Goal: Task Accomplishment & Management: Complete application form

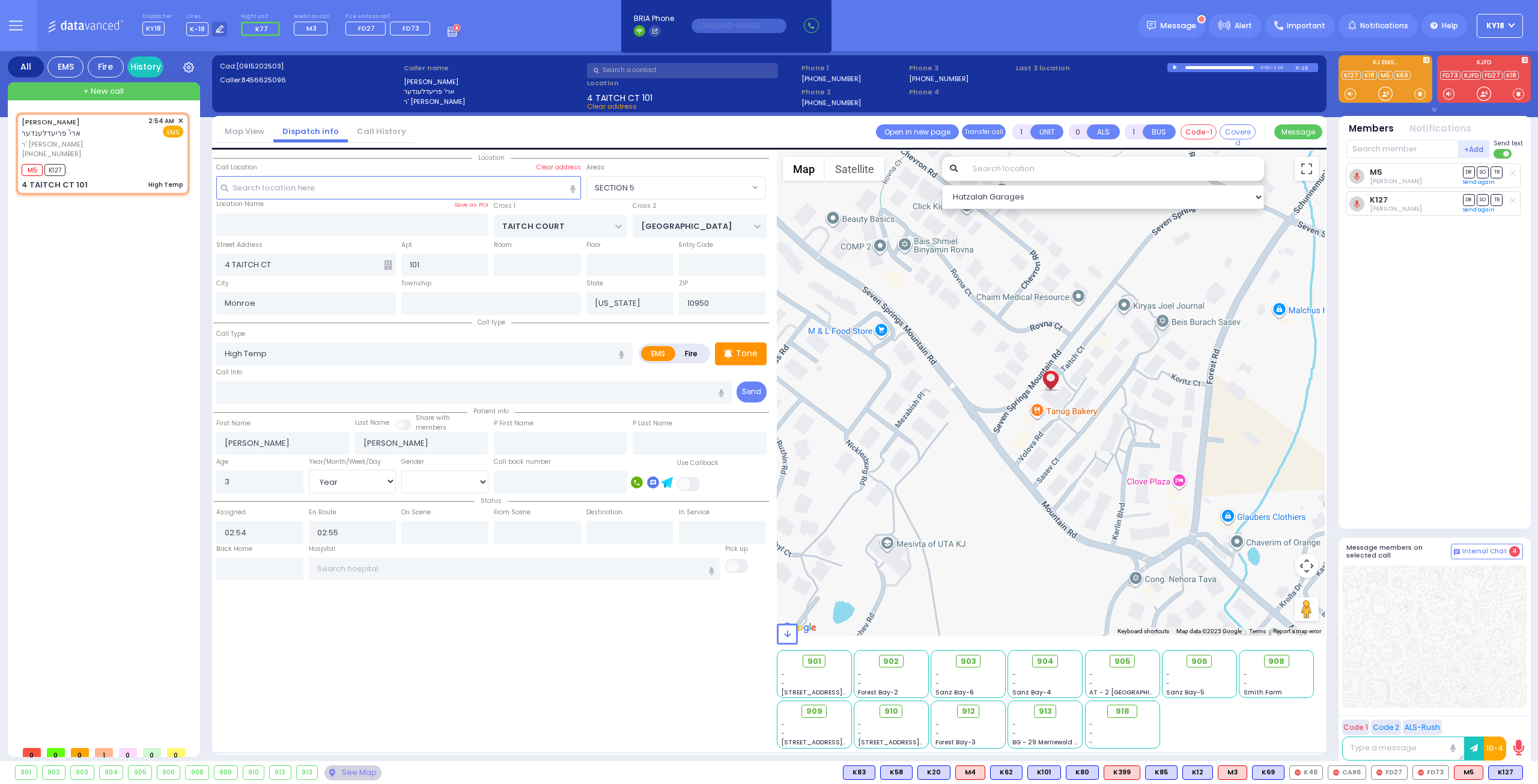
select select "SECTION 5"
select select "Year"
select select "[DEMOGRAPHIC_DATA]"
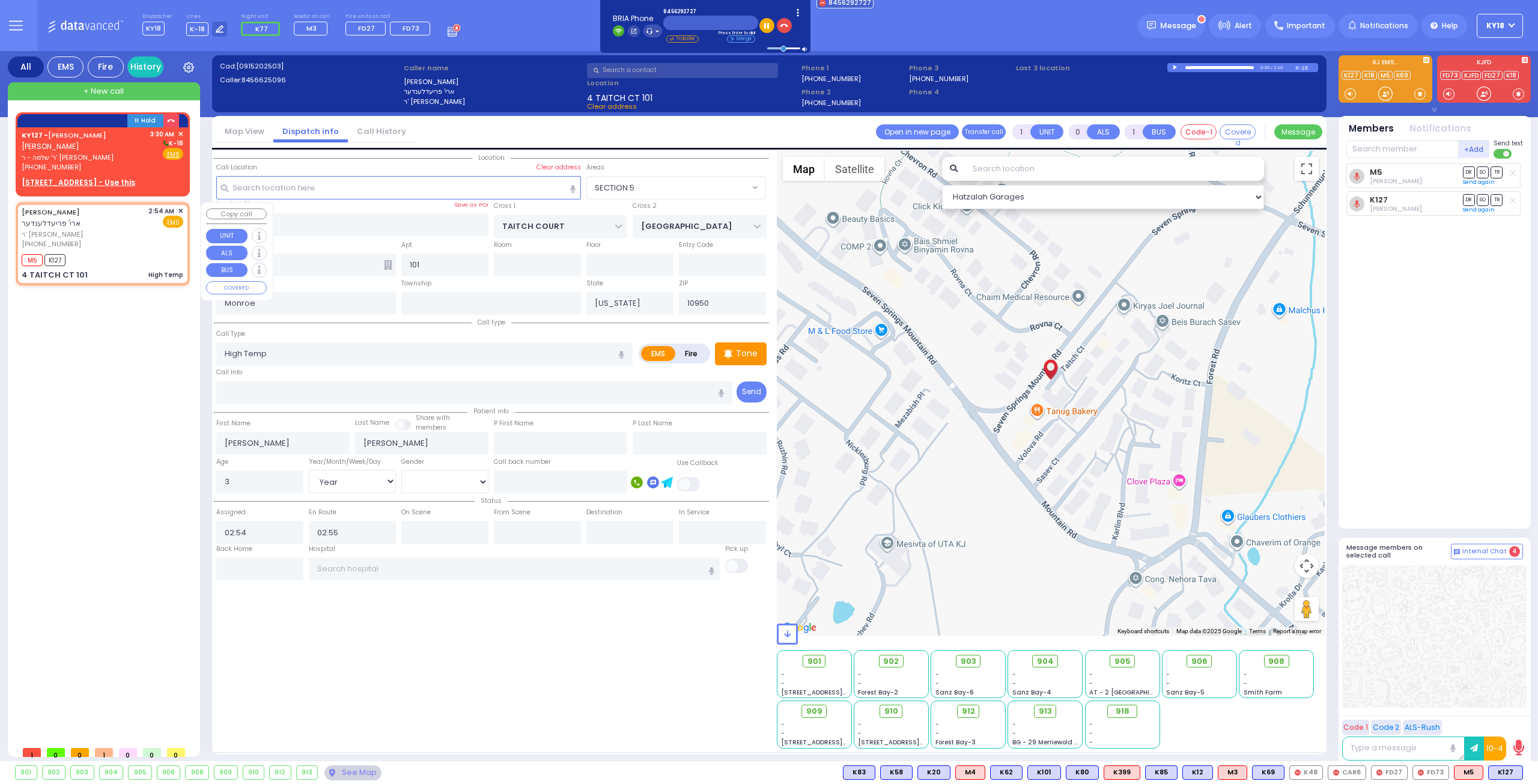
click at [123, 239] on div "[PHONE_NUMBER]" at bounding box center [83, 244] width 123 height 10
select select
radio input "true"
select select "Year"
select select "[DEMOGRAPHIC_DATA]"
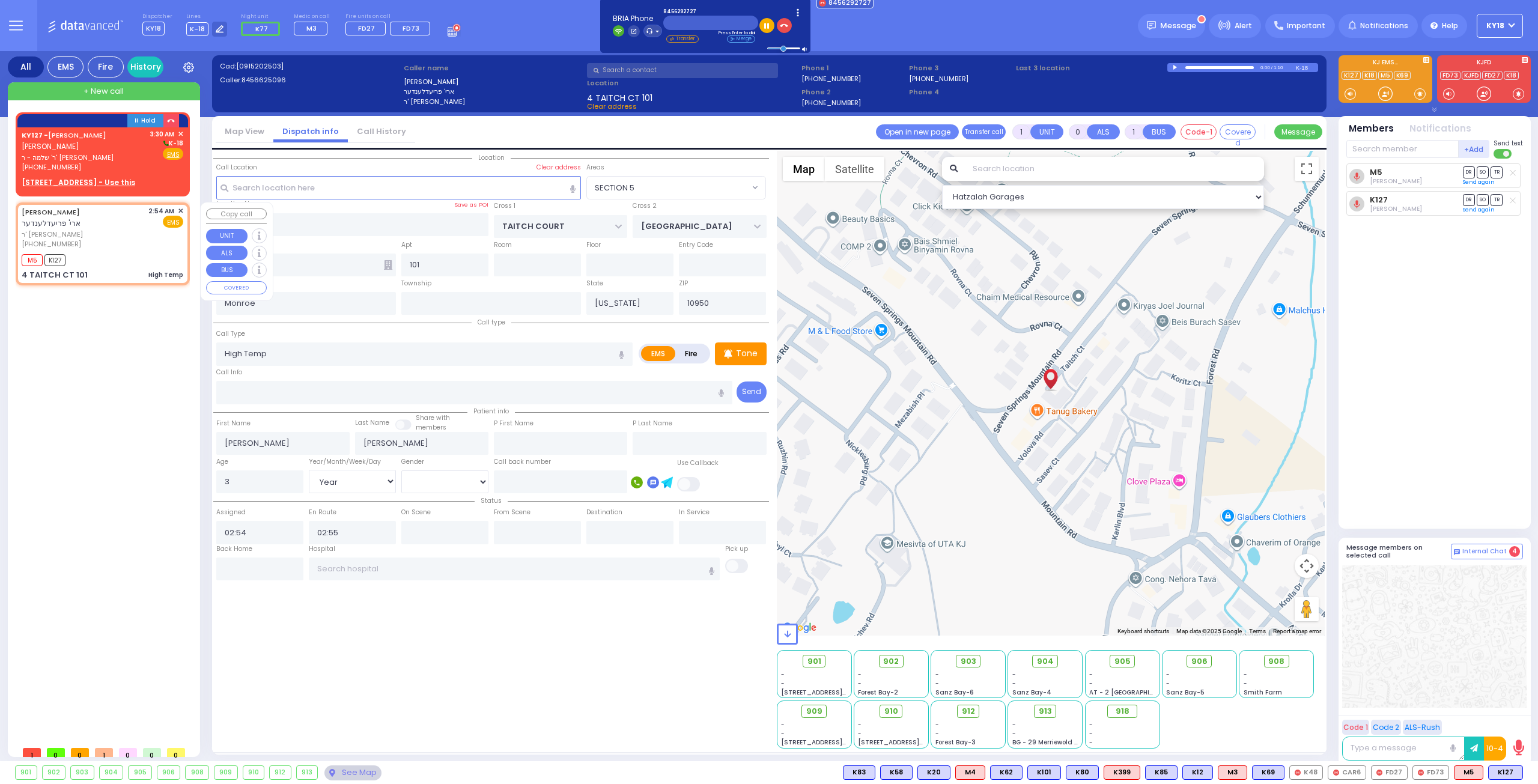
select select "Hatzalah Garages"
select select "SECTION 5"
click at [145, 164] on div "(845) 629-2727" at bounding box center [83, 167] width 124 height 10
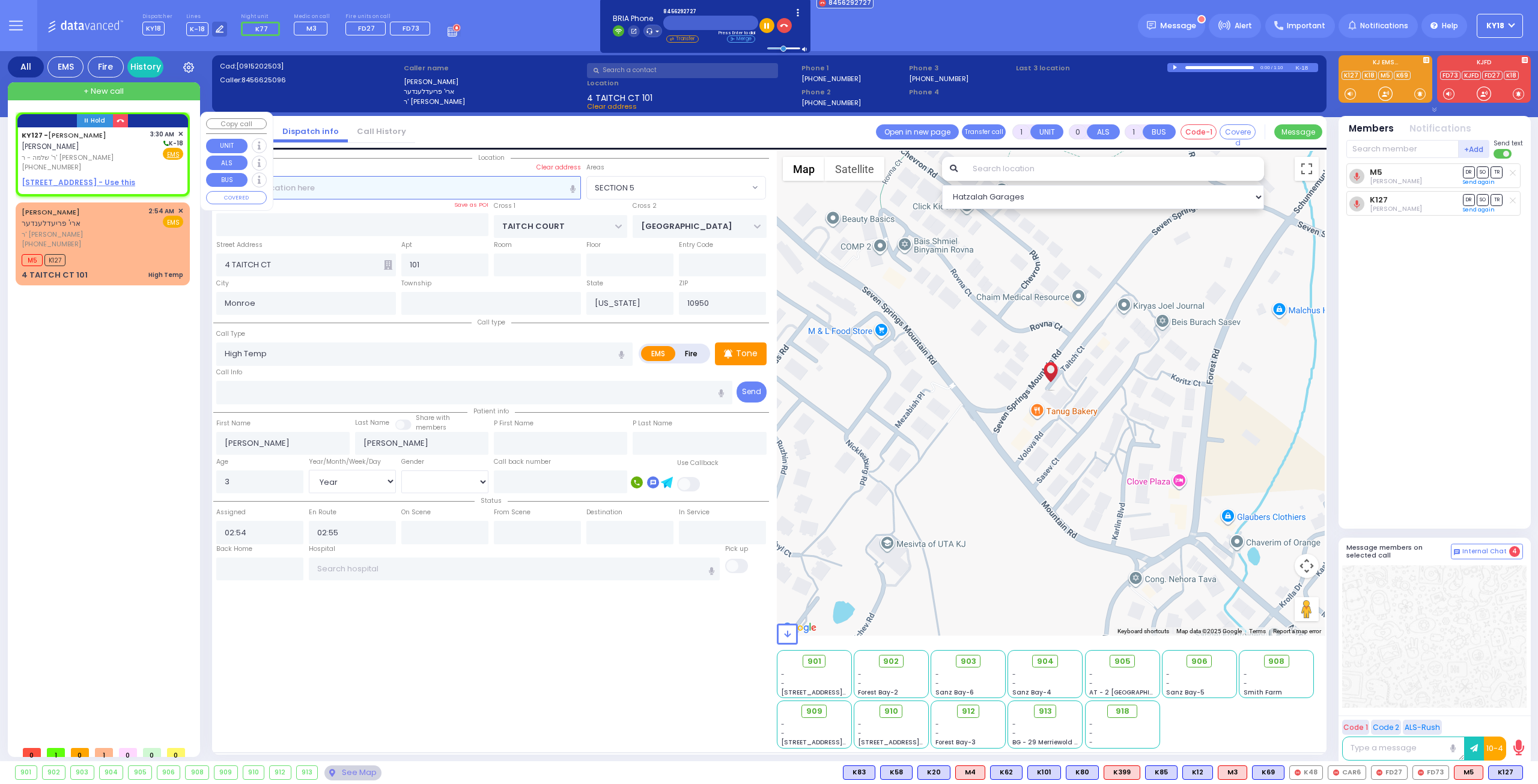
type input "2"
type input "1"
select select
radio input "true"
type input "AVRUM JACOB"
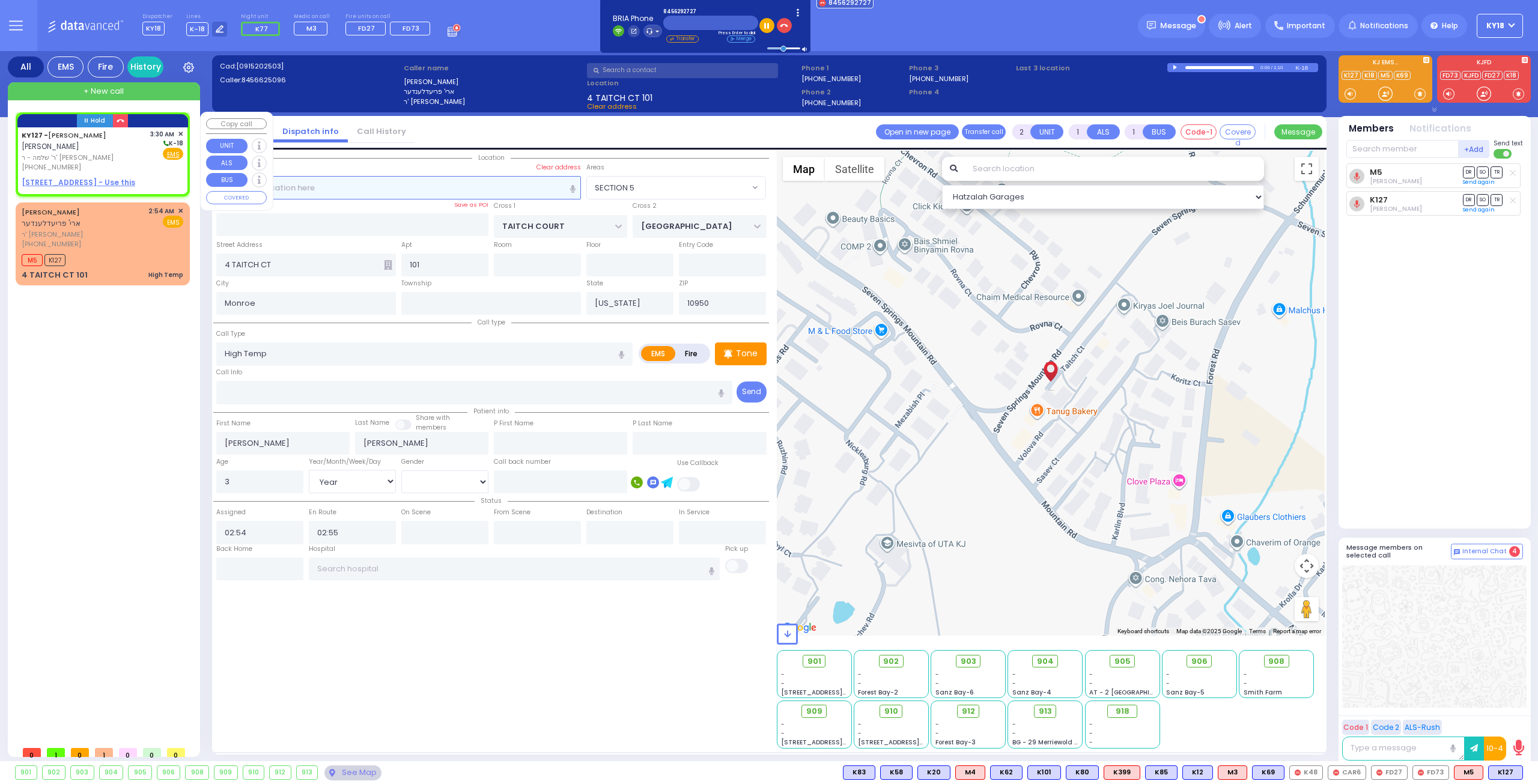
type input "HOFMAN"
select select
type input "03:30"
select select "Hatzalah Garages"
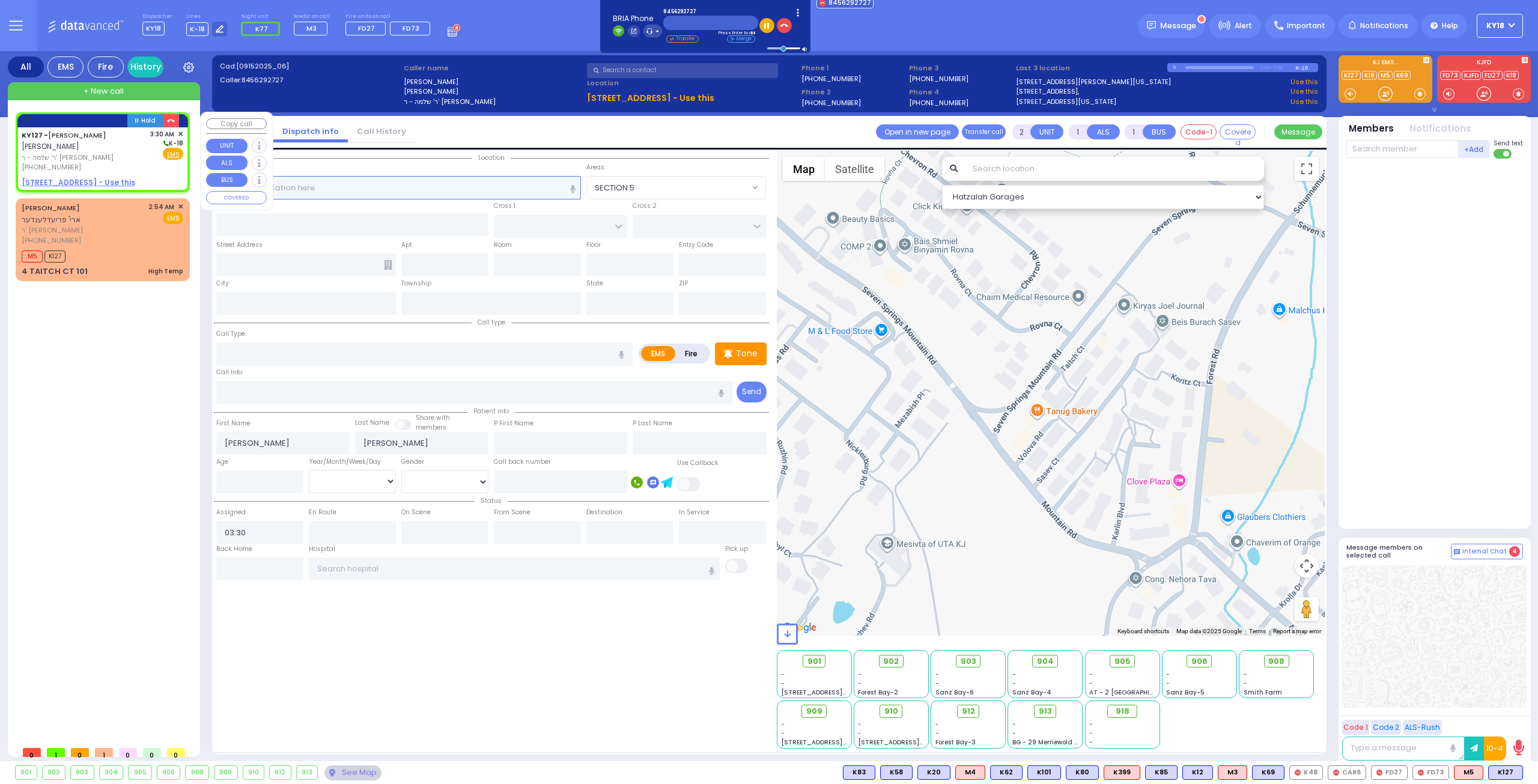
select select
radio input "true"
select select
select select "Hatzalah Garages"
click at [182, 131] on span "✕" at bounding box center [181, 134] width 6 height 10
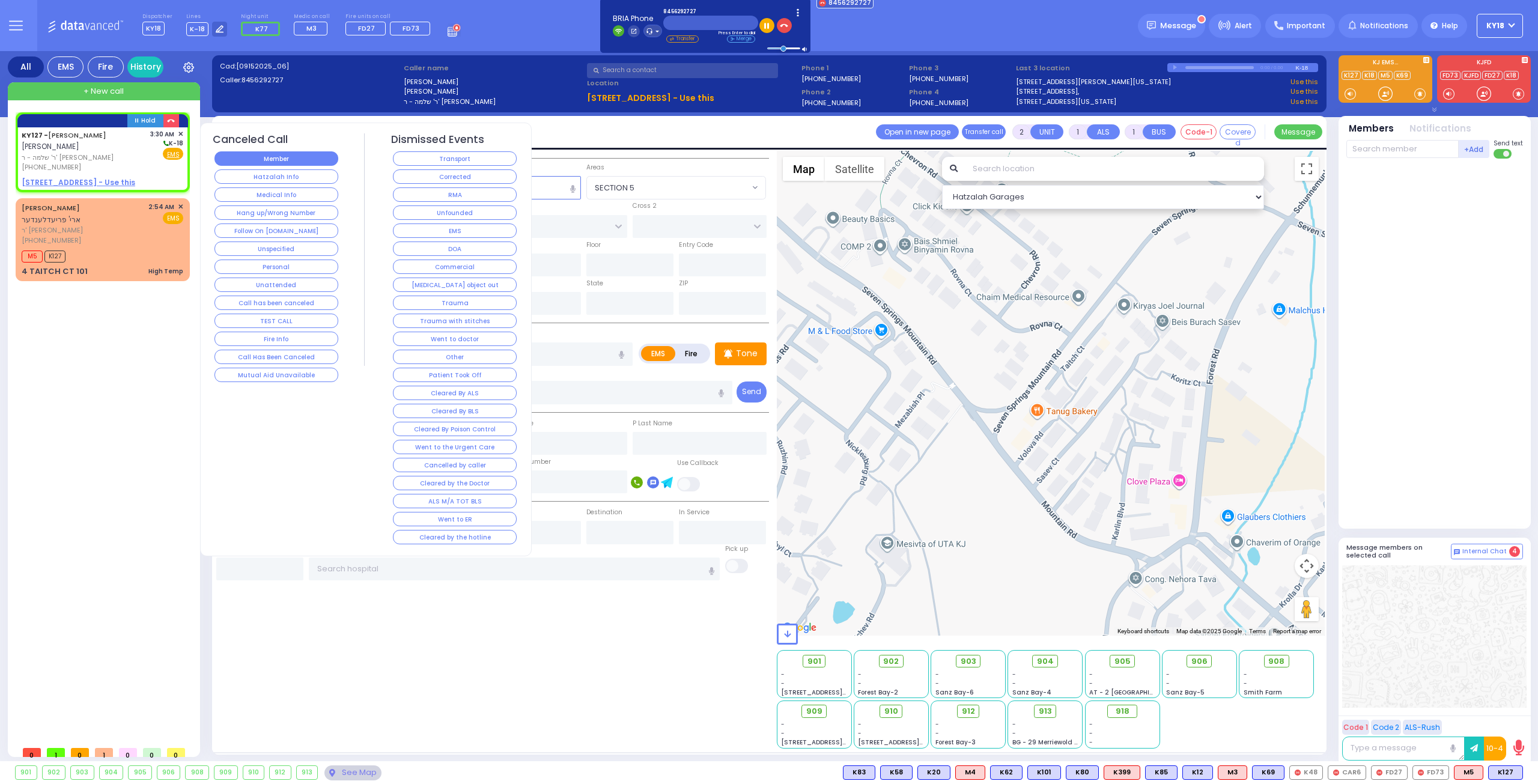
click at [303, 154] on button "Member" at bounding box center [276, 159] width 123 height 14
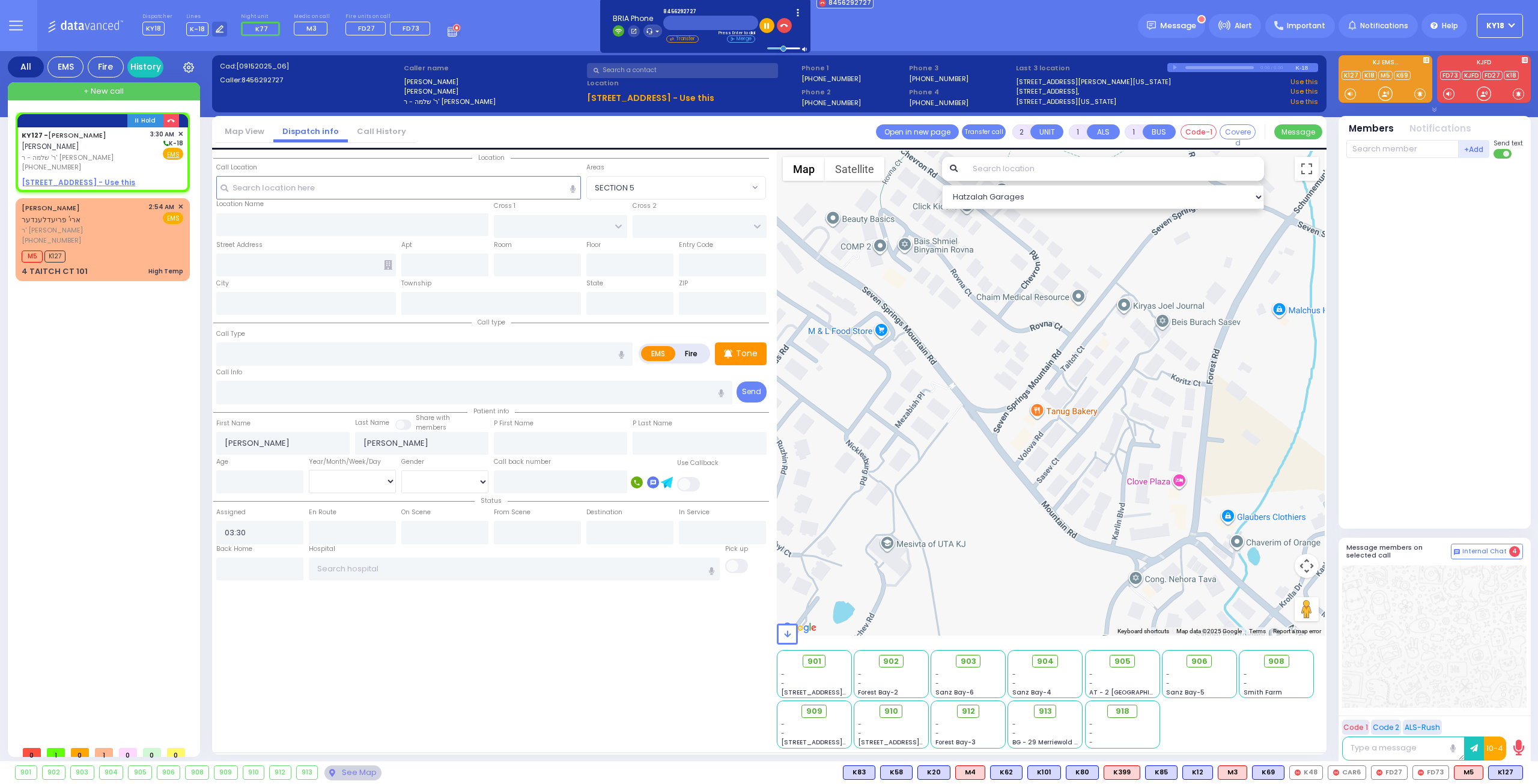
select select
radio input "true"
select select
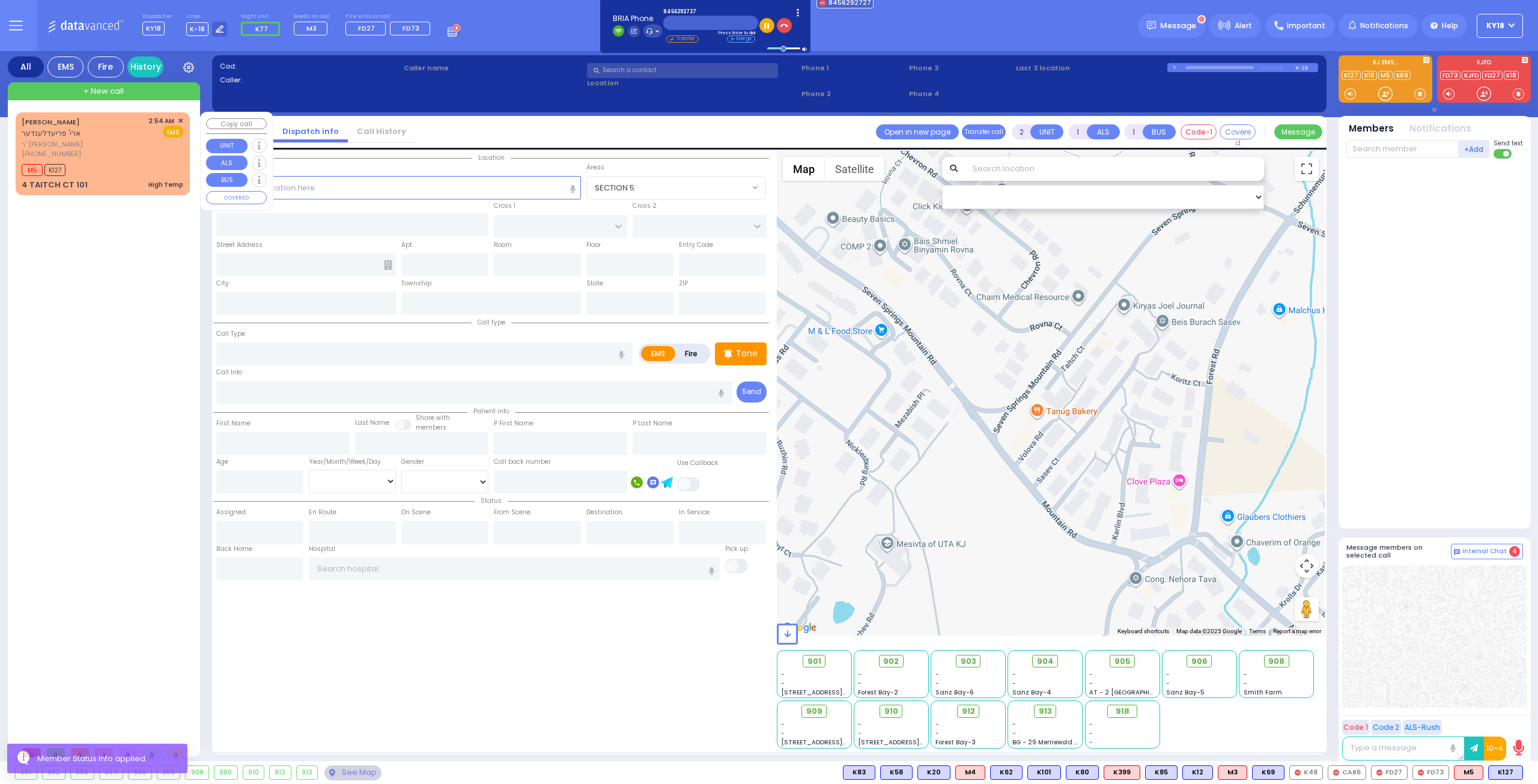
click at [111, 161] on div "M5 K127" at bounding box center [102, 168] width 162 height 15
type input "1"
type input "0"
select select
type input "High Temp"
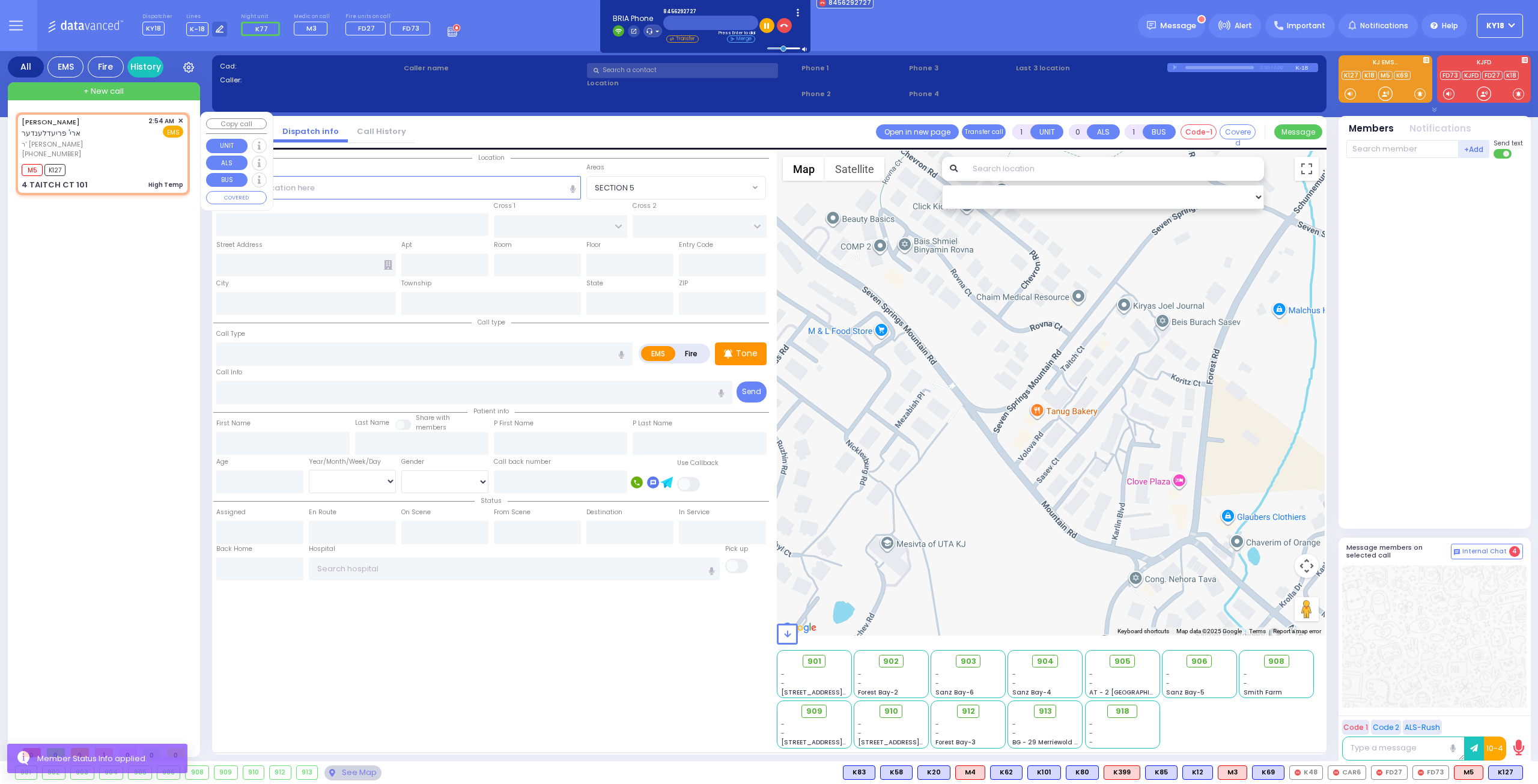
radio input "true"
type input "[PERSON_NAME]"
type input "3"
select select "Year"
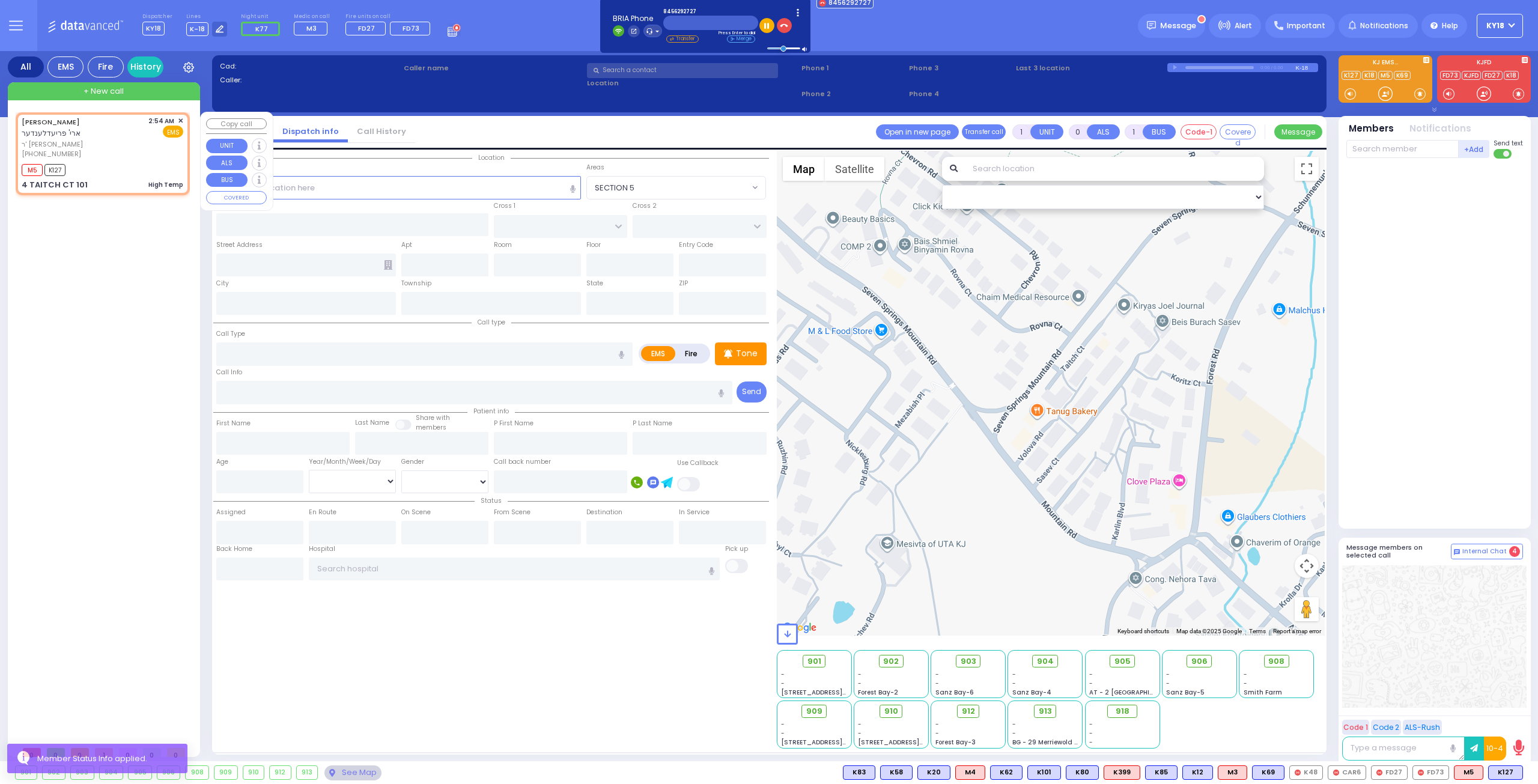
select select "[DEMOGRAPHIC_DATA]"
type input "02:54"
type input "02:55"
type input "TAITCH COURT"
type input "[GEOGRAPHIC_DATA]"
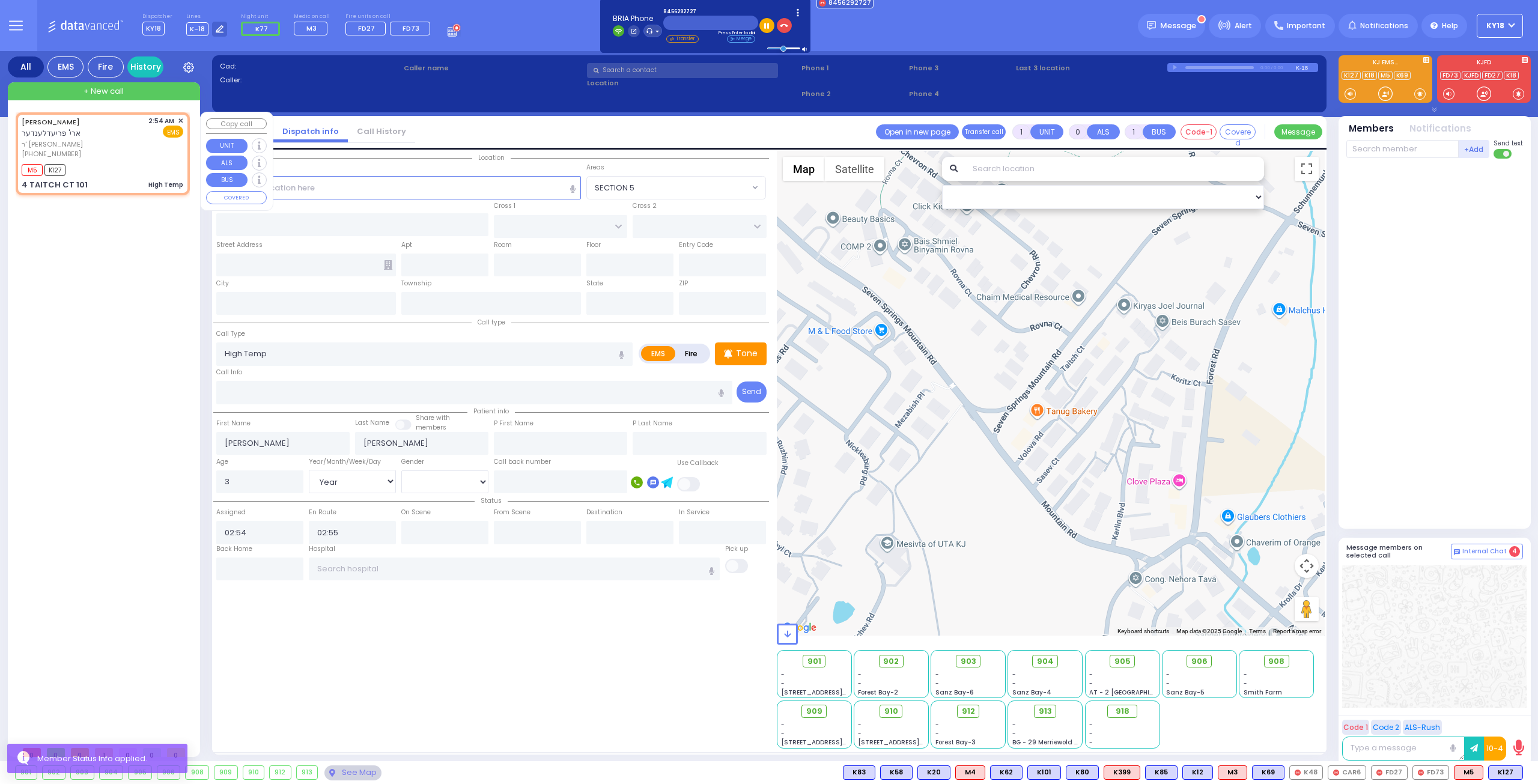
type input "4 TAITCH CT"
type input "101"
type input "Monroe"
type input "[US_STATE]"
type input "10950"
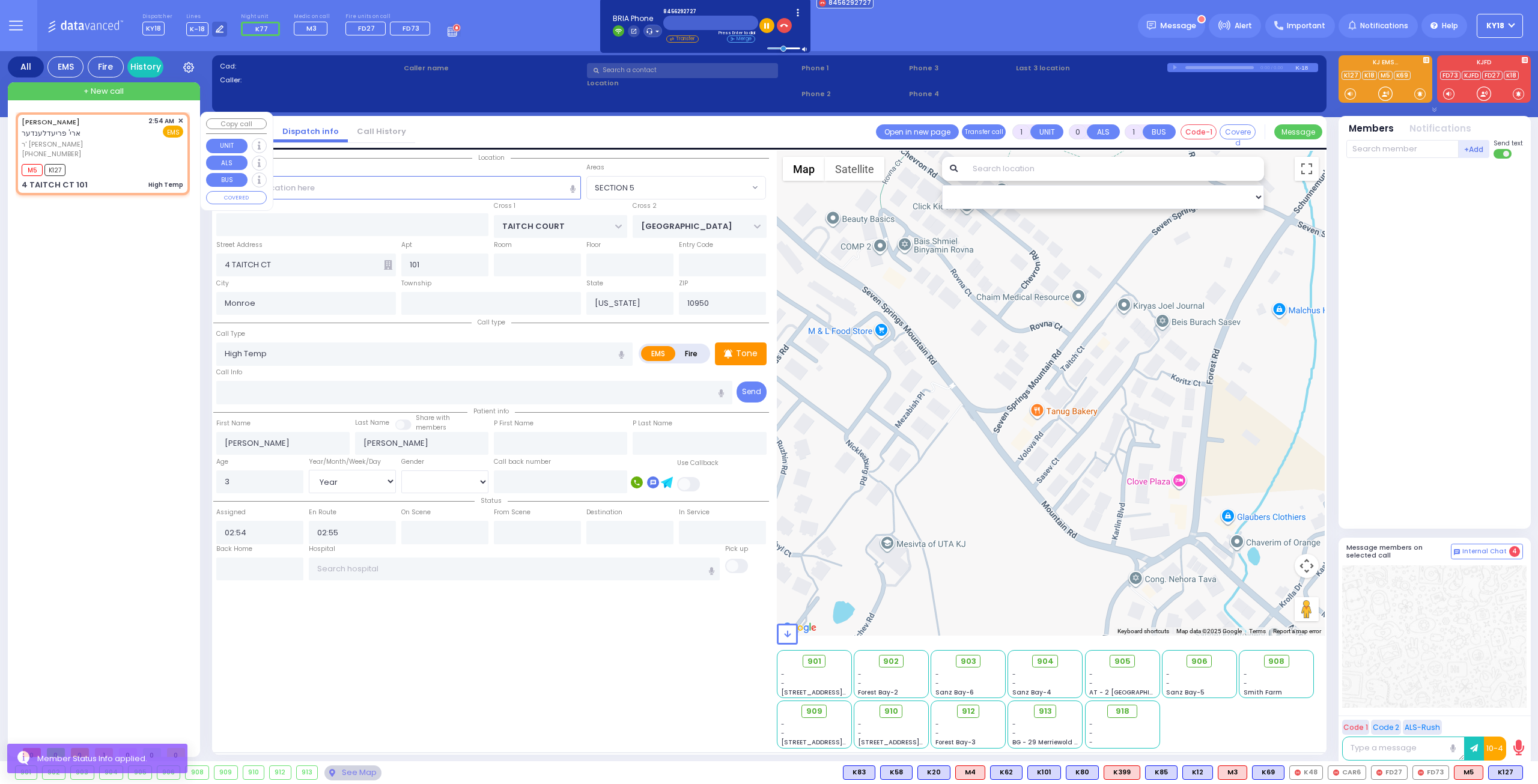
select select "SECTION 5"
select select "Hatzalah Garages"
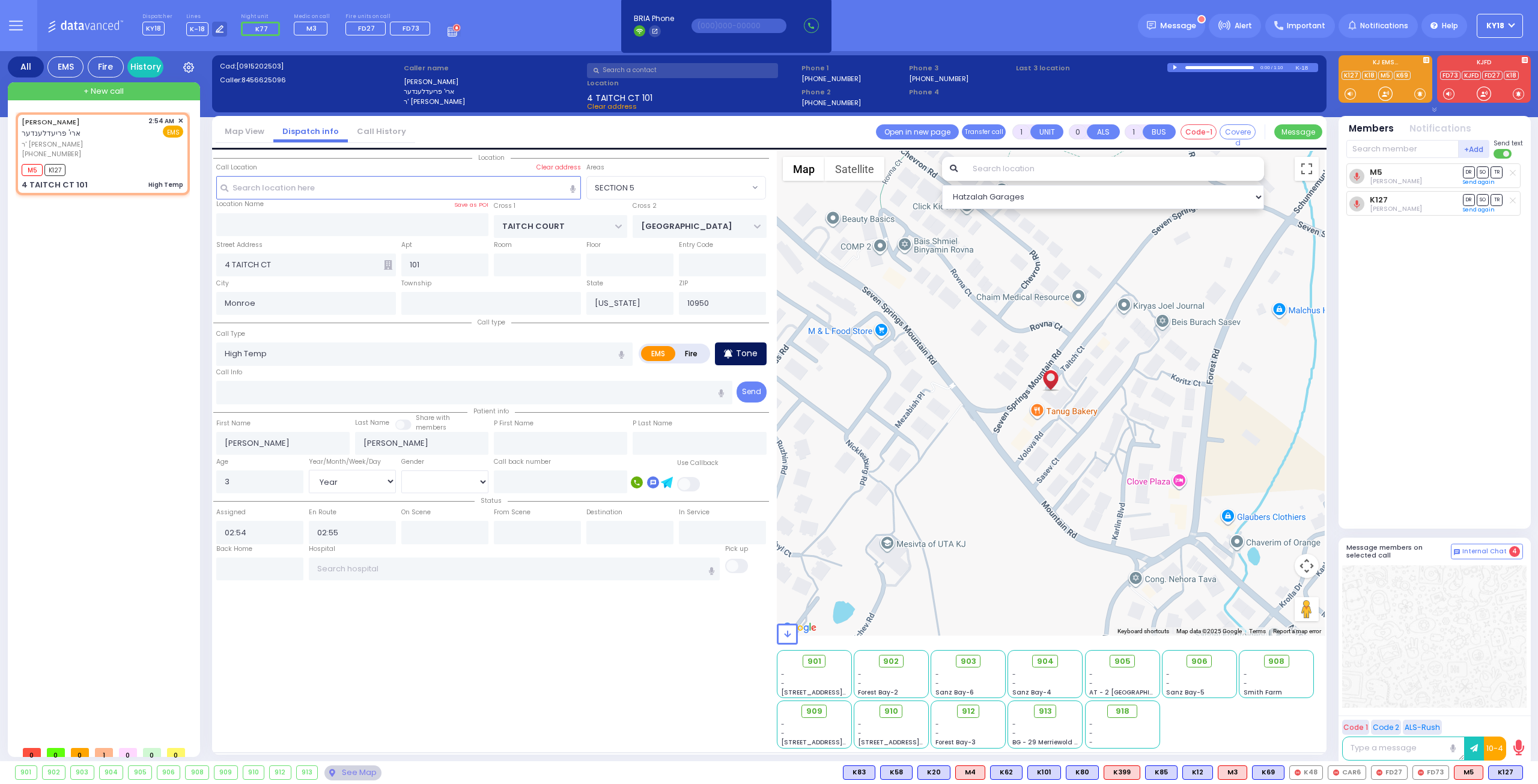
click at [748, 356] on p "Tone" at bounding box center [747, 354] width 22 height 13
click at [752, 353] on p "Tone" at bounding box center [747, 354] width 22 height 13
click at [733, 344] on div "Tone" at bounding box center [741, 354] width 52 height 23
click at [751, 358] on div "Tone" at bounding box center [741, 354] width 52 height 23
click at [758, 353] on div "Tone" at bounding box center [741, 354] width 52 height 23
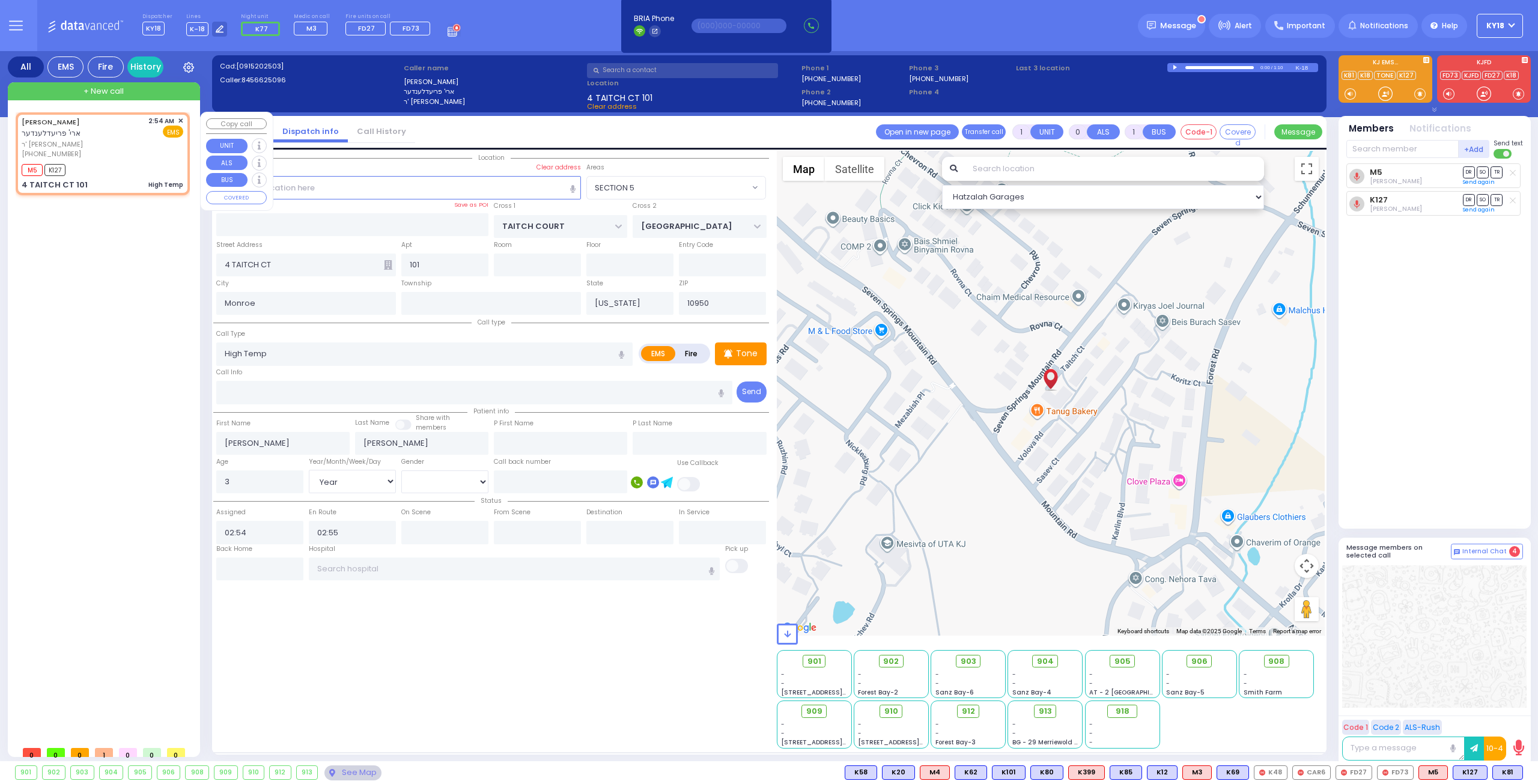
drag, startPoint x: 86, startPoint y: 145, endPoint x: 94, endPoint y: 147, distance: 8.2
click at [87, 149] on div "[PHONE_NUMBER]" at bounding box center [83, 154] width 123 height 10
select select
radio input "true"
select select "Year"
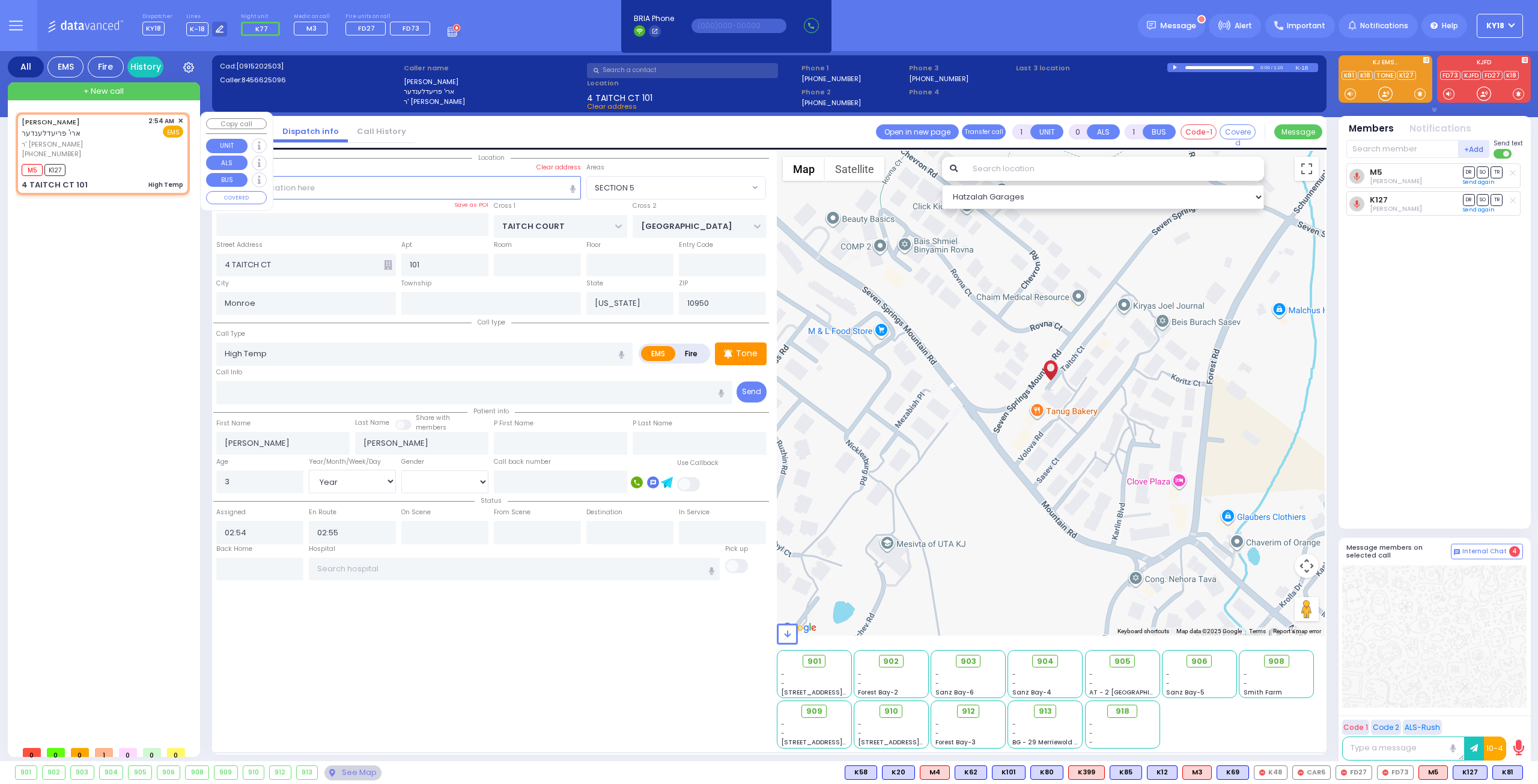
select select "[DEMOGRAPHIC_DATA]"
select select "Hatzalah Garages"
select select "SECTION 5"
click at [1501, 770] on span "K81" at bounding box center [1507, 773] width 29 height 13
select select
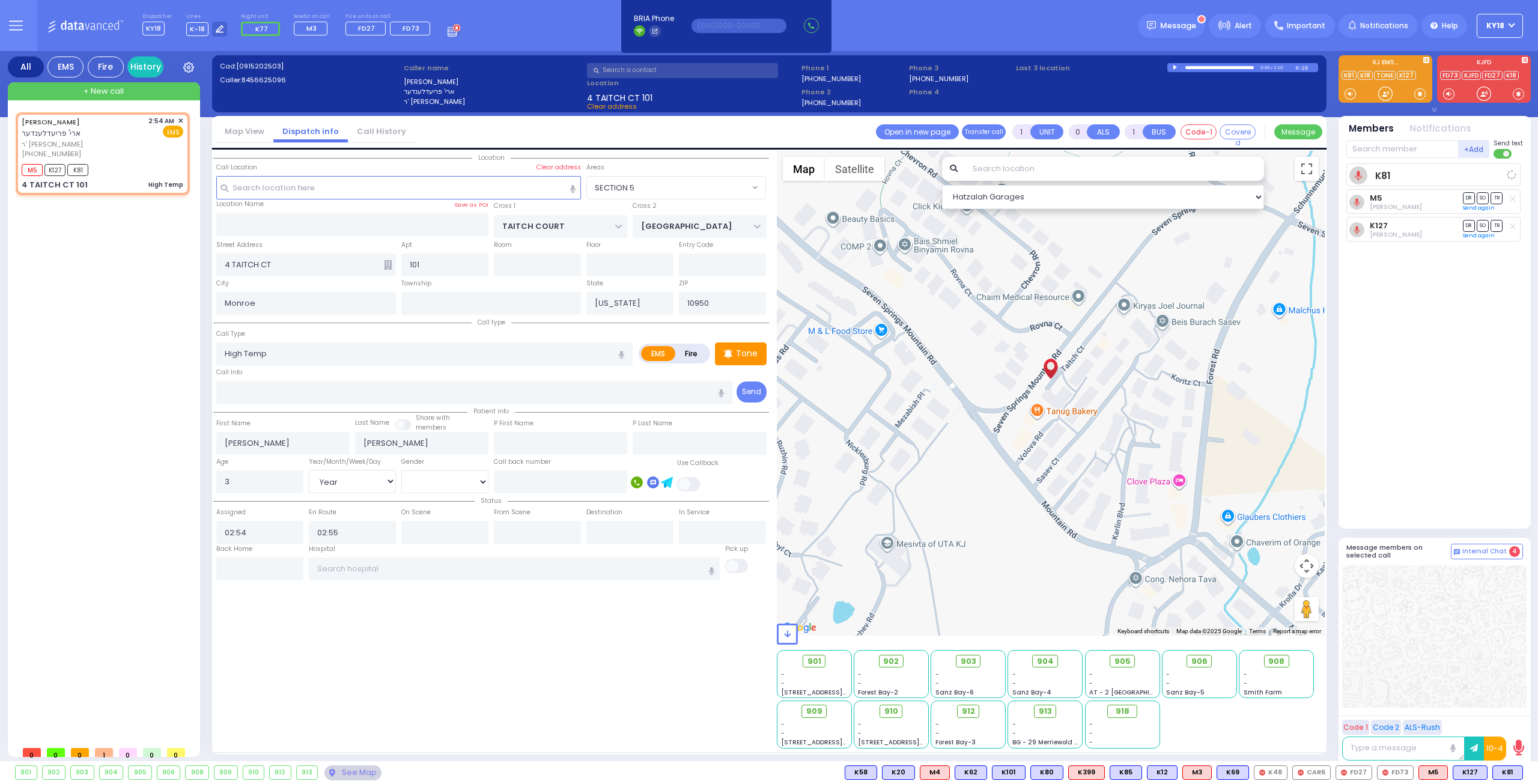
radio input "true"
select select "Year"
select select "[DEMOGRAPHIC_DATA]"
select select "Hatzalah Garages"
select select "SECTION 5"
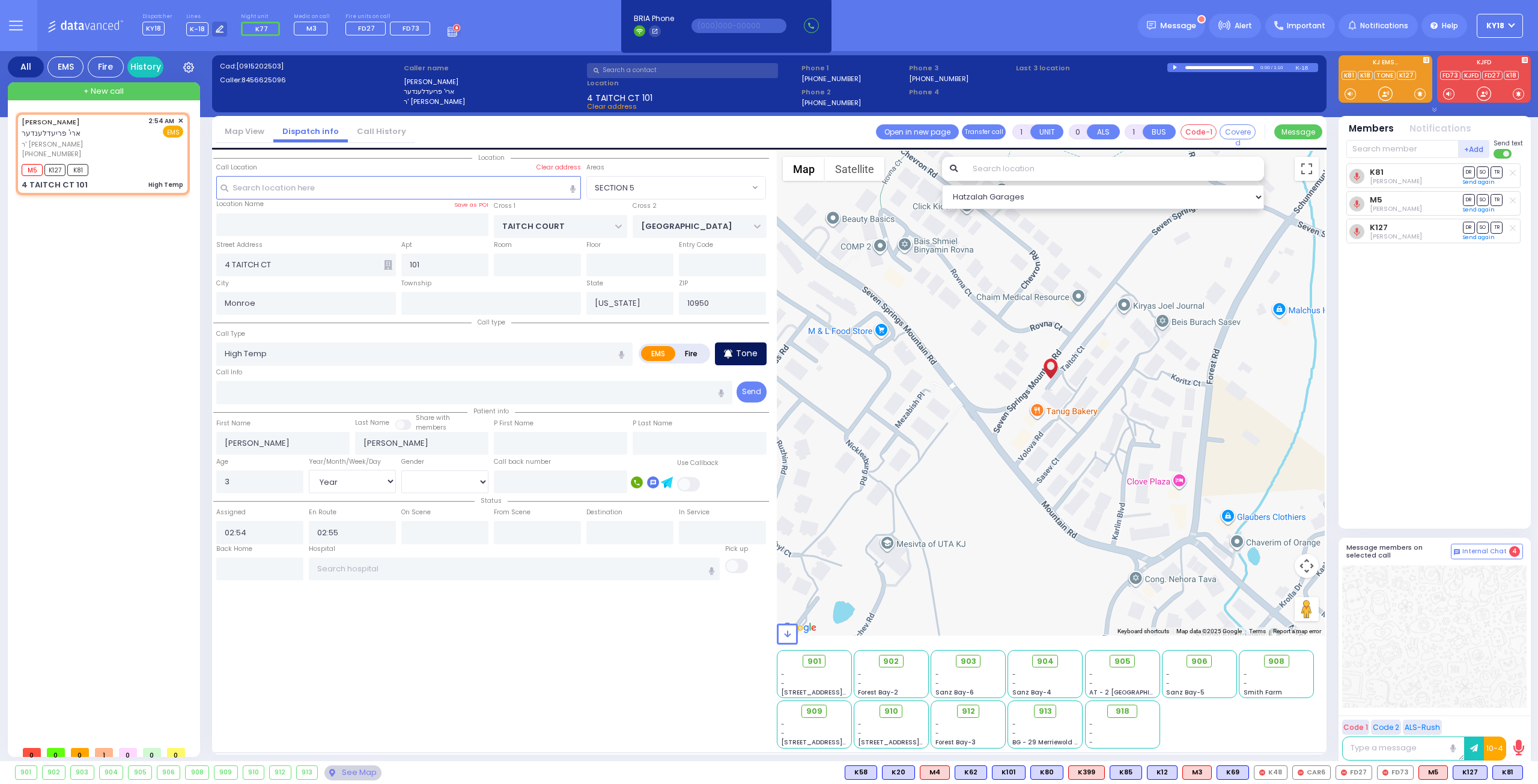
click at [752, 355] on p "Tone" at bounding box center [747, 354] width 22 height 13
click at [1501, 772] on span "K65" at bounding box center [1506, 773] width 32 height 13
select select
radio input "true"
select select "Year"
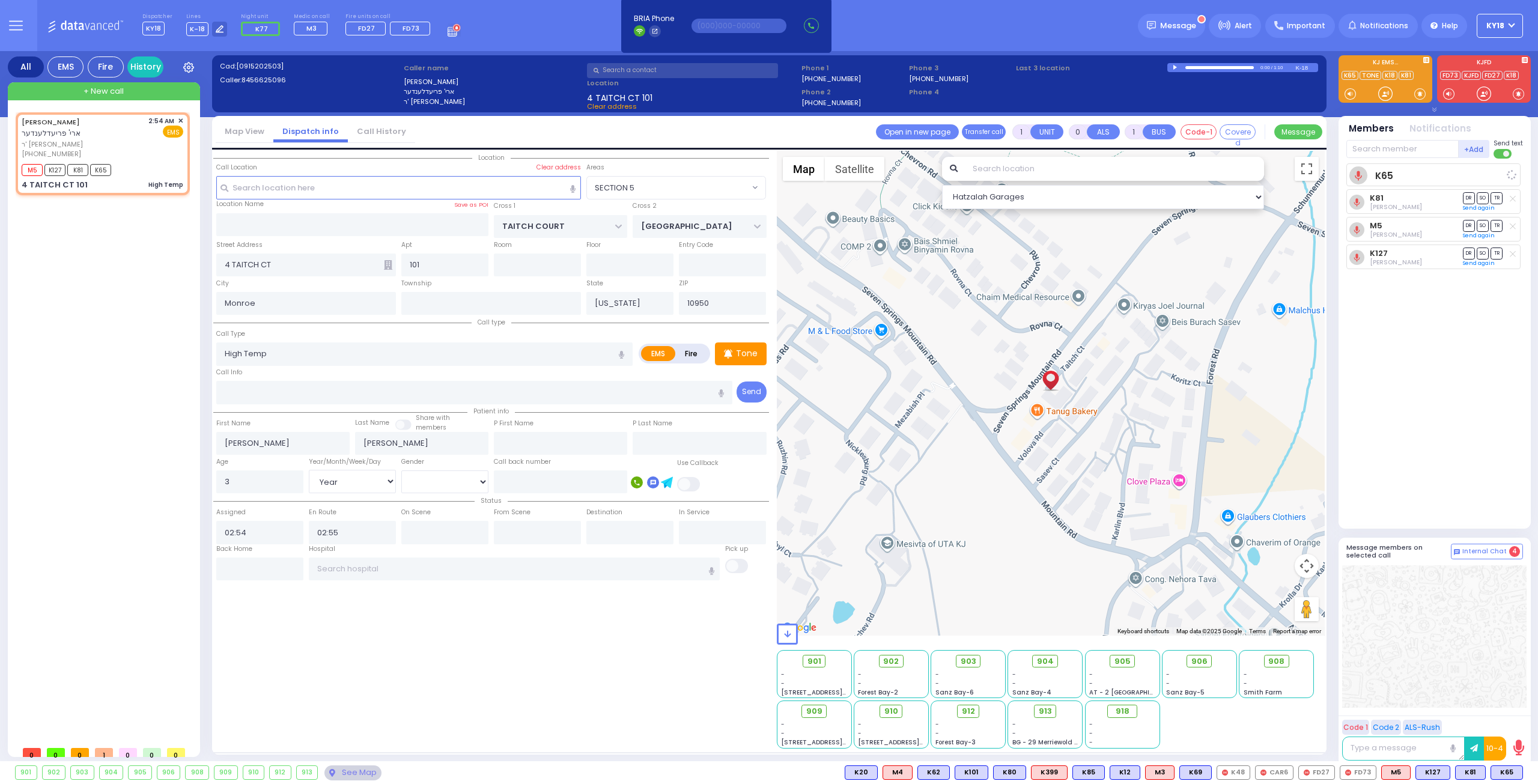
select select "[DEMOGRAPHIC_DATA]"
select select "Hatzalah Garages"
select select "SECTION 5"
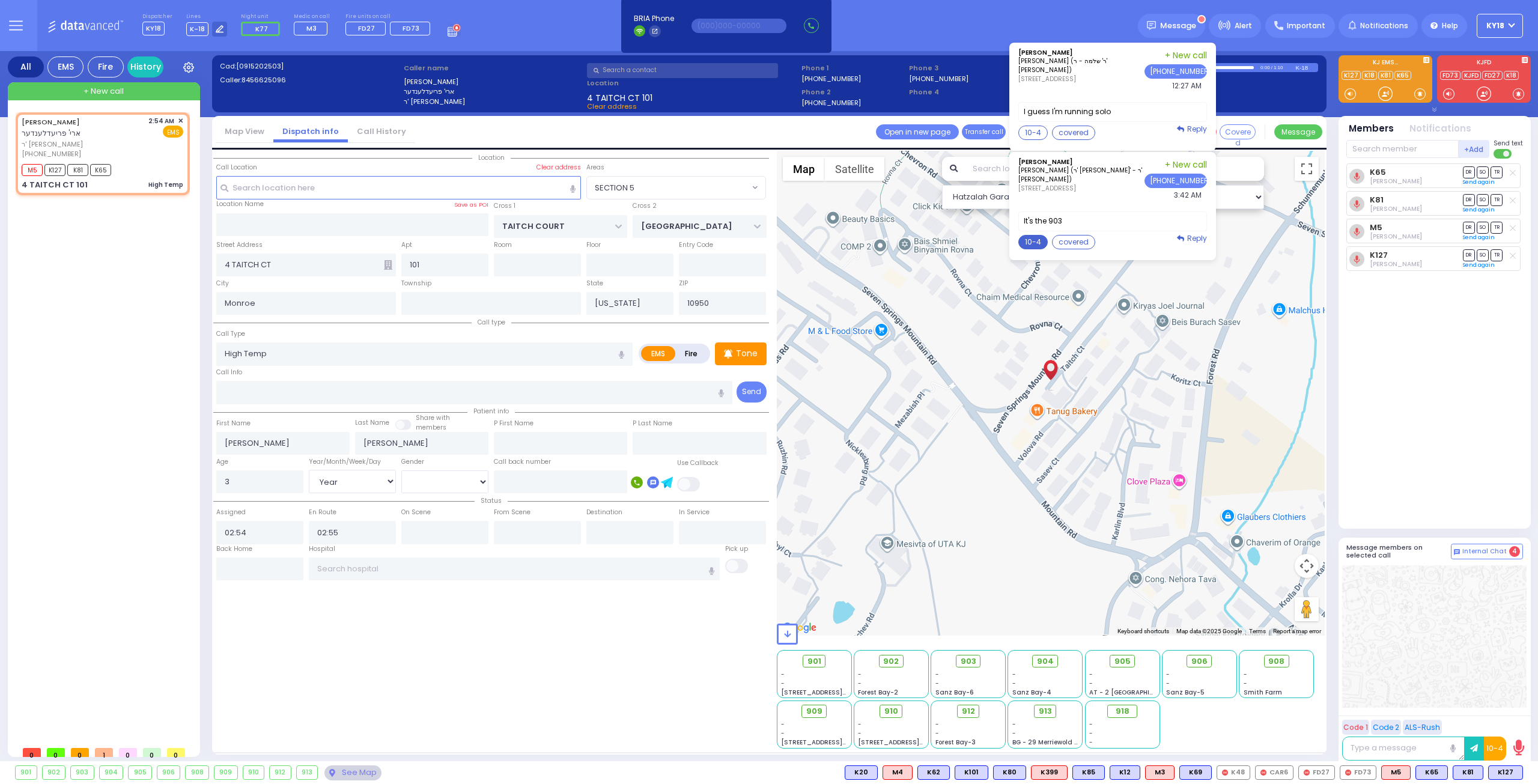
click at [1037, 246] on button "10-4" at bounding box center [1033, 242] width 29 height 14
type textarea "10-4 thank you"
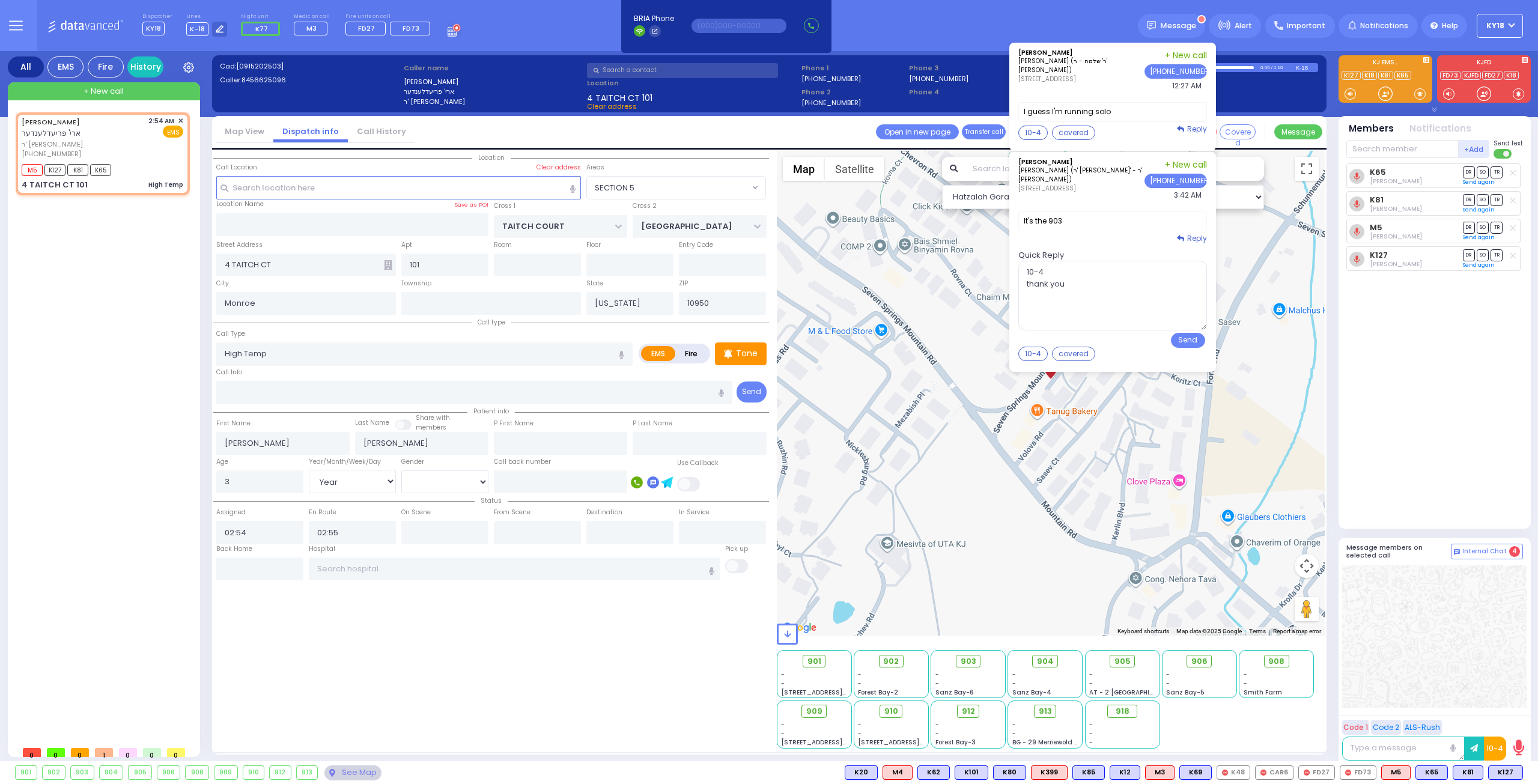
click at [1206, 350] on div "10-4 covered" at bounding box center [1112, 354] width 189 height 14
click at [1190, 337] on button "Send" at bounding box center [1188, 340] width 34 height 15
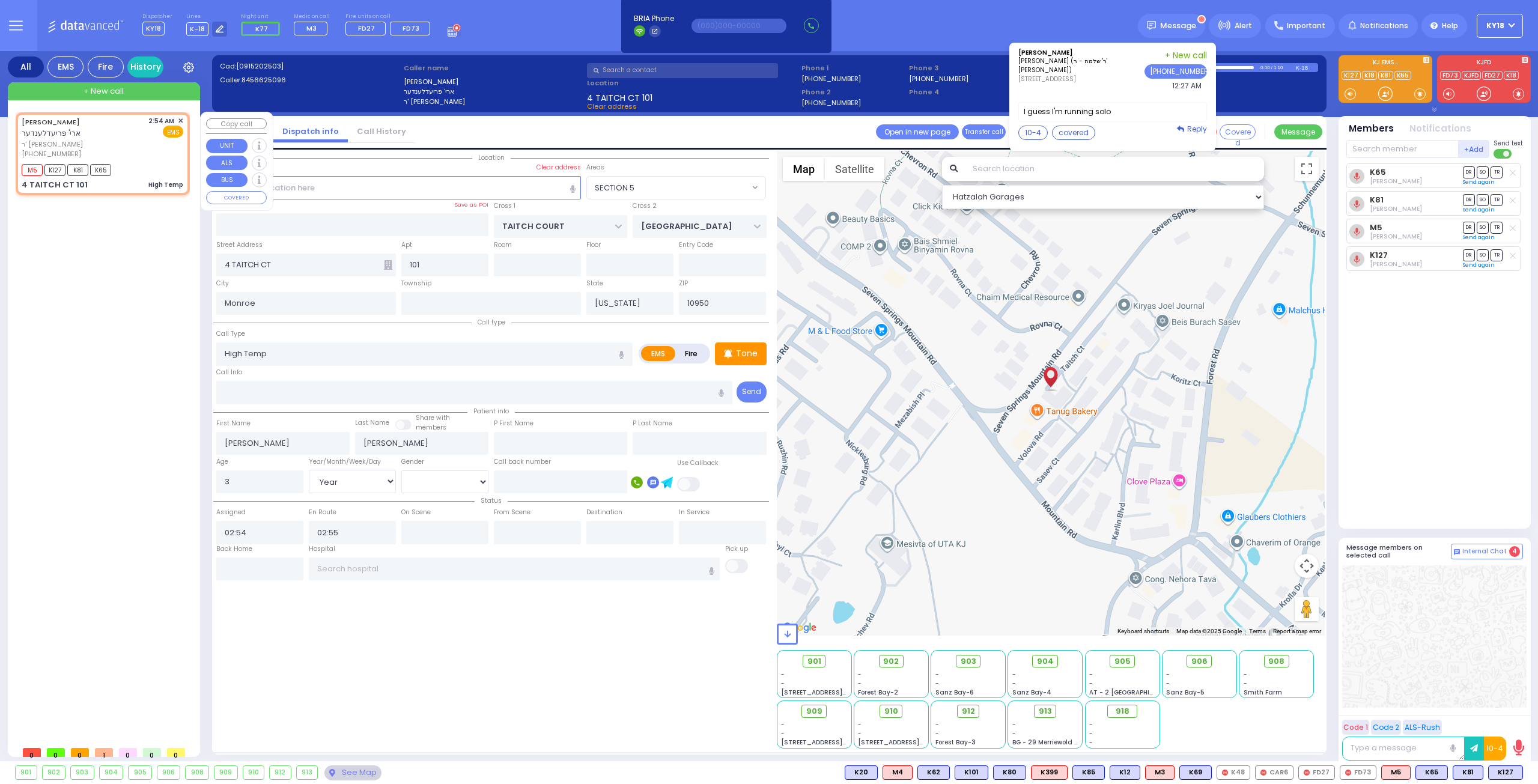
click at [137, 161] on div "M5 K127 K81 K65" at bounding box center [102, 168] width 162 height 15
select select
radio input "true"
select select "Year"
select select "[DEMOGRAPHIC_DATA]"
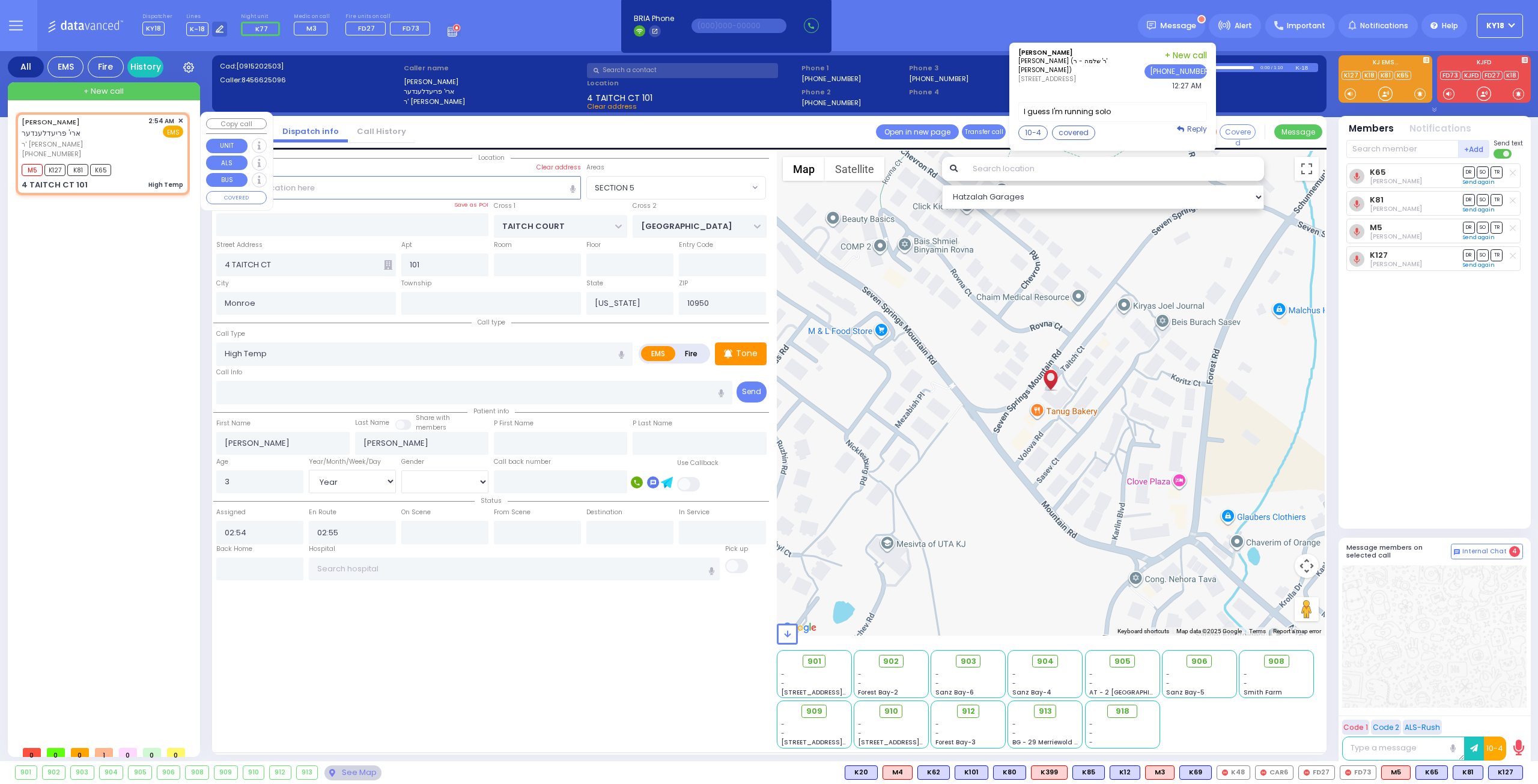
select select "Hatzalah Garages"
select select "SECTION 5"
click at [961, 661] on icon at bounding box center [959, 661] width 7 height 7
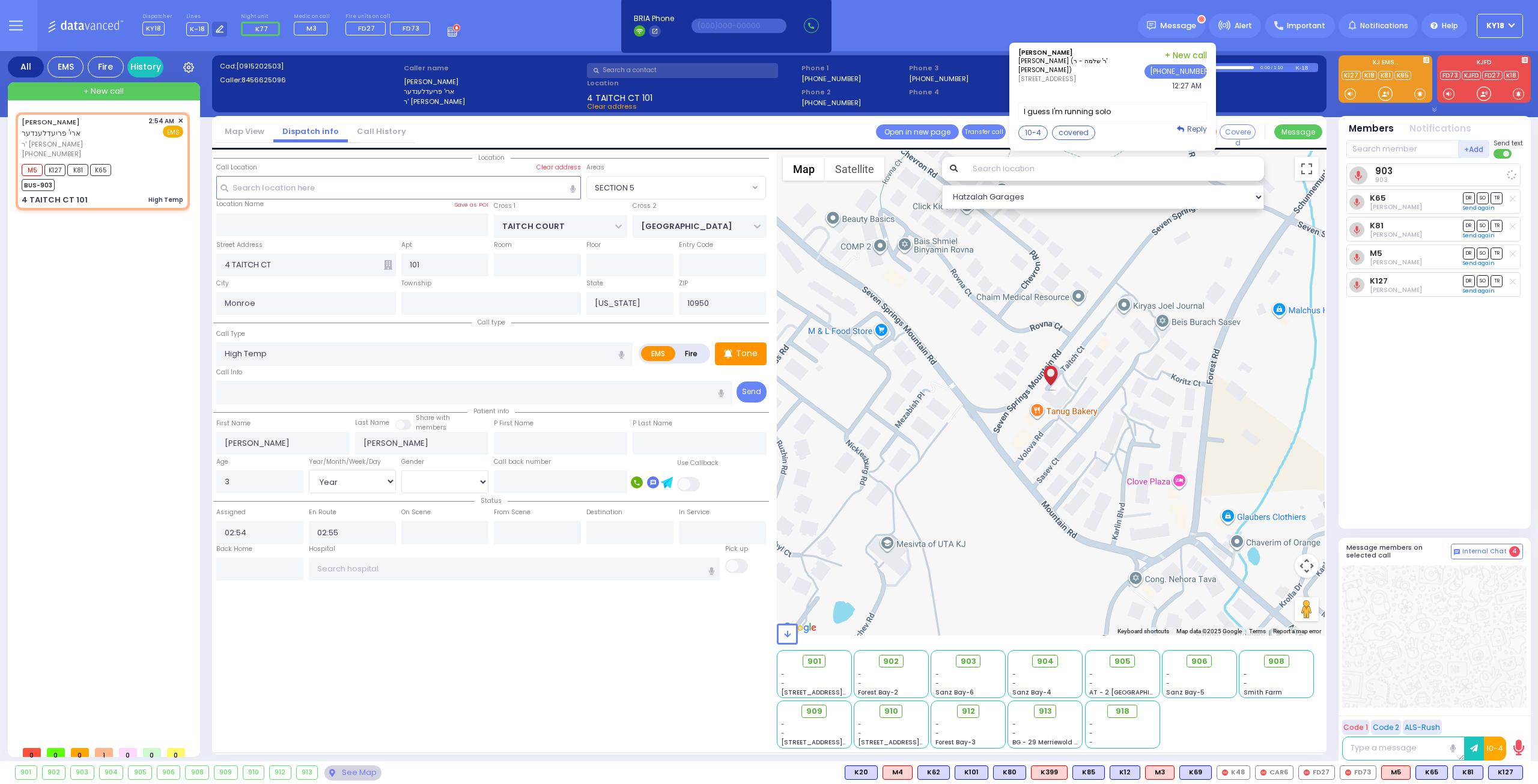
select select
radio input "true"
select select "Year"
select select "[DEMOGRAPHIC_DATA]"
select select "Hatzalah Garages"
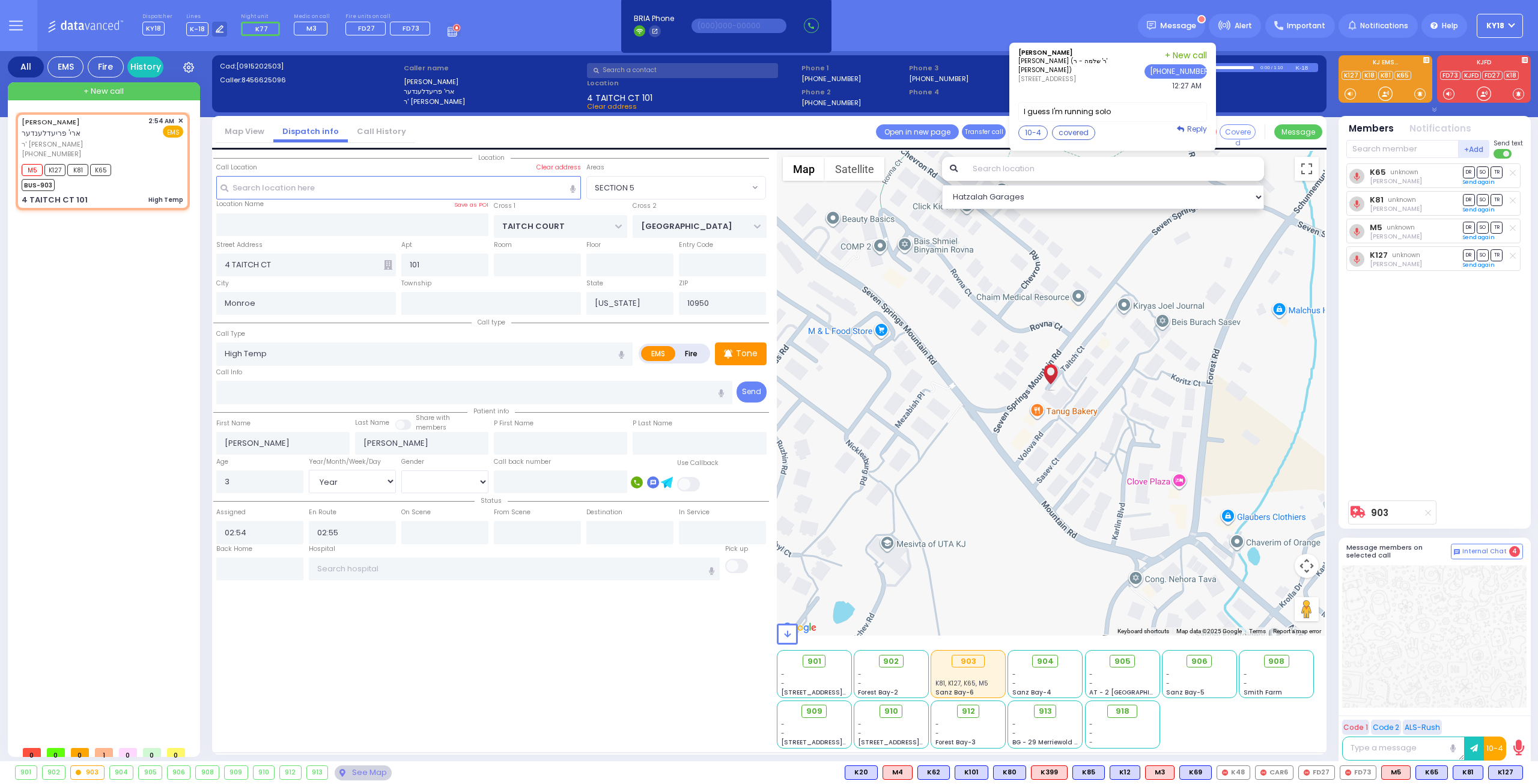
select select "SECTION 5"
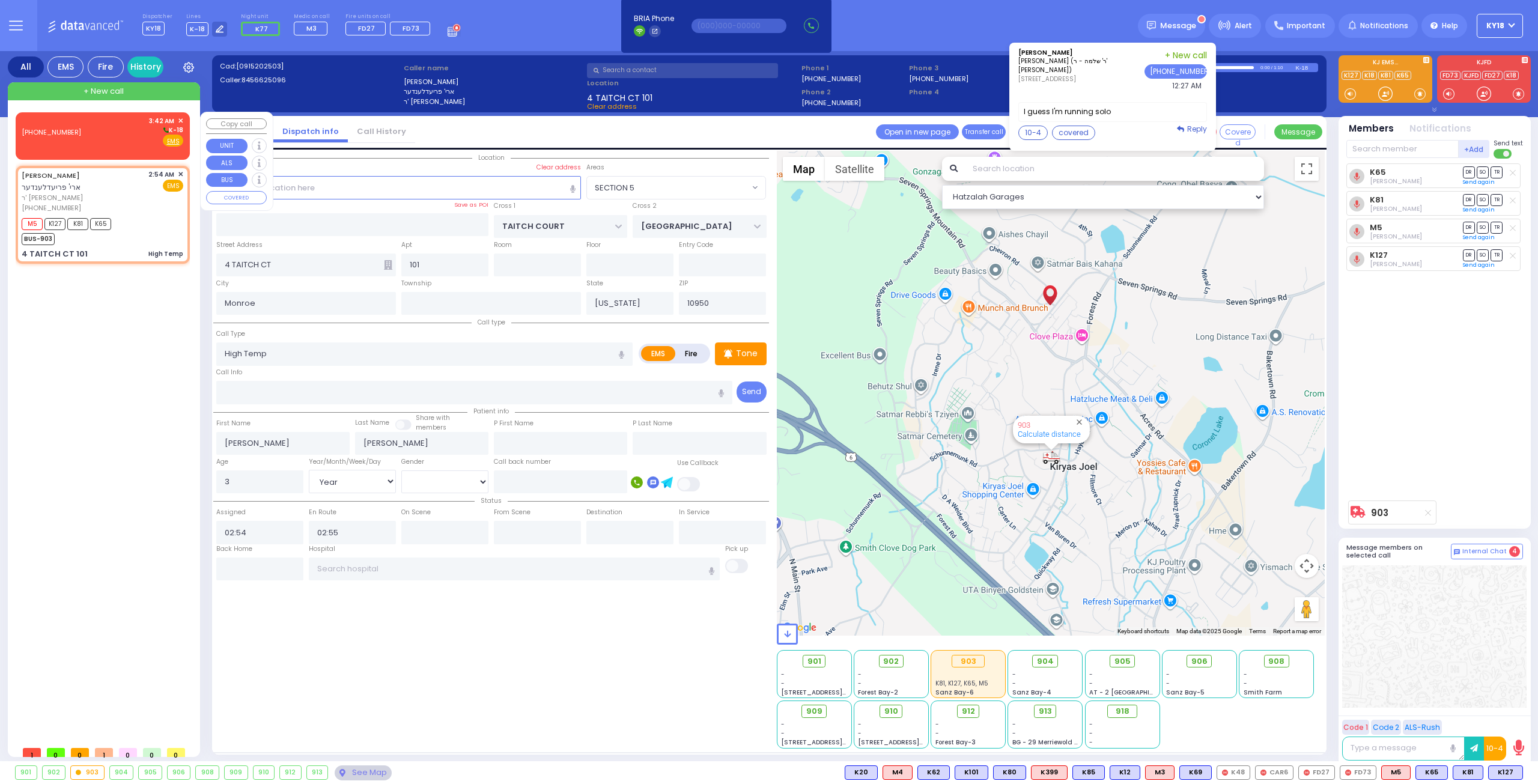
click at [78, 145] on div "(516) 744-1400 3:42 AM ✕ K-18 EMS" at bounding box center [102, 131] width 162 height 32
type input "2"
type input "1"
select select
radio input "true"
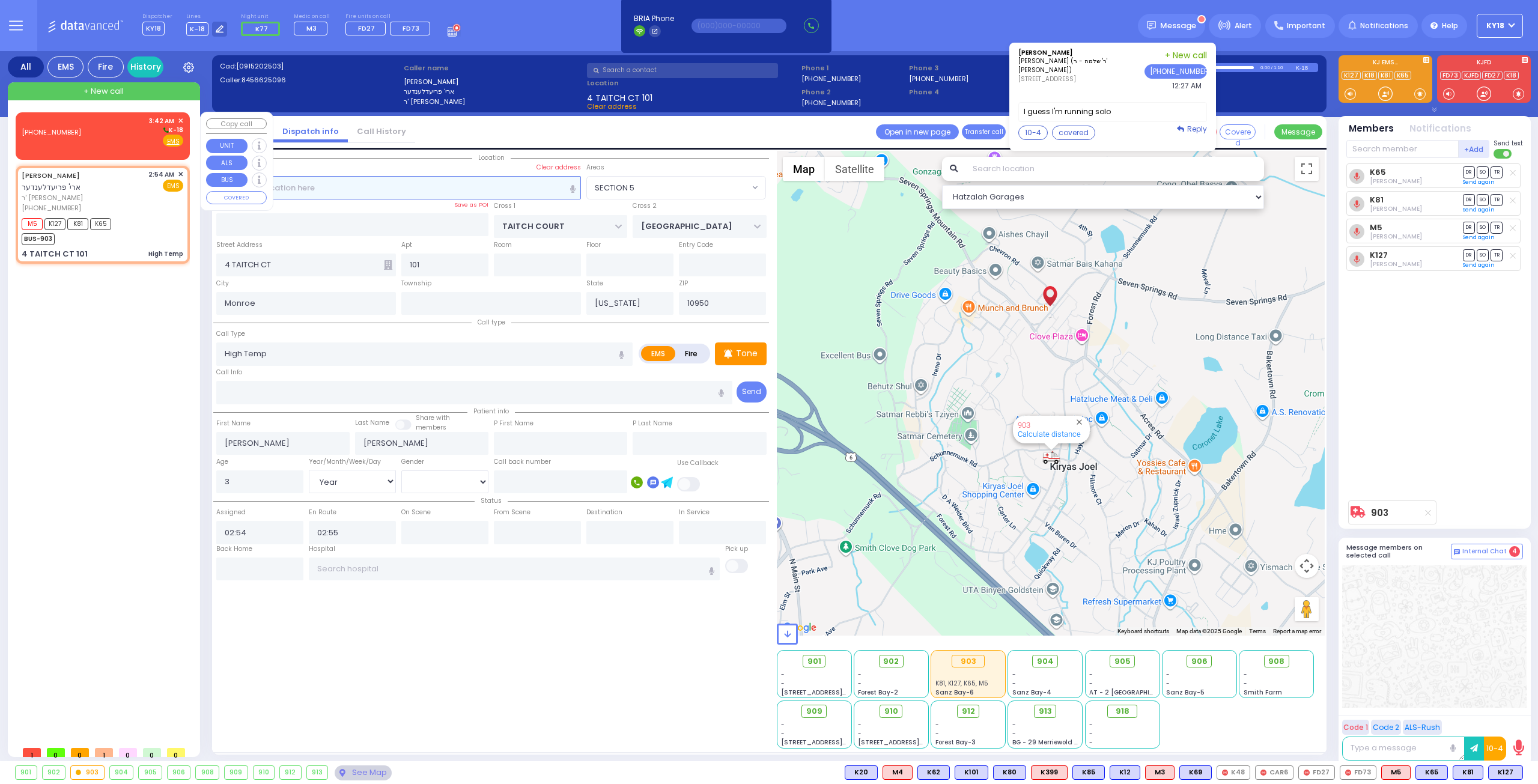
select select
type input "03:42"
select select "Hatzalah Garages"
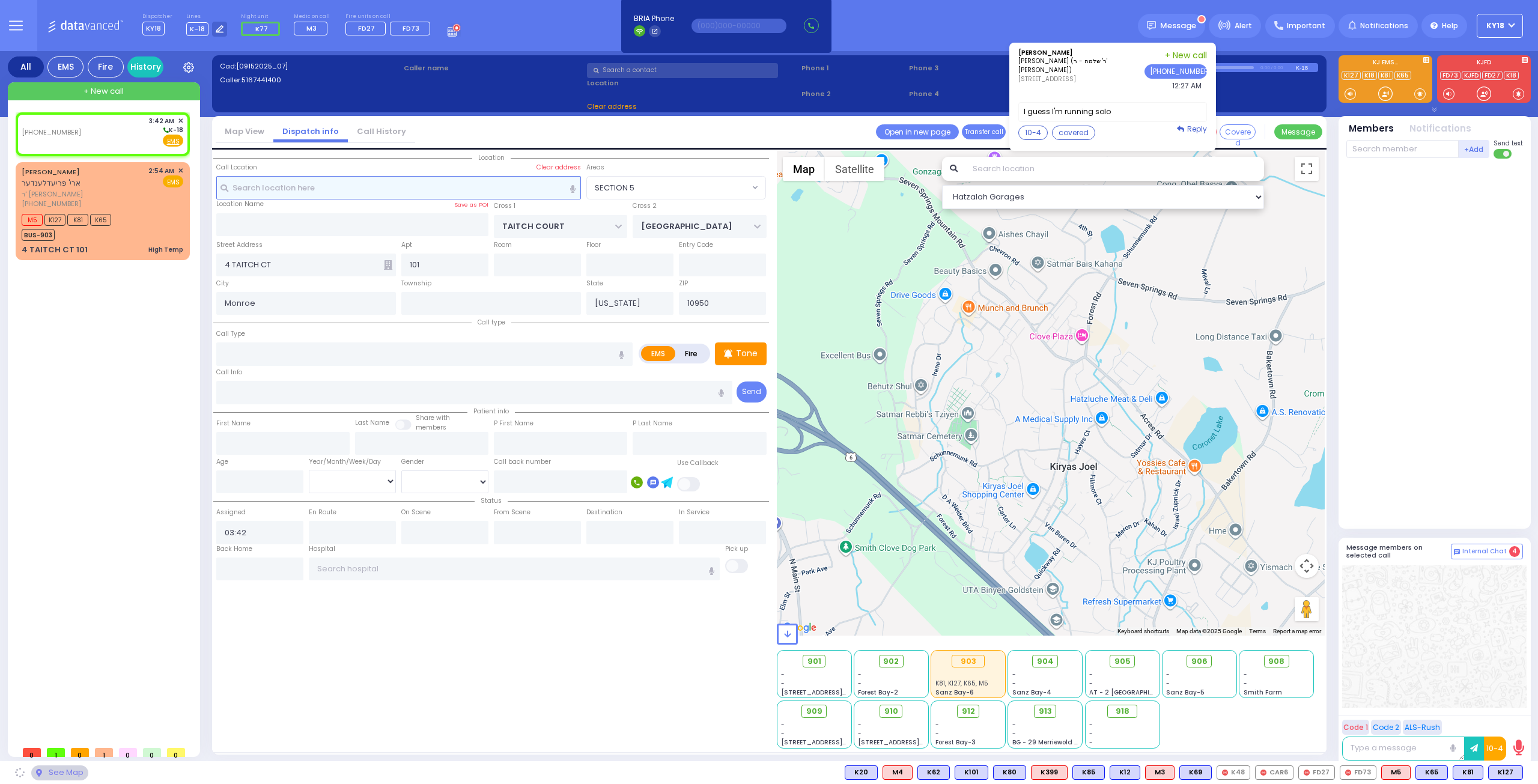
select select
radio input "true"
select select
select select "Hatzalah Garages"
click at [373, 187] on input "text" at bounding box center [399, 187] width 365 height 23
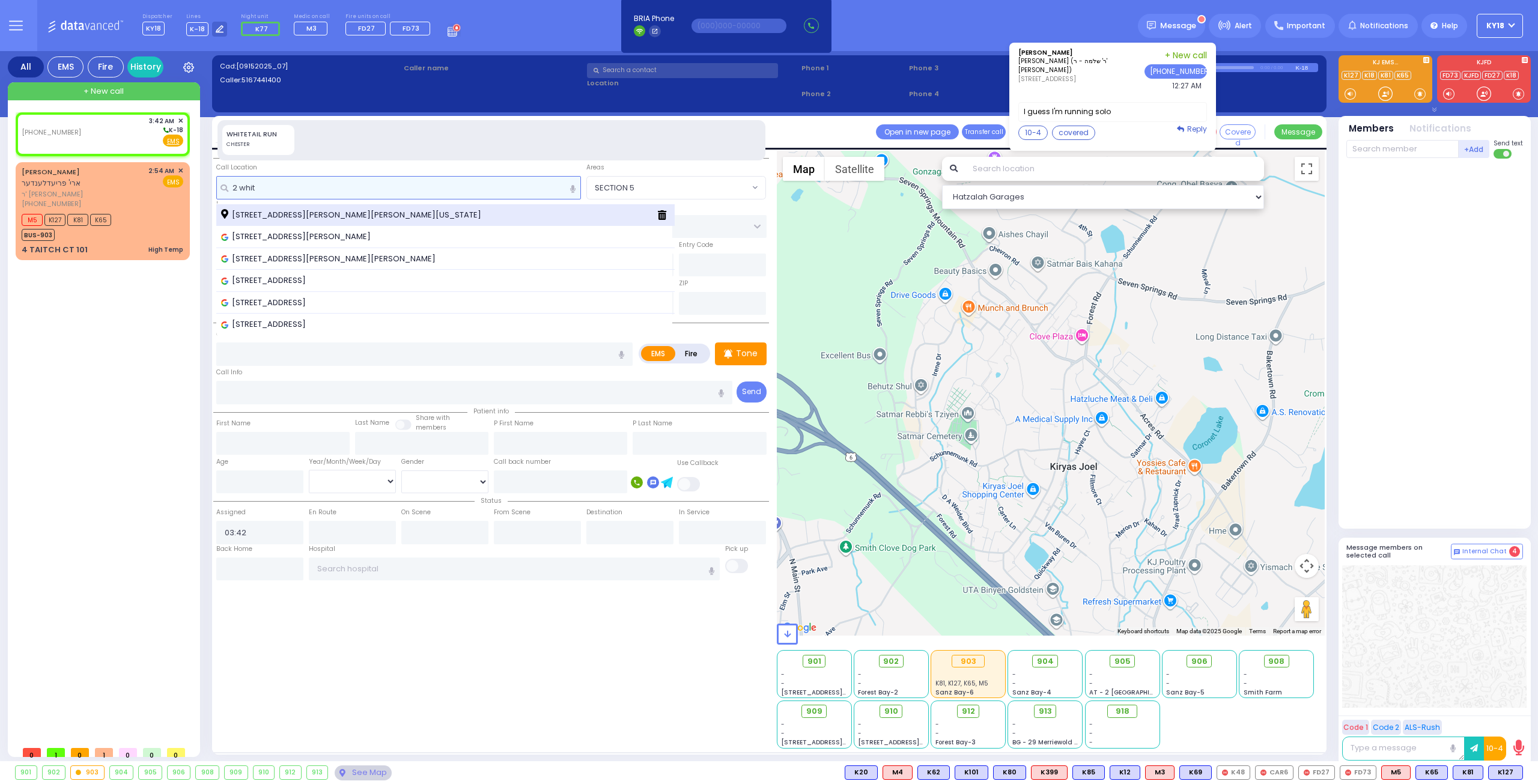
type input "2 whit"
click at [360, 217] on span "[STREET_ADDRESS][PERSON_NAME][PERSON_NAME][US_STATE]" at bounding box center [353, 215] width 264 height 12
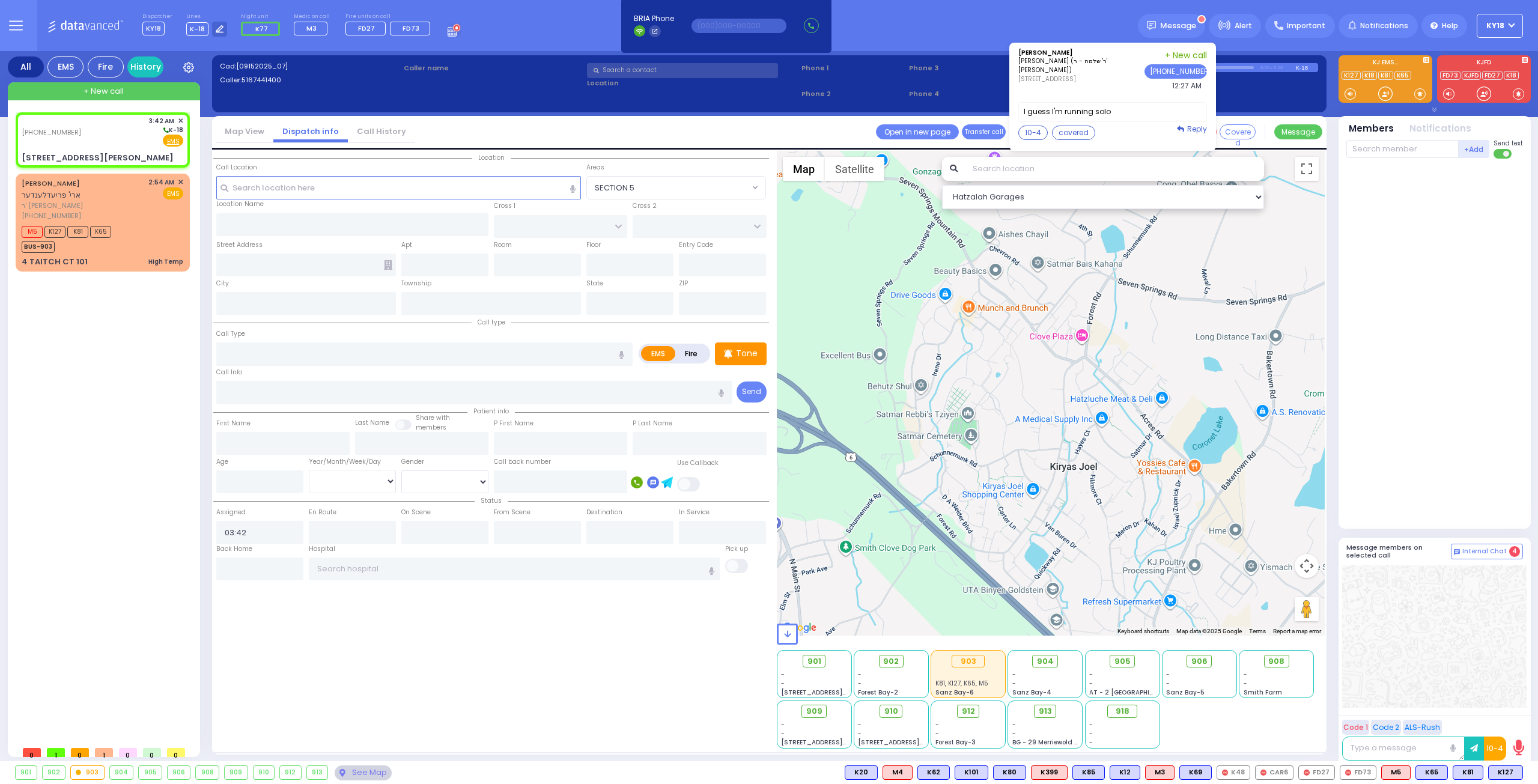
select select
radio input "true"
select select
select select "Hatzalah Garages"
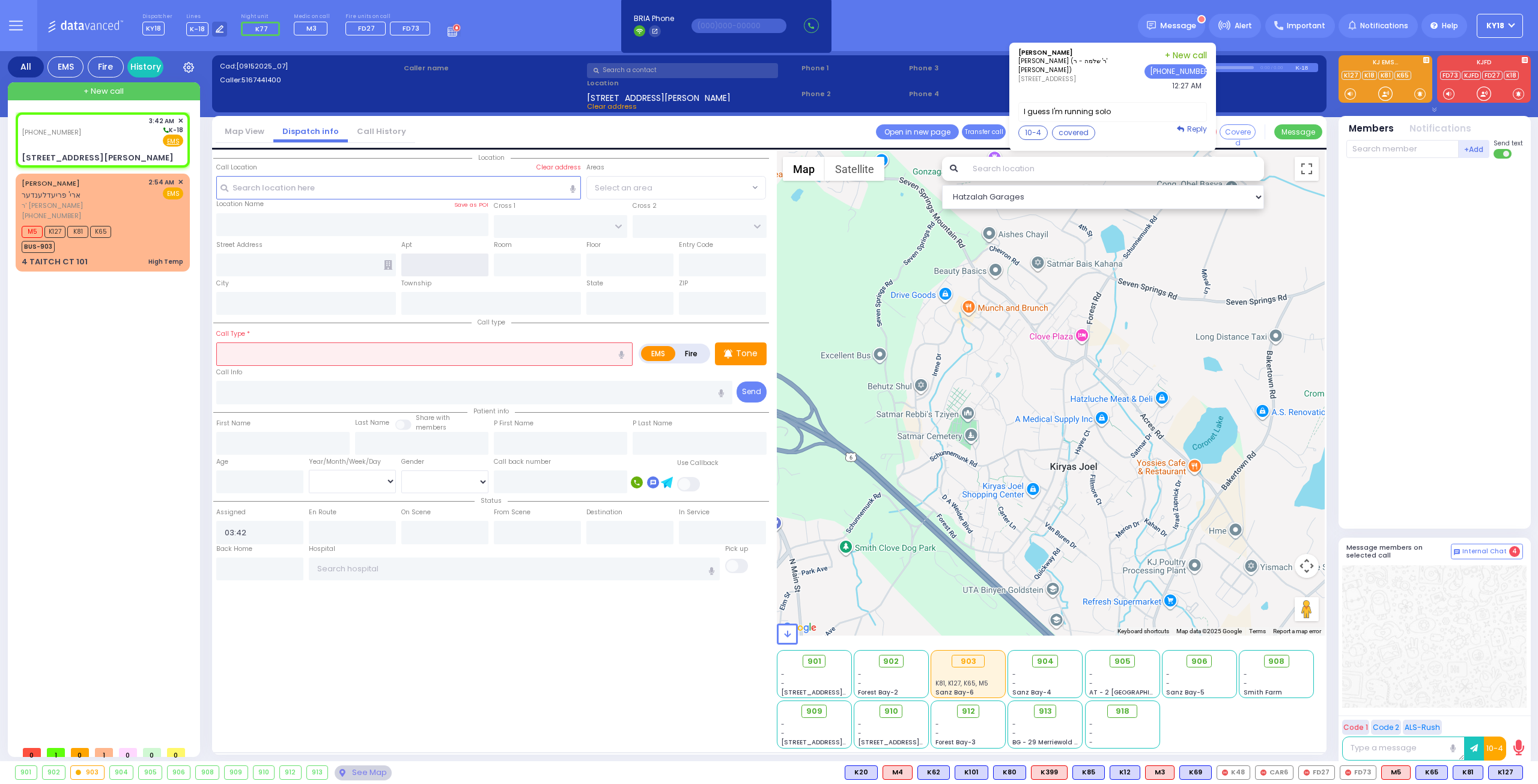
type input "WINCHESTER DR"
type input "2 Whitman Place"
type input "Monroe"
type input "[US_STATE]"
type input "10950"
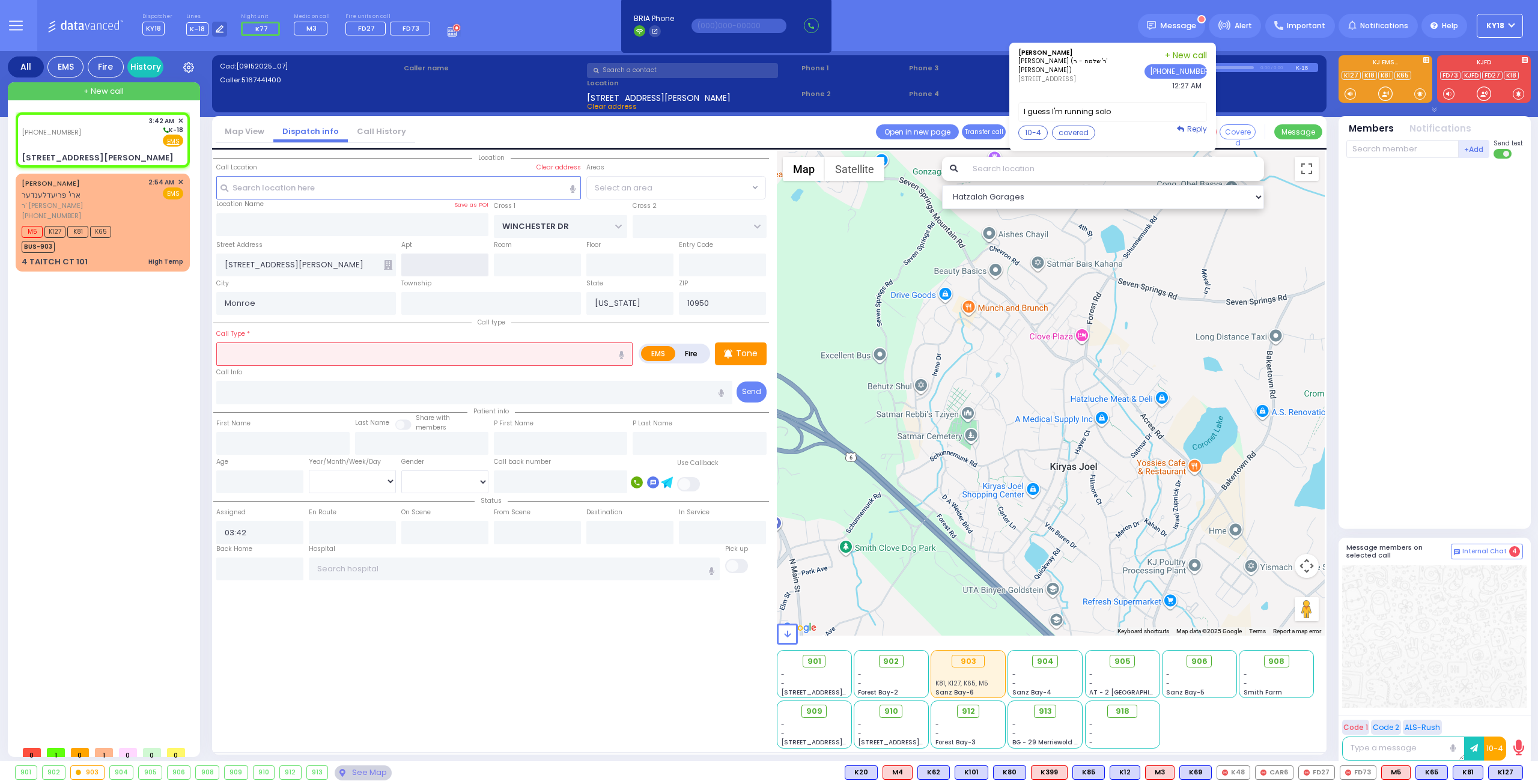
select select "[GEOGRAPHIC_DATA]"
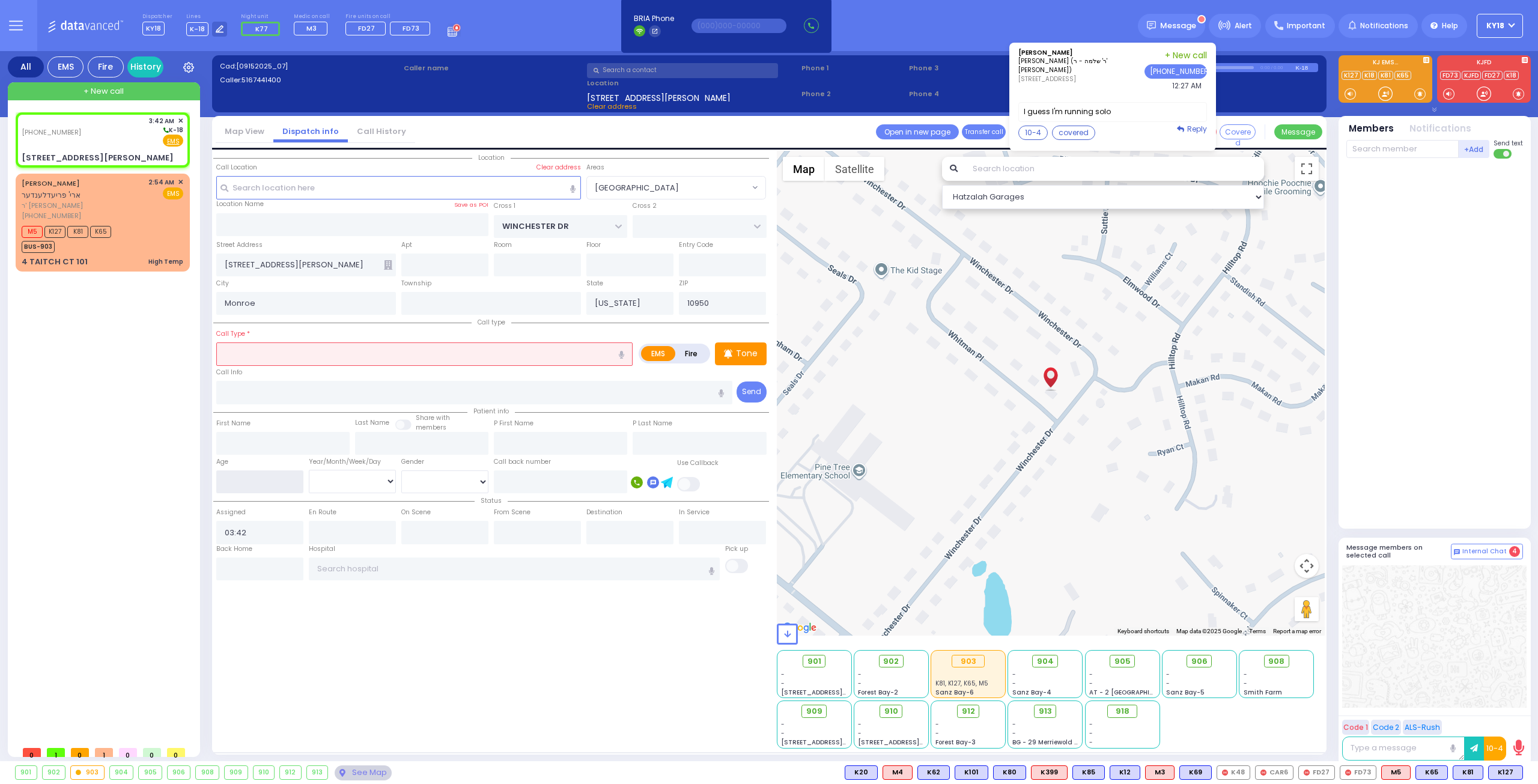
drag, startPoint x: 266, startPoint y: 483, endPoint x: 273, endPoint y: 483, distance: 7.0
click at [270, 483] on input "number" at bounding box center [259, 482] width 87 height 23
type input "38"
click at [345, 480] on select "Year Month Week Day" at bounding box center [352, 481] width 87 height 23
select select "Year"
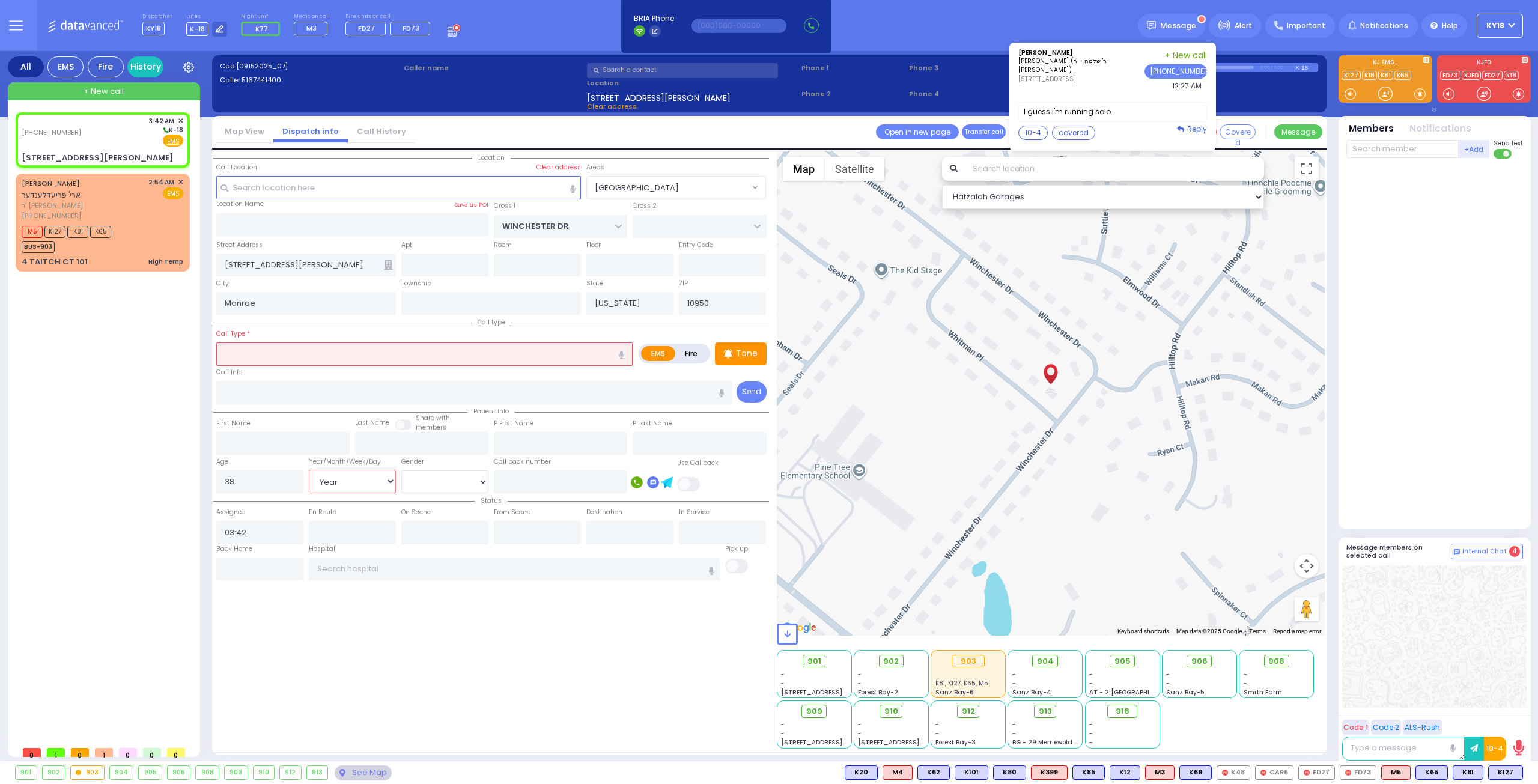
click at [309, 470] on select "Year Month Week Day" at bounding box center [352, 481] width 87 height 23
select select
radio input "true"
select select "Year"
select select "Hatzalah Garages"
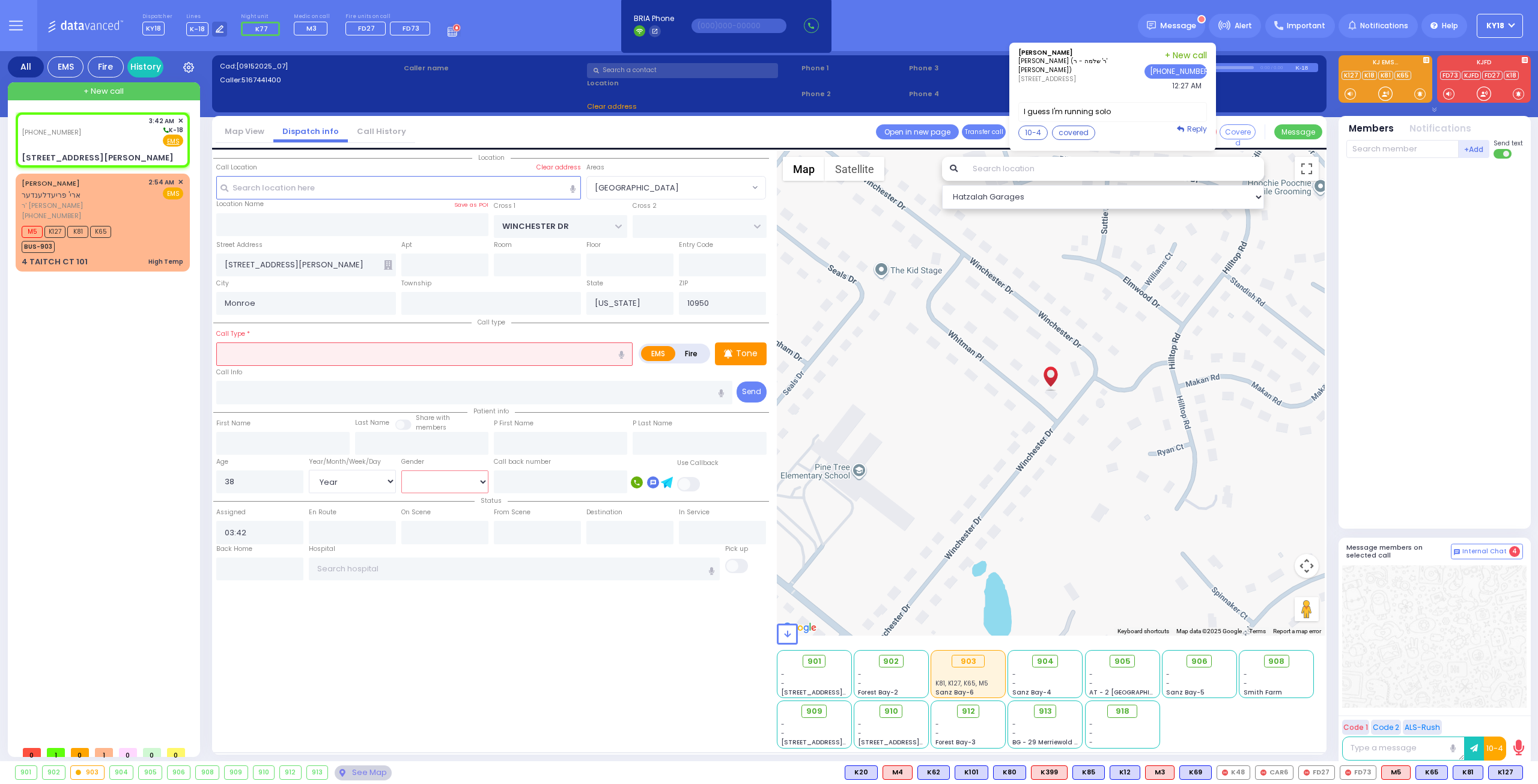
click at [421, 477] on select "Male Female" at bounding box center [444, 482] width 87 height 23
select select "[DEMOGRAPHIC_DATA]"
click at [401, 470] on select "Male Female" at bounding box center [444, 482] width 87 height 23
select select "[GEOGRAPHIC_DATA]"
click at [297, 347] on input "text" at bounding box center [424, 354] width 416 height 23
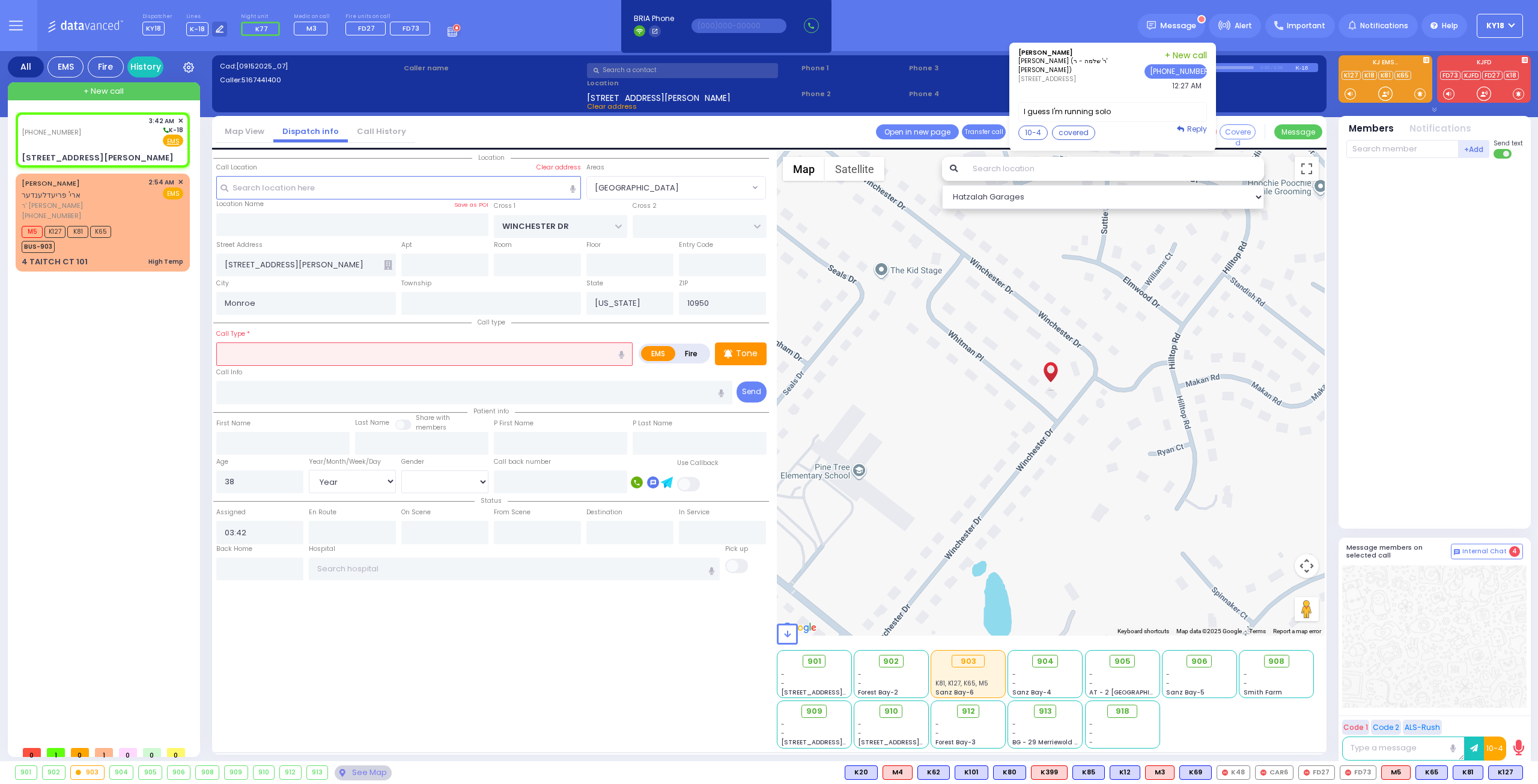
select select
radio input "true"
select select "Year"
select select "[DEMOGRAPHIC_DATA]"
select select "Hatzalah Garages"
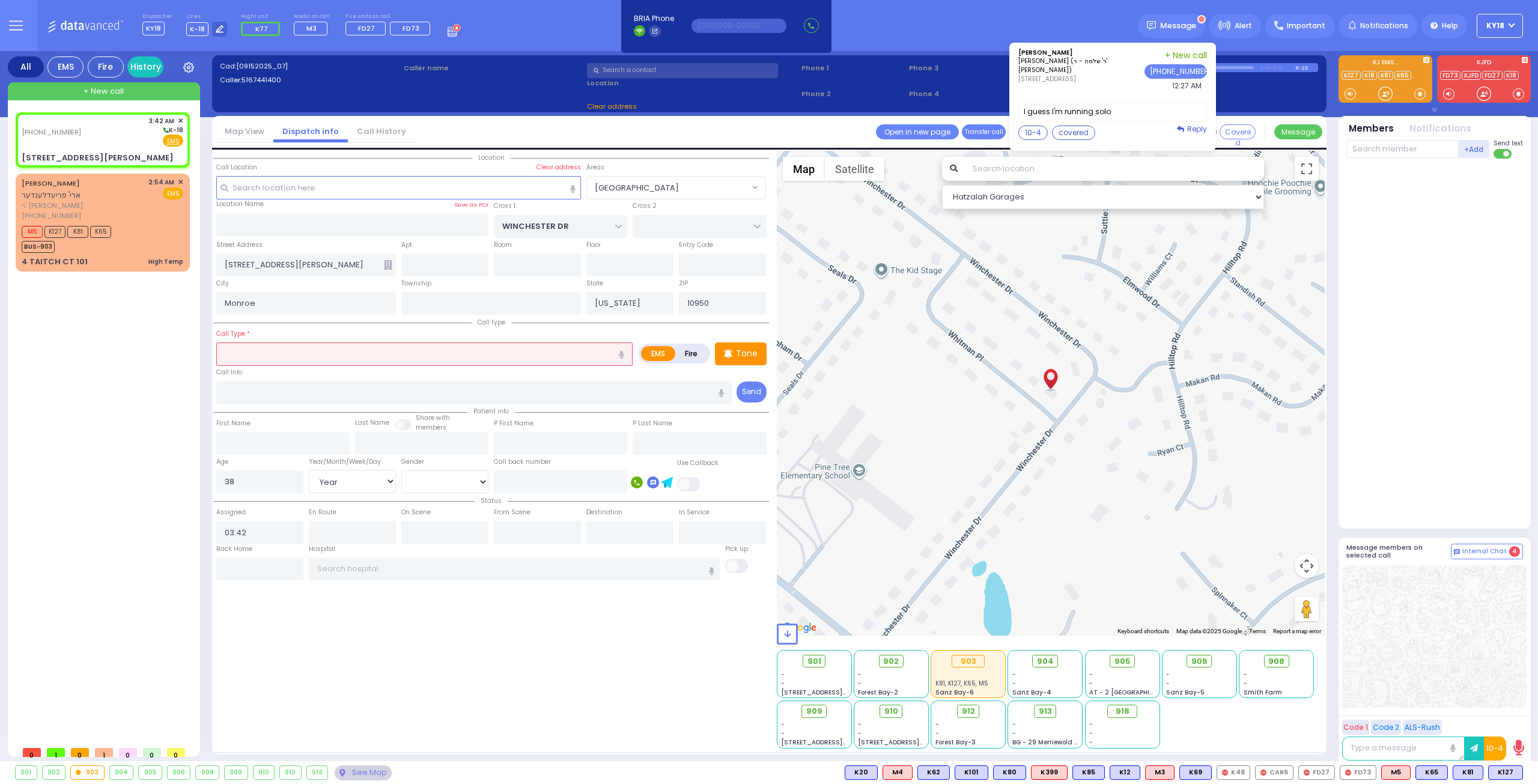
select select
radio input "true"
select select "Year"
select select "[DEMOGRAPHIC_DATA]"
select select "[GEOGRAPHIC_DATA]"
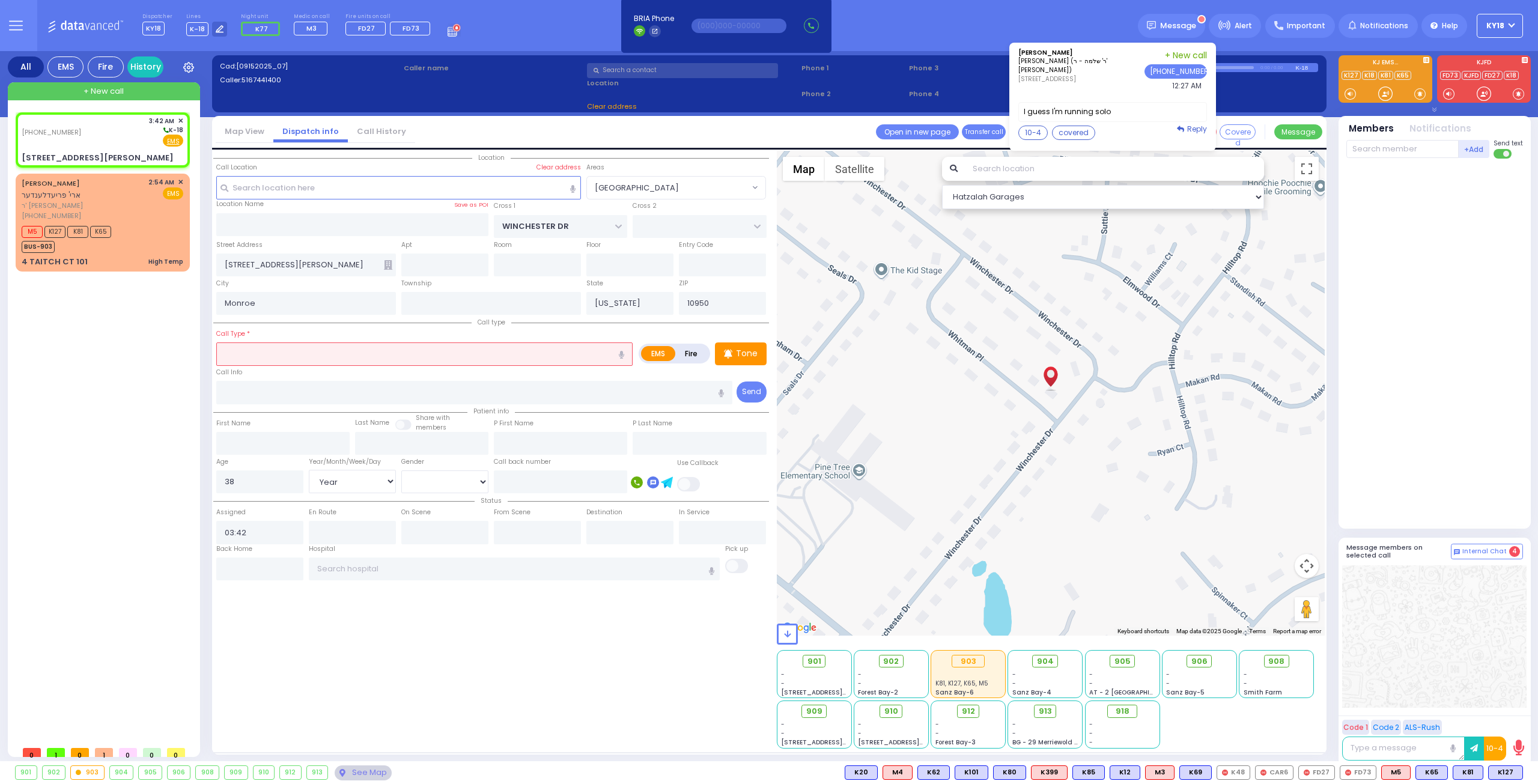
select select "Hatzalah Garages"
select select "[GEOGRAPHIC_DATA]"
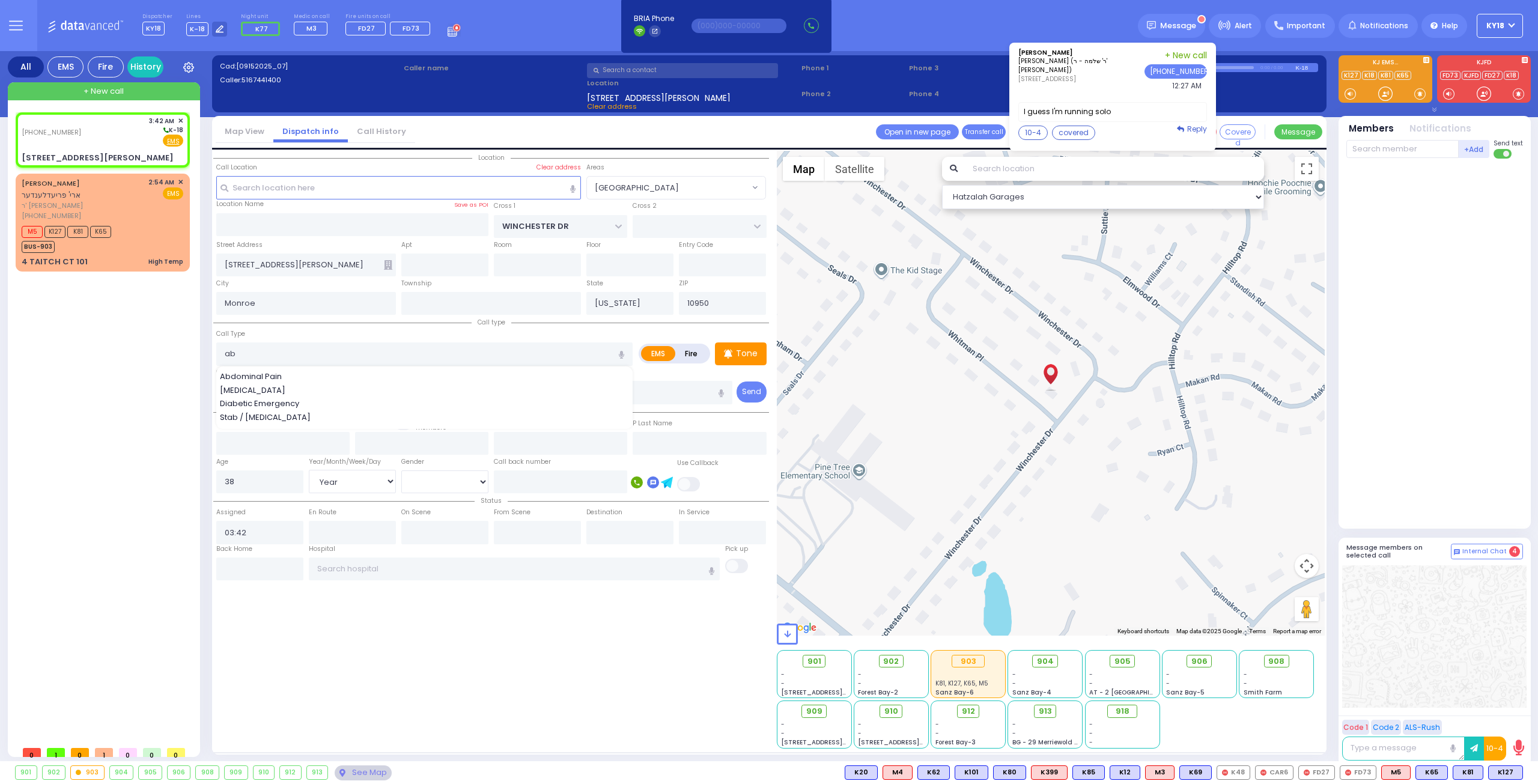
drag, startPoint x: 279, startPoint y: 378, endPoint x: 297, endPoint y: 362, distance: 24.1
click at [279, 378] on span "Abdominal Pain" at bounding box center [253, 376] width 66 height 12
type input "Abdominal Pain"
type input "1"
type input "0"
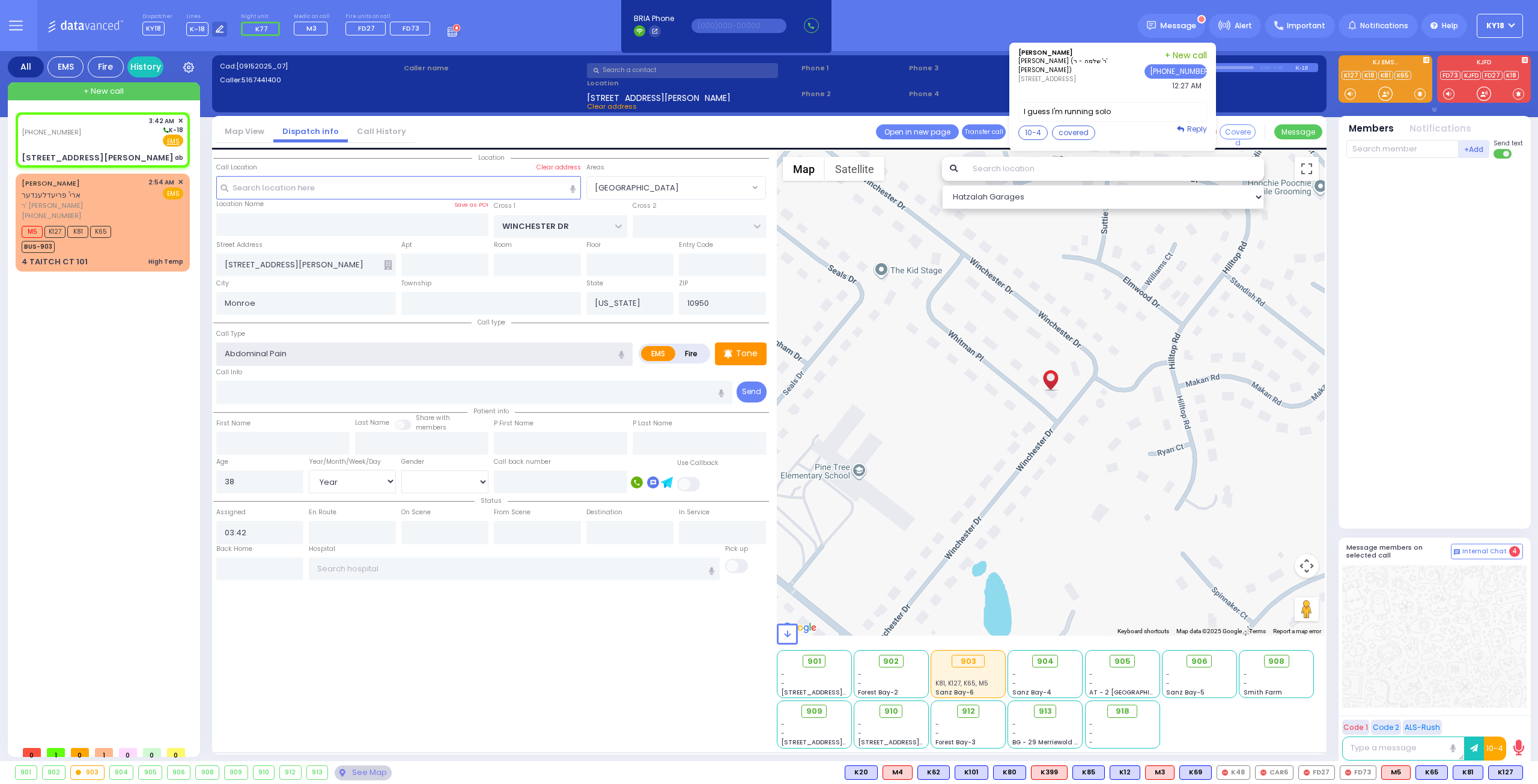
select select
radio input "true"
select select "Year"
select select "[DEMOGRAPHIC_DATA]"
select select "Hatzalah Garages"
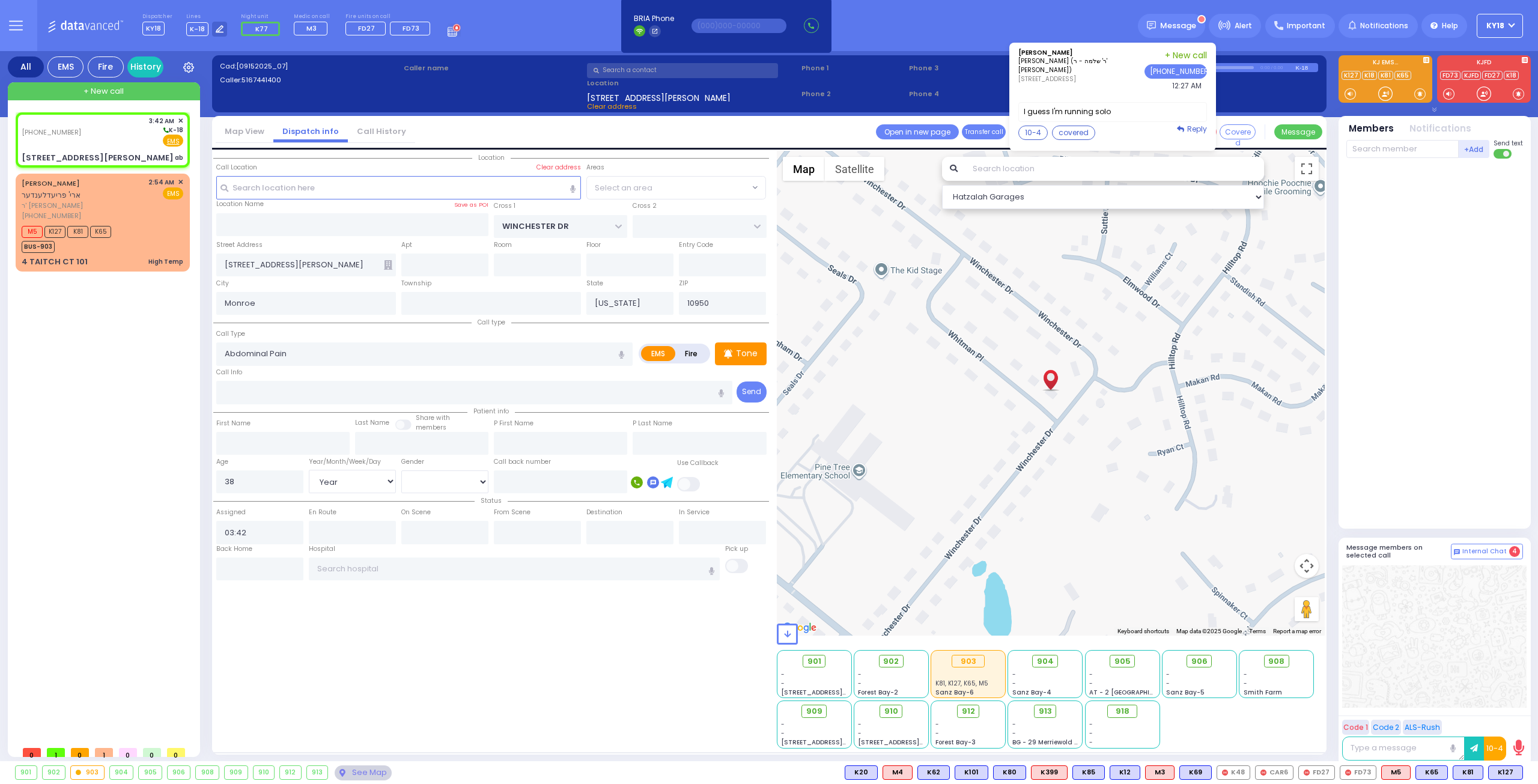
select select "[GEOGRAPHIC_DATA]"
click at [388, 263] on icon at bounding box center [388, 264] width 9 height 9
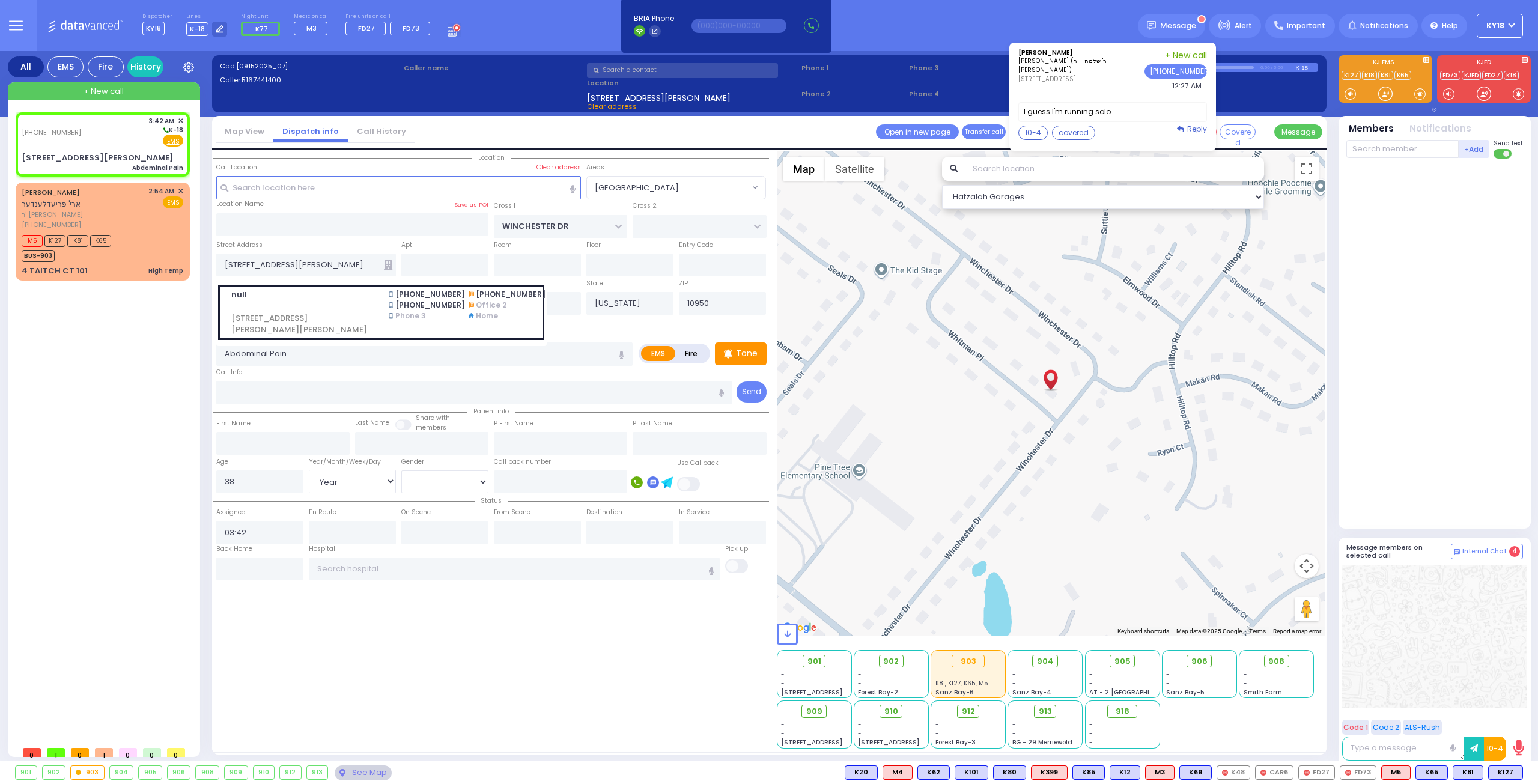
select select
radio input "true"
select select "Year"
select select "[DEMOGRAPHIC_DATA]"
select select "Hatzalah Garages"
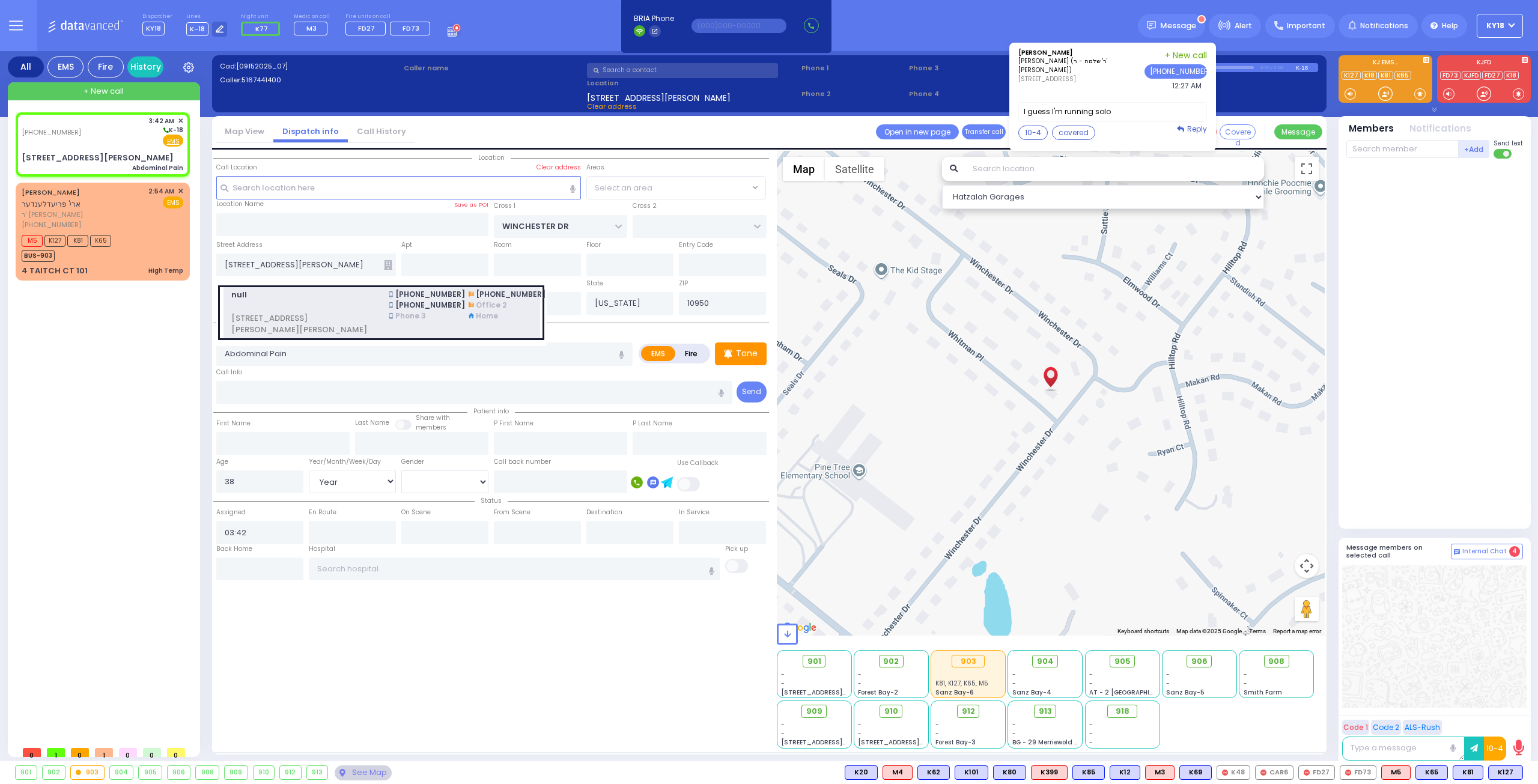
select select "[GEOGRAPHIC_DATA]"
click at [389, 264] on icon at bounding box center [388, 264] width 9 height 9
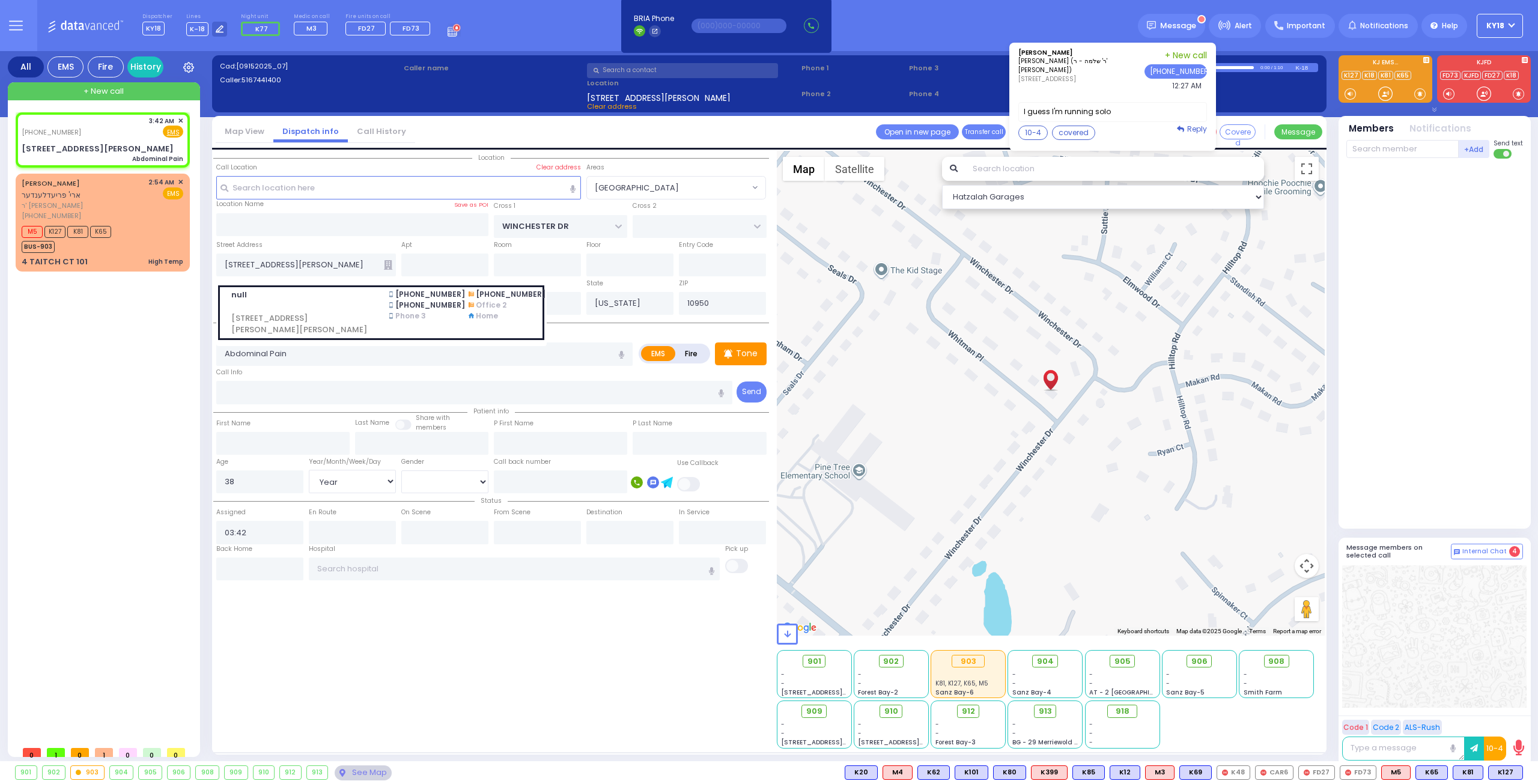
select select
radio input "true"
select select "Year"
select select "[DEMOGRAPHIC_DATA]"
select select "Hatzalah Garages"
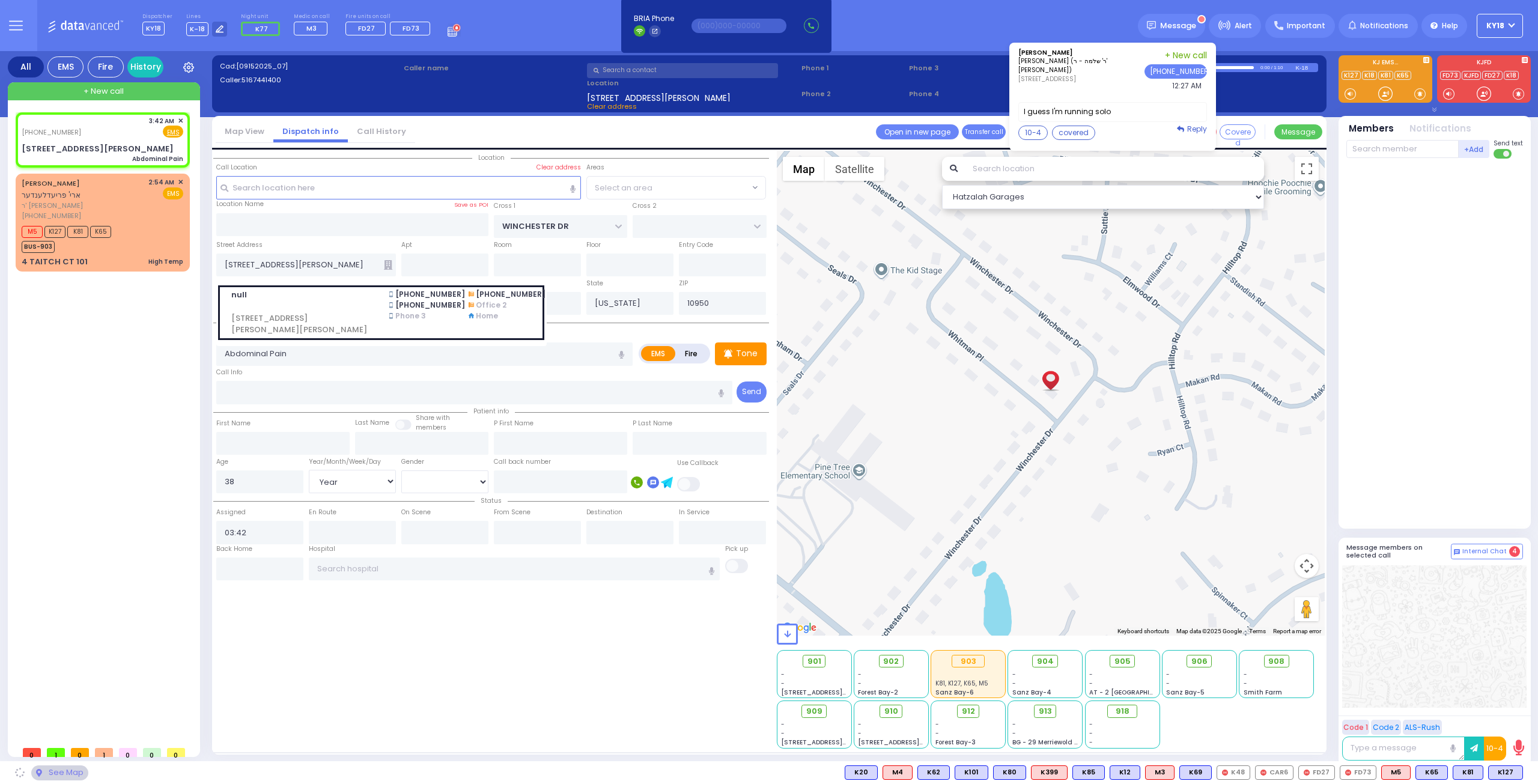
select select "[GEOGRAPHIC_DATA]"
click at [118, 131] on div "(516) 744-1400 3:42 AM ✕ Fire EMS" at bounding box center [102, 126] width 162 height 22
select select
radio input "true"
select select "Year"
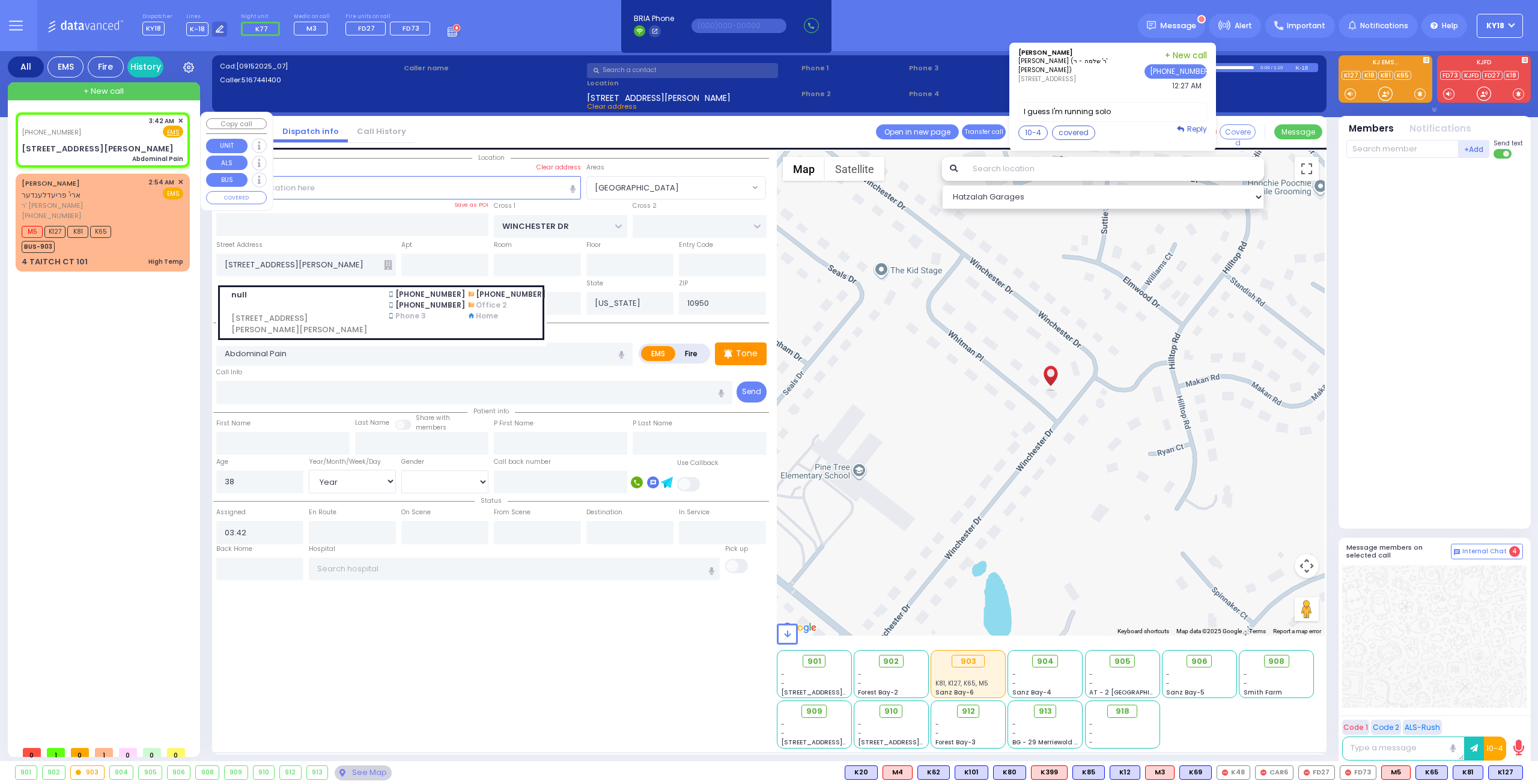
select select "[DEMOGRAPHIC_DATA]"
select select "Hatzalah Garages"
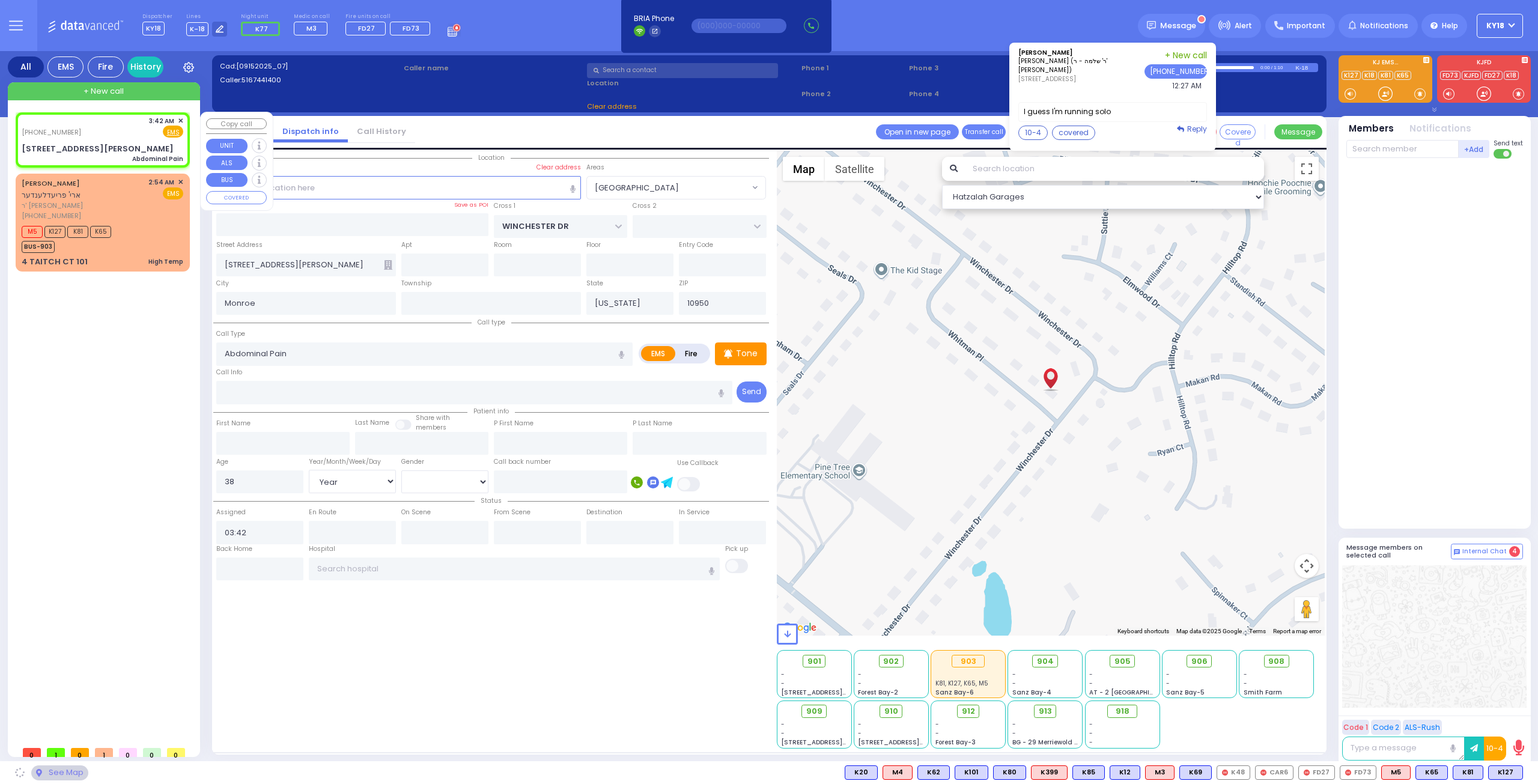
select select "[GEOGRAPHIC_DATA]"
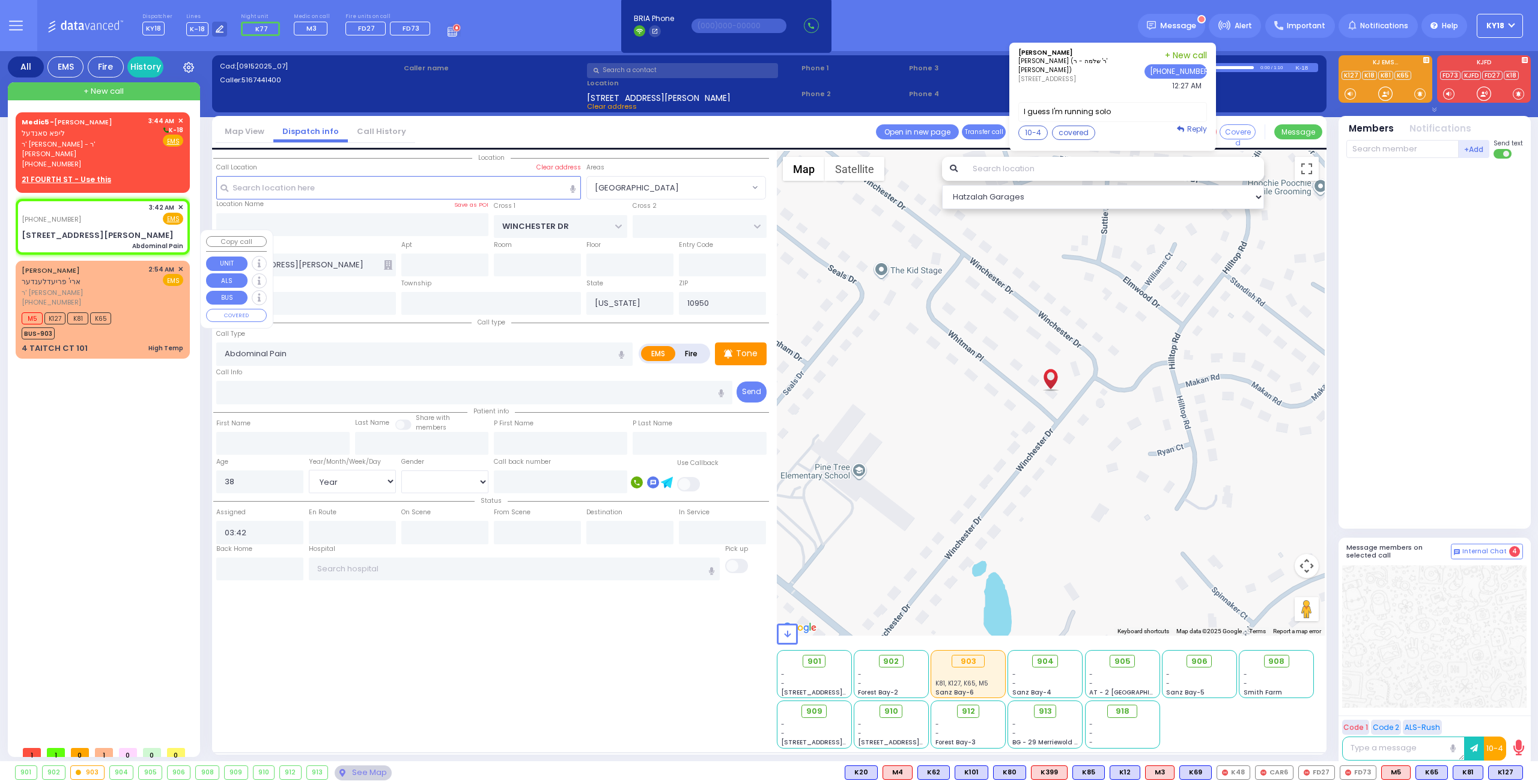
click at [131, 309] on div "M5 K127 K81 K65 BUS-903" at bounding box center [102, 325] width 162 height 30
select select
type input "High Temp"
radio input "true"
type input "[PERSON_NAME]"
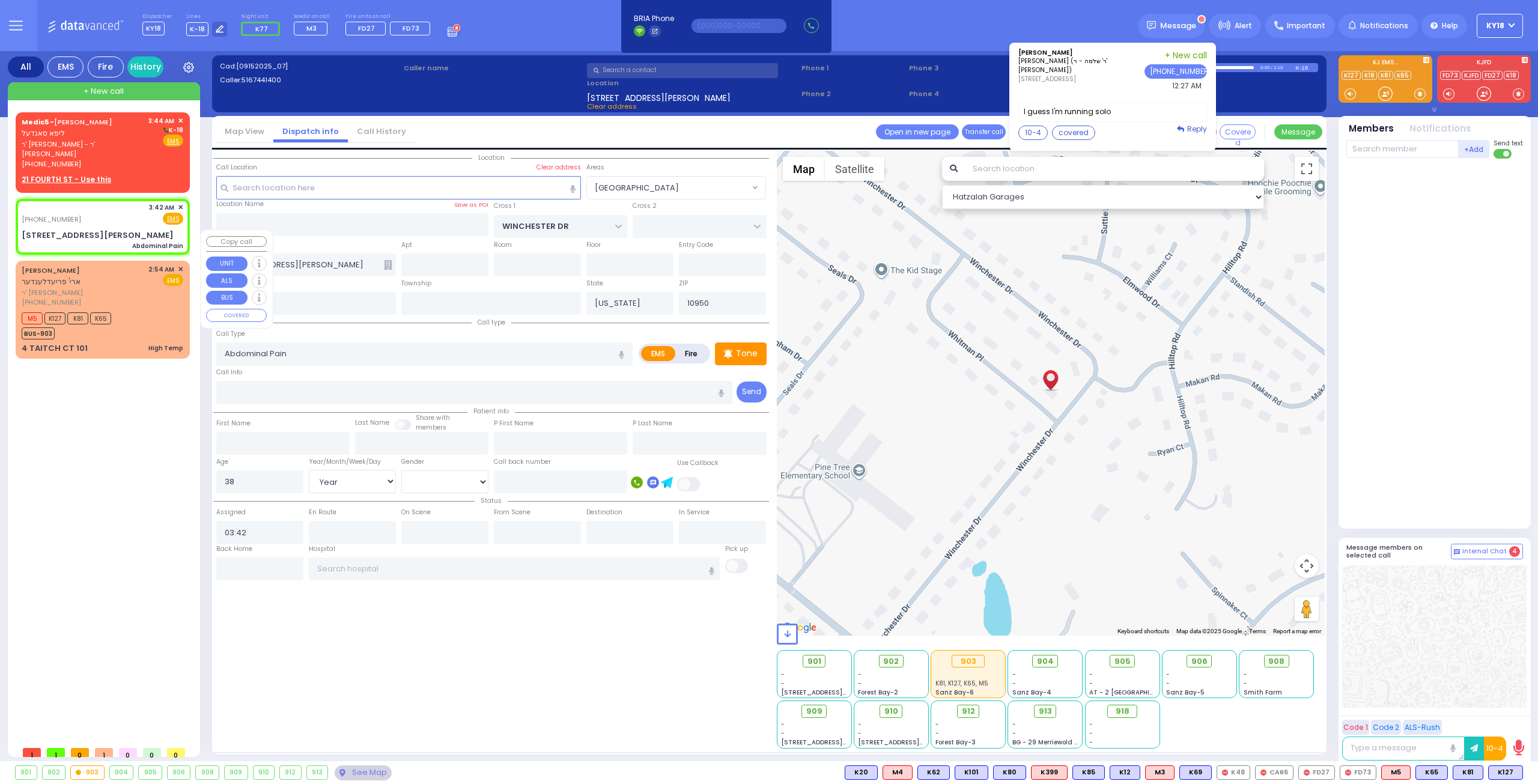
type input "[PERSON_NAME]"
type input "3"
select select "Year"
select select "[DEMOGRAPHIC_DATA]"
type input "02:54"
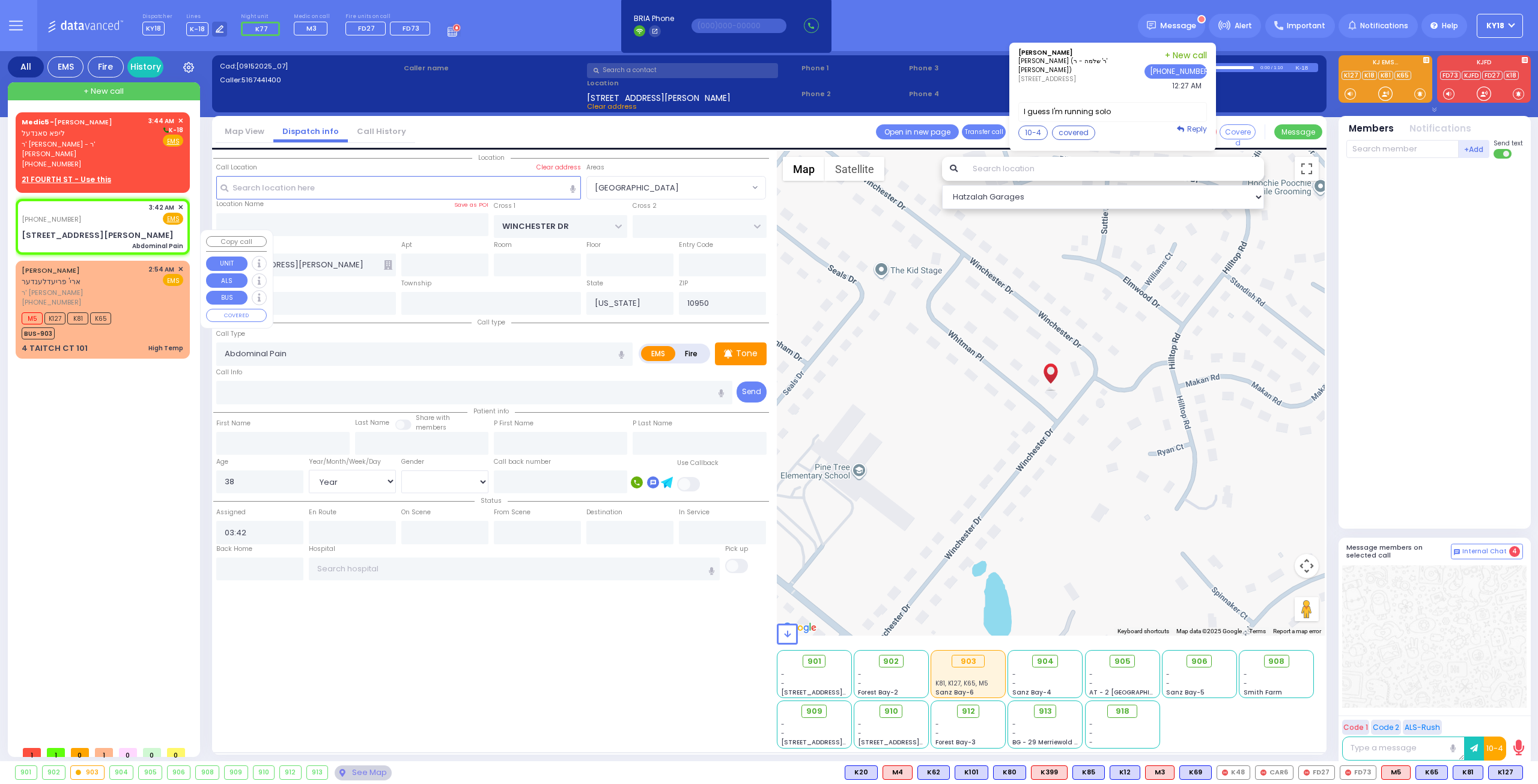
type input "02:55"
select select "Hatzalah Garages"
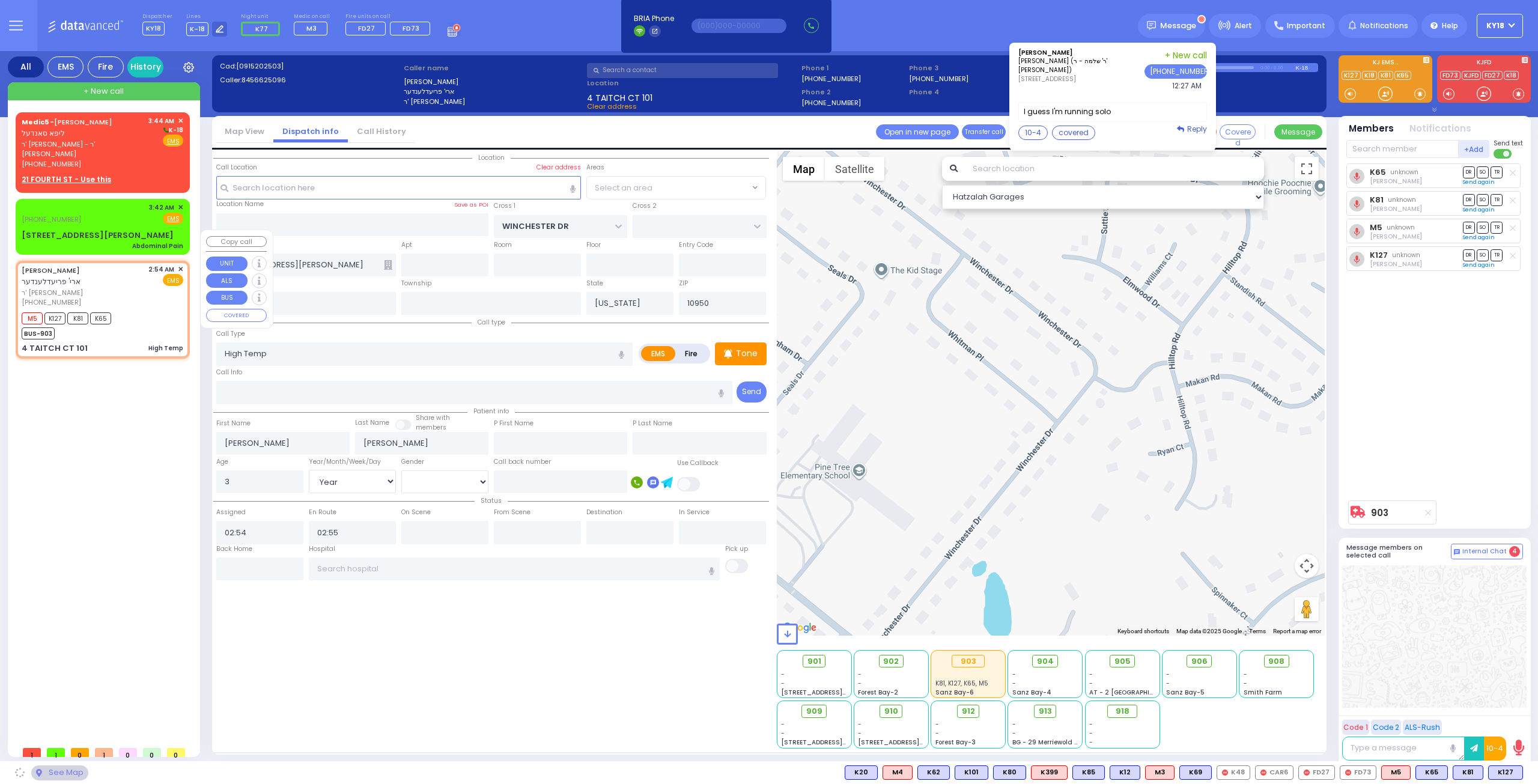
type input "TAITCH COURT"
type input "[GEOGRAPHIC_DATA]"
type input "4 TAITCH CT"
type input "101"
select select "SECTION 5"
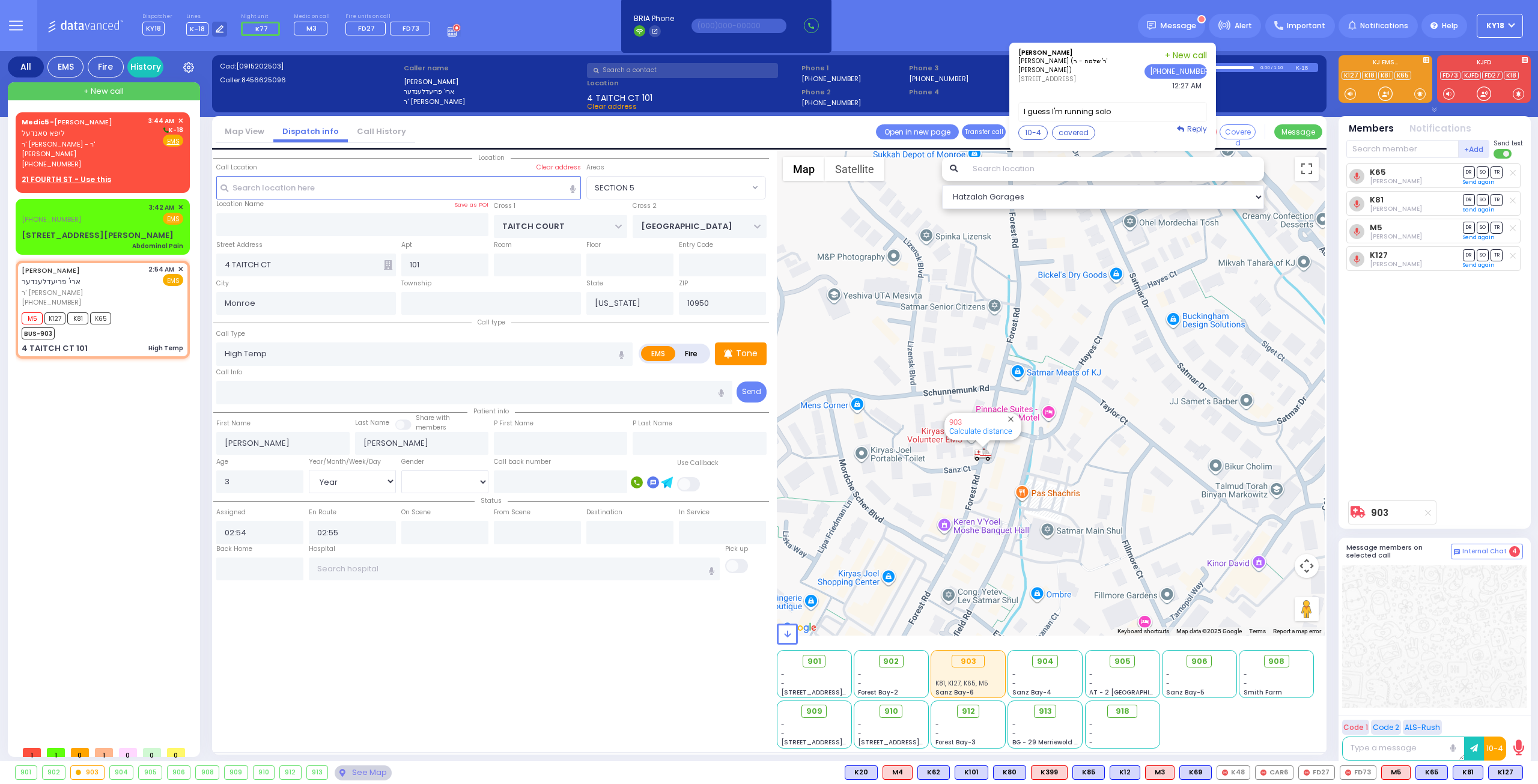
drag, startPoint x: 994, startPoint y: 459, endPoint x: 1020, endPoint y: 509, distance: 56.4
click at [1020, 509] on div "903 Calculate distance" at bounding box center [1051, 393] width 549 height 485
drag, startPoint x: 1001, startPoint y: 480, endPoint x: 1014, endPoint y: 506, distance: 29.1
click at [1014, 506] on div "903 Calculate distance" at bounding box center [1051, 393] width 549 height 485
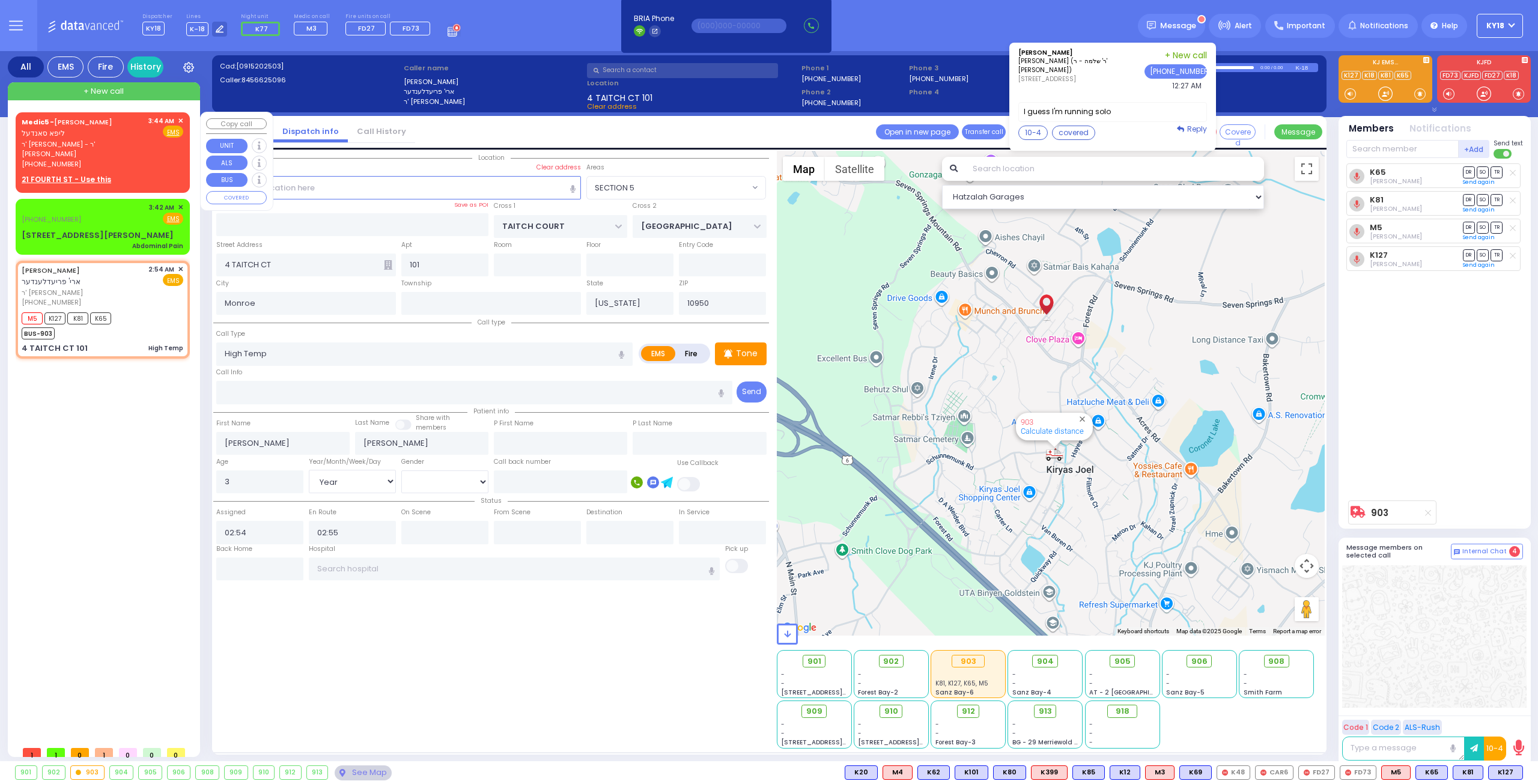
click at [182, 118] on span "✕" at bounding box center [181, 121] width 6 height 10
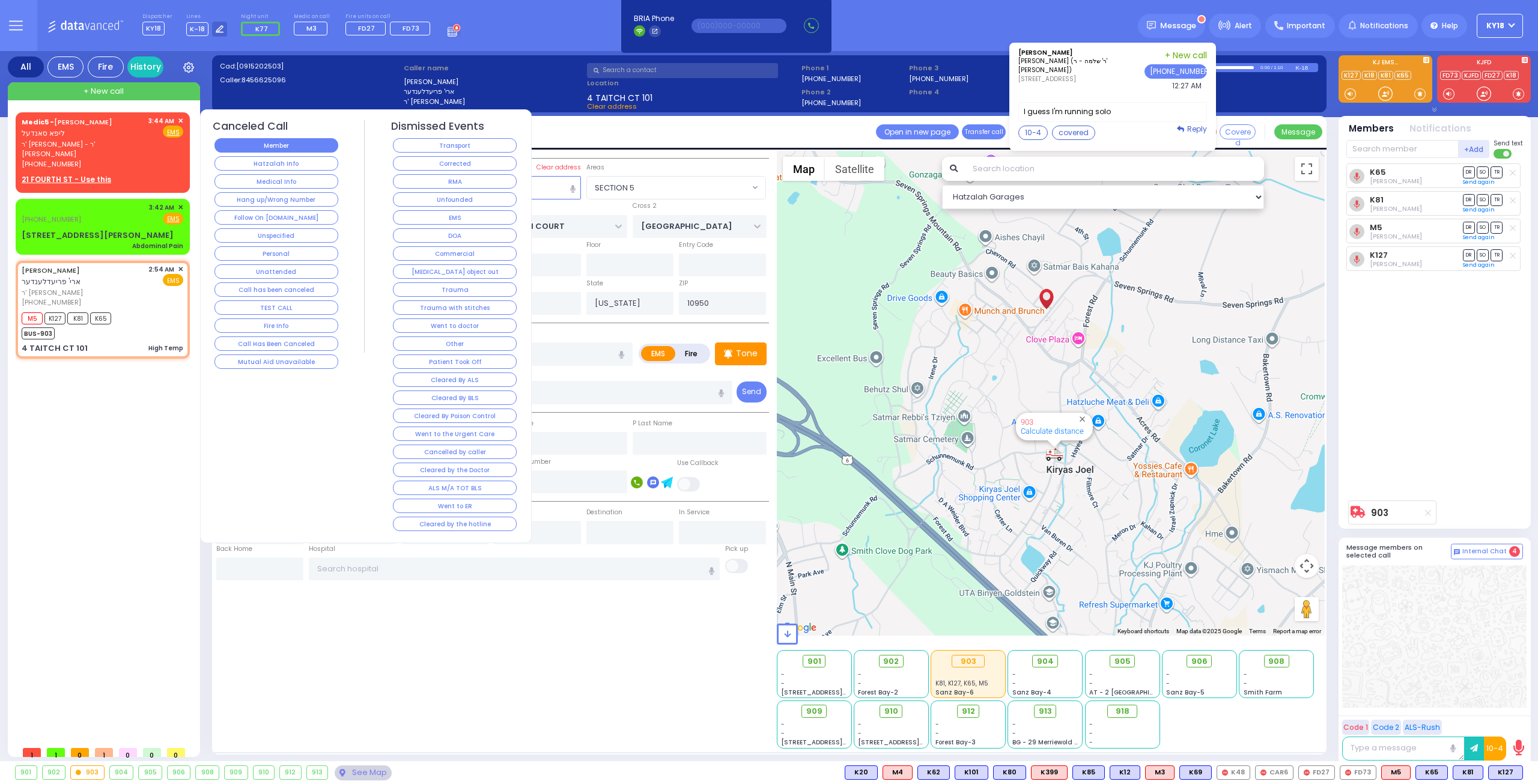
click at [294, 145] on button "Member" at bounding box center [276, 145] width 123 height 14
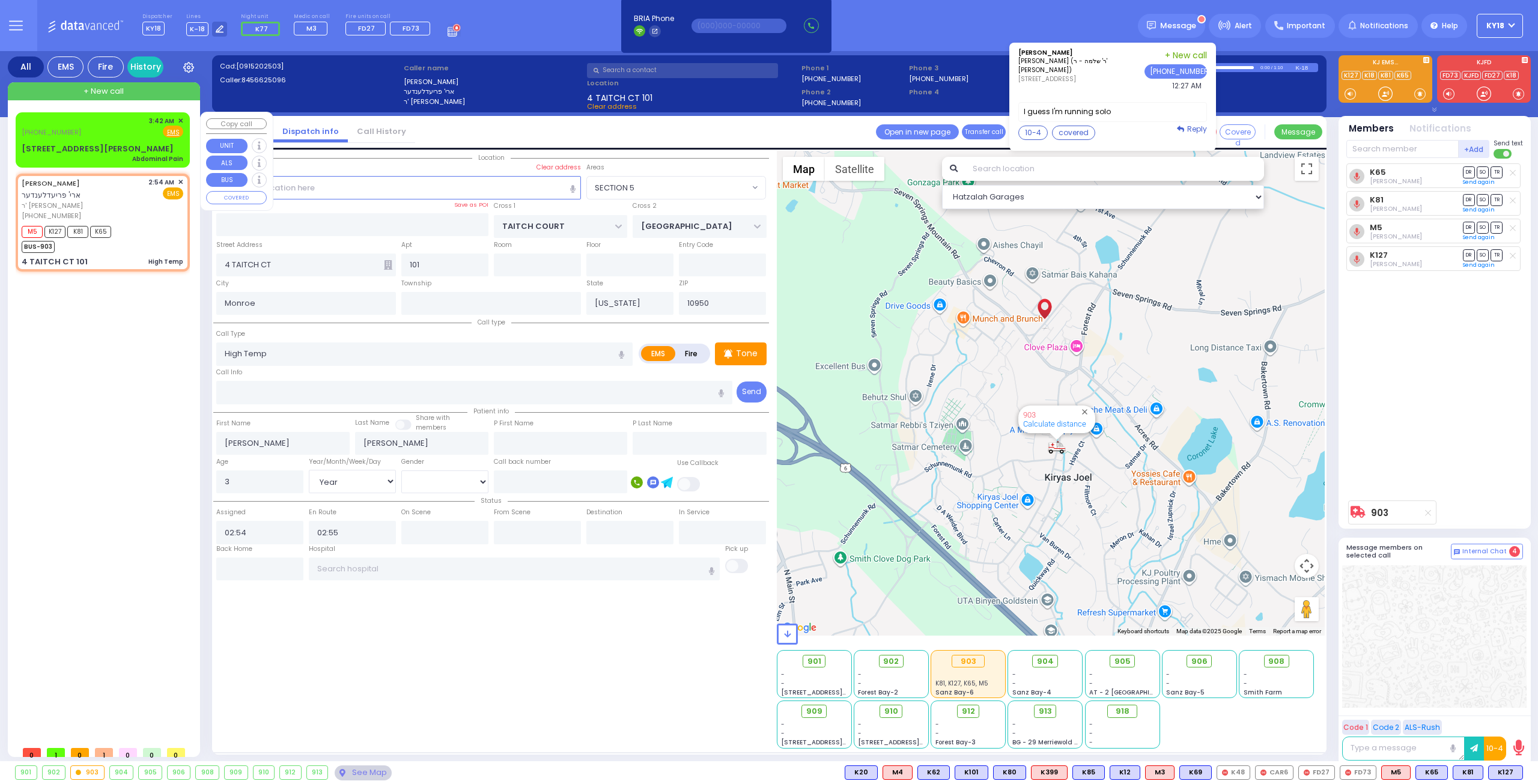
click at [96, 132] on div "(516) 744-1400 3:42 AM ✕ Fire EMS" at bounding box center [102, 126] width 162 height 22
select select
type input "Abdominal Pain"
radio input "true"
type input "38"
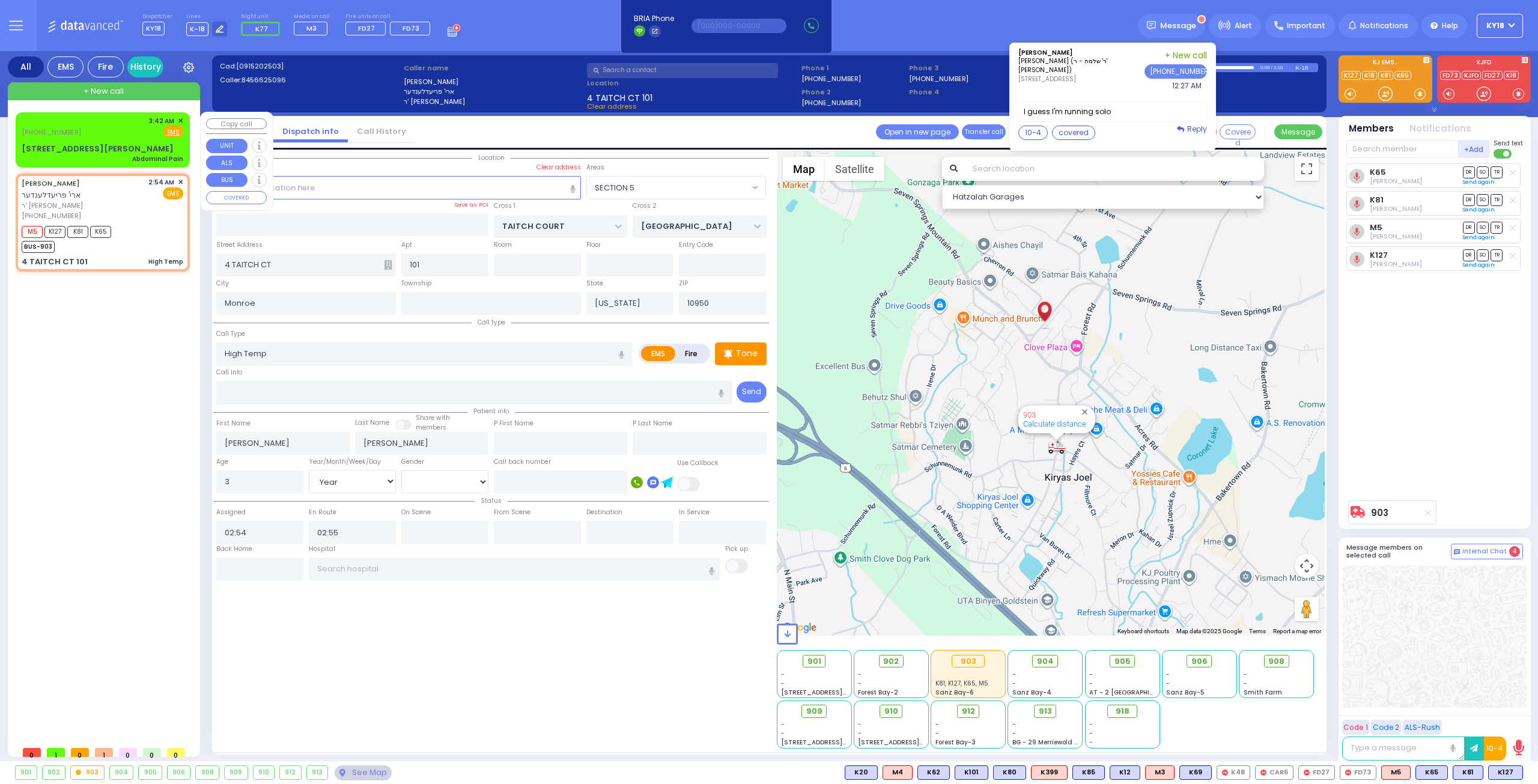
select select "Year"
select select "[DEMOGRAPHIC_DATA]"
type input "03:42"
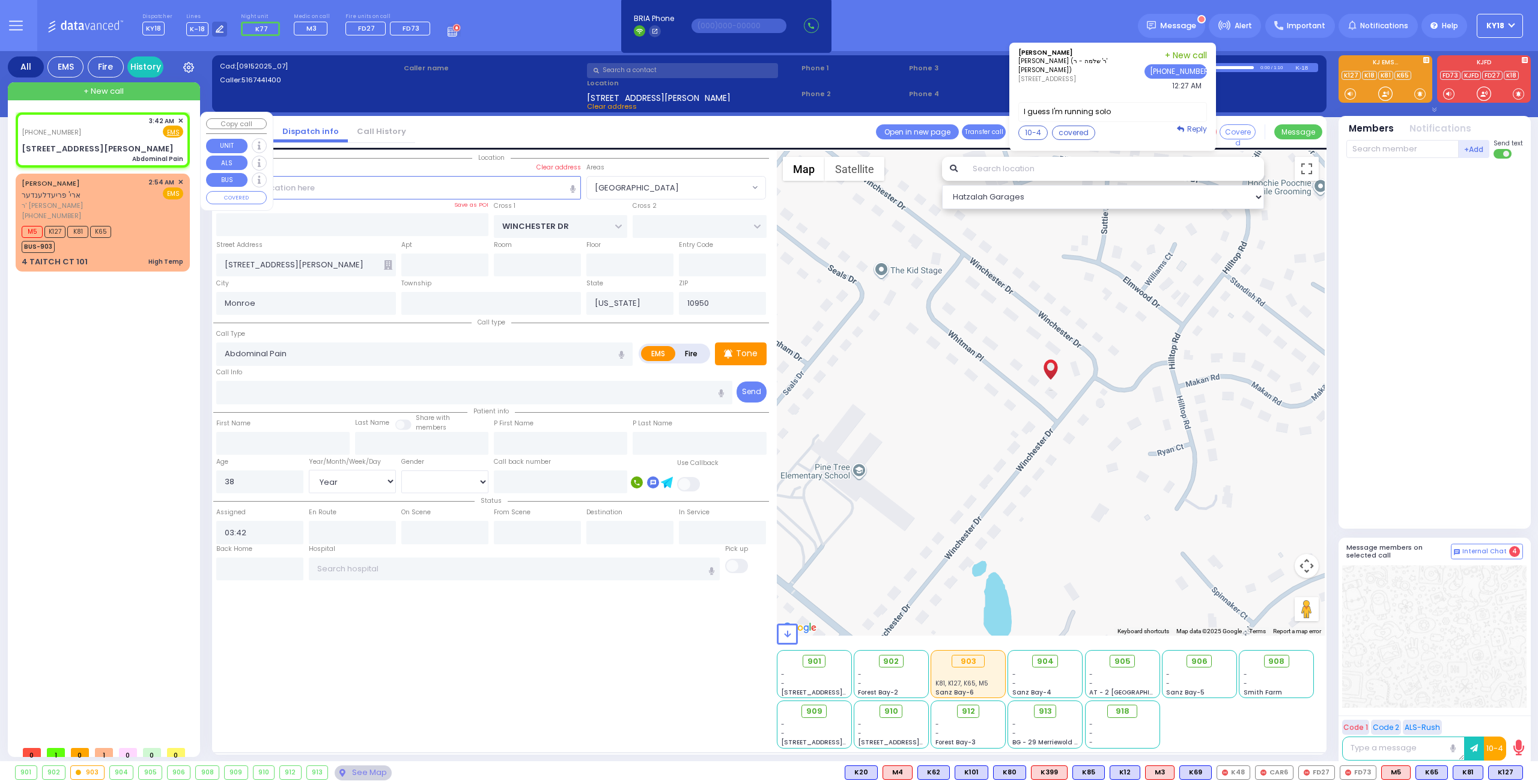
click at [123, 127] on div "(516) 744-1400 3:42 AM ✕ Fire EMS" at bounding box center [102, 126] width 162 height 22
click at [83, 131] on div "(516) 744-1400 3:42 AM ✕ Fire EMS" at bounding box center [102, 126] width 162 height 22
click at [1499, 767] on span "K77" at bounding box center [1506, 773] width 32 height 13
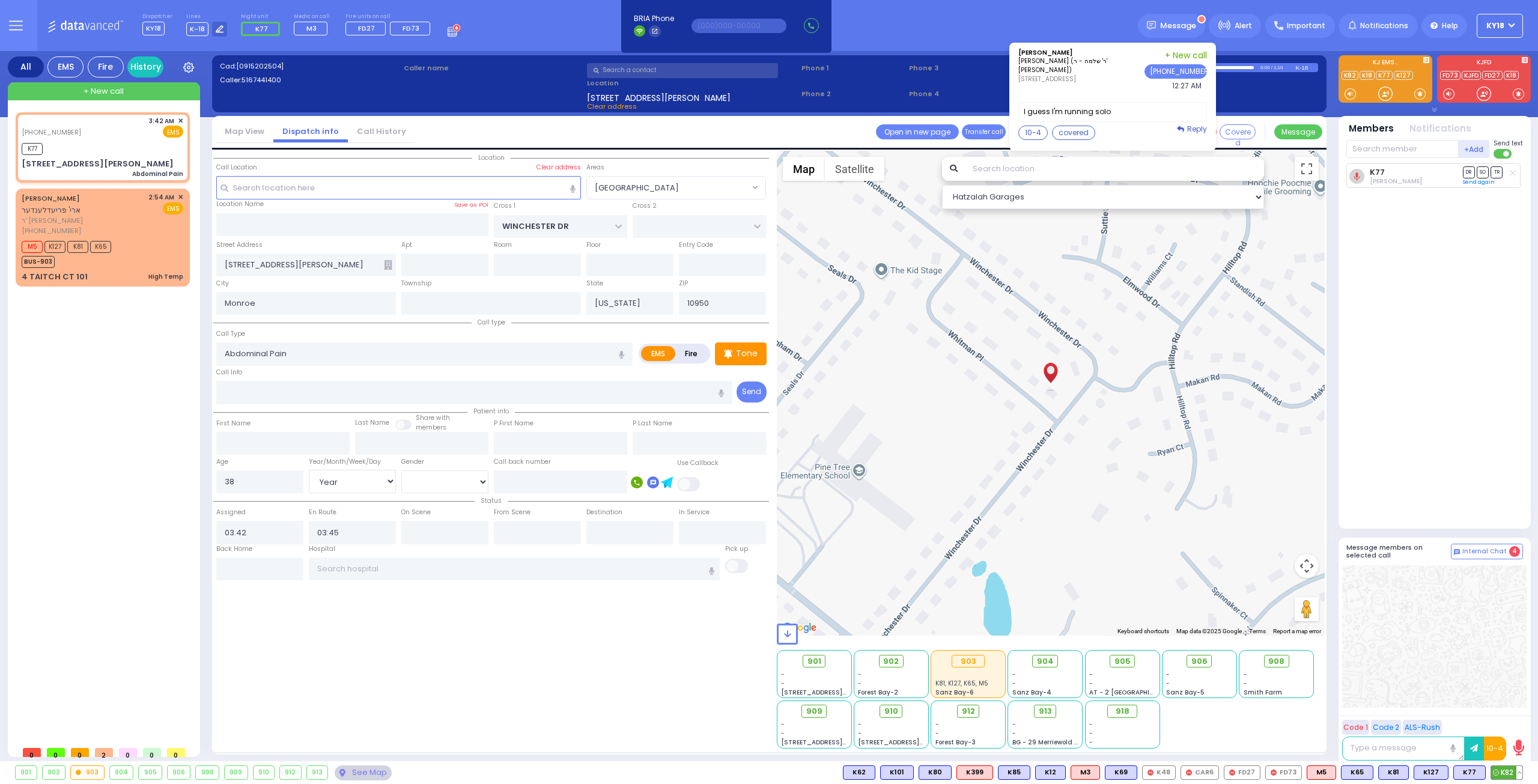
click at [1506, 773] on span "K82" at bounding box center [1506, 773] width 32 height 13
click at [108, 146] on div "K77 K82" at bounding box center [102, 147] width 162 height 15
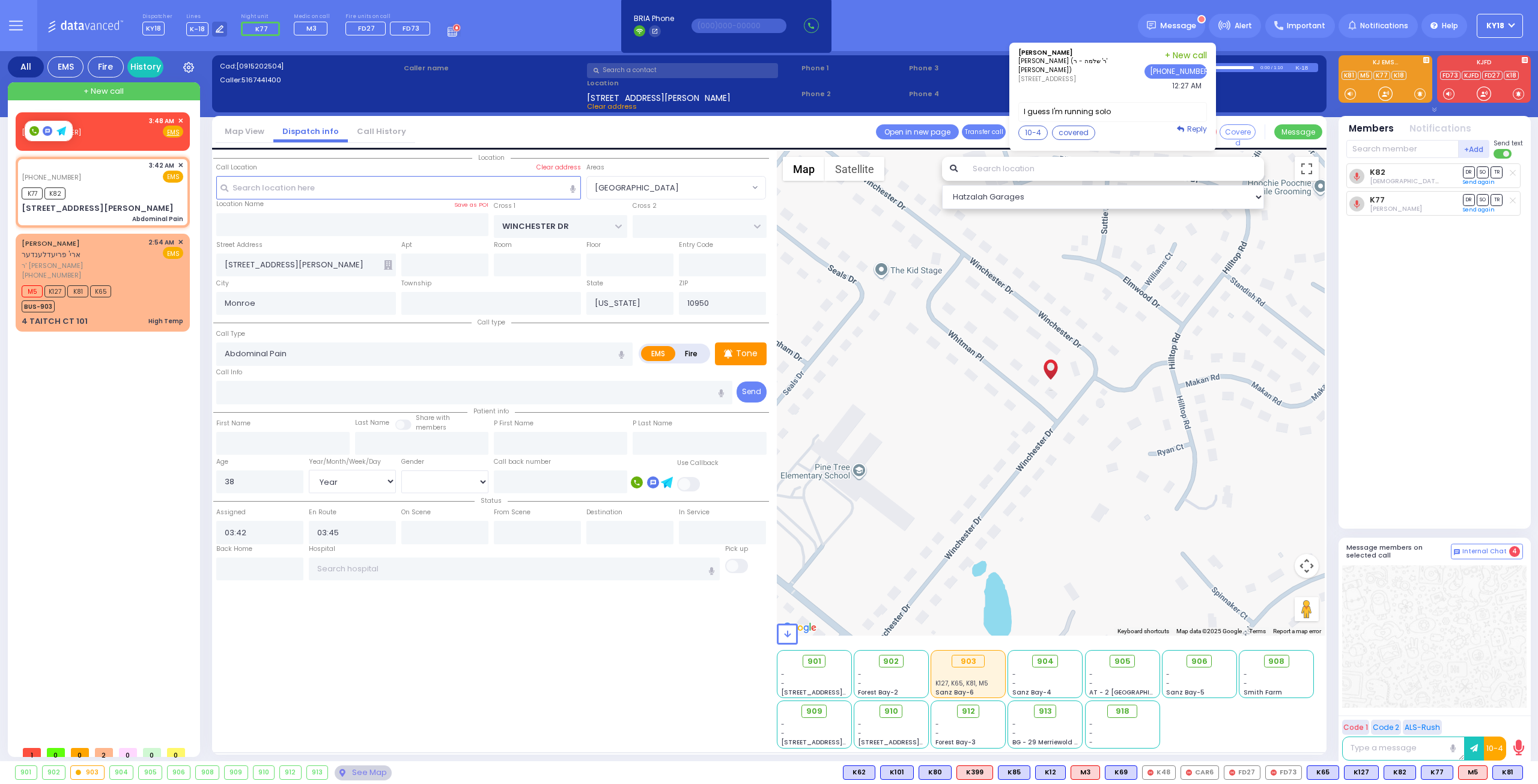
click at [35, 134] on rect at bounding box center [34, 131] width 9 height 9
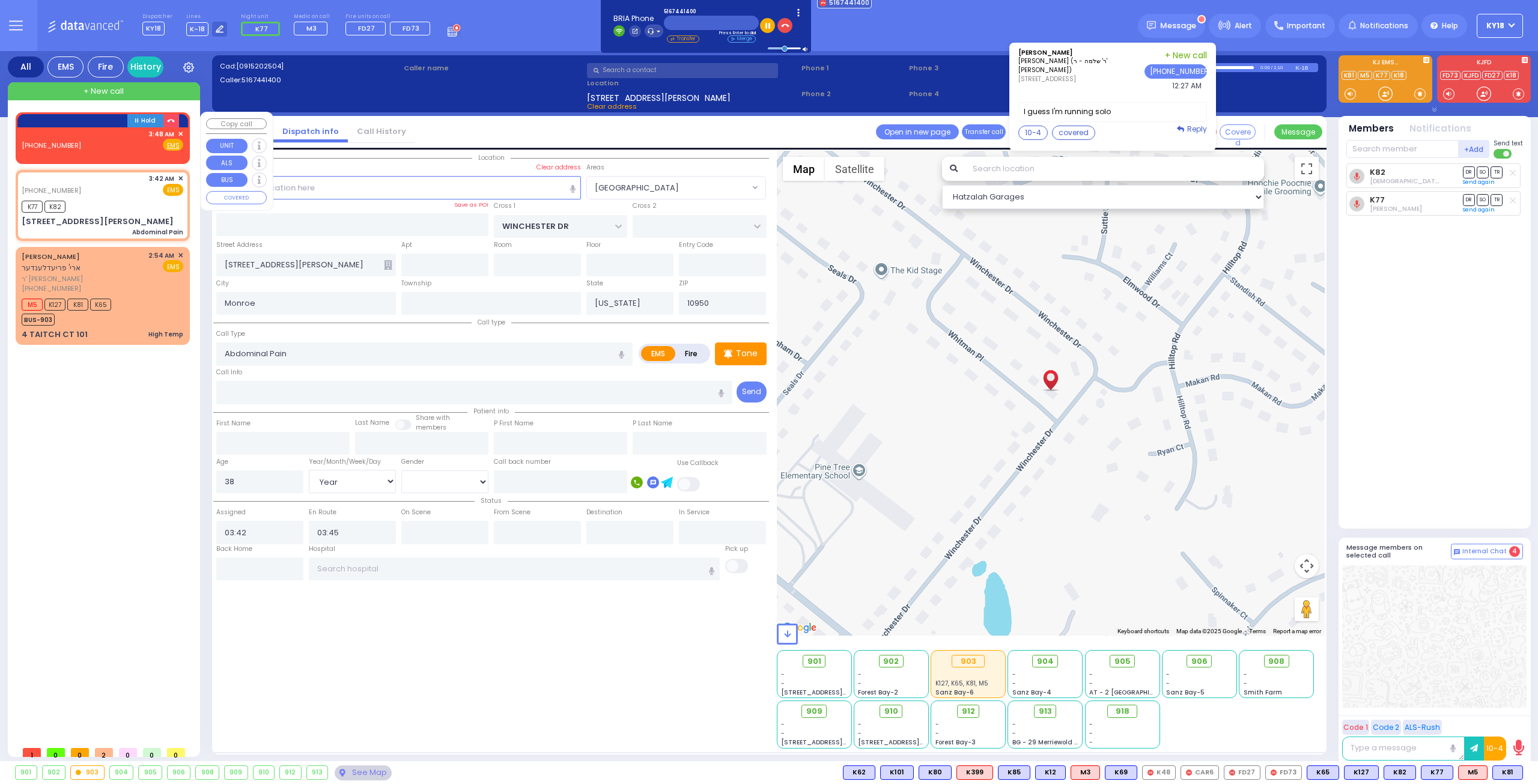
click at [180, 134] on span "✕" at bounding box center [181, 134] width 6 height 10
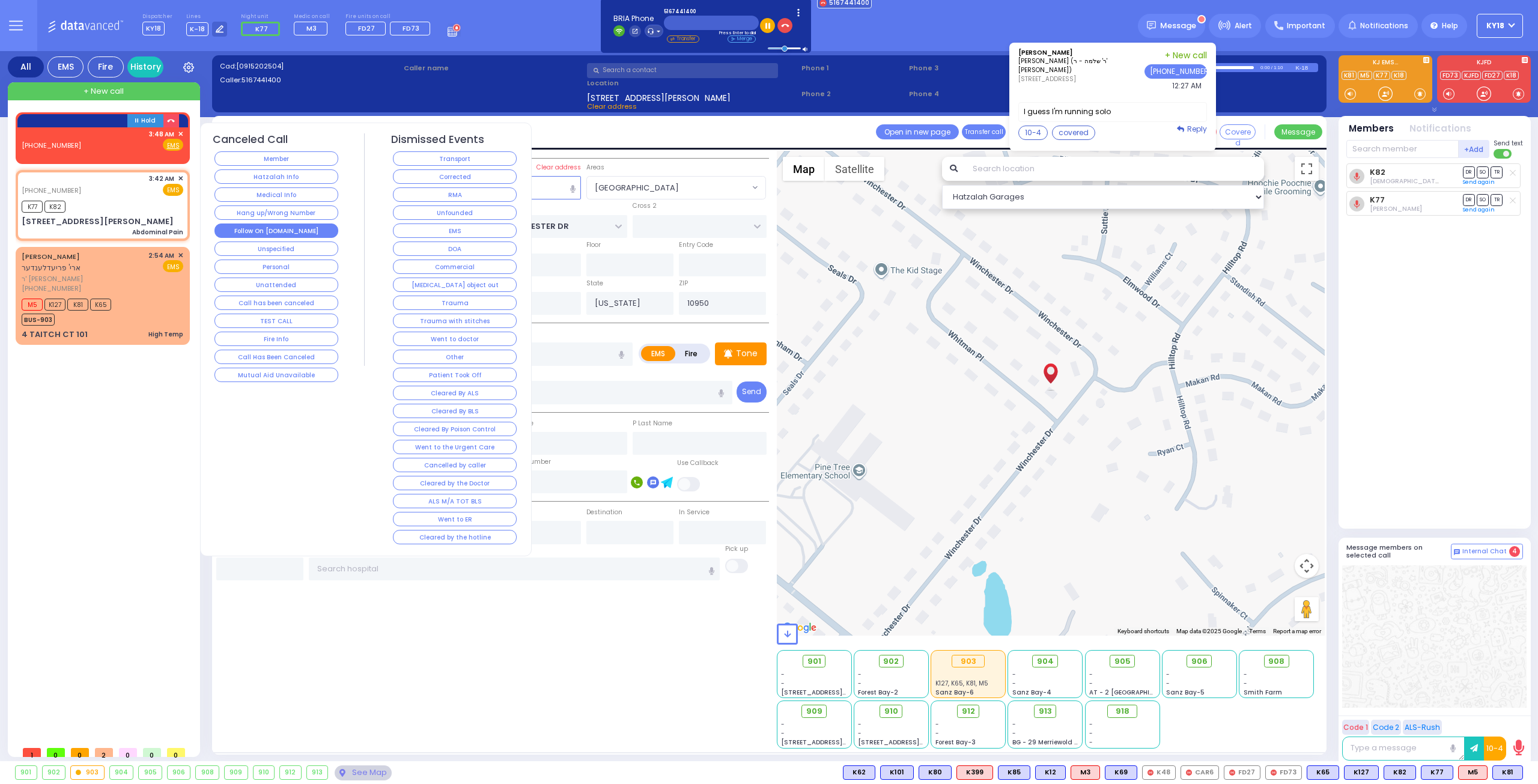
click at [299, 225] on button "Follow On [DOMAIN_NAME]" at bounding box center [276, 230] width 123 height 14
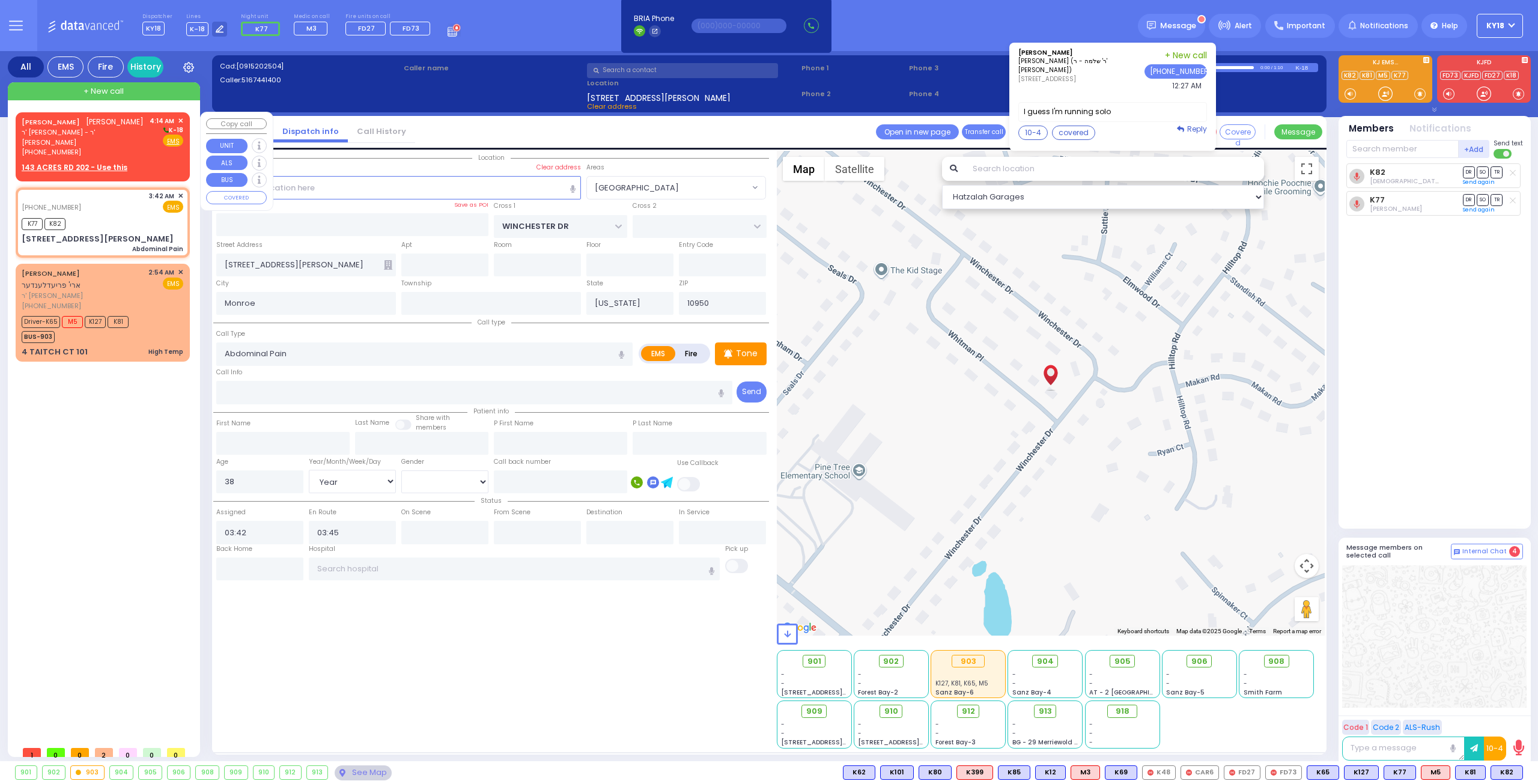
click at [100, 128] on div "CHAIM NUCHEM FISHER חיים נחום פישער" at bounding box center [83, 121] width 122 height 12
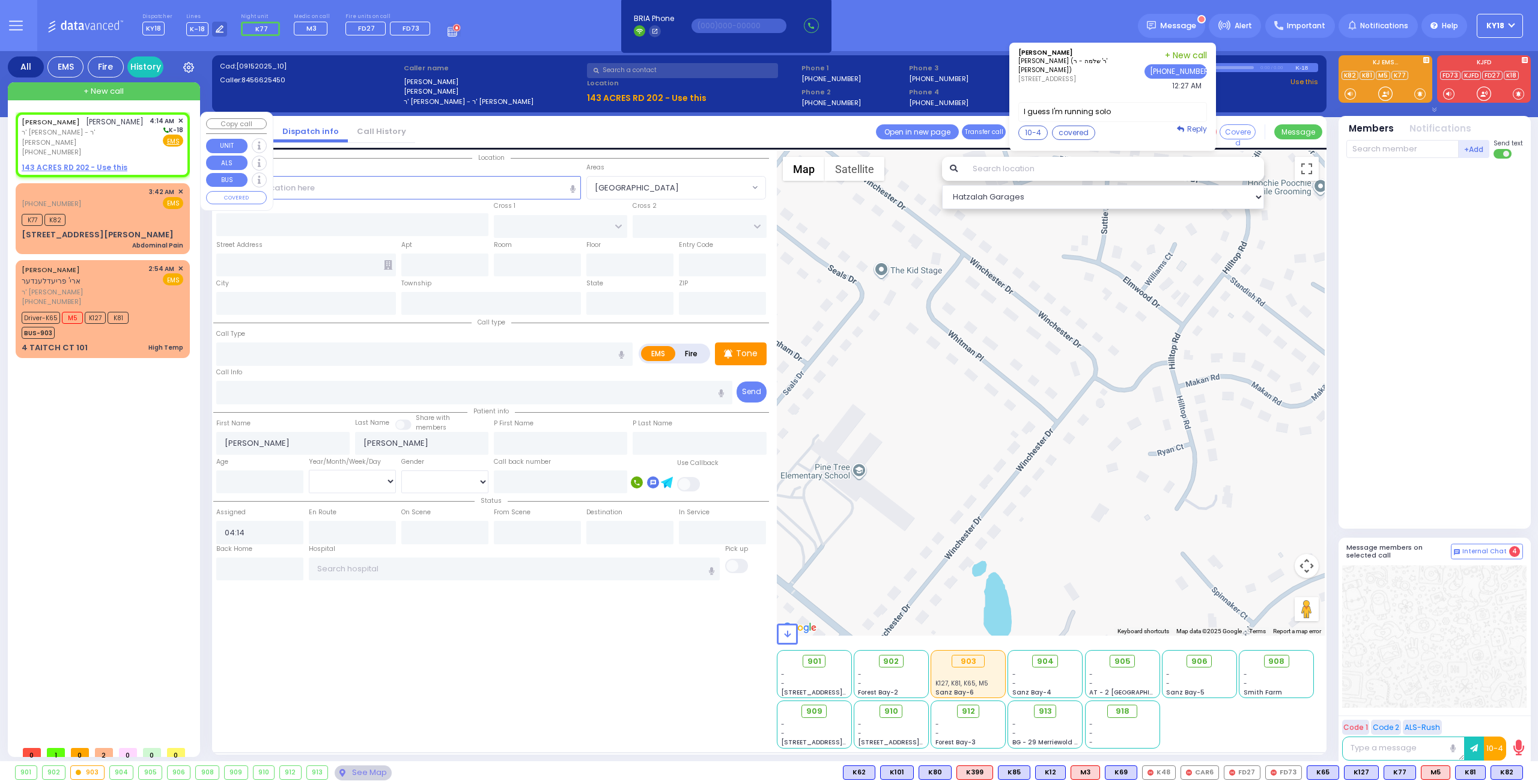
click at [88, 166] on u "143 ACRES RD 202 - Use this" at bounding box center [74, 167] width 106 height 10
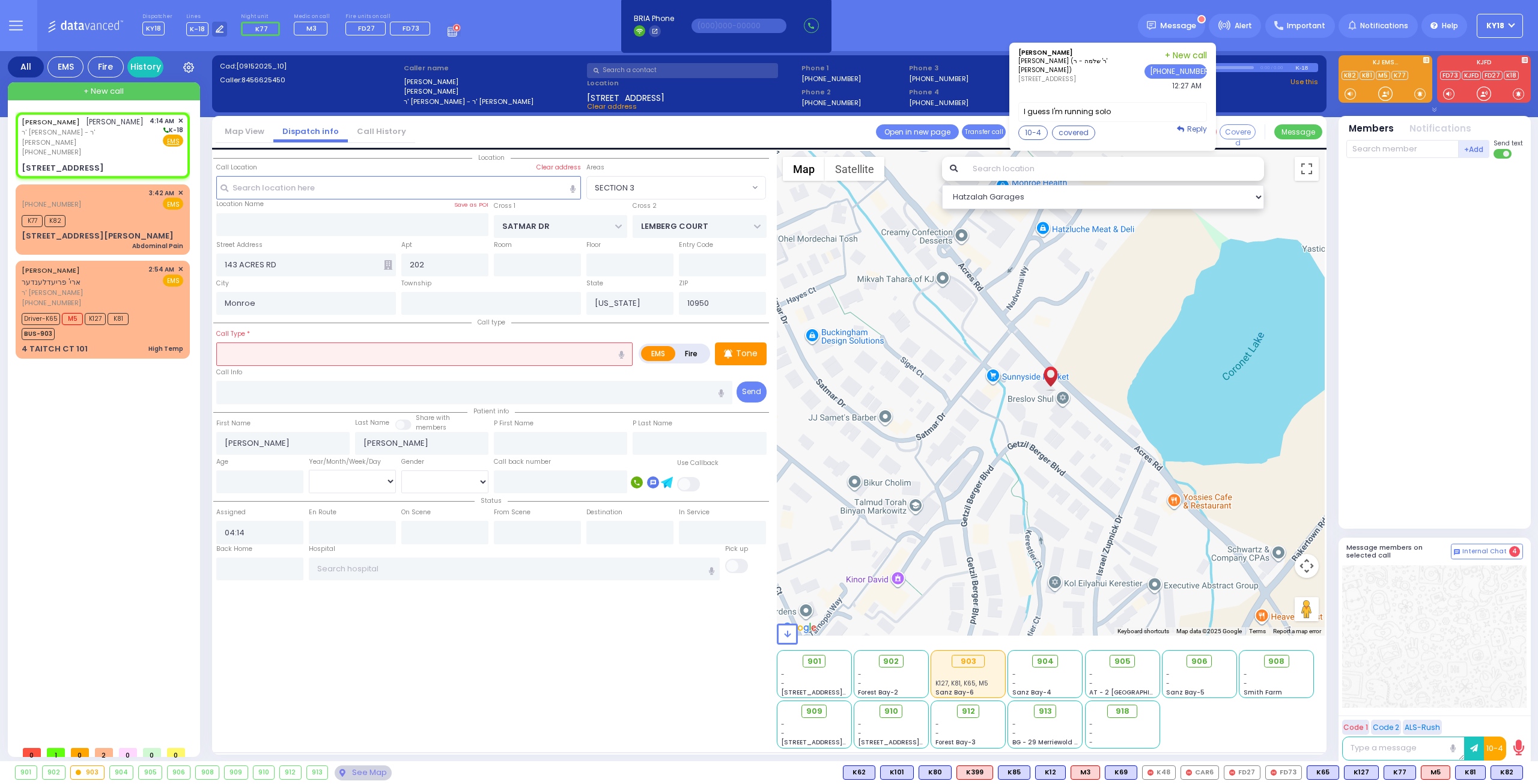
click at [404, 350] on input "text" at bounding box center [424, 354] width 416 height 23
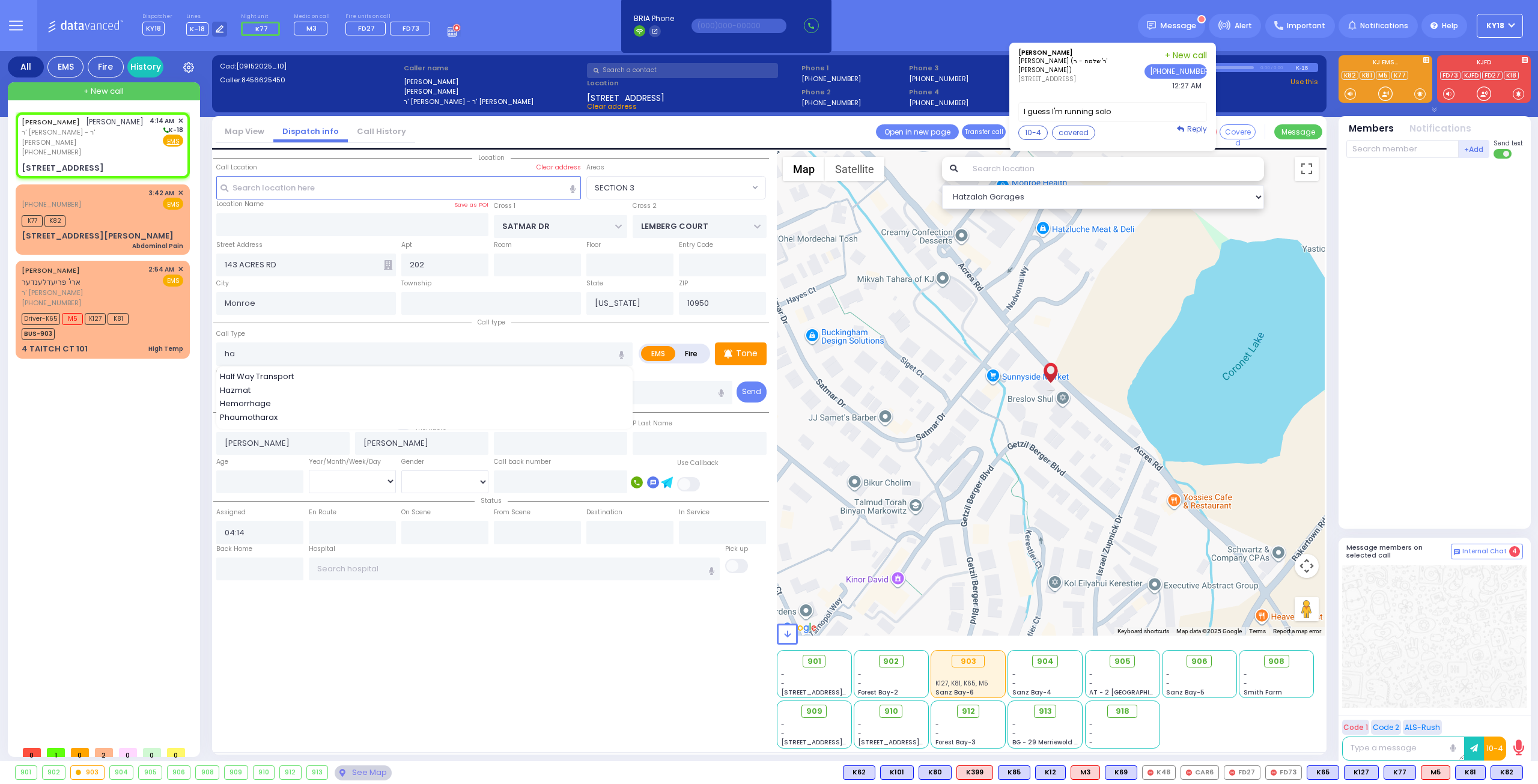
click at [280, 401] on div "Hemorrhage" at bounding box center [424, 403] width 410 height 12
click at [263, 479] on input "number" at bounding box center [259, 482] width 87 height 23
click at [343, 483] on select "Year Month Week Day" at bounding box center [352, 481] width 87 height 23
click at [309, 470] on select "Year Month Week Day" at bounding box center [352, 481] width 87 height 23
click at [422, 481] on select "Male Female" at bounding box center [444, 482] width 87 height 23
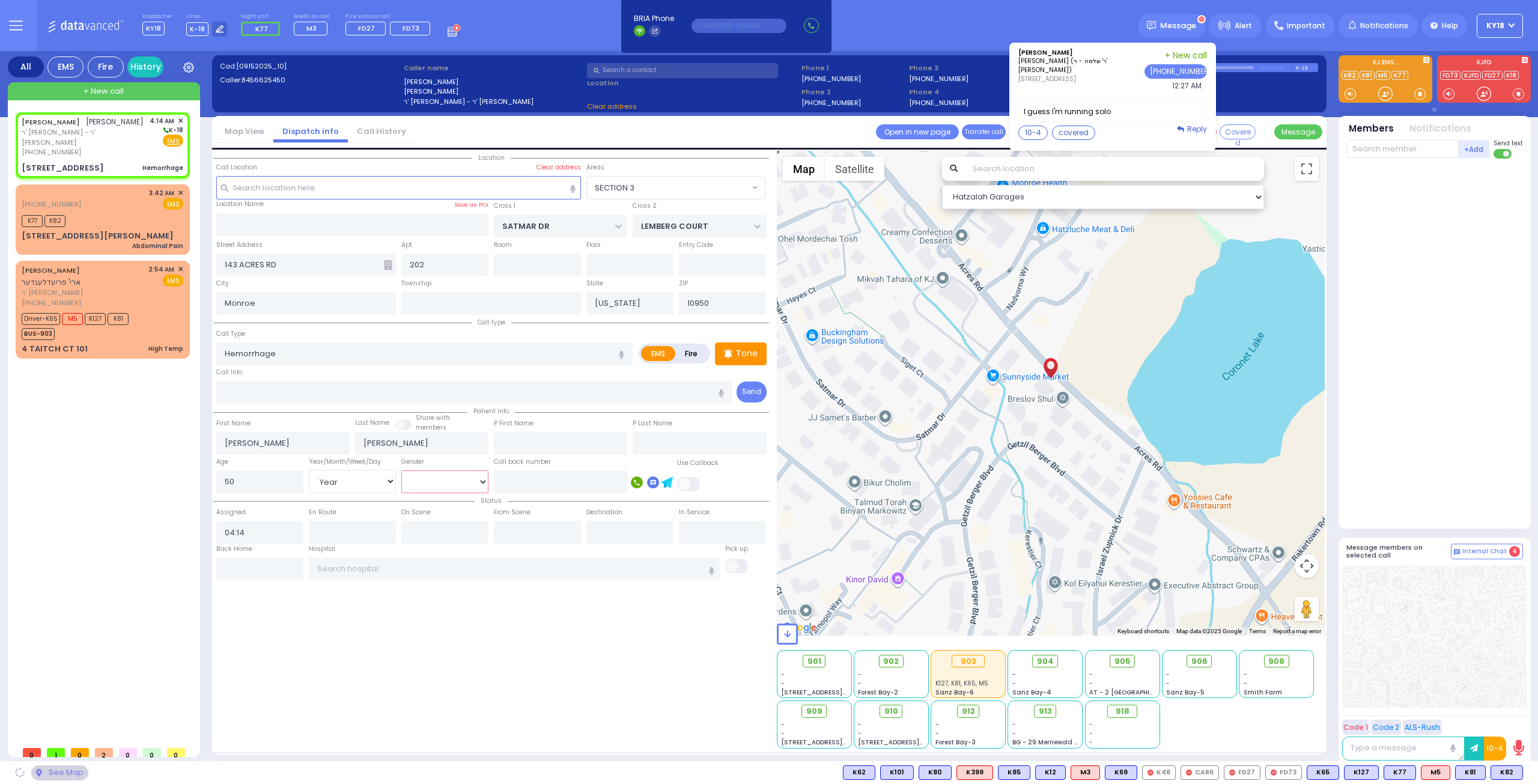
click at [401, 470] on select "Male Female" at bounding box center [444, 482] width 87 height 23
click at [131, 224] on div "K77 K82" at bounding box center [102, 219] width 162 height 15
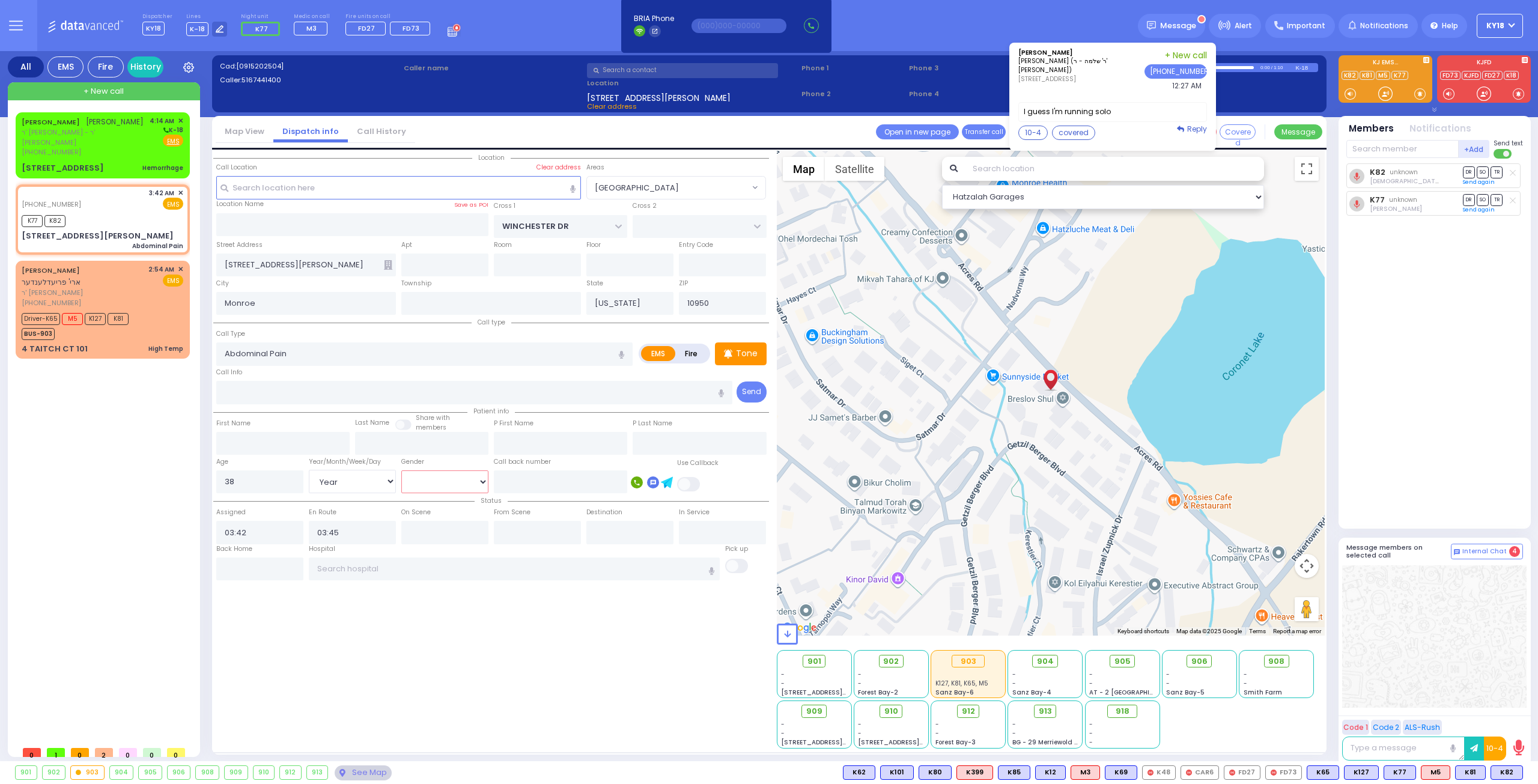
click at [441, 473] on select "Male Female" at bounding box center [444, 482] width 87 height 23
click at [401, 470] on select "Male Female" at bounding box center [444, 482] width 87 height 23
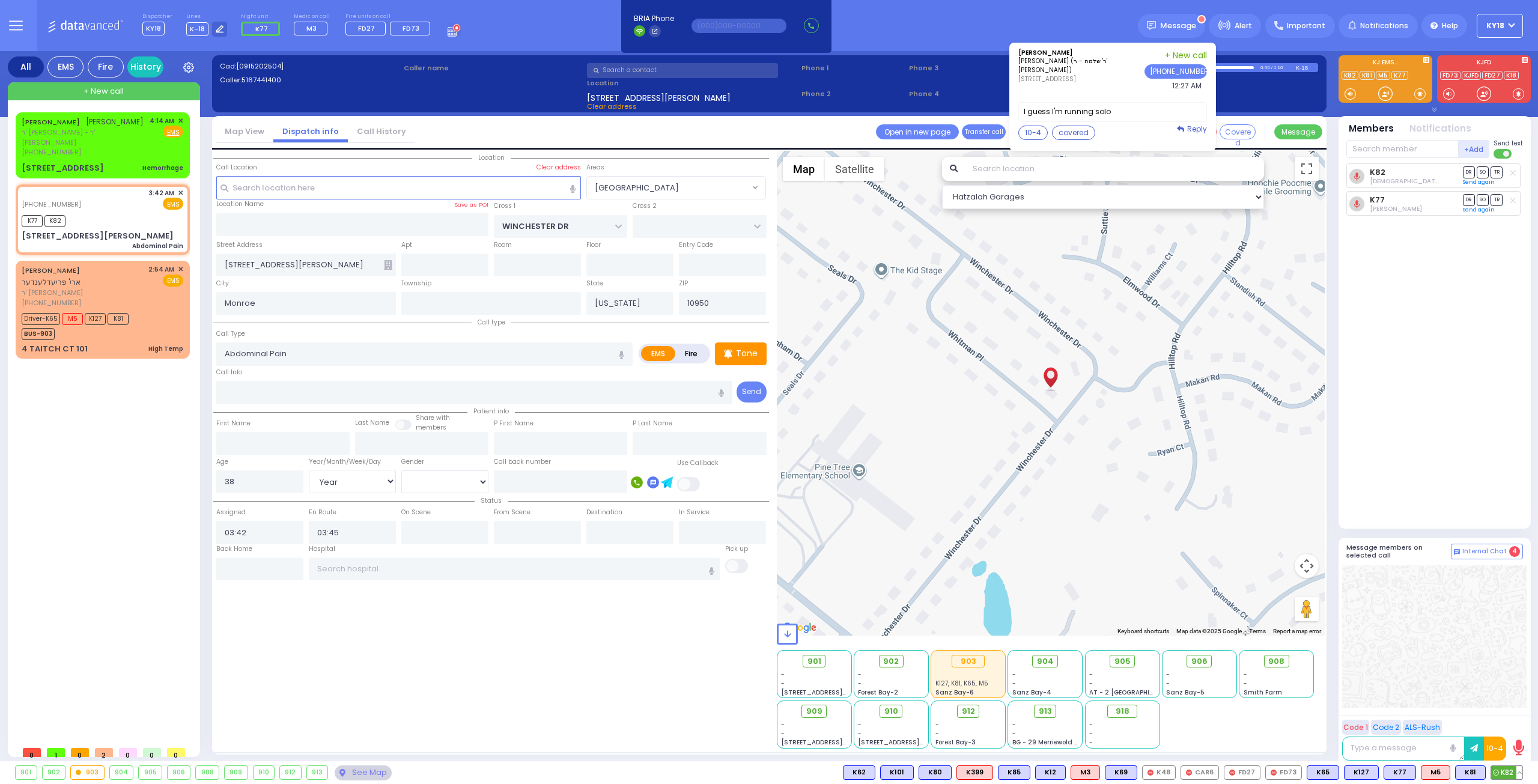
click at [1519, 770] on button at bounding box center [1519, 773] width 6 height 13
click at [1513, 721] on icon at bounding box center [1511, 719] width 13 height 13
click at [1516, 702] on icon at bounding box center [1511, 703] width 13 height 13
click at [1391, 374] on div "K82 Shia Grunhut DR SO TR" at bounding box center [1435, 341] width 179 height 355
drag, startPoint x: 103, startPoint y: 160, endPoint x: 110, endPoint y: 159, distance: 7.1
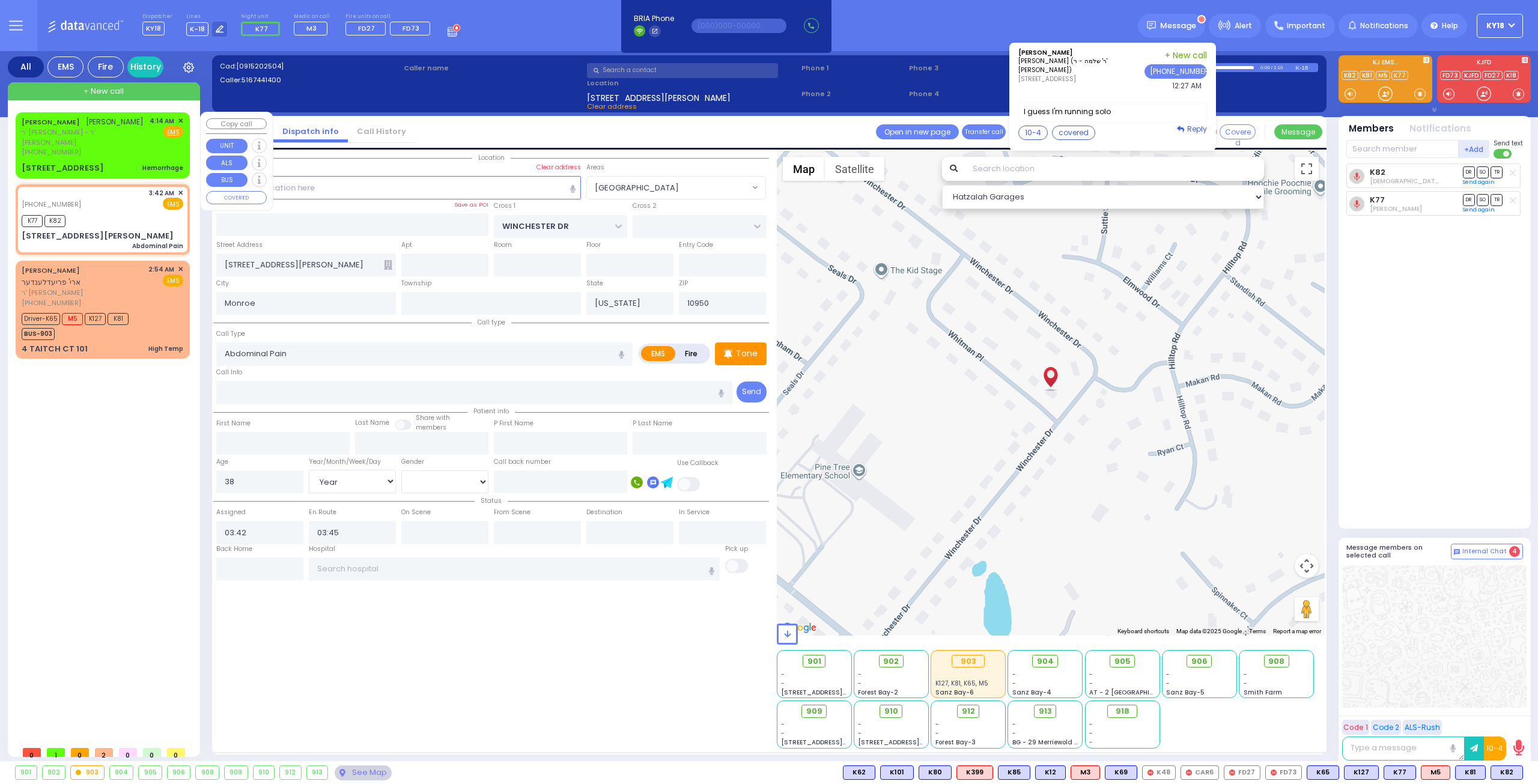
click at [107, 159] on div "CHAIM NUCHEM FISHER חיים נחום פישער ר' אברהם - ר' שלמה שאמאי (845) 662-5450 4:1…" at bounding box center [103, 145] width 169 height 62
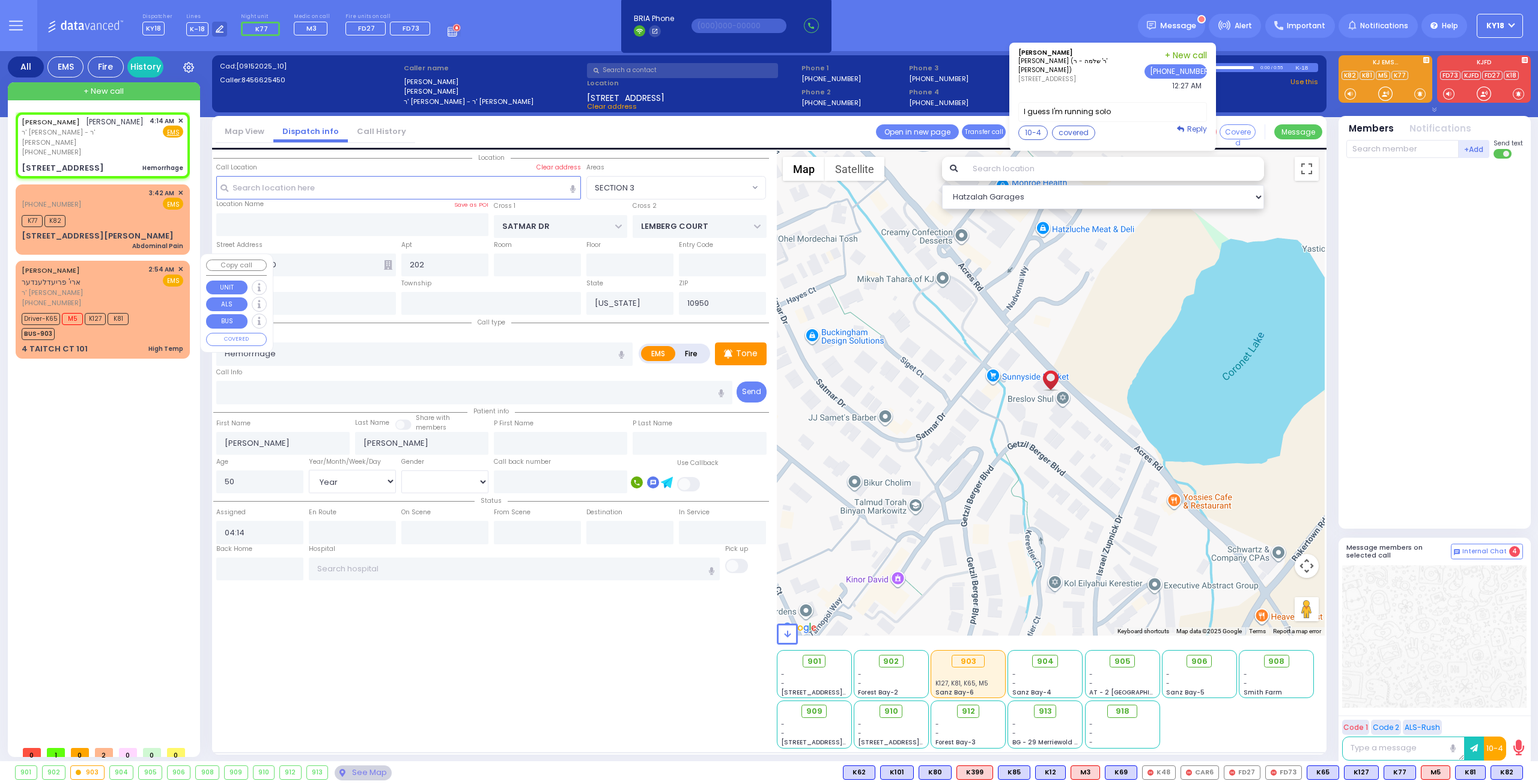
click at [98, 321] on div "ARYE FRIEDLANDER ארי' פריעדלענדער ר' אברהם שמואל - ר' יקותיאל אלי' אייגנער (845…" at bounding box center [103, 309] width 169 height 94
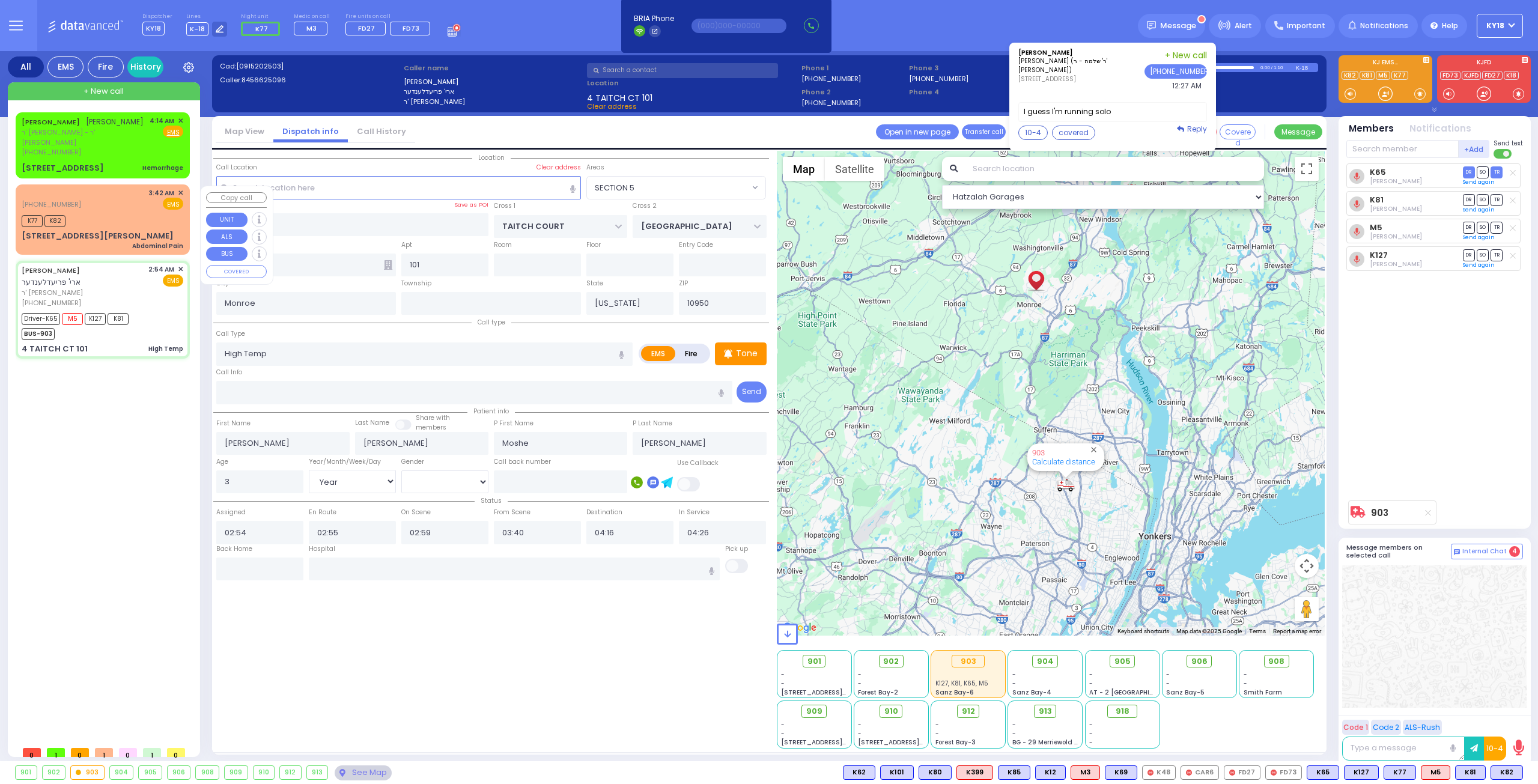
click at [83, 215] on div "K77 K82" at bounding box center [102, 219] width 162 height 15
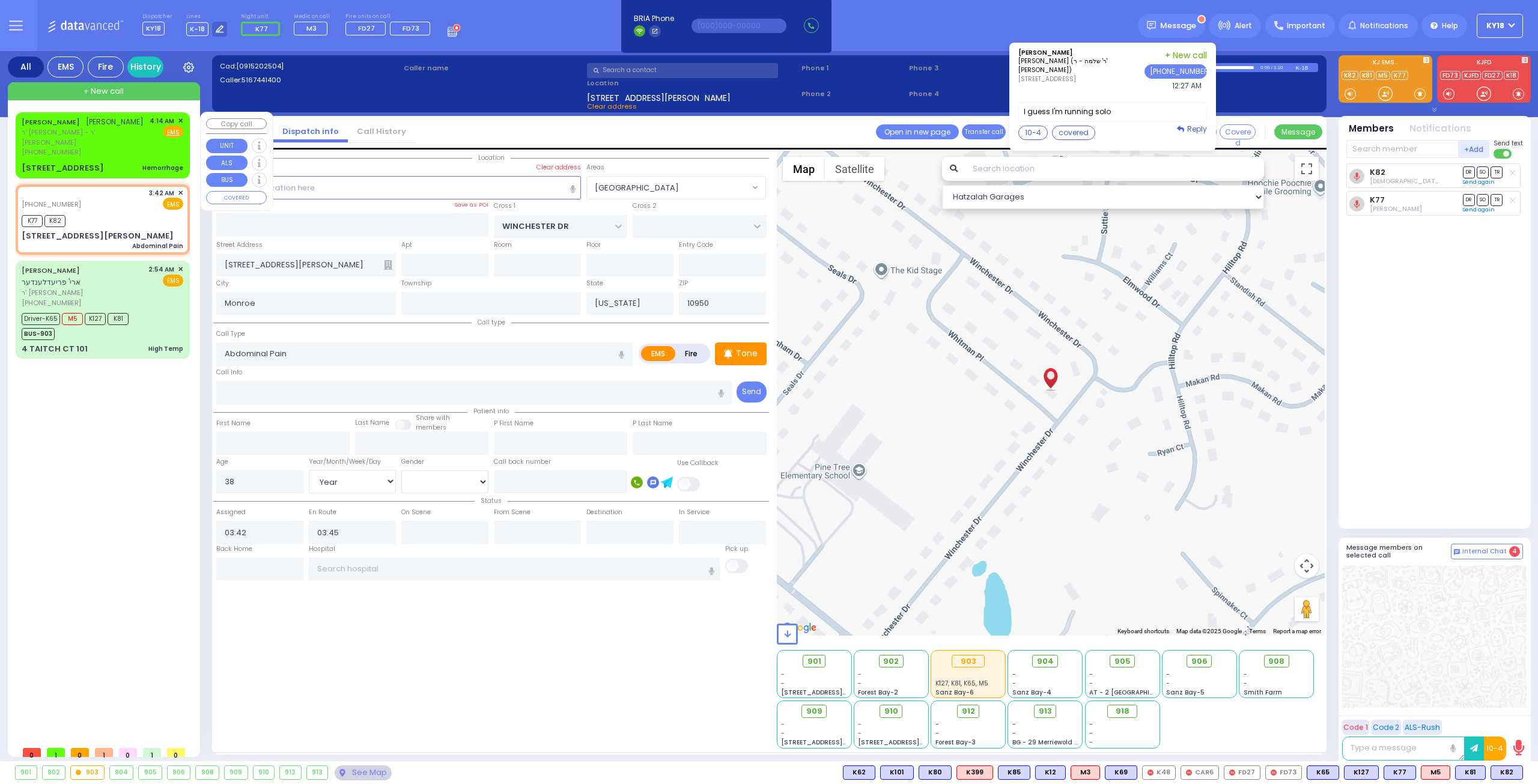
click at [127, 164] on div "CHAIM NUCHEM FISHER חיים נחום פישער ר' אברהם - ר' שלמה שאמאי (845) 662-5450 4:1…" at bounding box center [103, 145] width 169 height 62
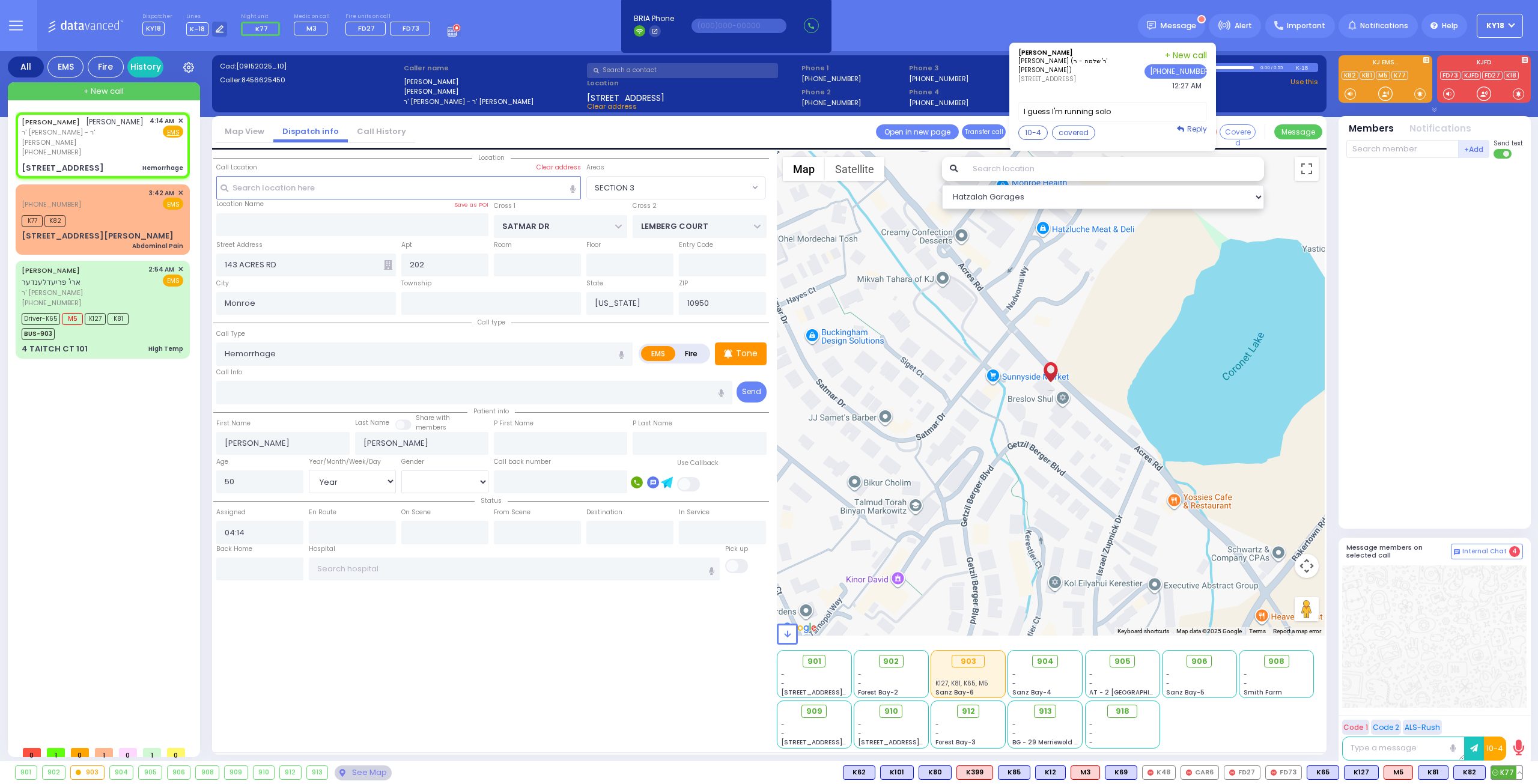
click at [1517, 770] on button at bounding box center [1519, 773] width 6 height 13
click at [1511, 719] on icon at bounding box center [1511, 719] width 13 height 13
click at [1513, 719] on icon at bounding box center [1511, 719] width 13 height 13
click at [1465, 471] on div at bounding box center [1435, 341] width 179 height 355
click at [141, 149] on div "[PHONE_NUMBER]" at bounding box center [83, 152] width 123 height 10
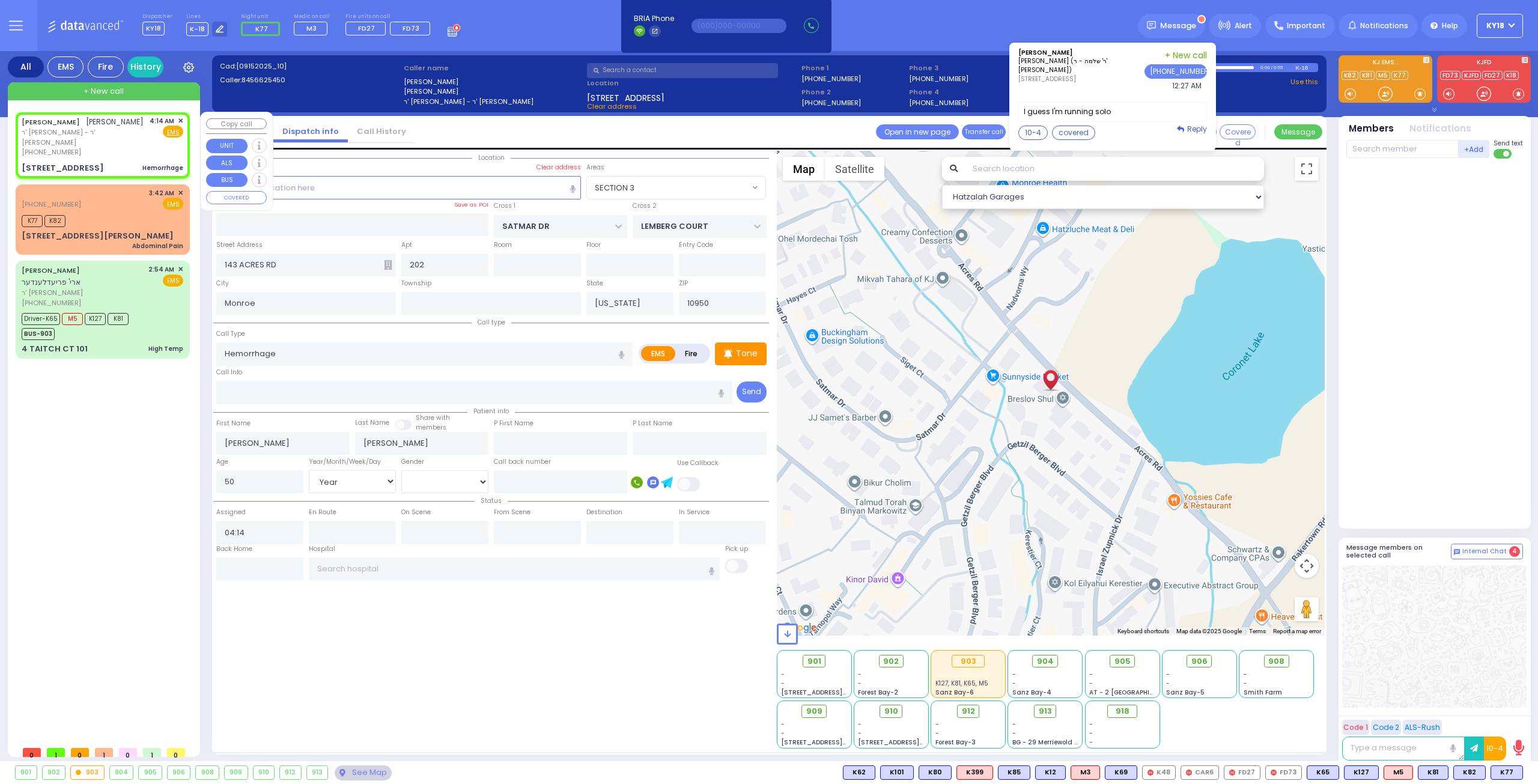
click at [112, 150] on div "[PHONE_NUMBER]" at bounding box center [83, 152] width 123 height 10
click at [1475, 770] on span "K77" at bounding box center [1471, 773] width 32 height 13
click at [1505, 773] on span "K31" at bounding box center [1507, 773] width 29 height 13
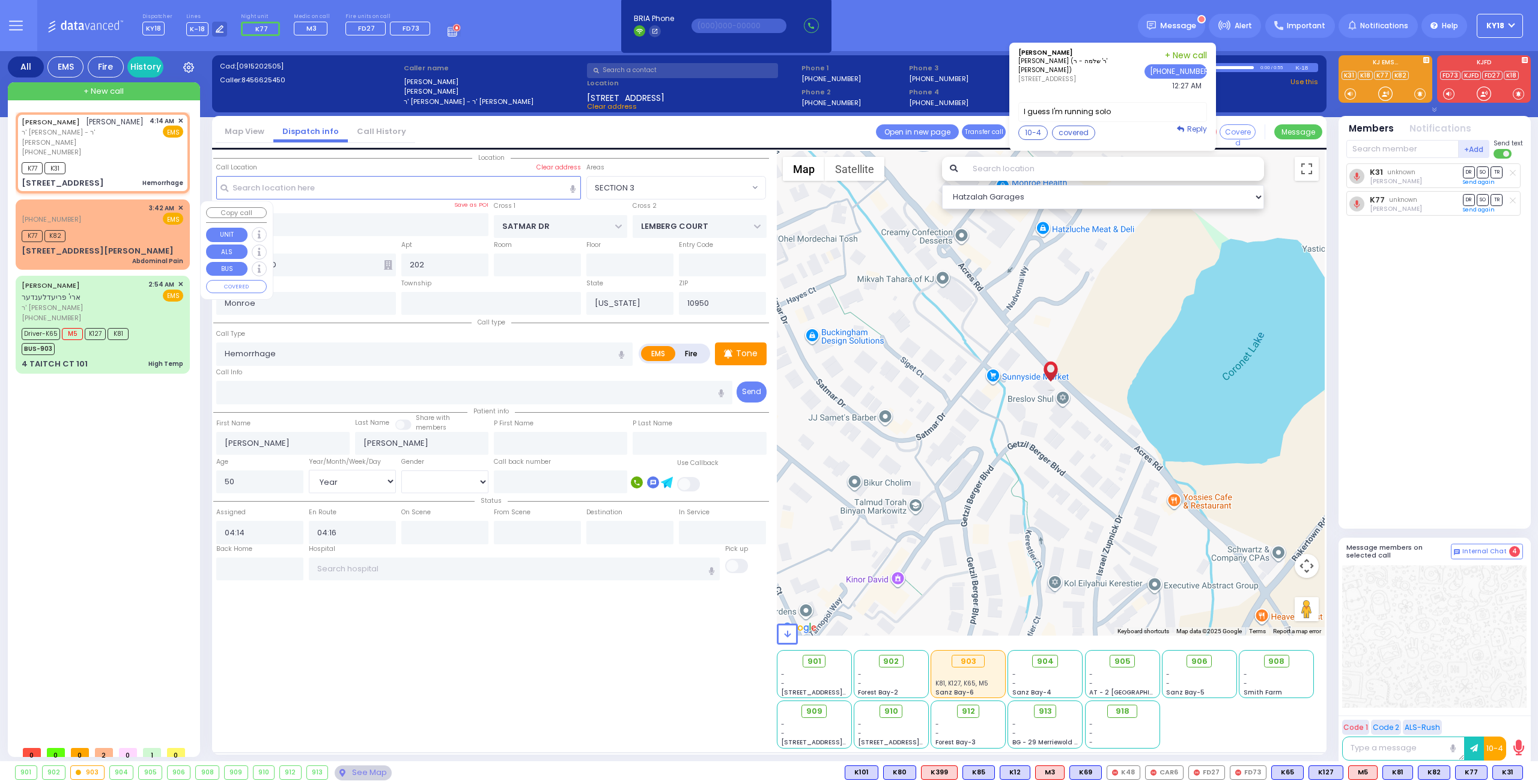
click at [128, 237] on div "K77 K82" at bounding box center [102, 234] width 162 height 15
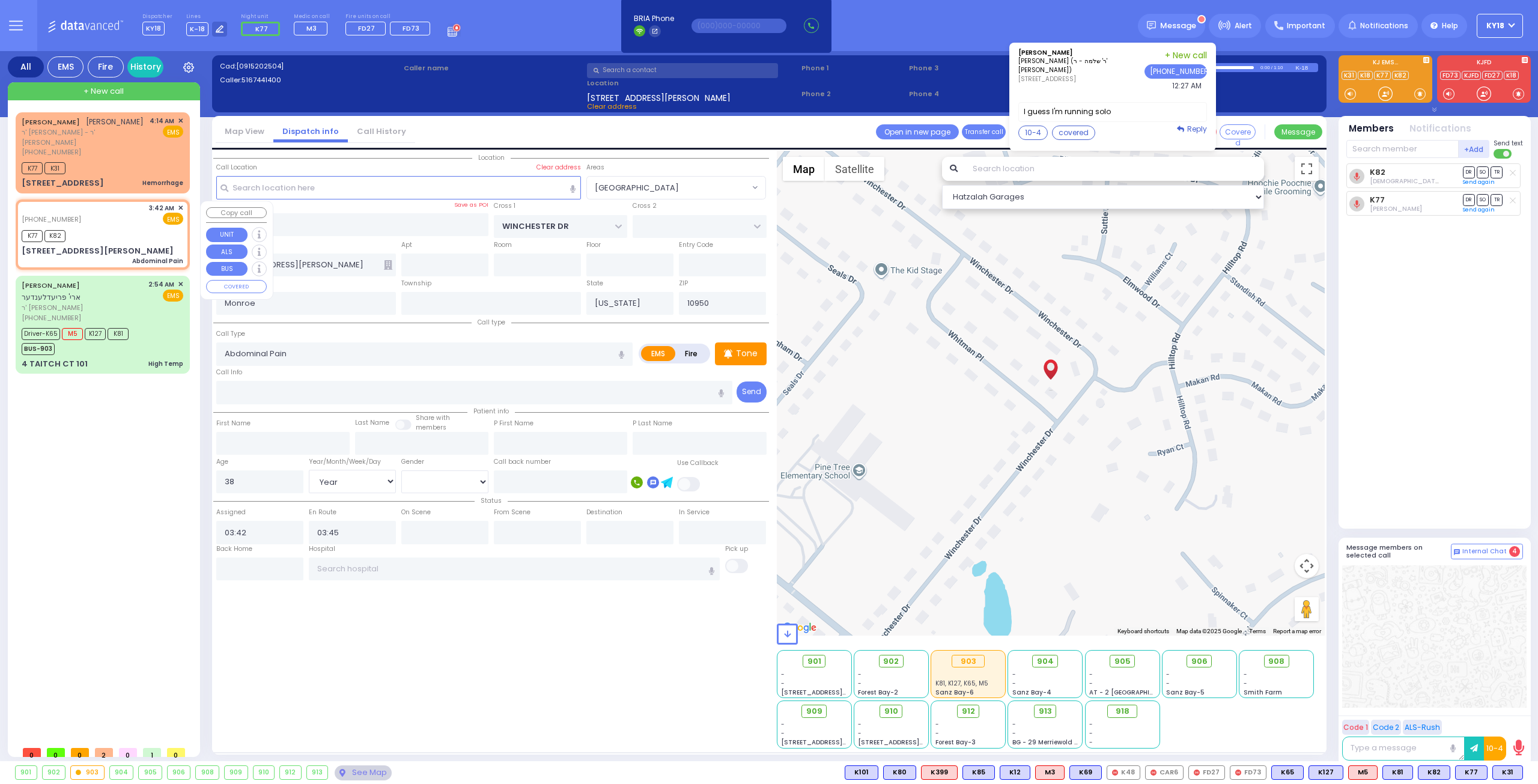
click at [182, 206] on span "✕" at bounding box center [181, 208] width 6 height 10
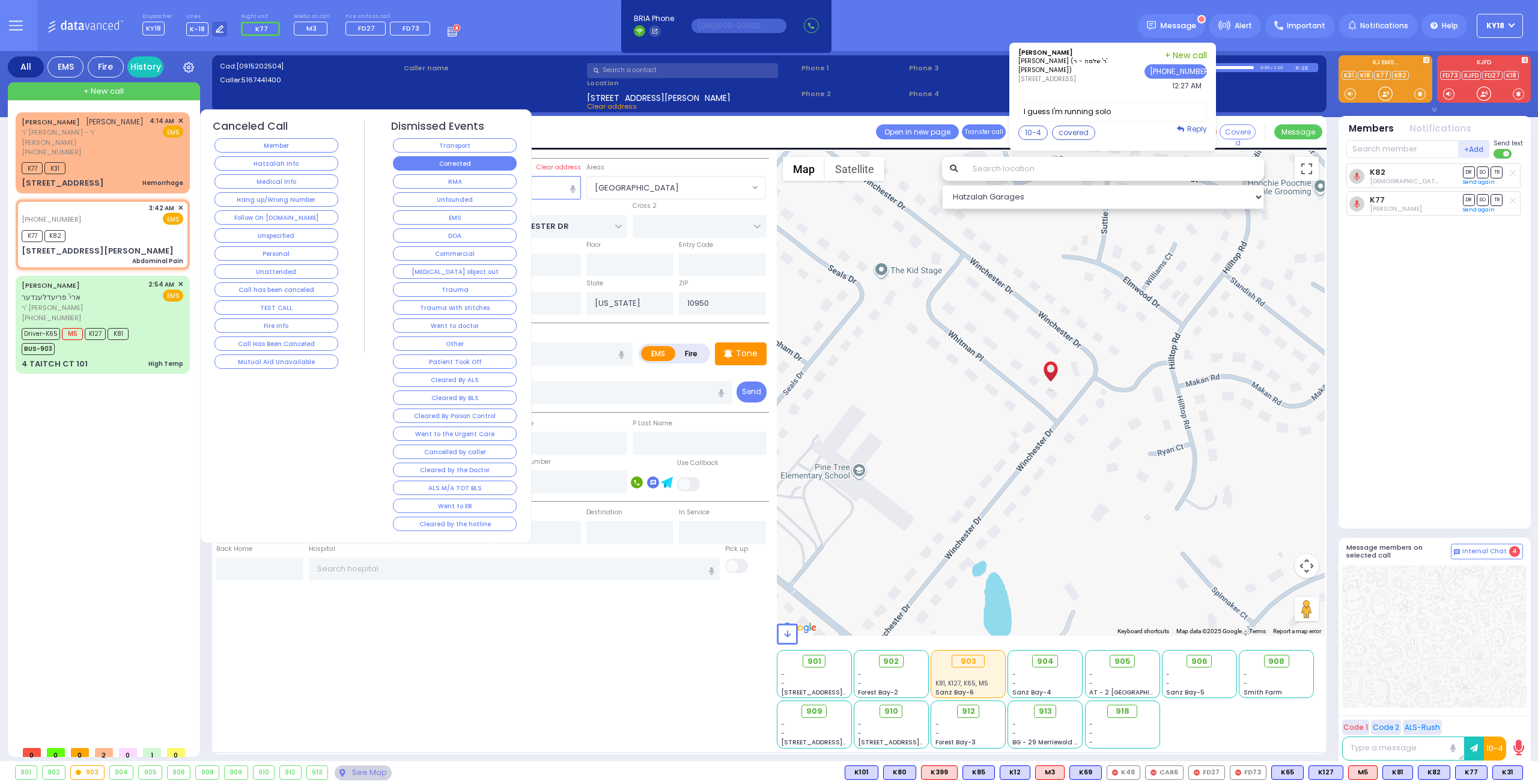
click at [424, 164] on button "Corrected" at bounding box center [455, 164] width 123 height 14
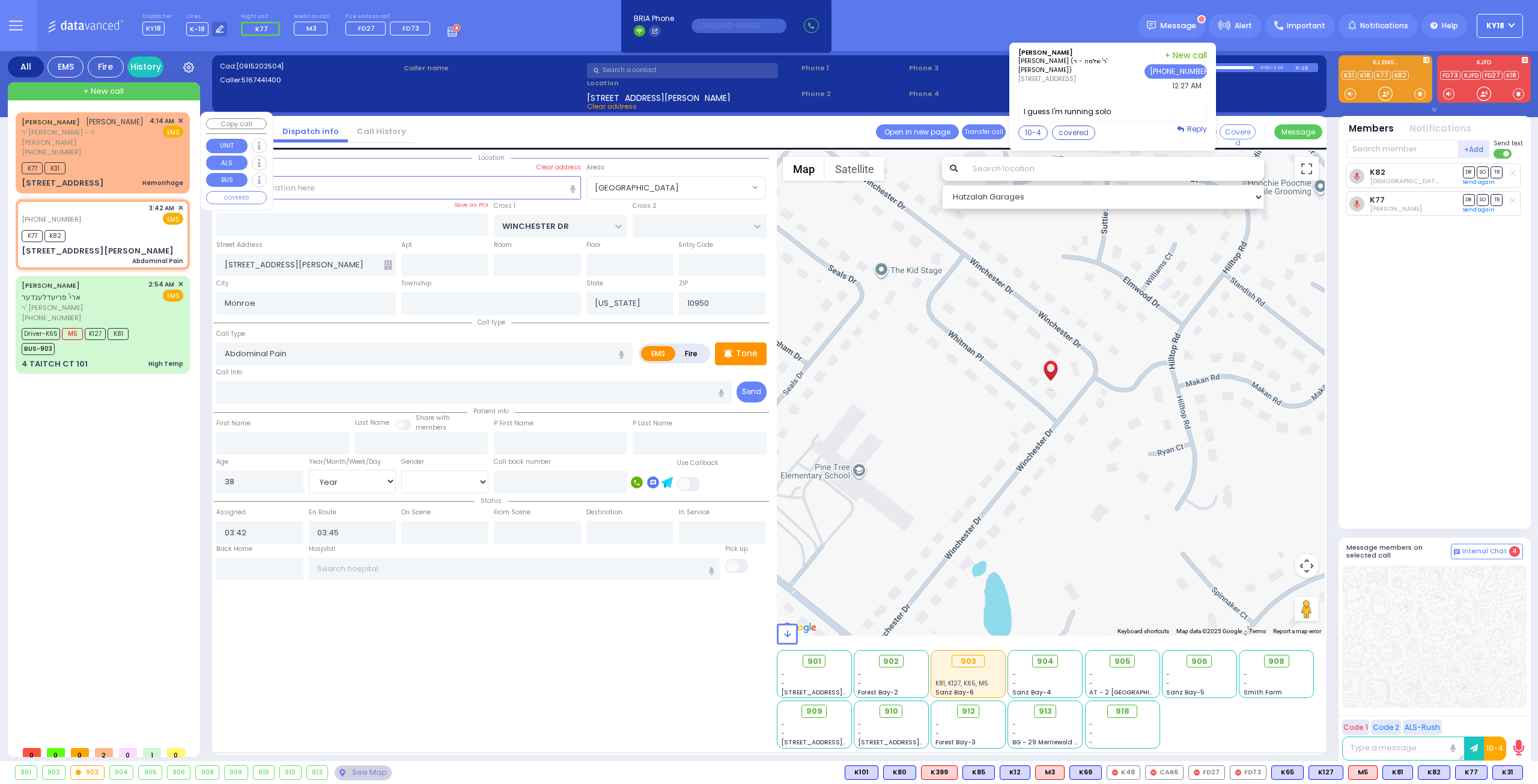
click at [169, 157] on div "4:14 AM ✕ EMS" at bounding box center [167, 136] width 34 height 42
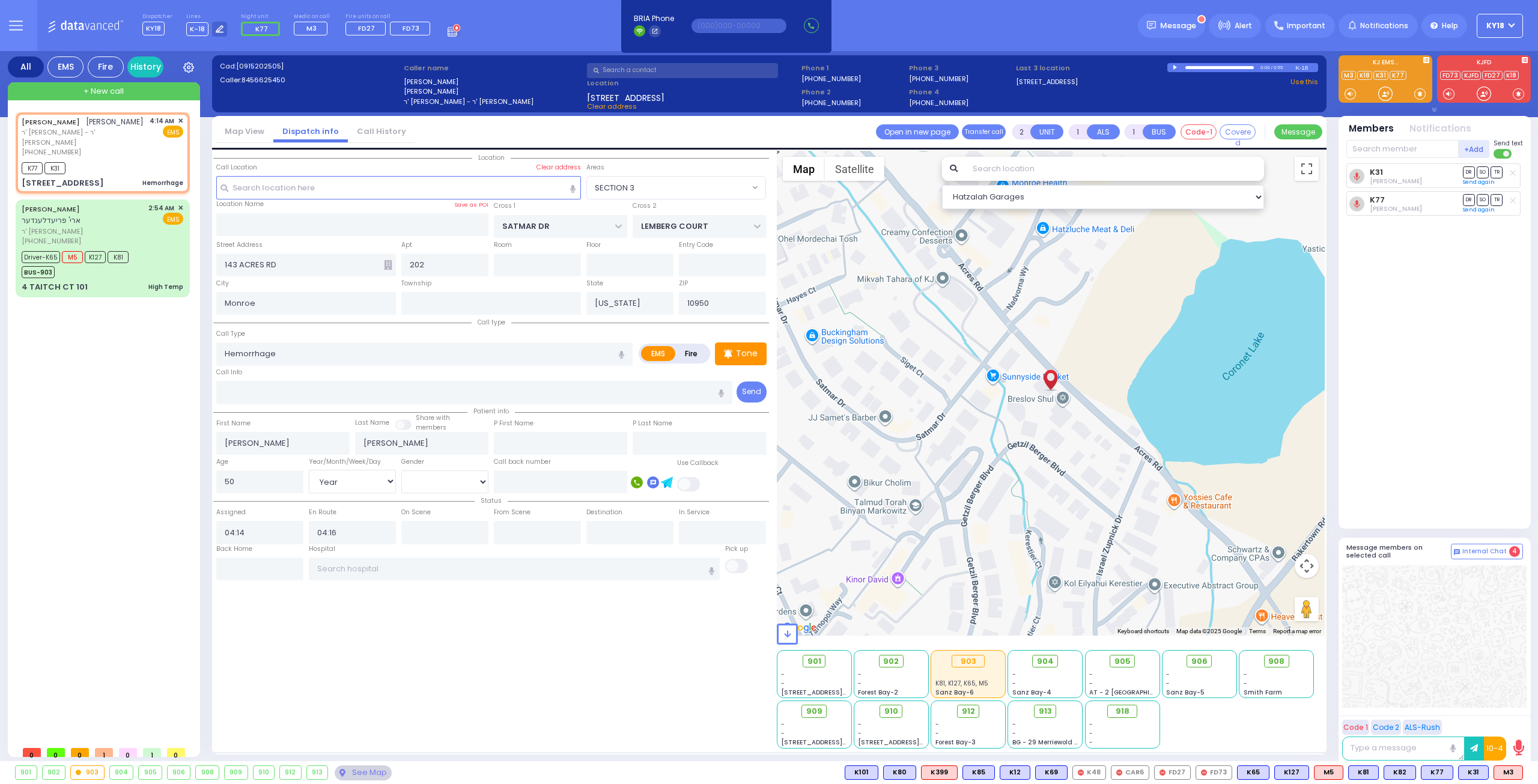
select select "SECTION 3"
select select "Year"
select select "[DEMOGRAPHIC_DATA]"
click at [1511, 766] on span "M3" at bounding box center [1508, 773] width 28 height 13
select select
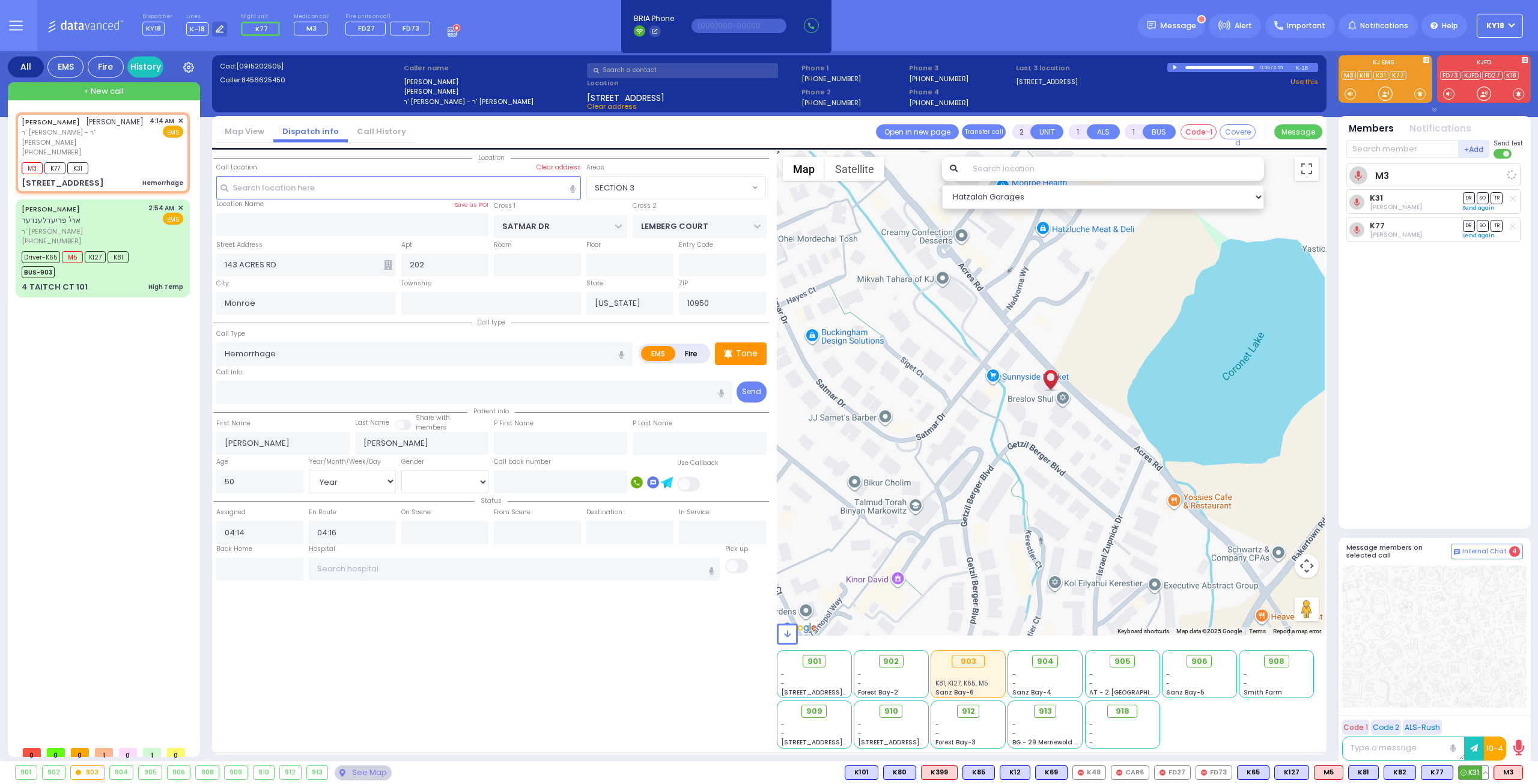
radio input "true"
select select "Year"
select select "[DEMOGRAPHIC_DATA]"
select select "Hatzalah Garages"
click at [1476, 770] on span "K31" at bounding box center [1473, 773] width 29 height 13
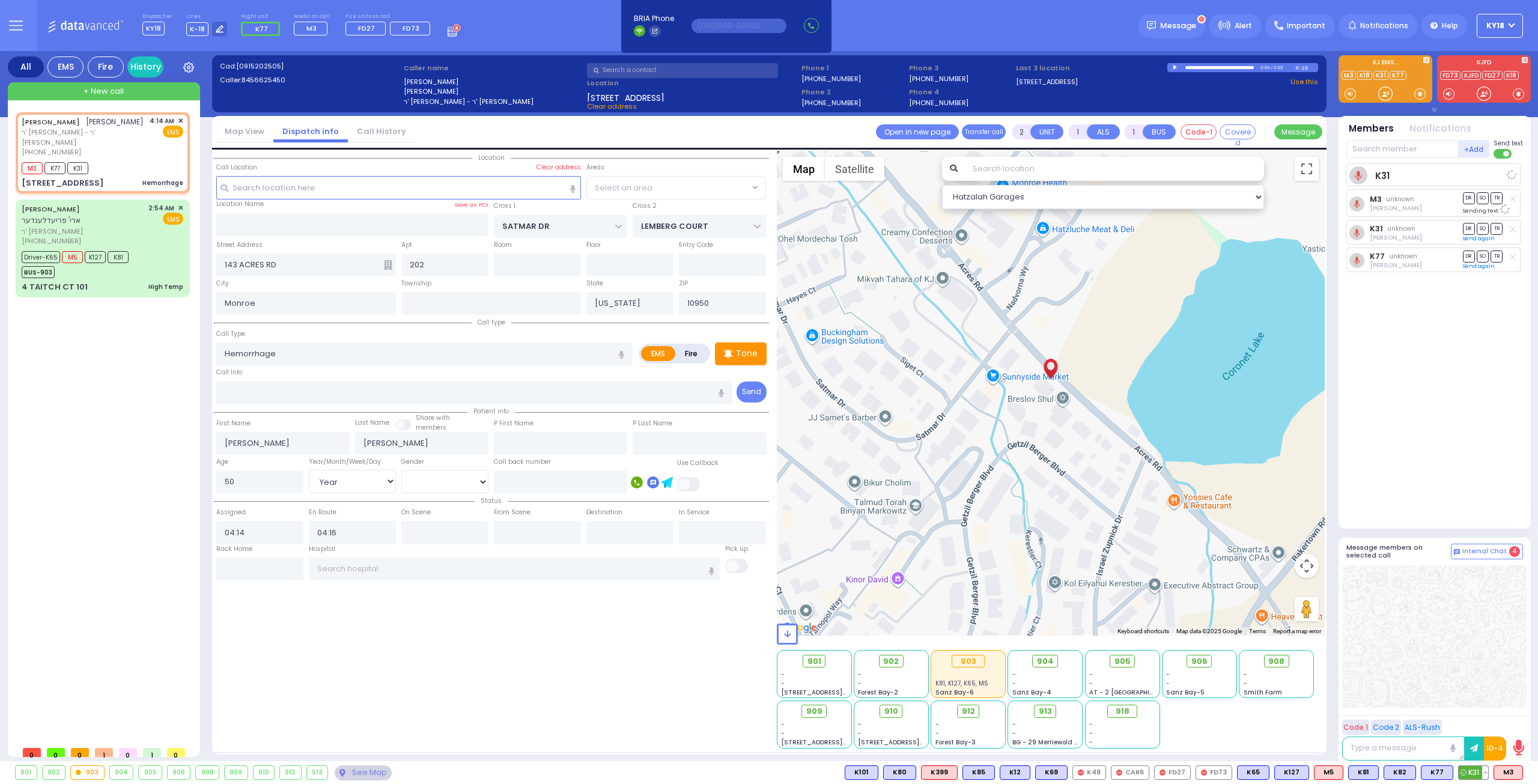
select select "SECTION 3"
click at [86, 281] on div "4 TAITCH CT 101 High Temp" at bounding box center [102, 287] width 162 height 12
type input "6"
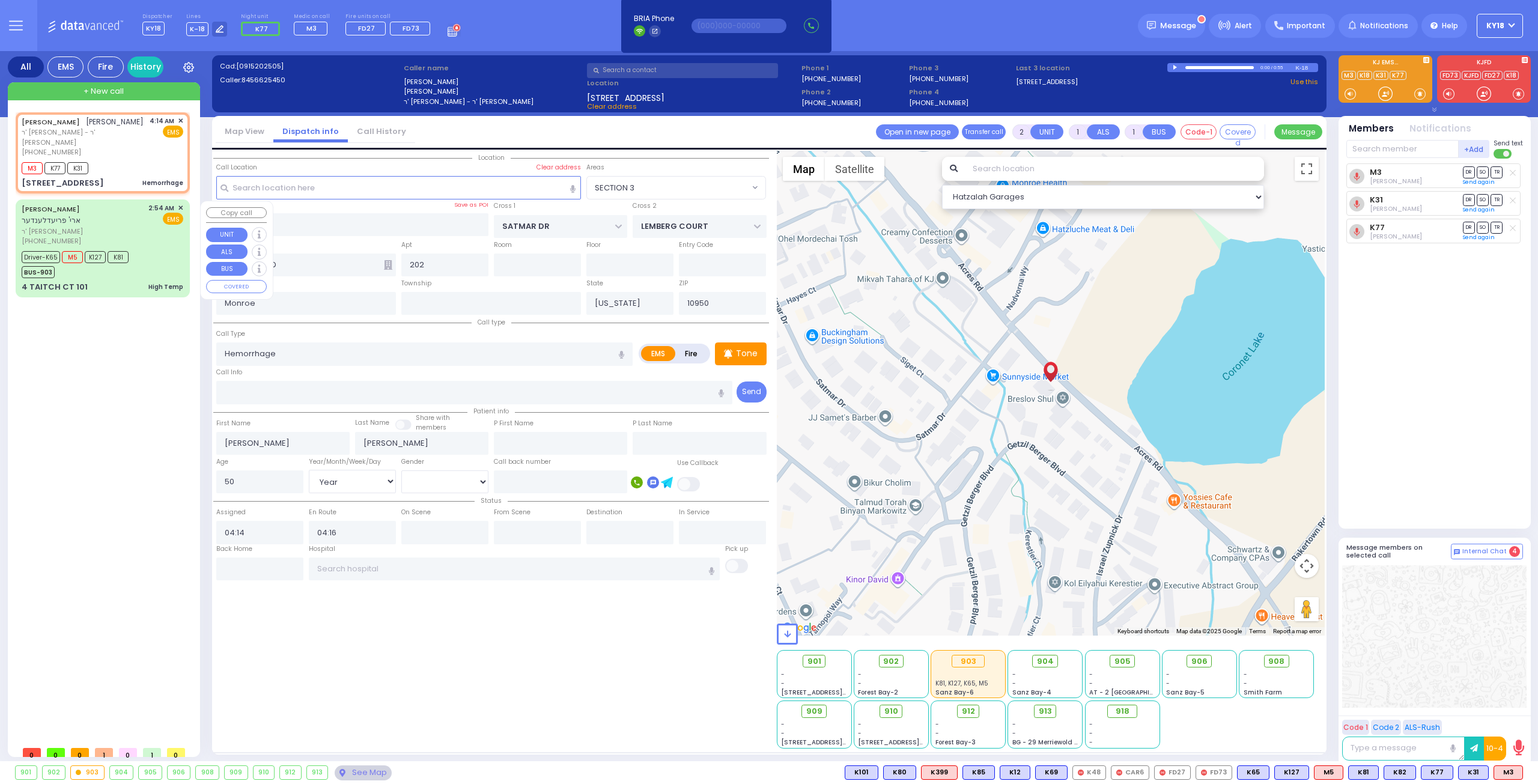
select select
type input "High Temp"
radio input "true"
type input "[PERSON_NAME]"
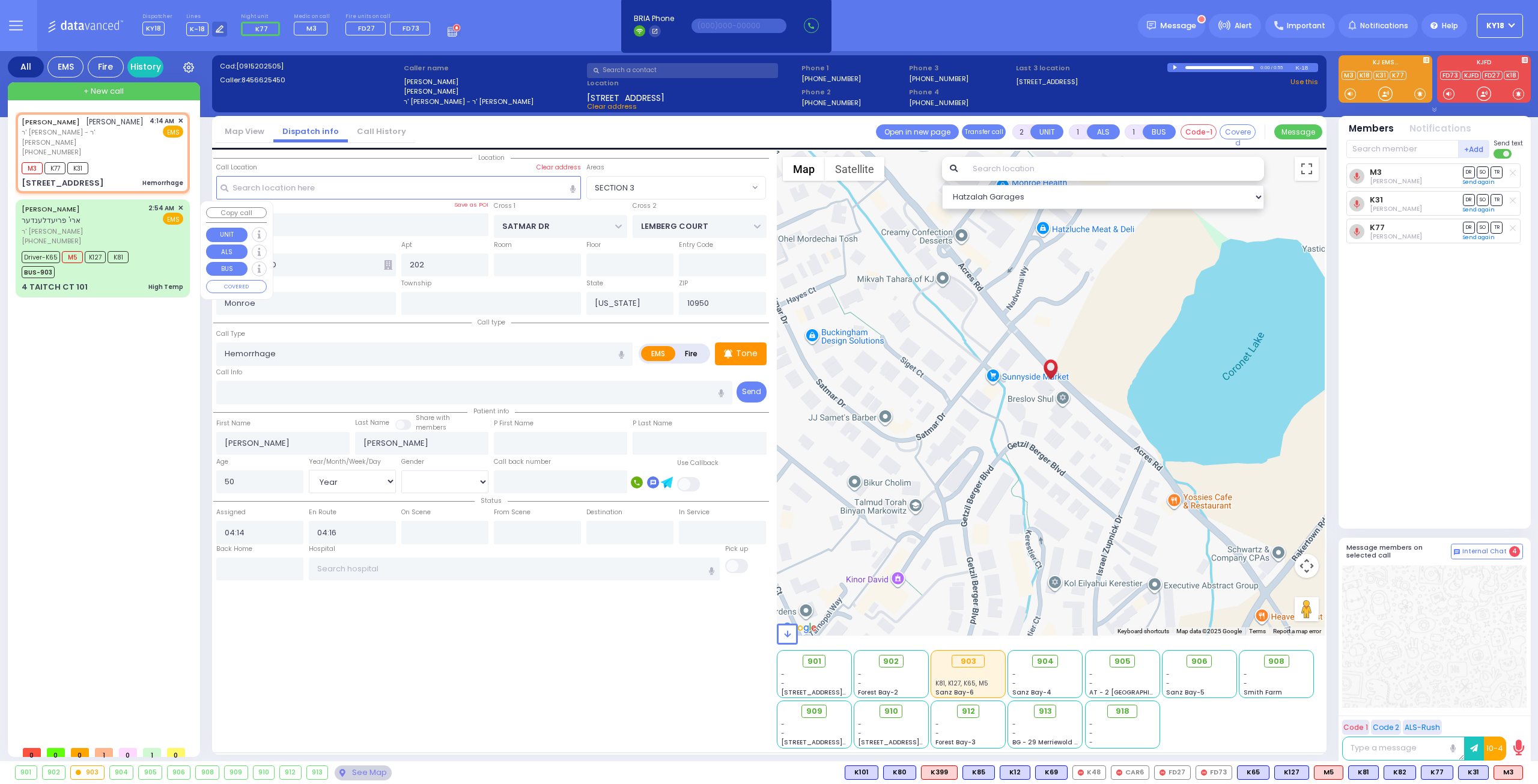
type input "Moshe"
type input "[PERSON_NAME]"
type input "3"
select select "Year"
select select "[DEMOGRAPHIC_DATA]"
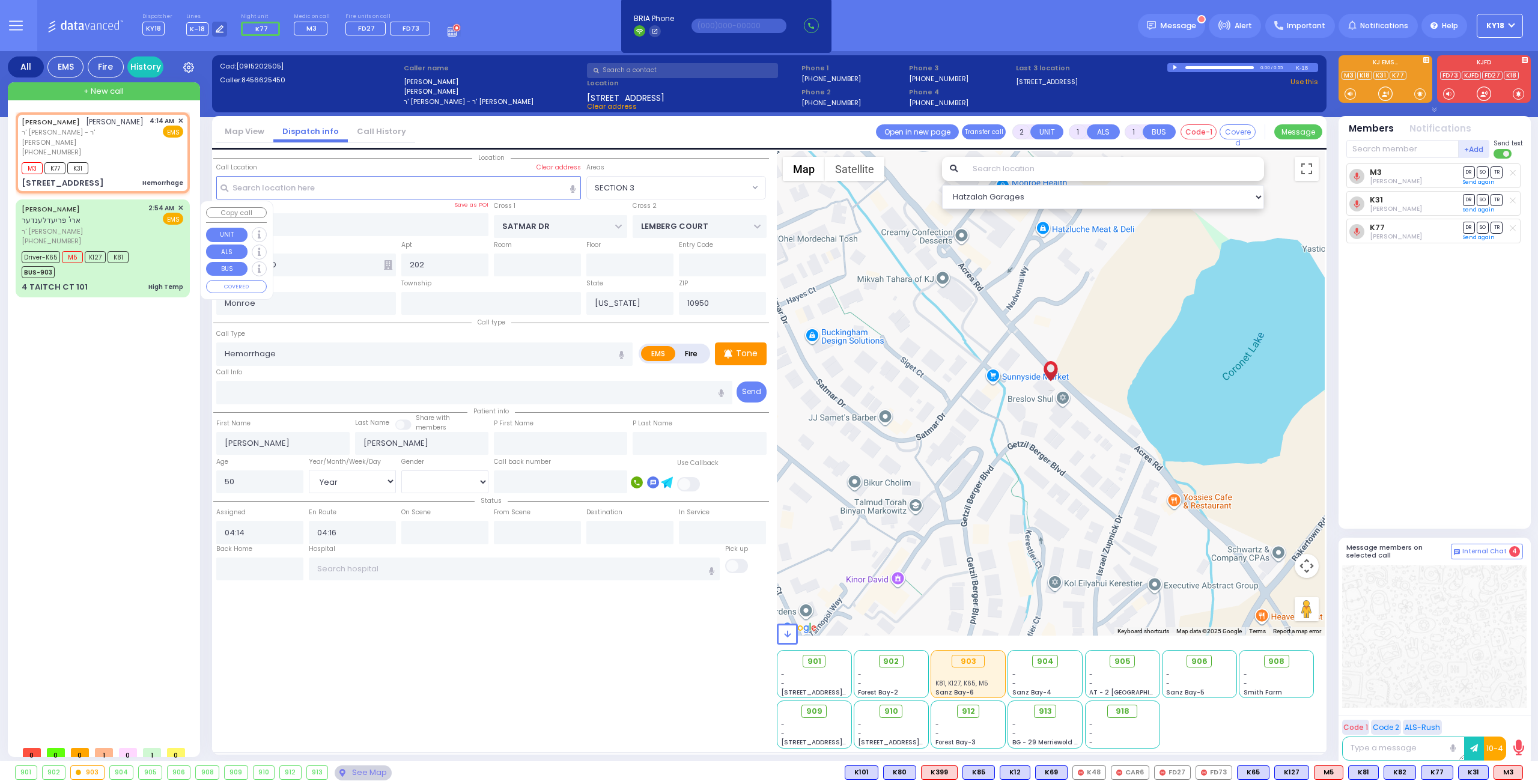
type input "02:54"
type input "02:55"
type input "02:59"
type input "03:40"
type input "04:16"
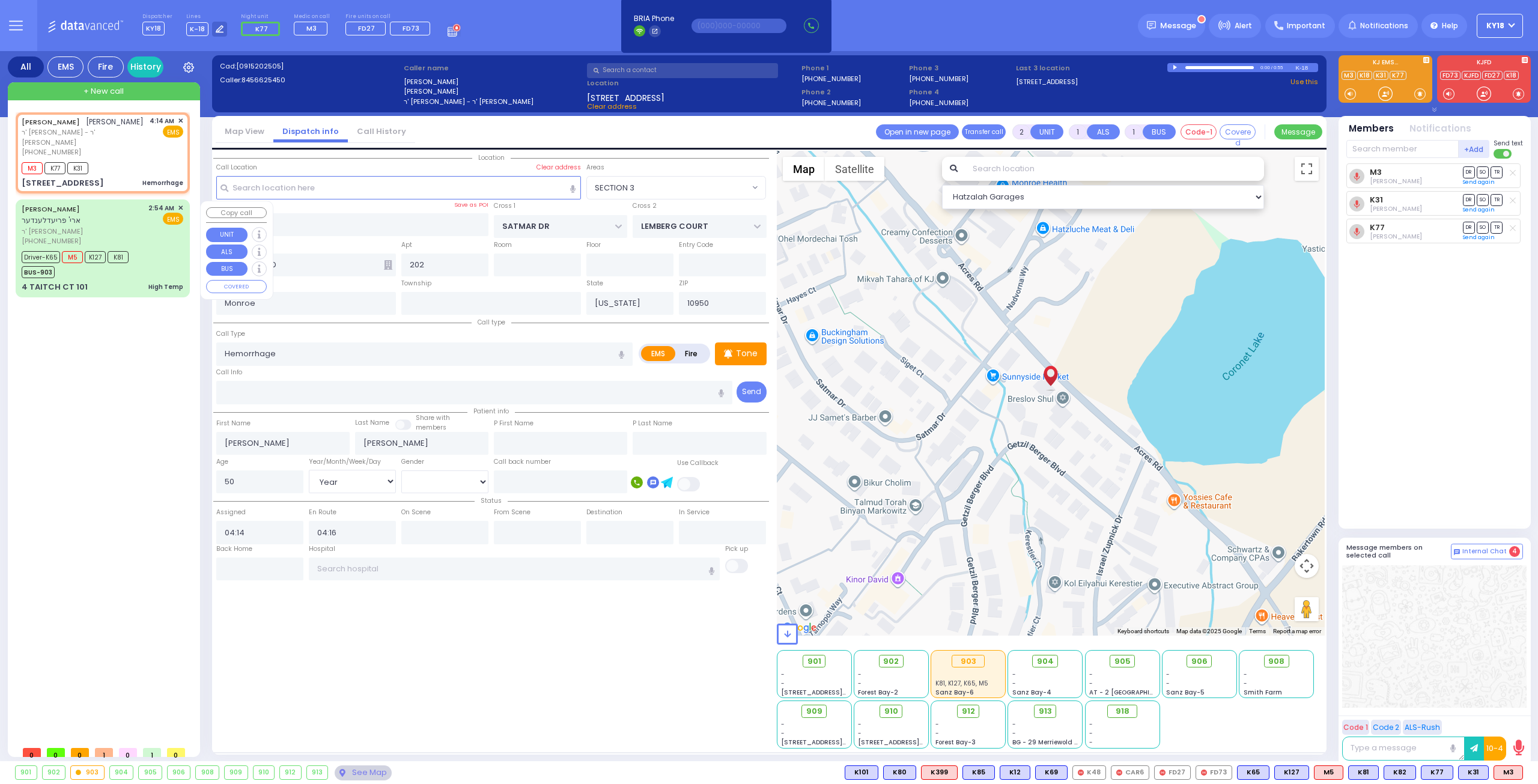
type input "04:26"
select select "Hatzalah Garages"
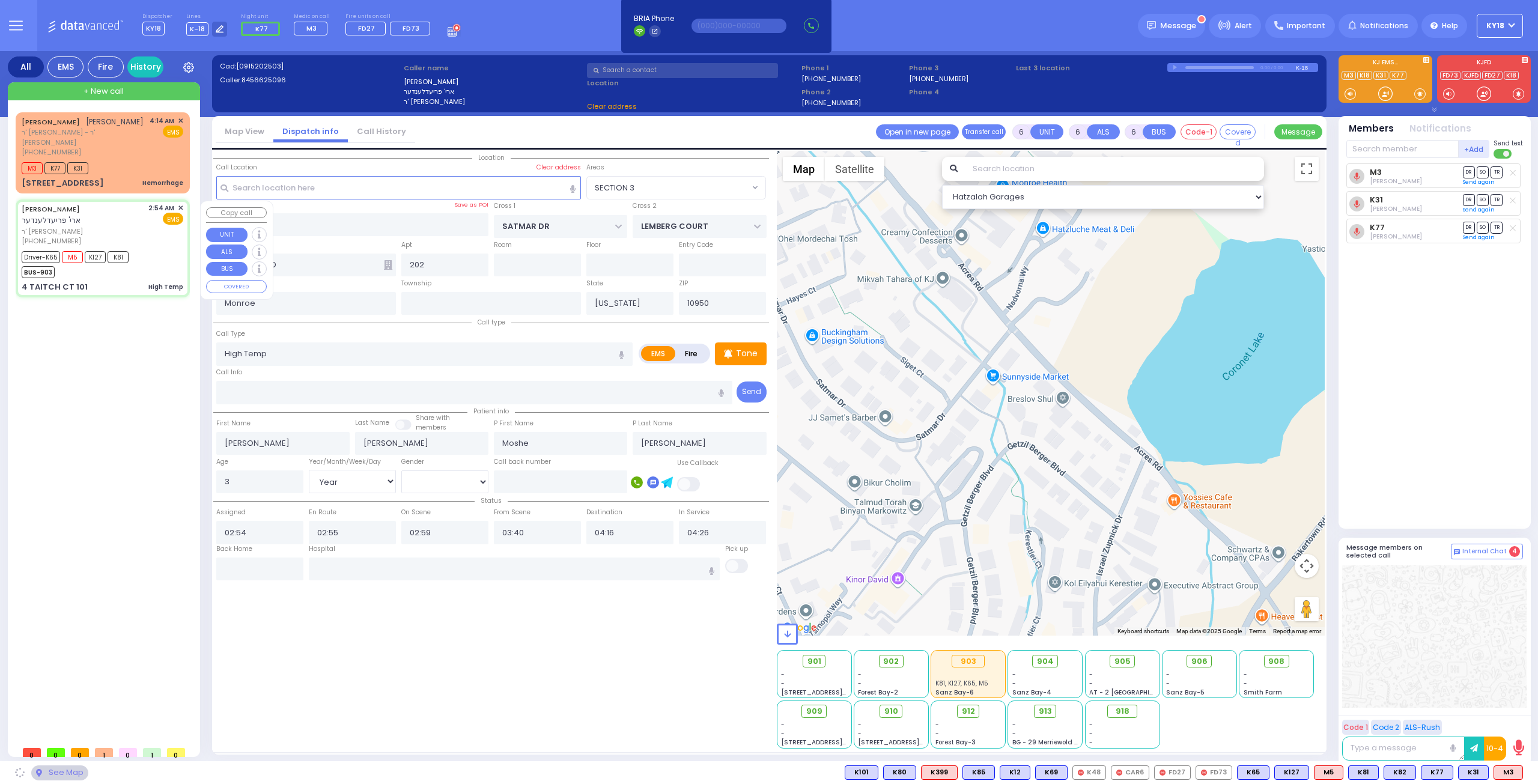
type input "TAITCH COURT"
type input "[GEOGRAPHIC_DATA]"
type input "4 TAITCH CT"
type input "101"
select select "SECTION 5"
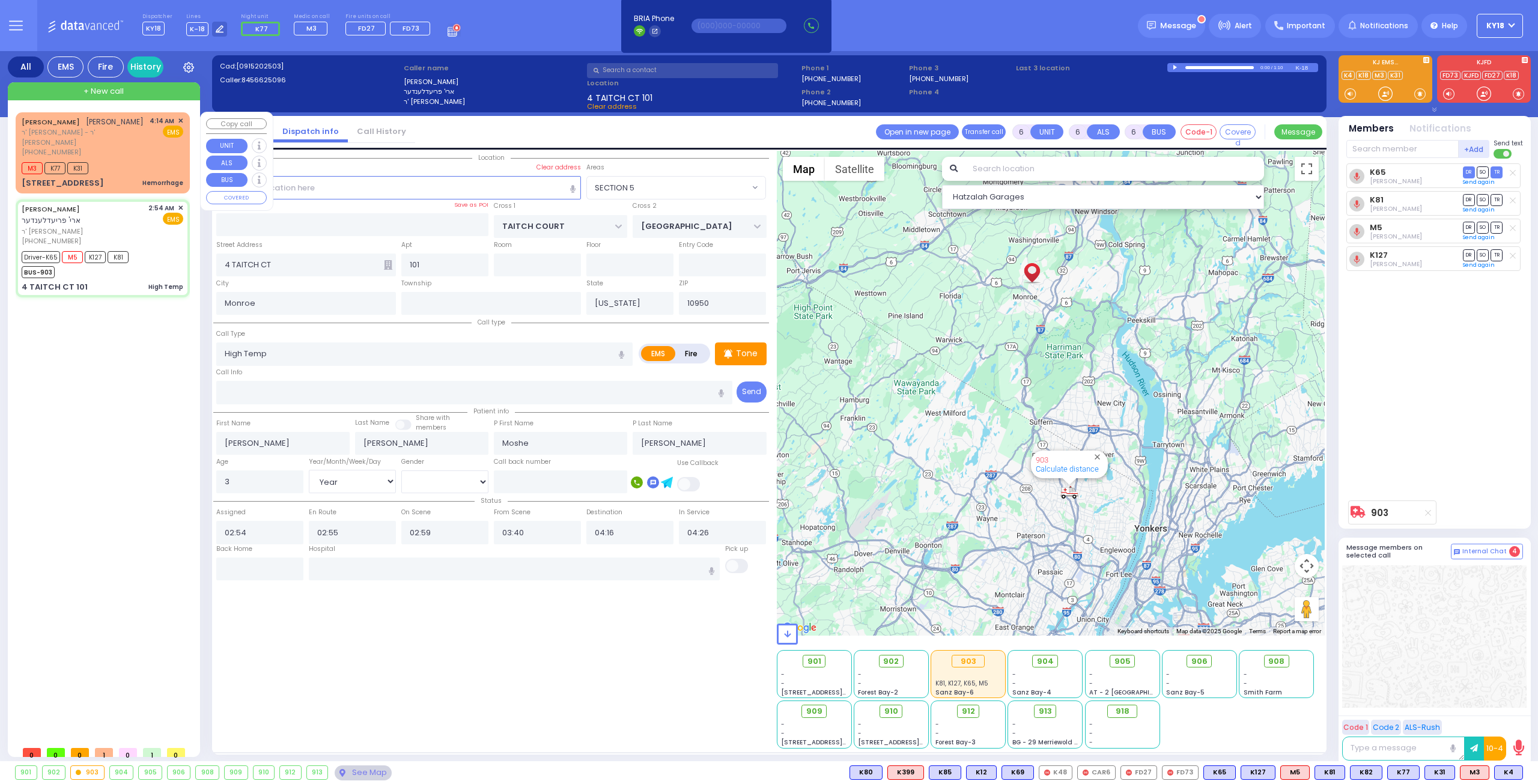
click at [152, 174] on div "M3 K77 K31" at bounding box center [102, 167] width 162 height 15
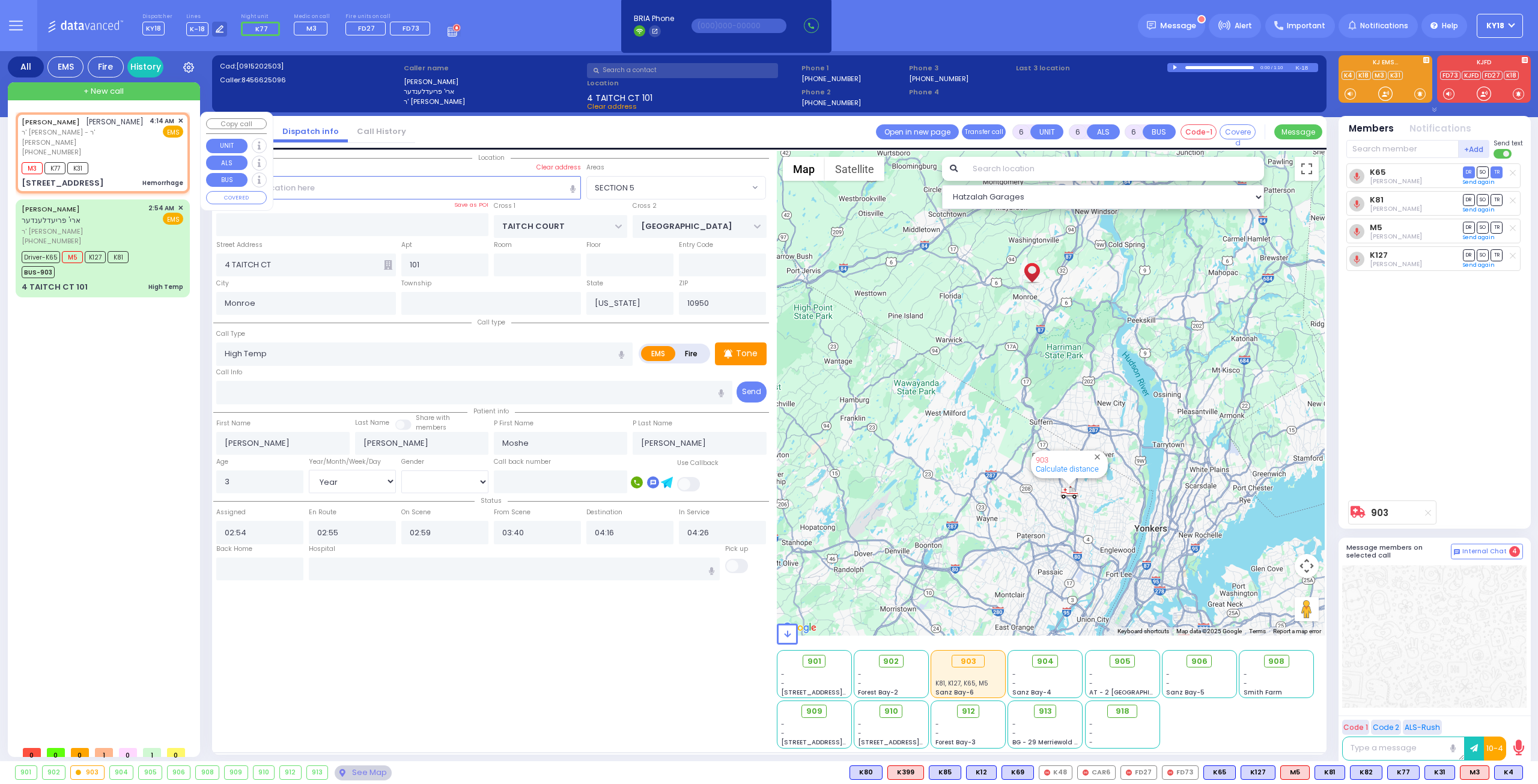
type input "2"
type input "1"
select select
type input "Hemorrhage"
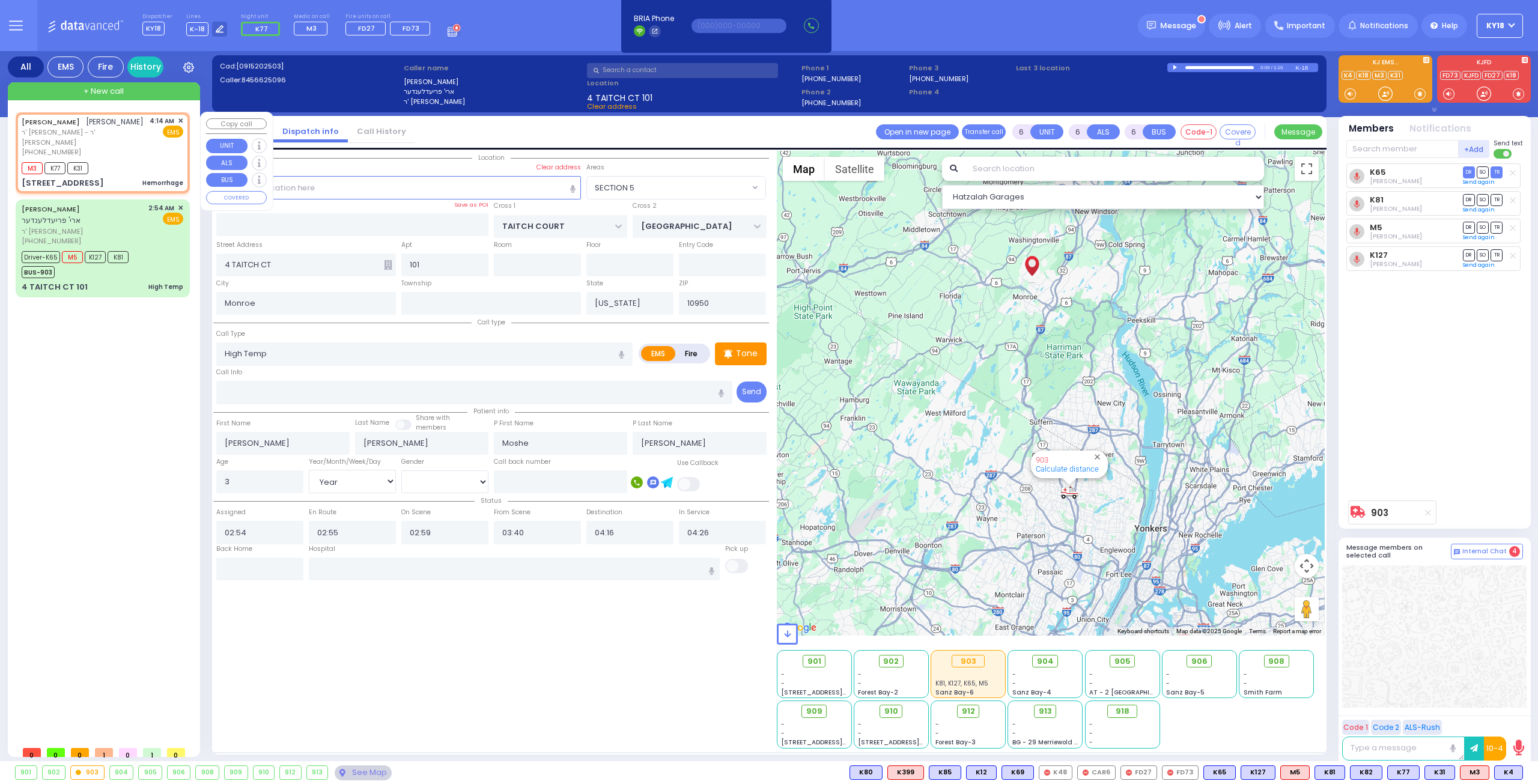
radio input "true"
type input "[PERSON_NAME]"
type input "50"
select select "Year"
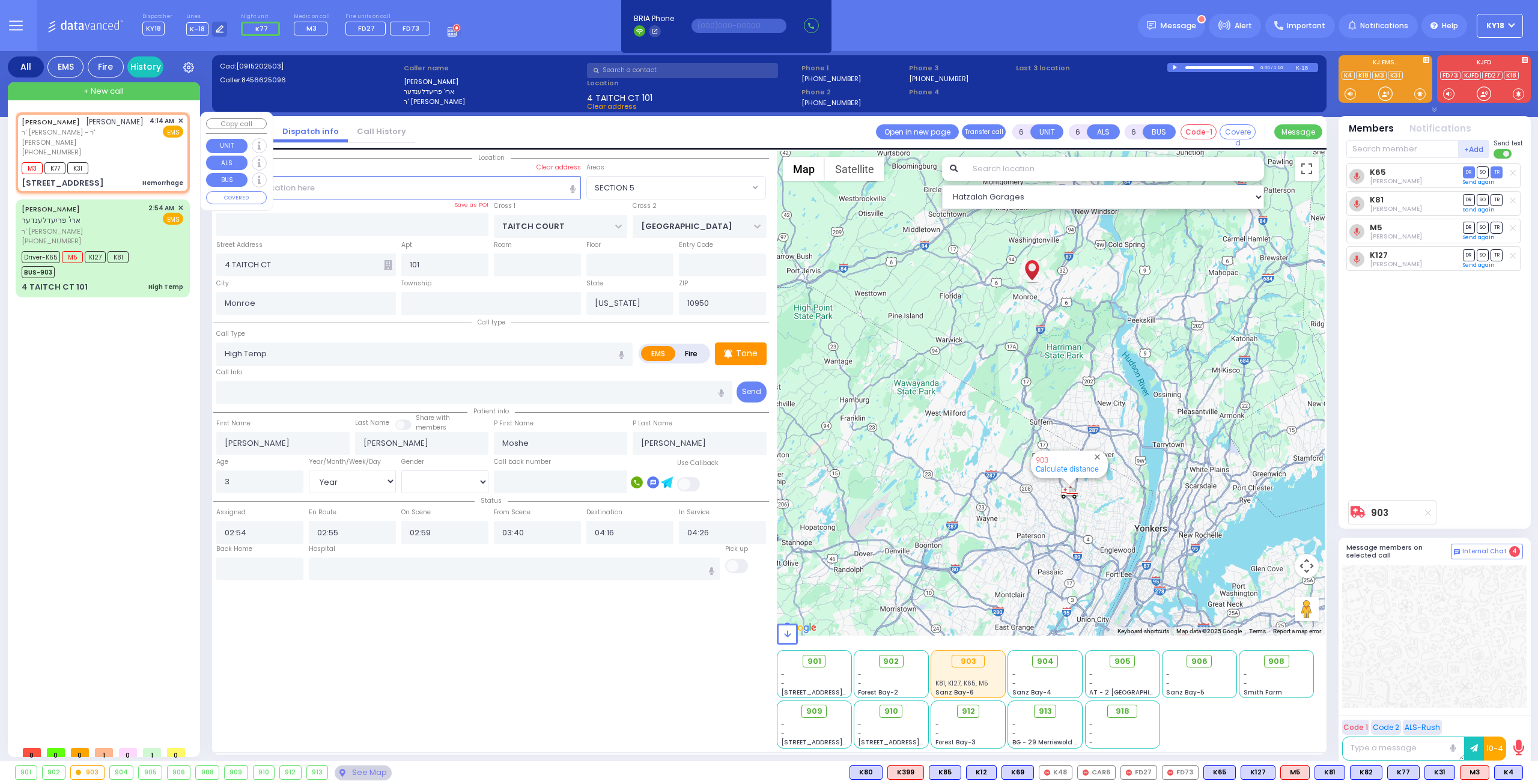
select select "[DEMOGRAPHIC_DATA]"
type input "04:14"
type input "04:16"
type input "SATMAR DR"
type input "LEMBERG COURT"
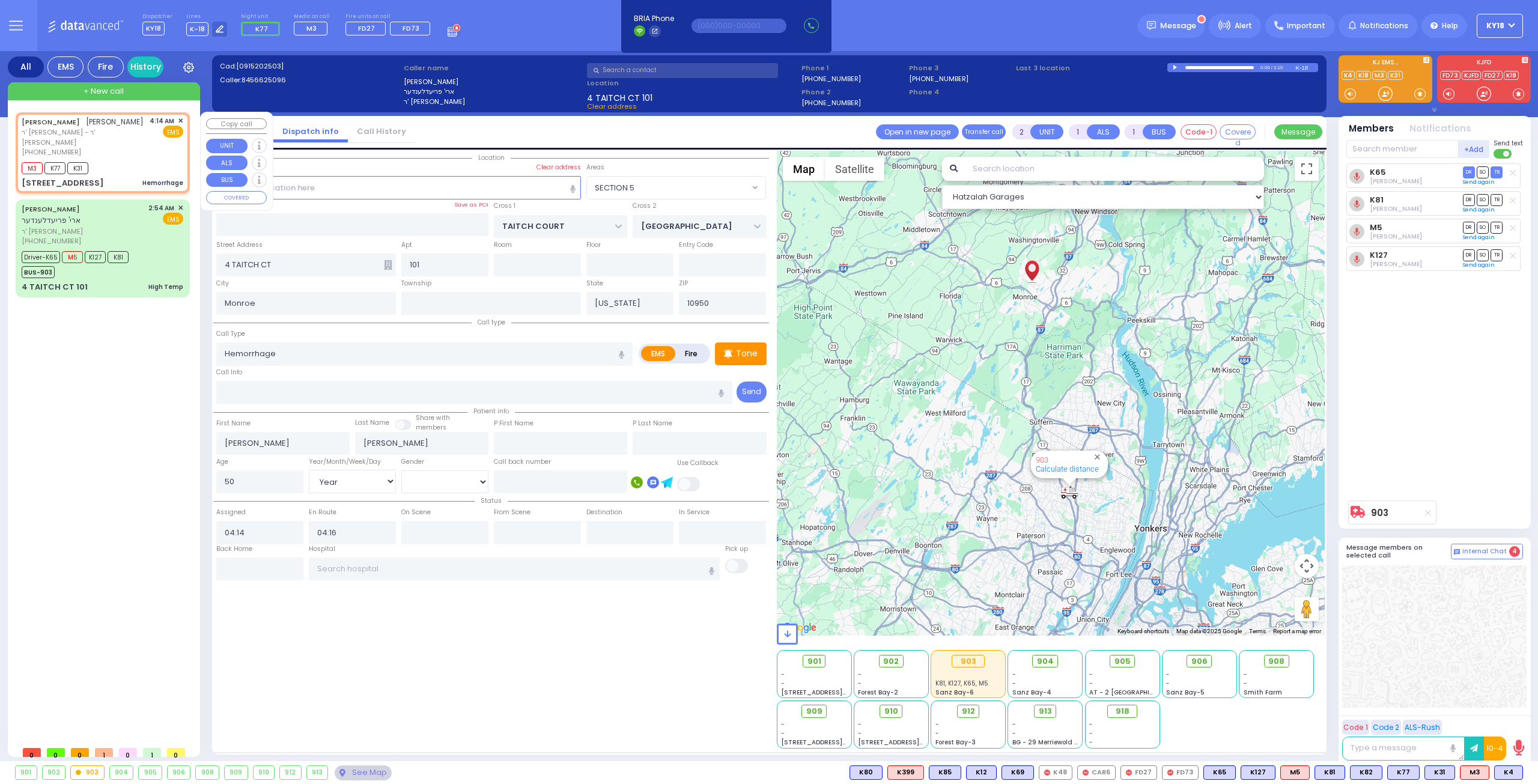
type input "143 ACRES RD"
type input "202"
select select "Hatzalah Garages"
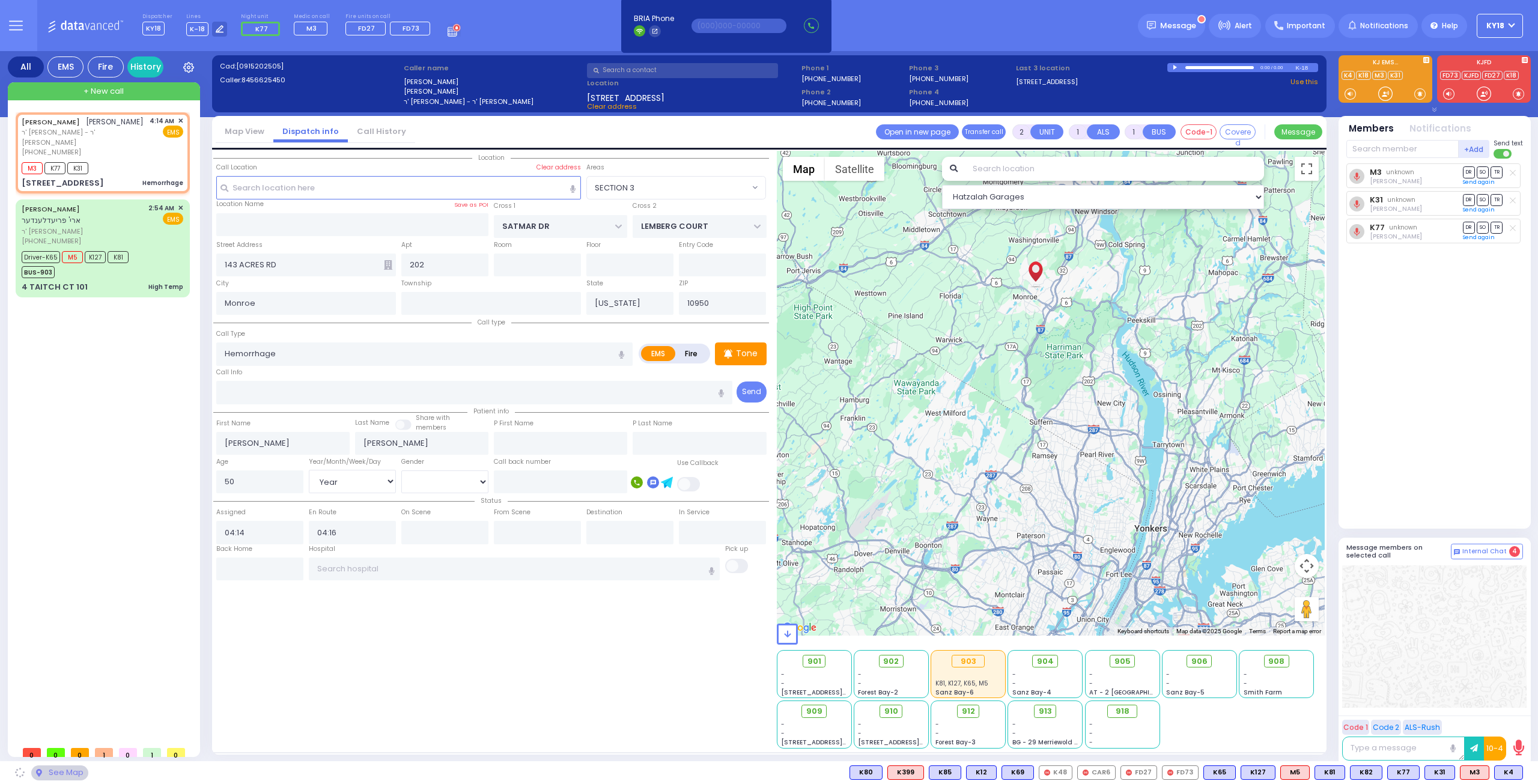
select select "SECTION 3"
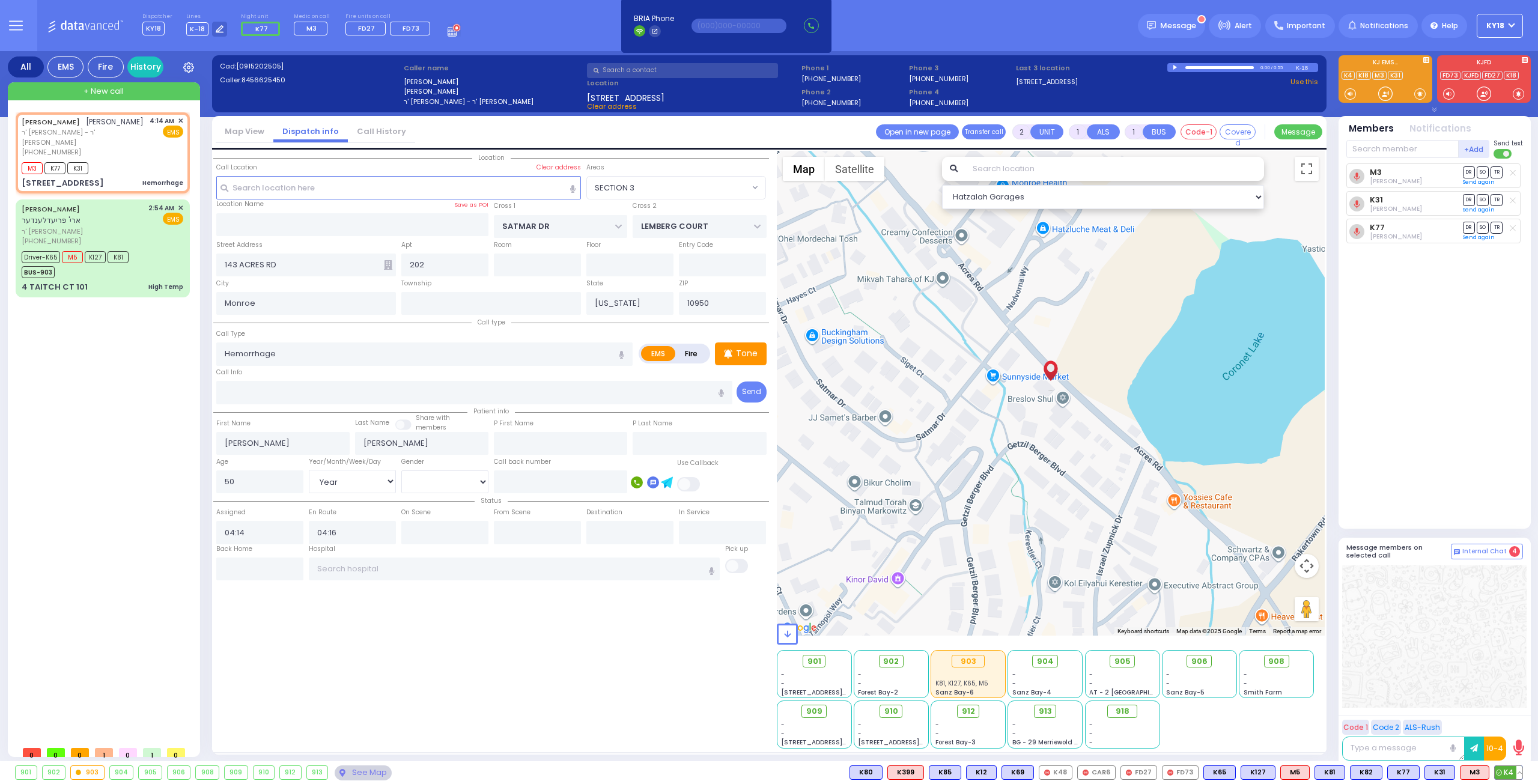
click at [1506, 772] on span "K4" at bounding box center [1509, 773] width 27 height 13
select select
radio input "true"
select select "Year"
select select "[DEMOGRAPHIC_DATA]"
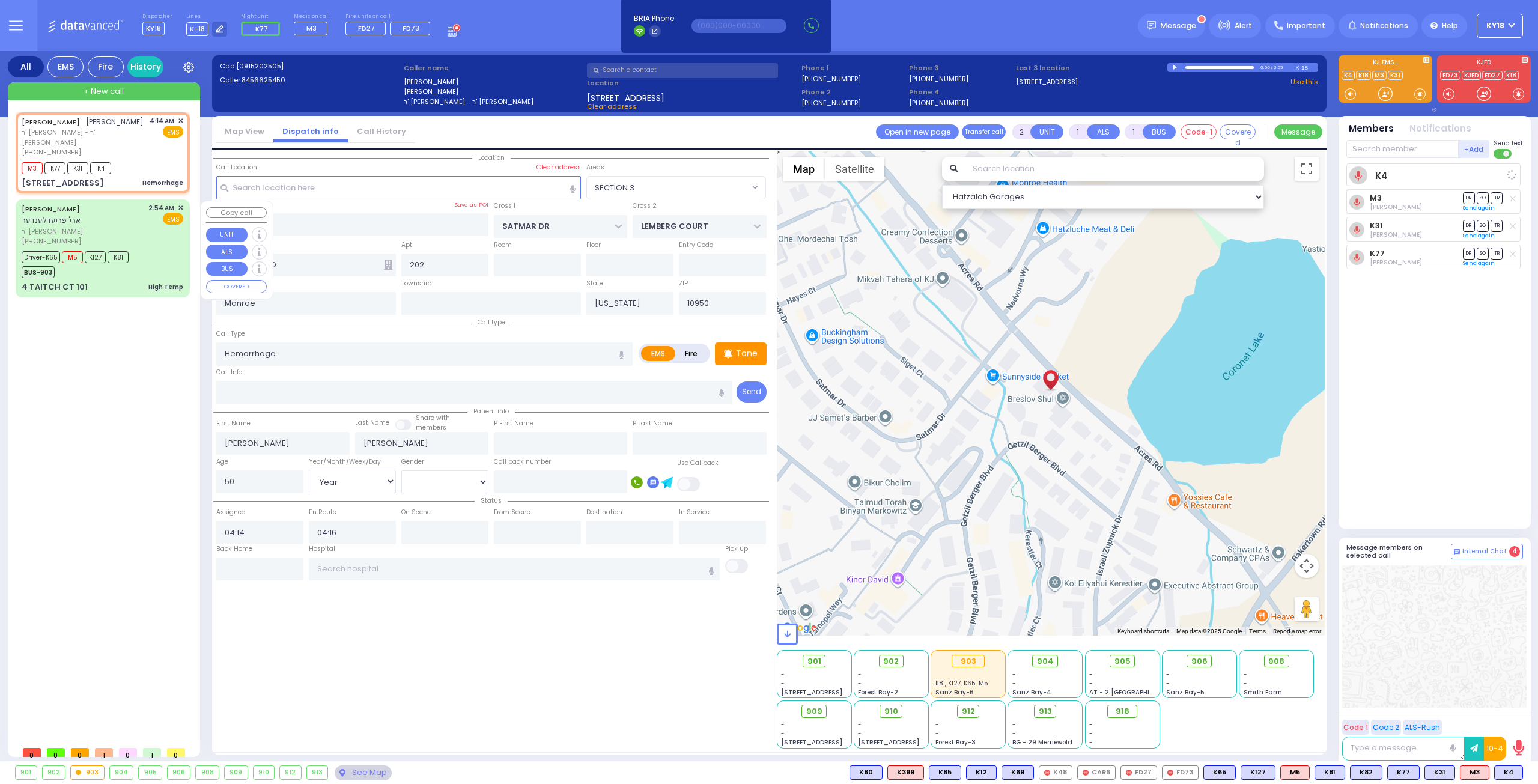
select select "Hatzalah Garages"
select select "SECTION 3"
click at [126, 140] on span "ר' [PERSON_NAME] - ר' [PERSON_NAME]" at bounding box center [83, 137] width 123 height 20
select select
radio input "true"
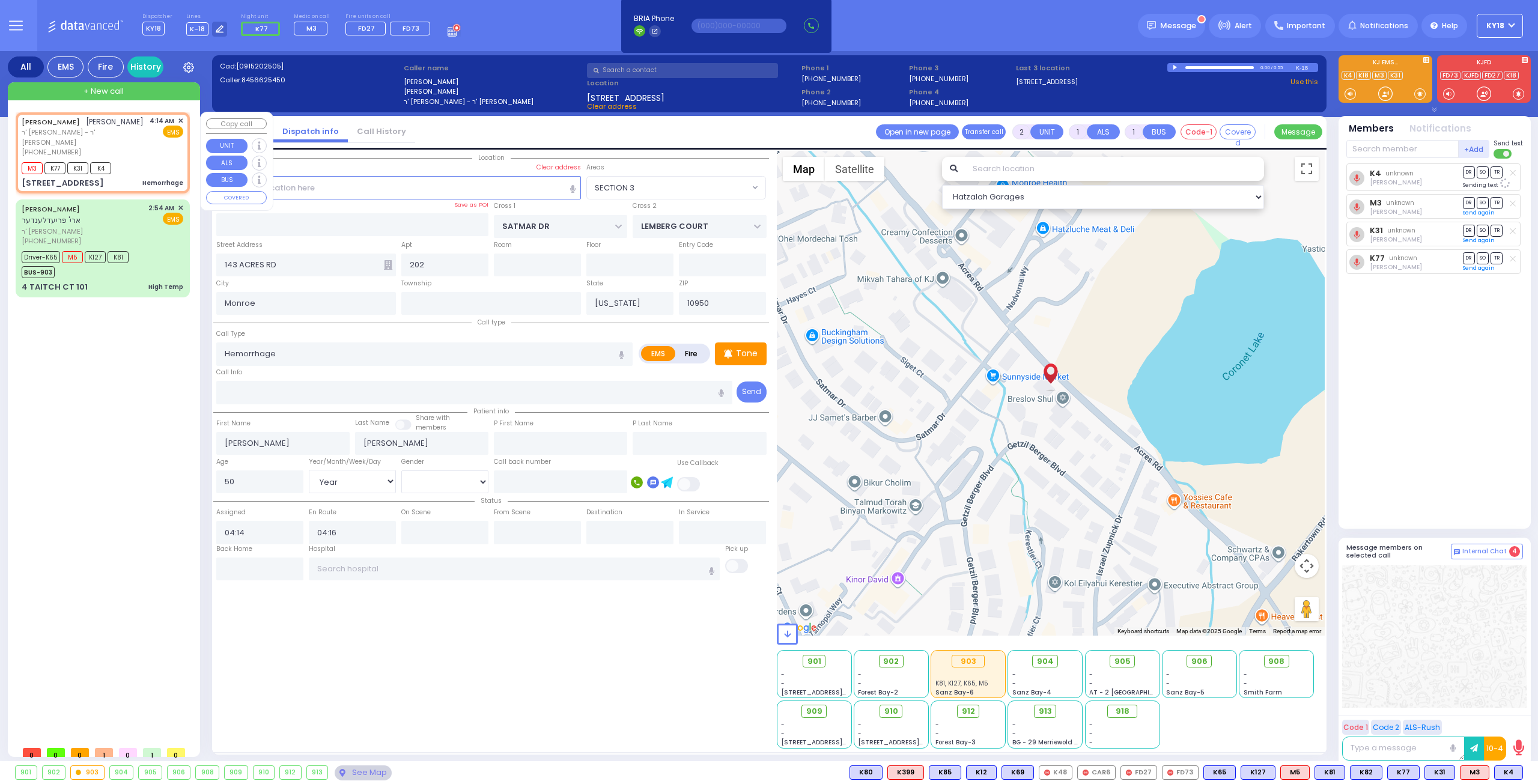
select select "Year"
select select "[DEMOGRAPHIC_DATA]"
select select "Hatzalah Garages"
select select "SECTION 3"
click at [1122, 660] on span "905" at bounding box center [1127, 661] width 17 height 12
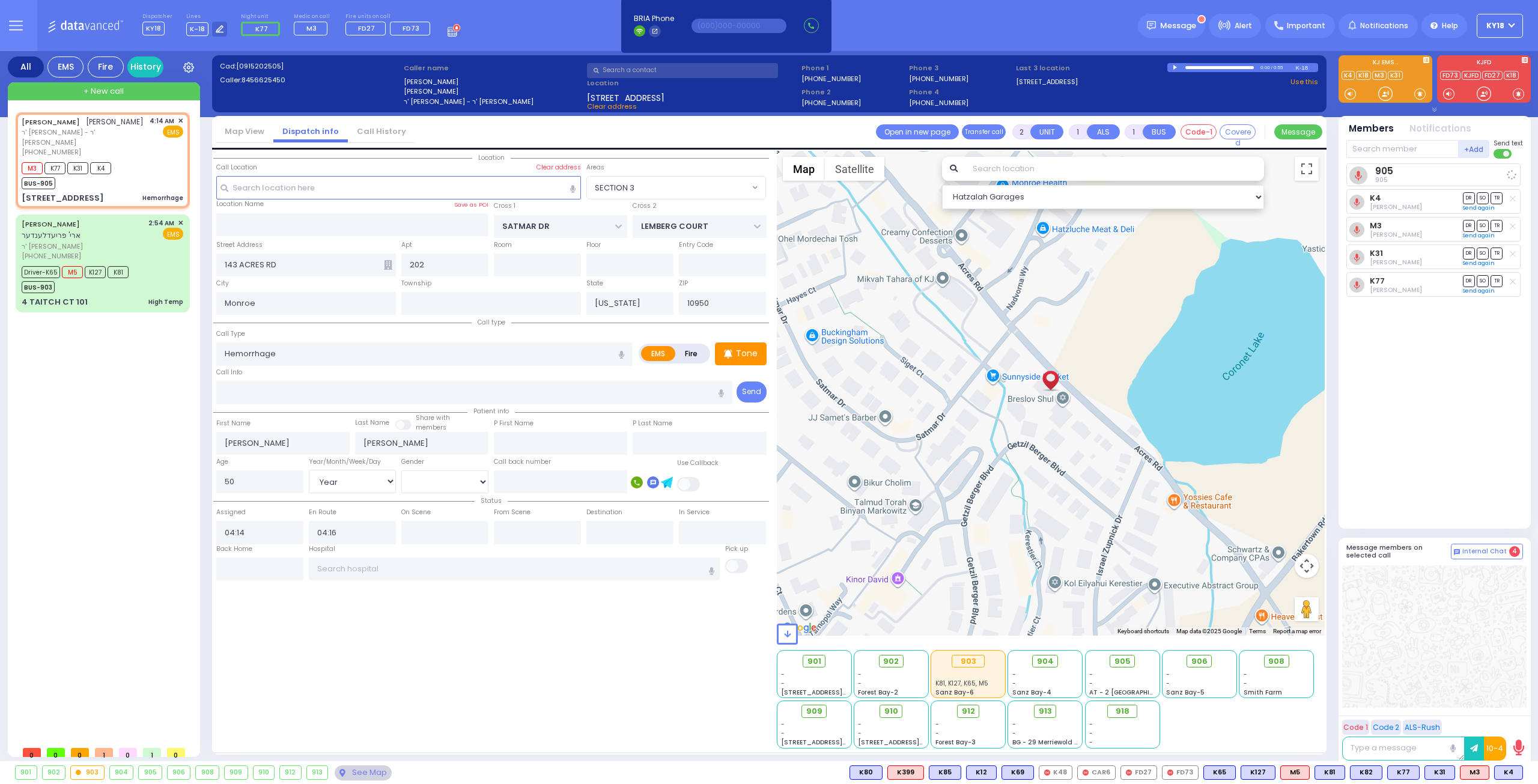
select select
radio input "true"
select select "Year"
select select "[DEMOGRAPHIC_DATA]"
select select "Hatzalah Garages"
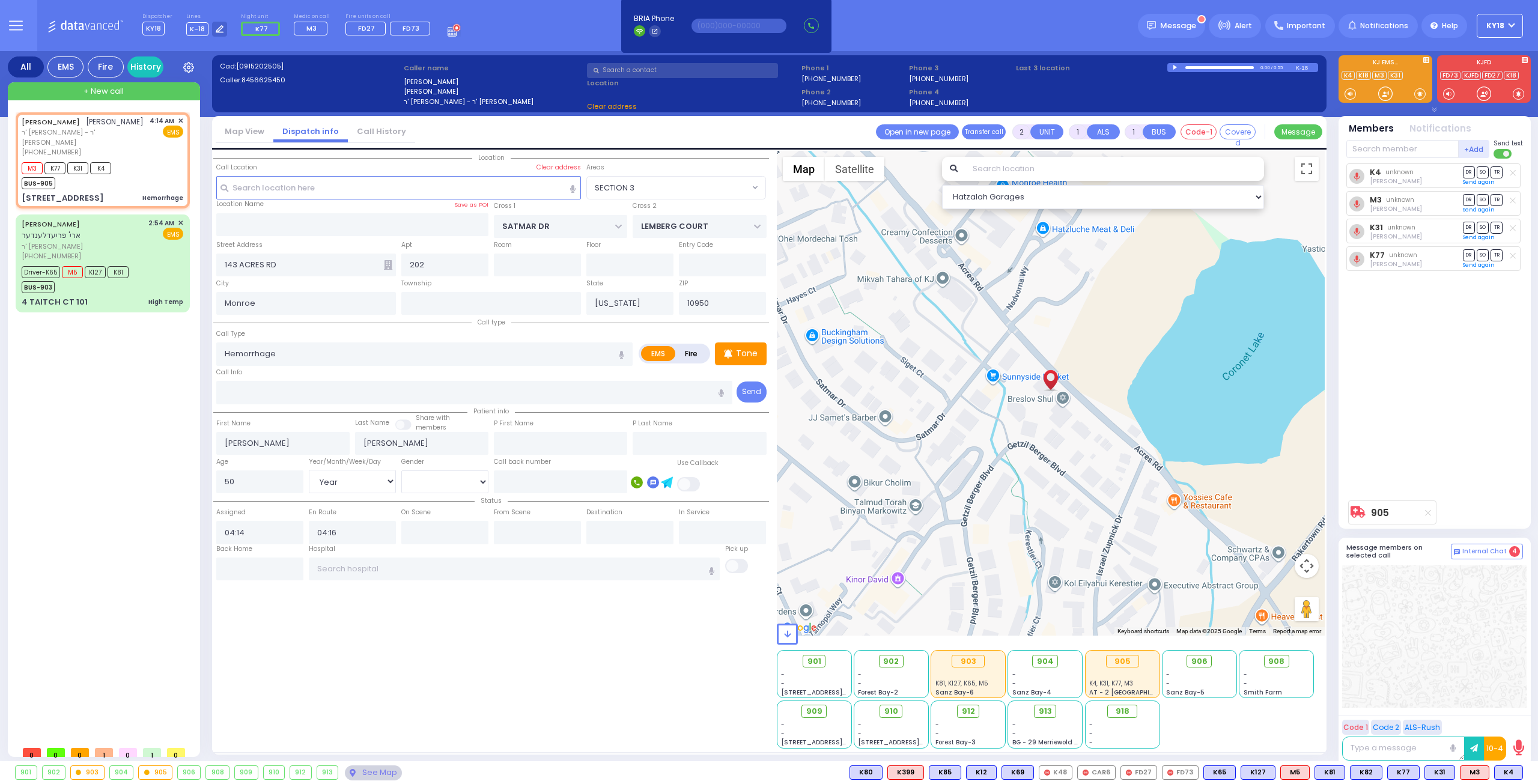
select select "SECTION 3"
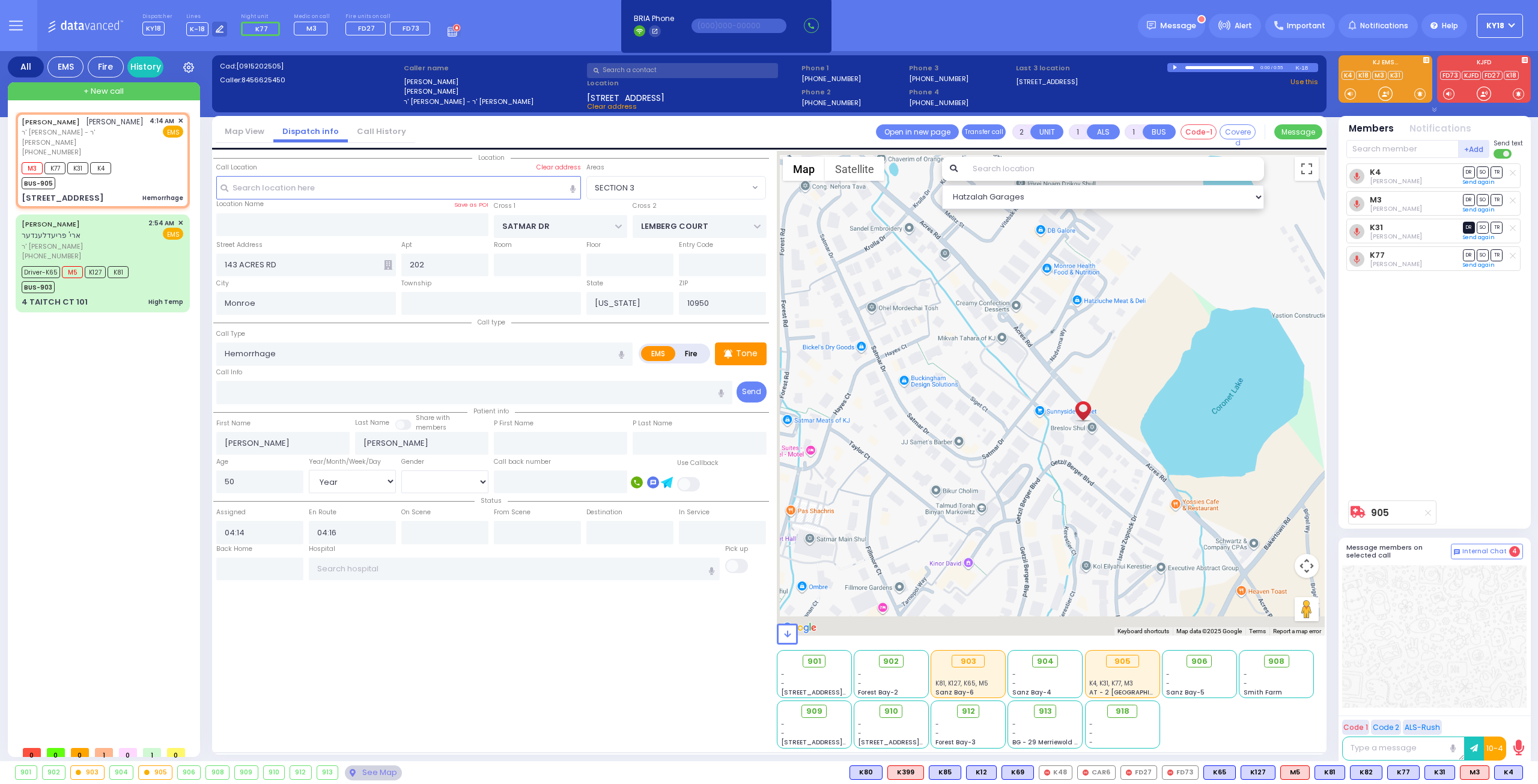
click at [1467, 226] on span "DR" at bounding box center [1468, 228] width 12 height 11
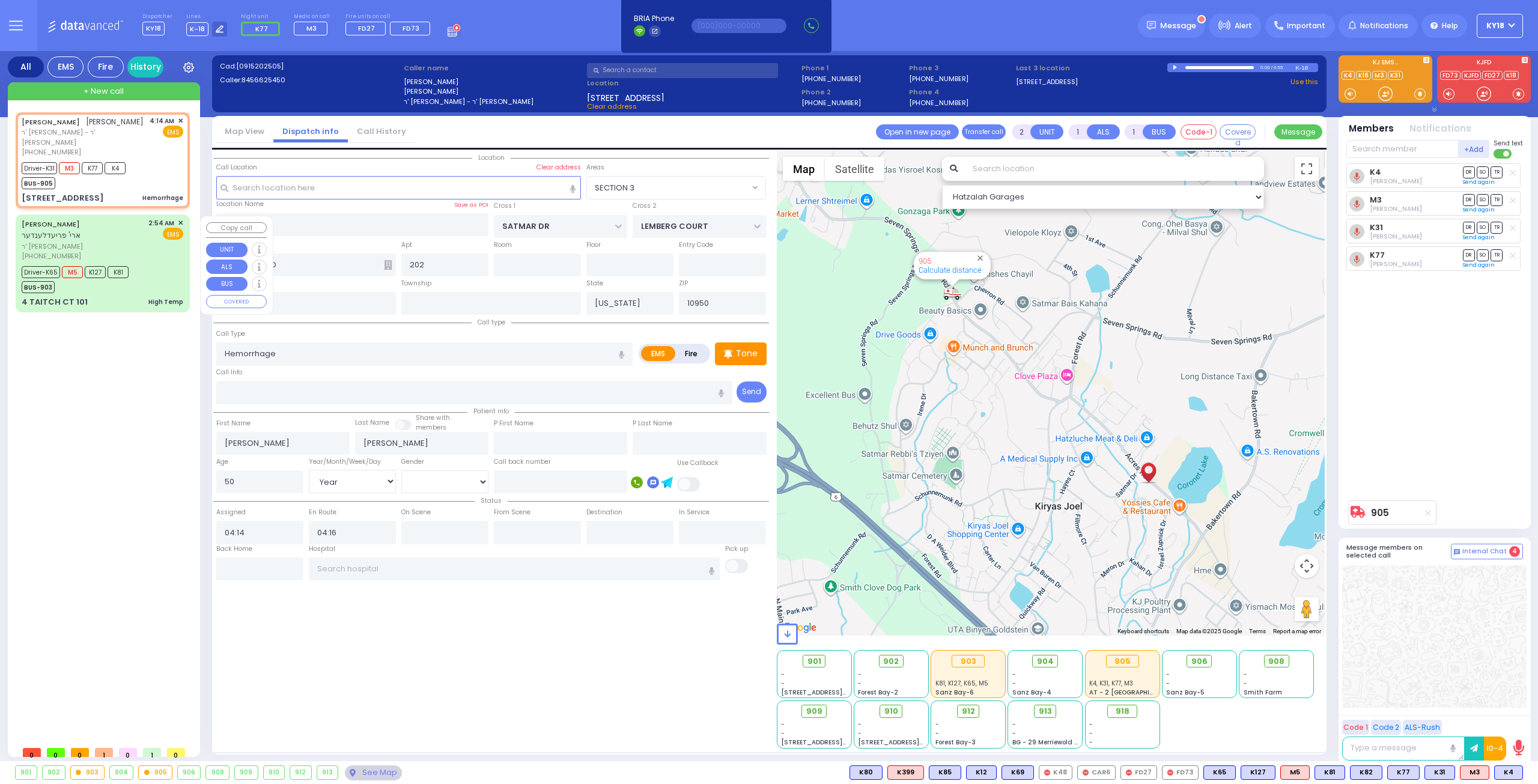
select select
radio input "true"
select select "Year"
select select "[DEMOGRAPHIC_DATA]"
select select "Hatzalah Garages"
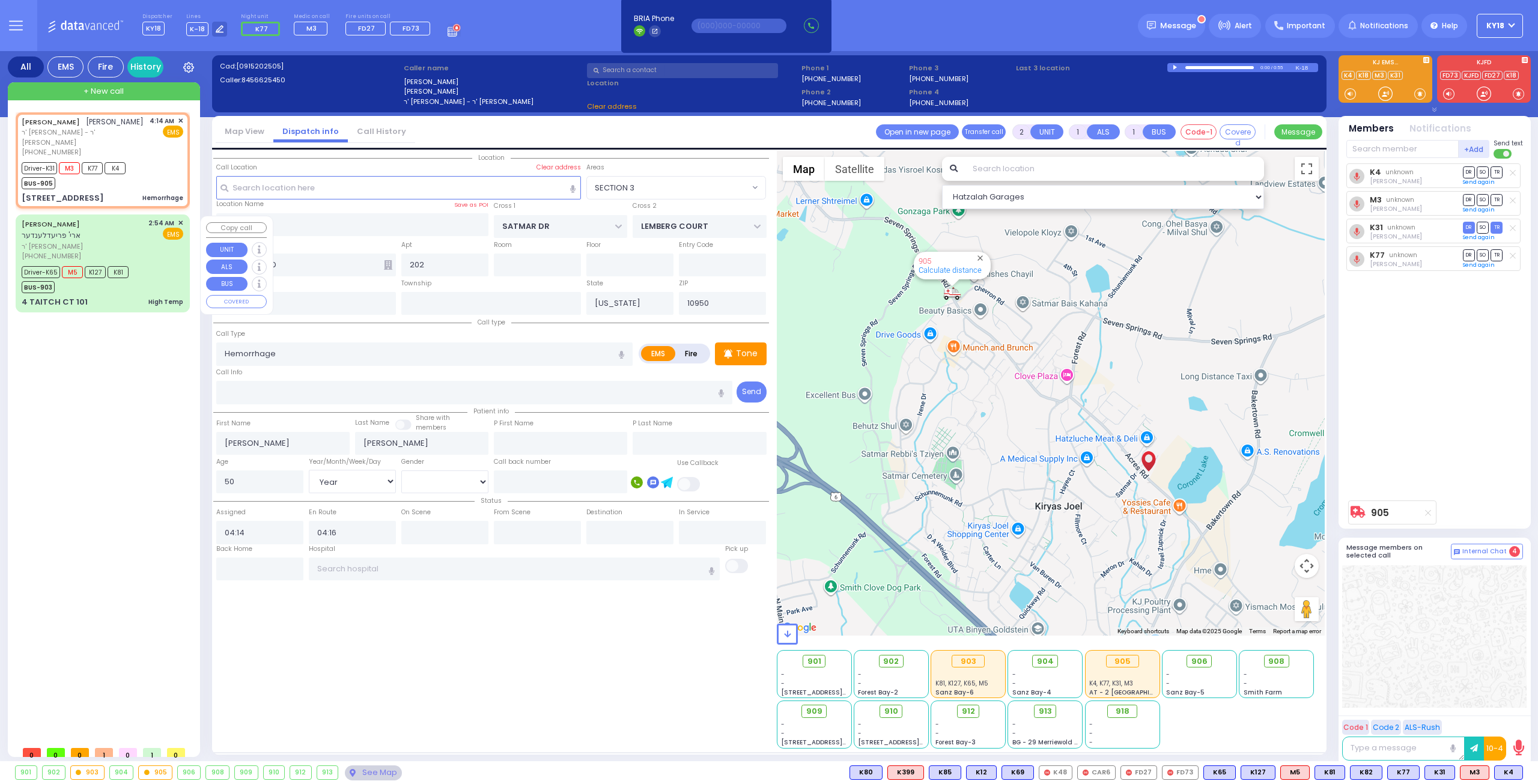
select select "SECTION 3"
click at [152, 266] on div "Driver-K65 M5 K127 K81 BUS-903" at bounding box center [102, 278] width 162 height 30
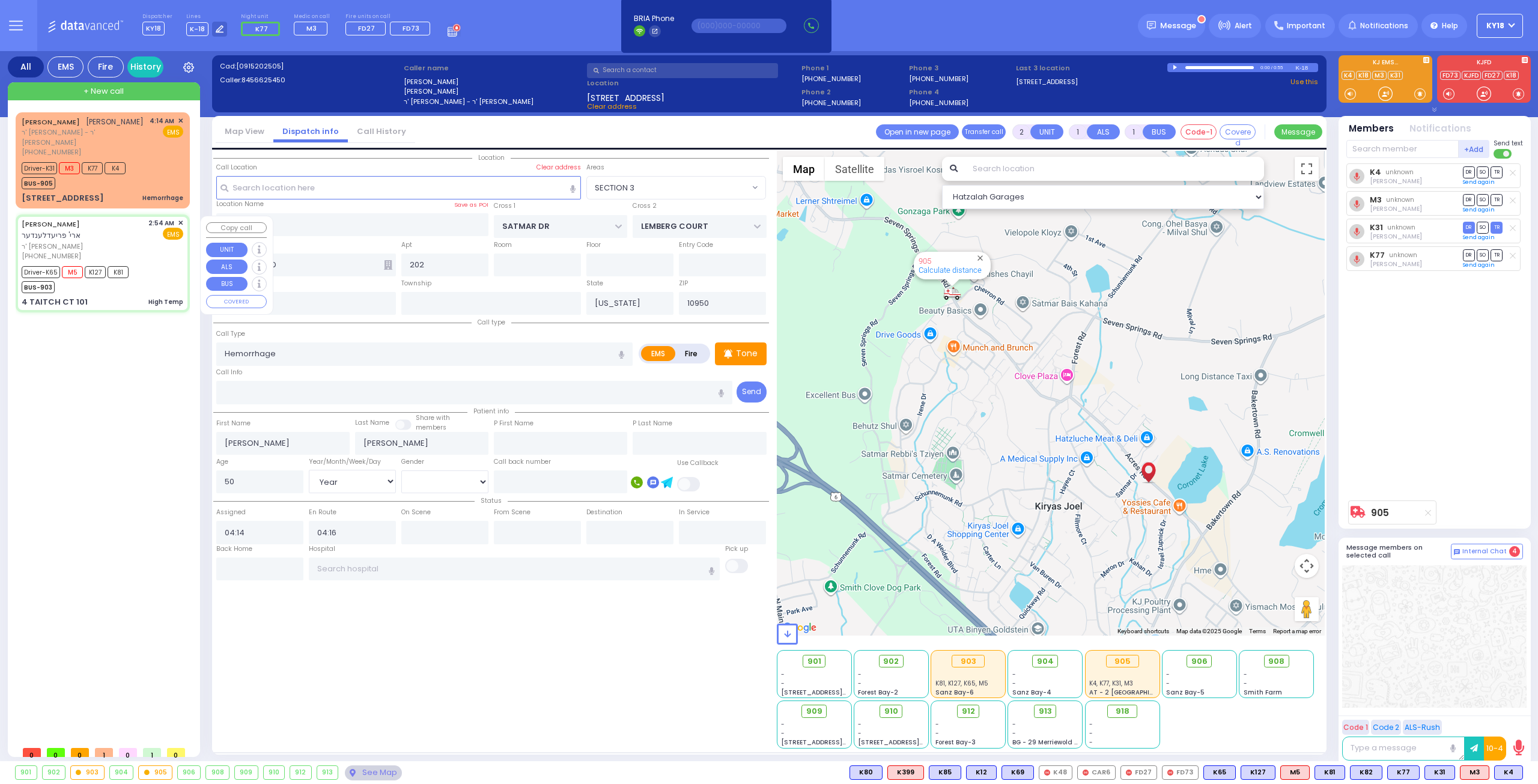
type input "6"
select select
type input "High Temp"
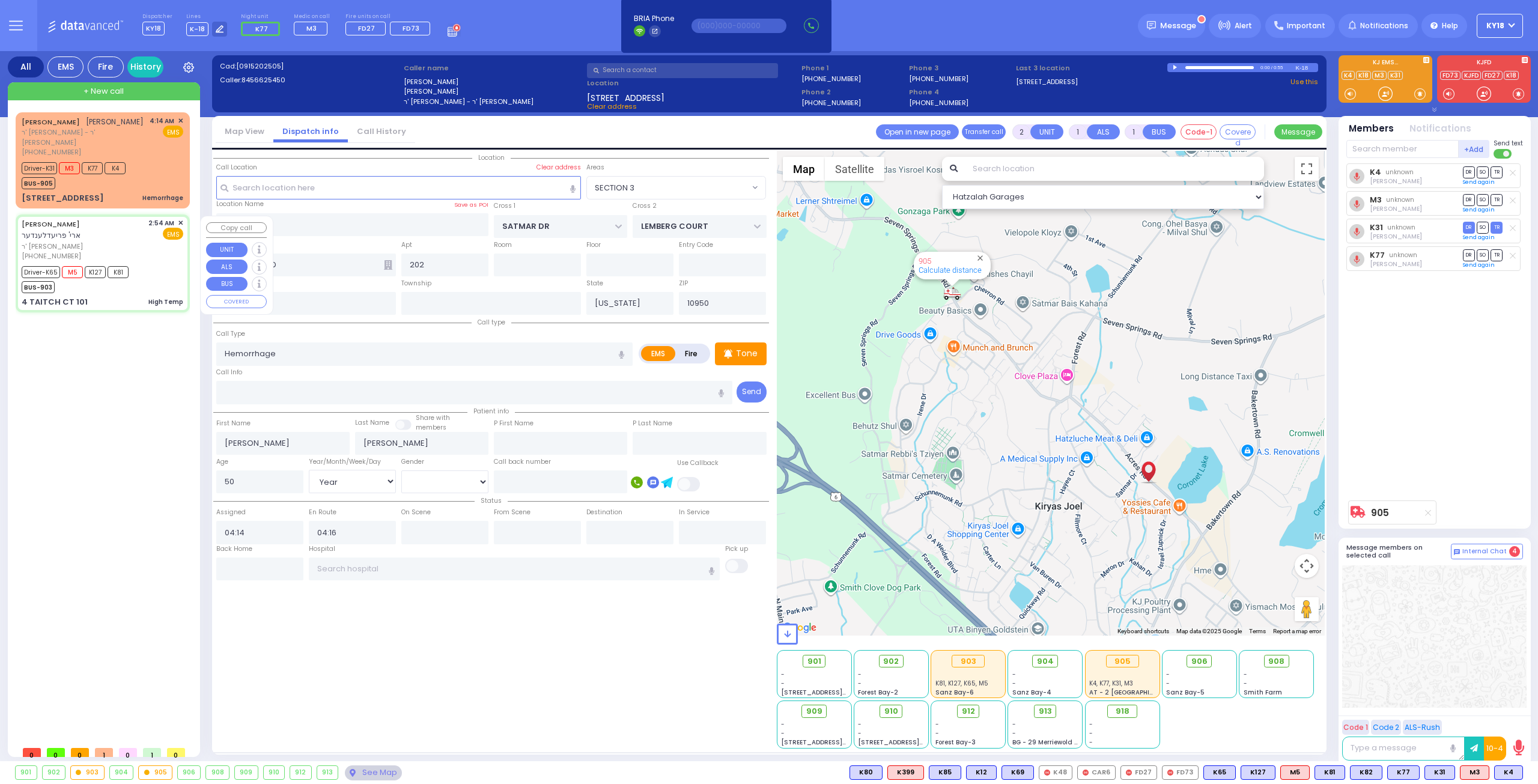
radio input "true"
type input "[PERSON_NAME]"
type input "Moshe"
type input "[PERSON_NAME]"
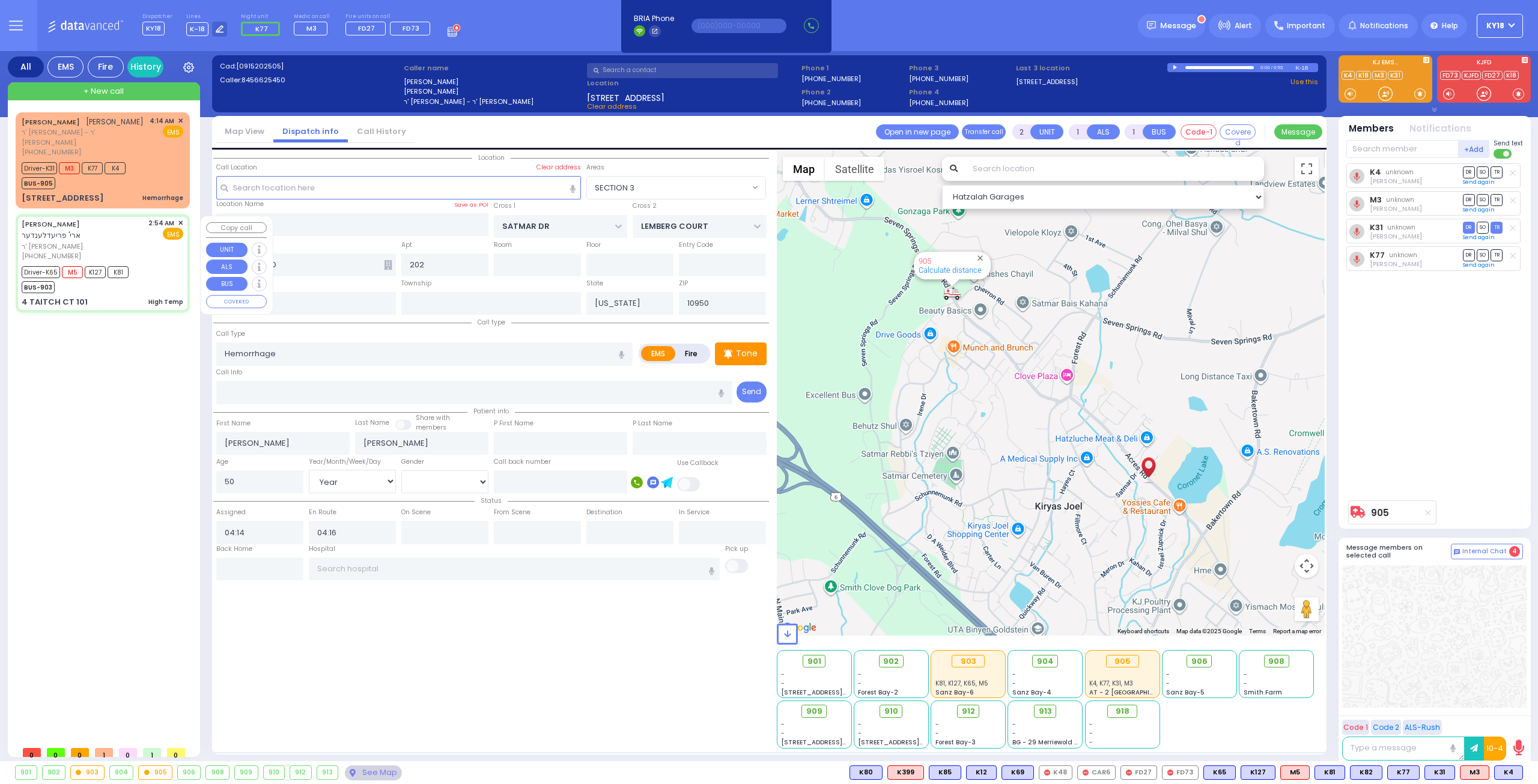
type input "3"
select select "Year"
select select "[DEMOGRAPHIC_DATA]"
type input "02:54"
type input "02:55"
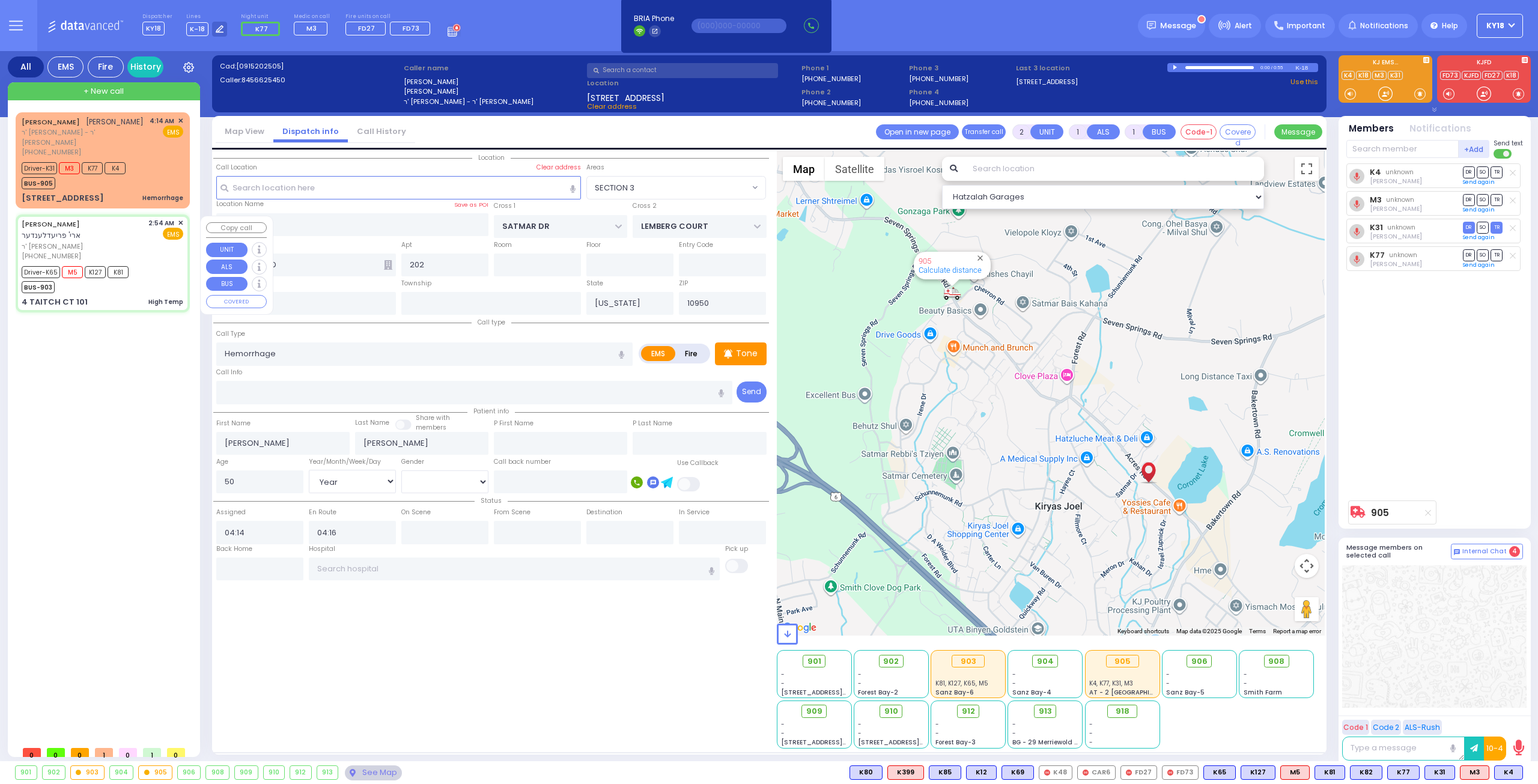
type input "02:59"
type input "03:40"
type input "04:16"
type input "04:26"
type input "TAITCH COURT"
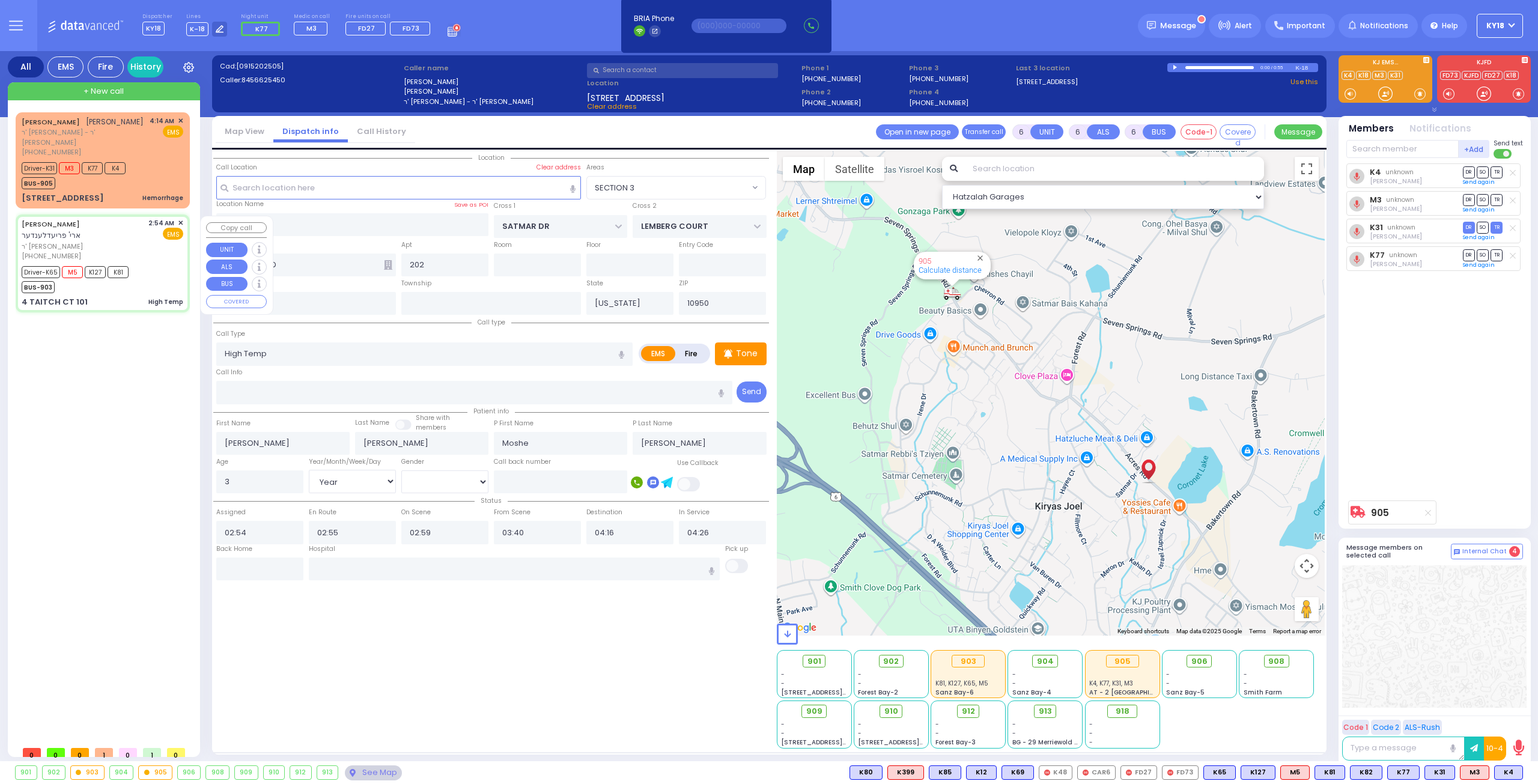
type input "[GEOGRAPHIC_DATA]"
type input "4 TAITCH CT"
type input "101"
select select "Hatzalah Garages"
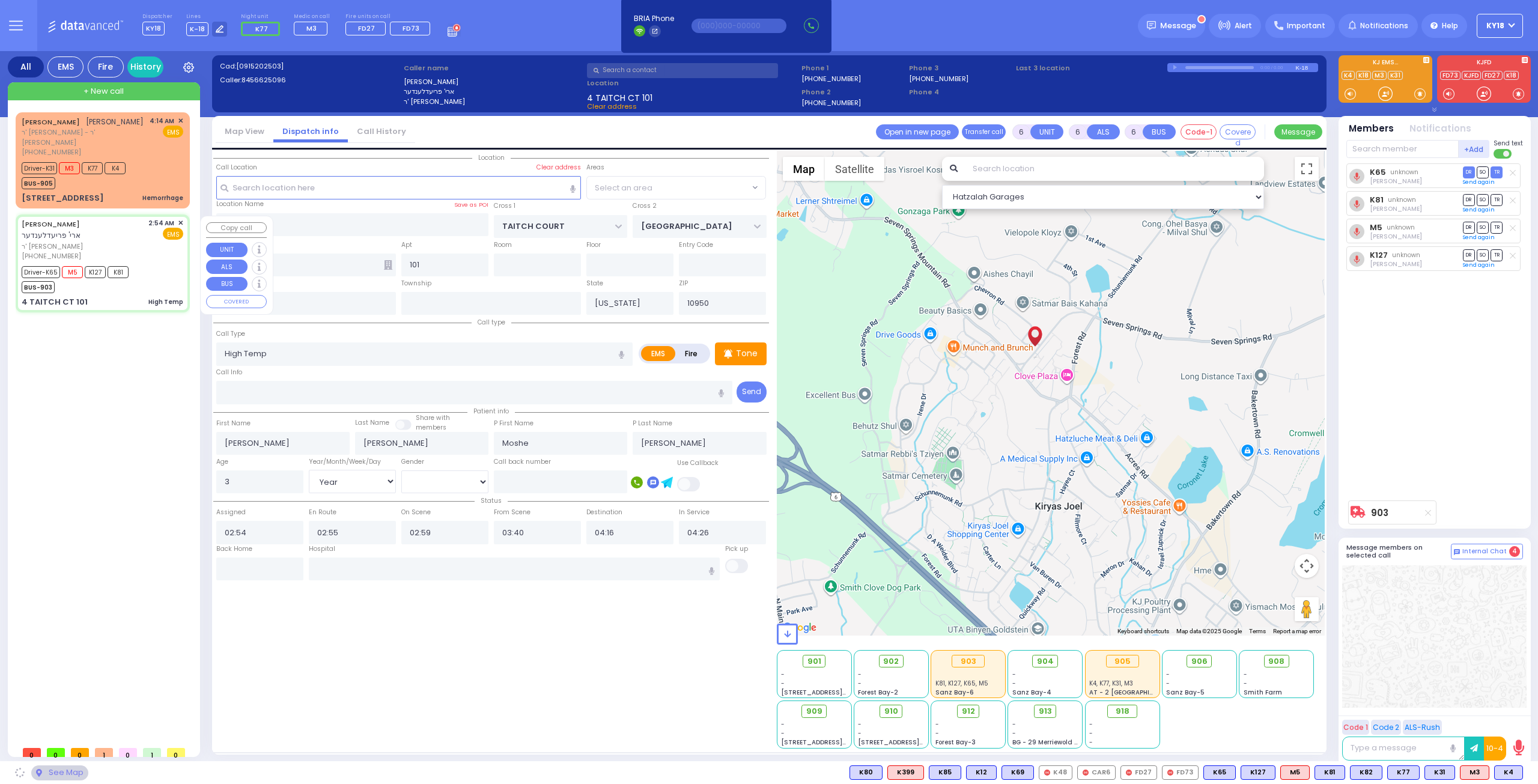
select select "SECTION 5"
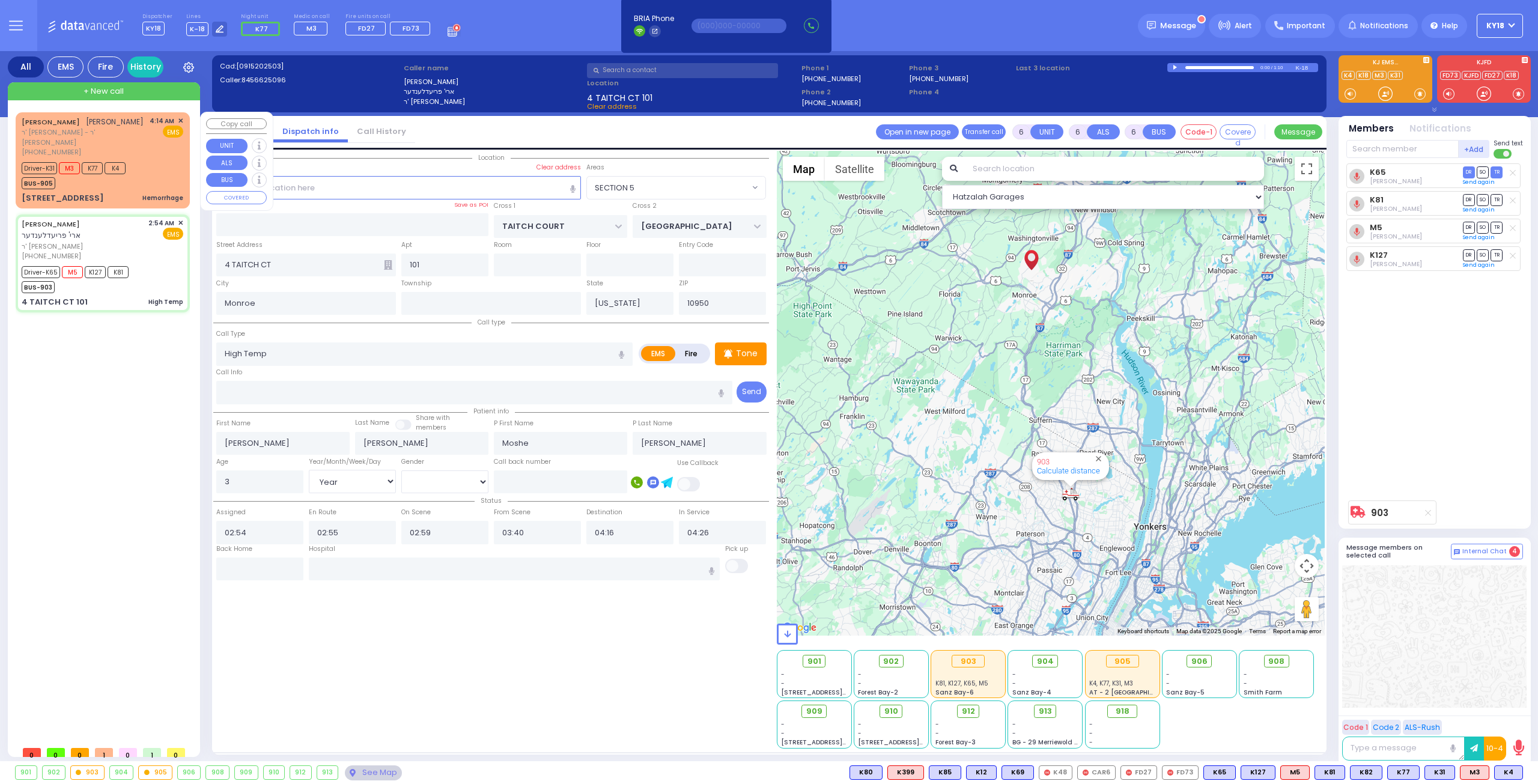
click at [167, 190] on div "Driver-K31 M3 K77 K4 BUS-905" at bounding box center [102, 174] width 162 height 30
type input "2"
type input "1"
select select
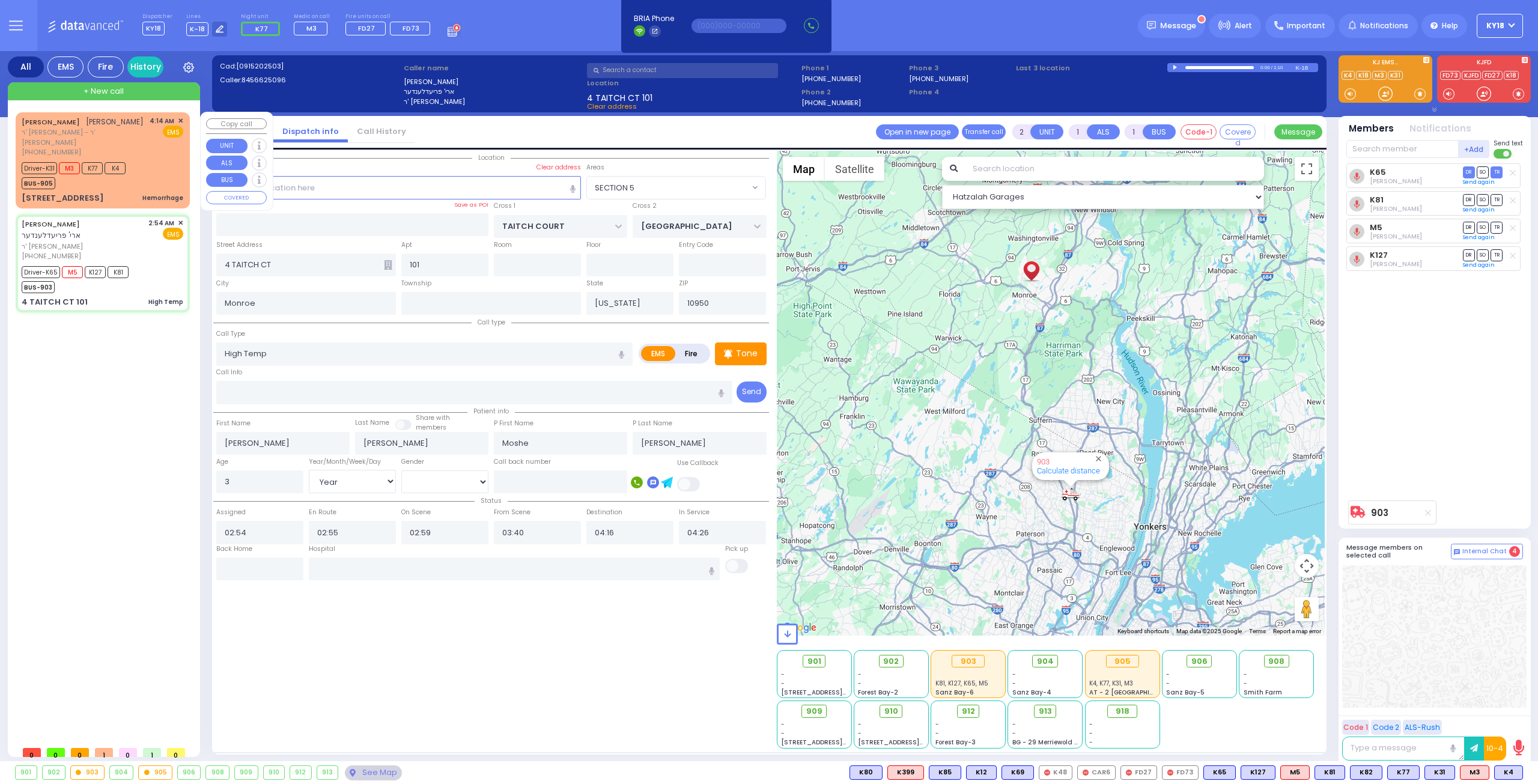
type input "Hemorrhage"
radio input "true"
type input "[PERSON_NAME]"
type input "50"
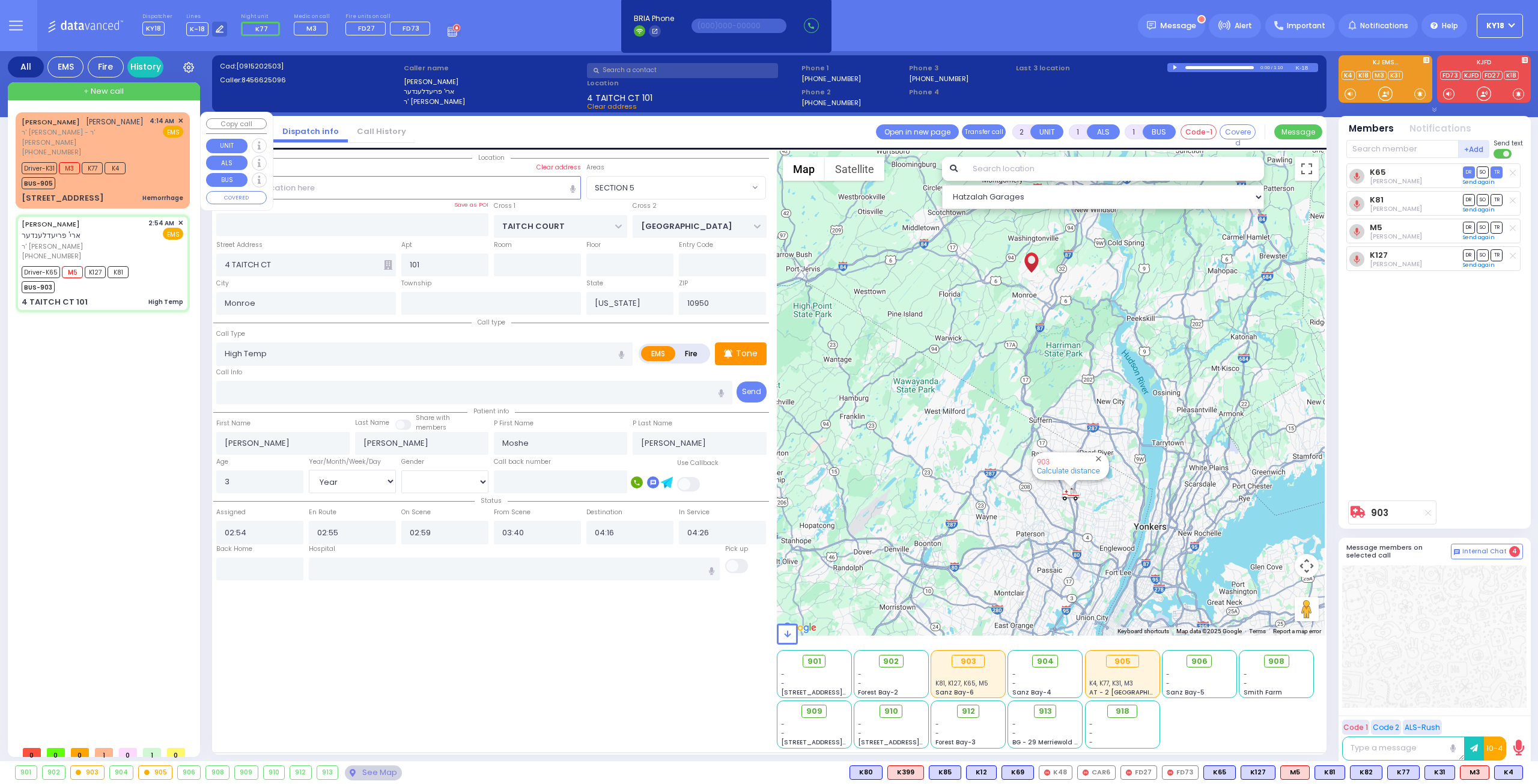
select select "Year"
select select "[DEMOGRAPHIC_DATA]"
type input "04:14"
type input "04:16"
select select "Hatzalah Garages"
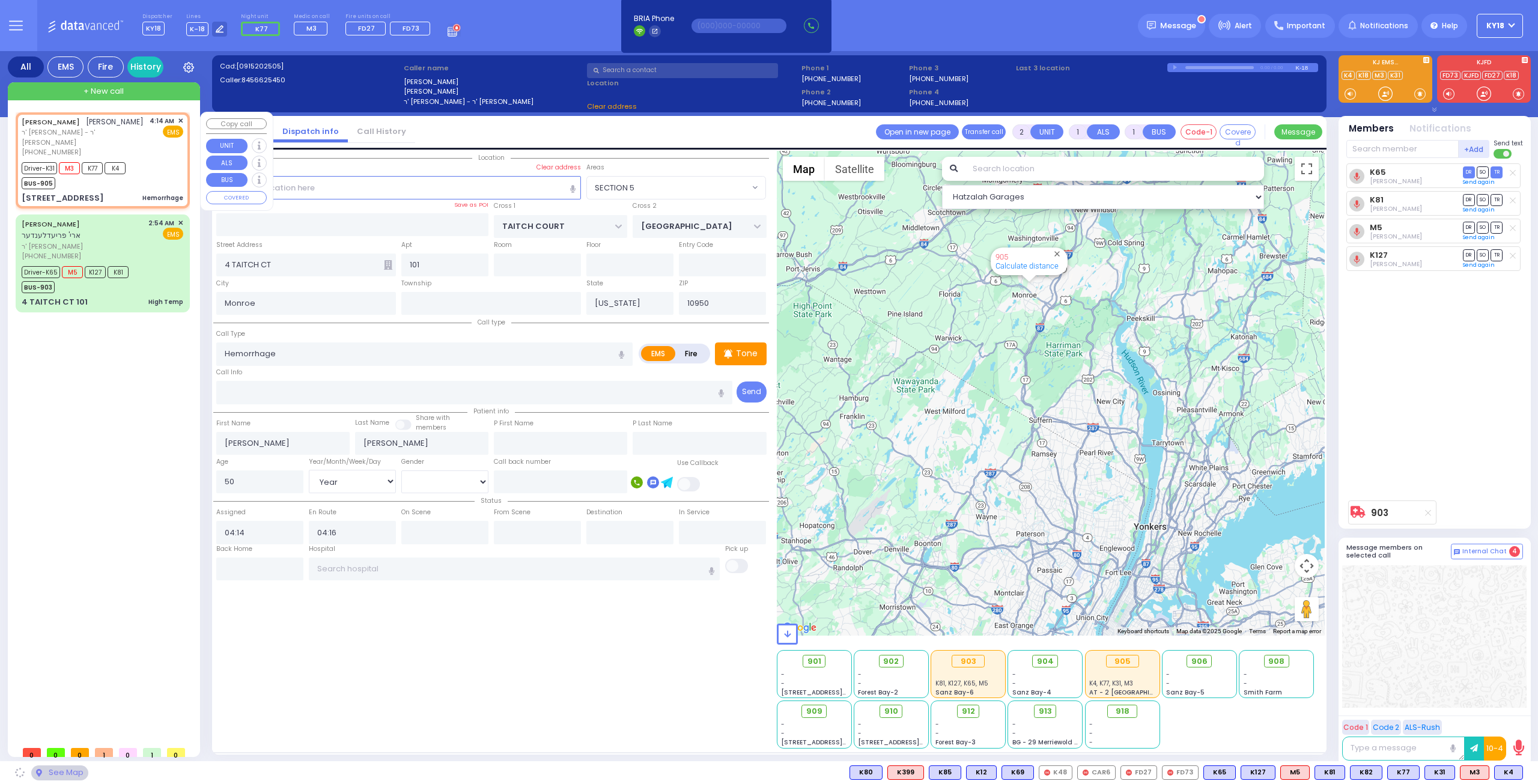
type input "SATMAR DR"
type input "LEMBERG COURT"
type input "143 ACRES RD"
type input "202"
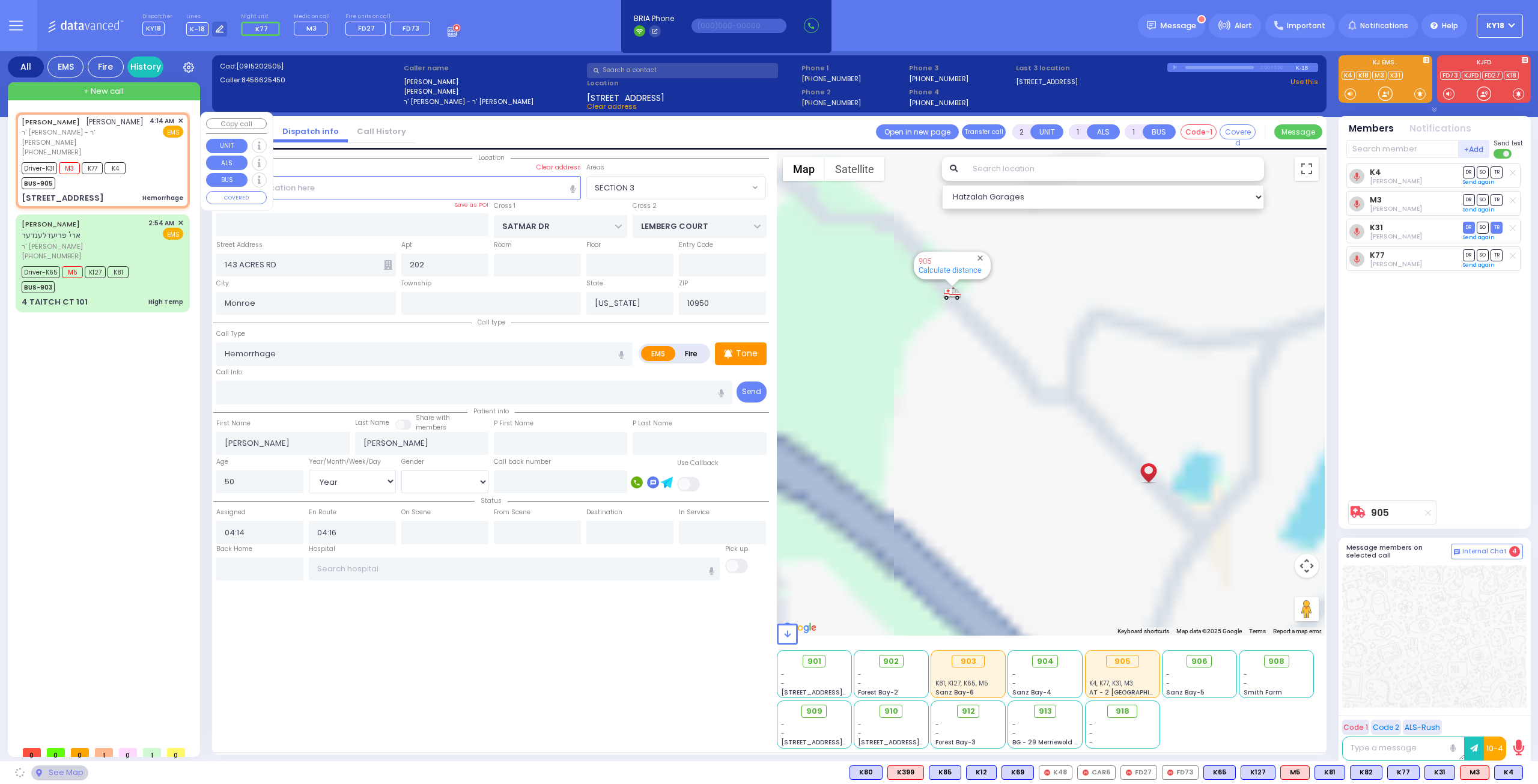
select select "SECTION 3"
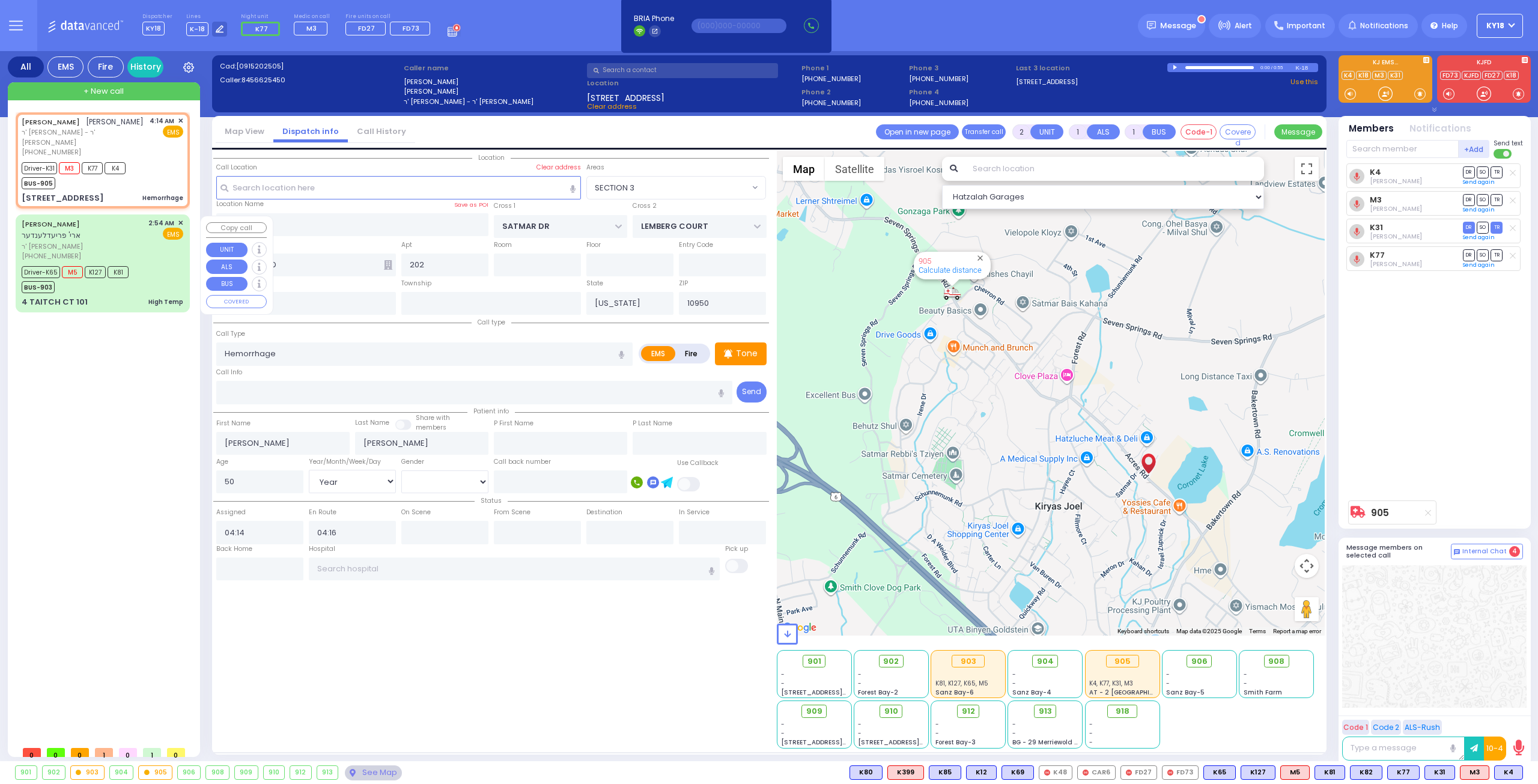
click at [179, 297] on div "High Temp" at bounding box center [166, 302] width 35 height 9
type input "6"
select select
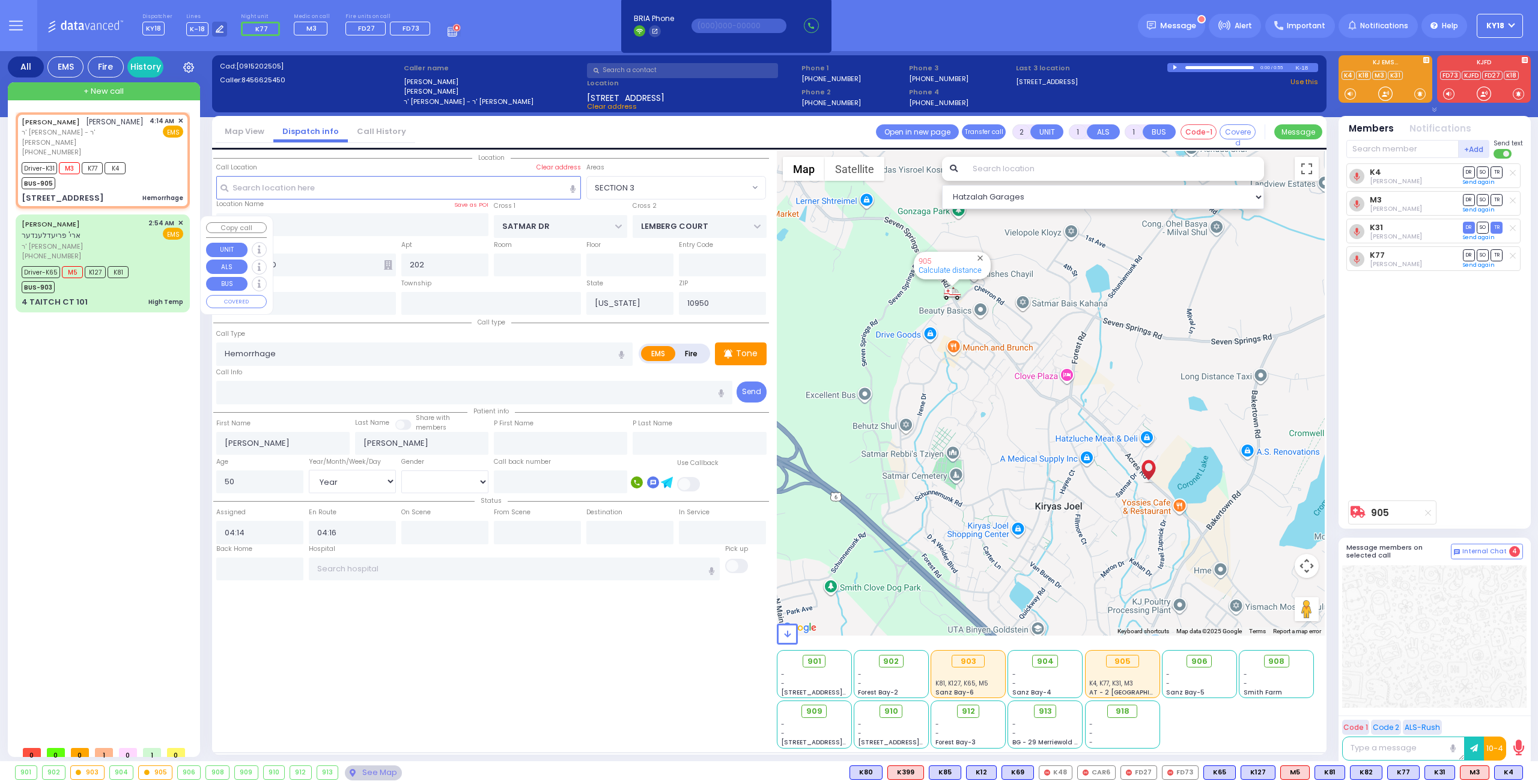
type input "High Temp"
radio input "true"
type input "[PERSON_NAME]"
type input "Moshe"
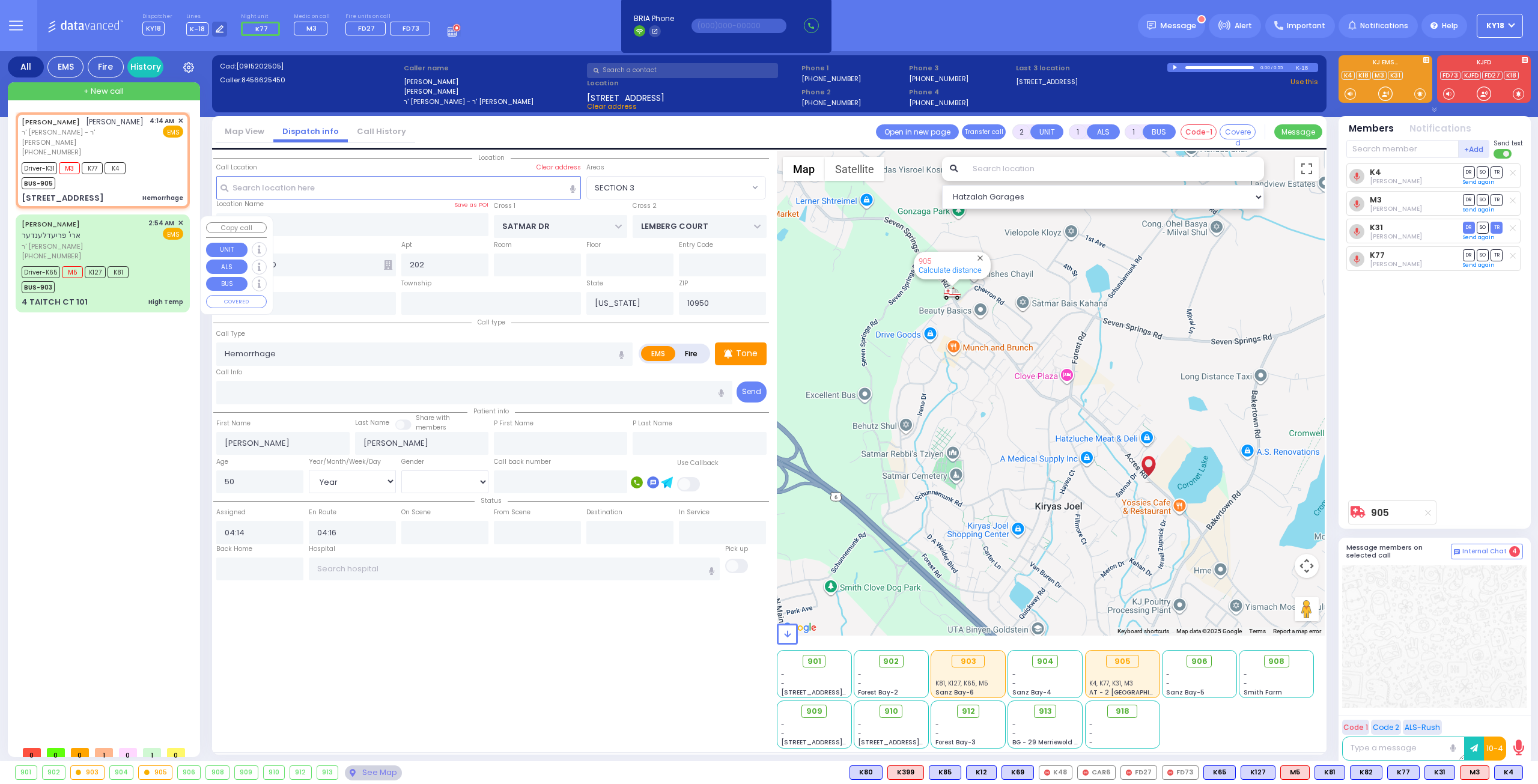
type input "[PERSON_NAME]"
type input "3"
select select "Year"
select select "[DEMOGRAPHIC_DATA]"
type input "02:54"
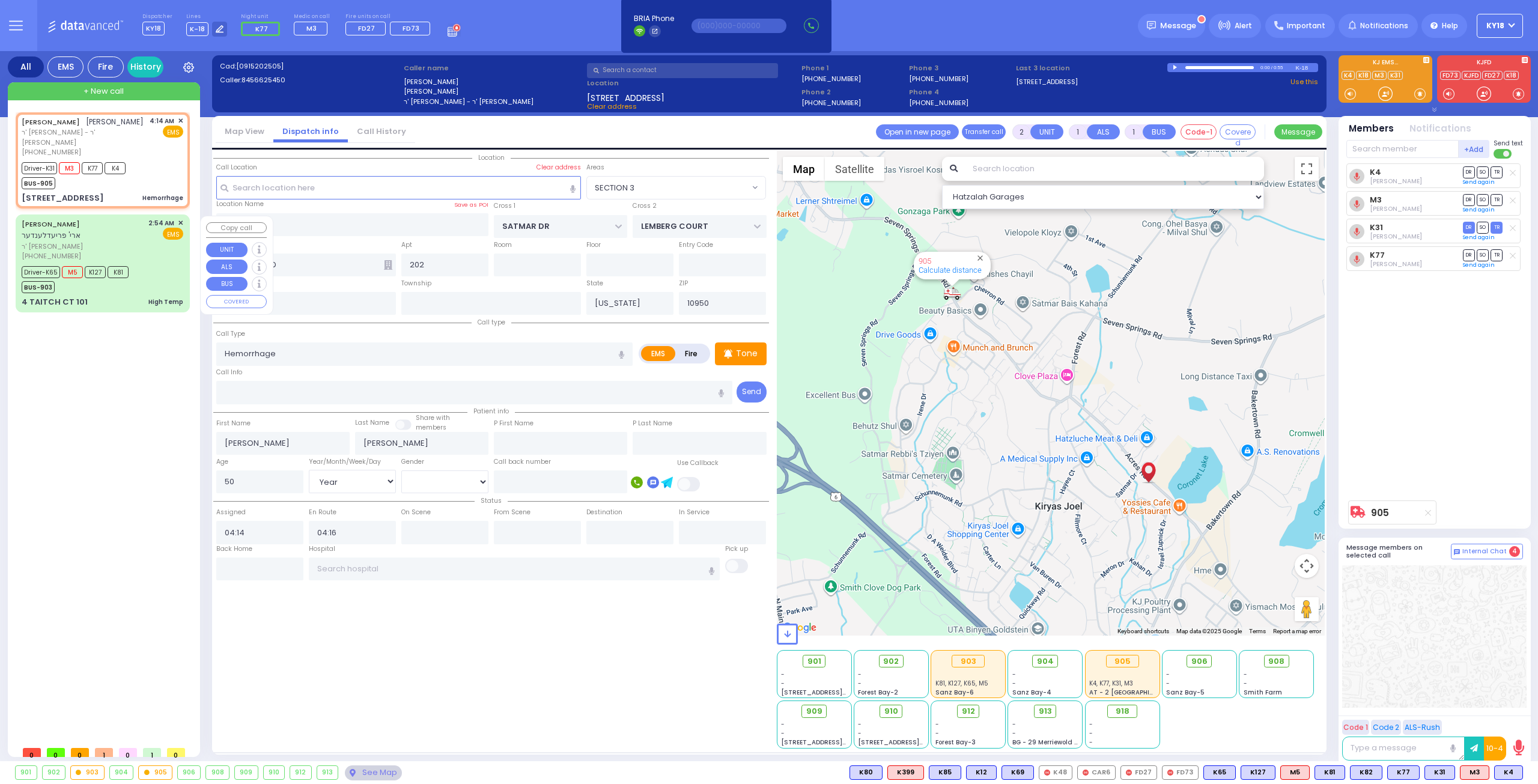
type input "02:55"
type input "02:59"
type input "03:40"
type input "04:16"
type input "04:26"
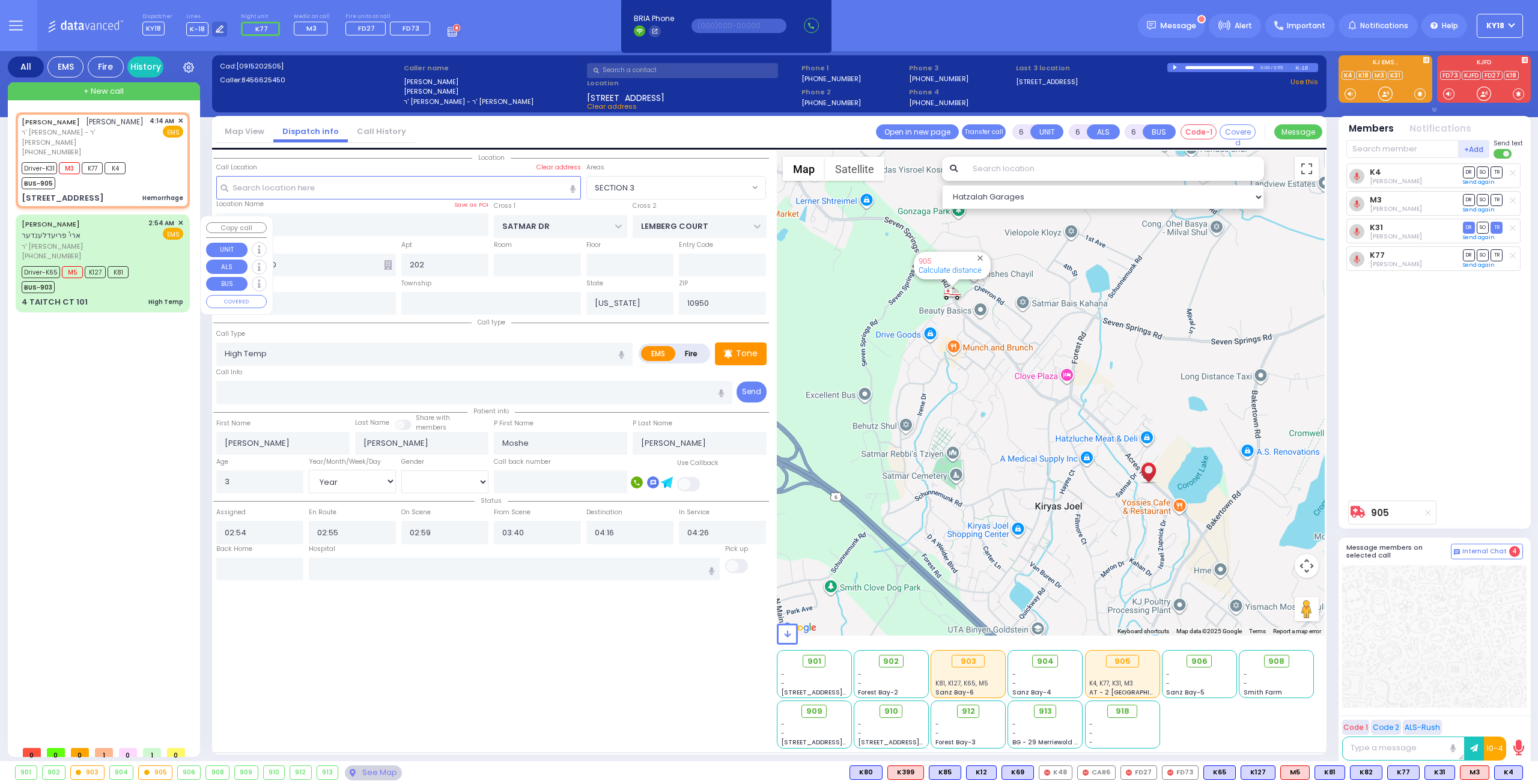
select select "Hatzalah Garages"
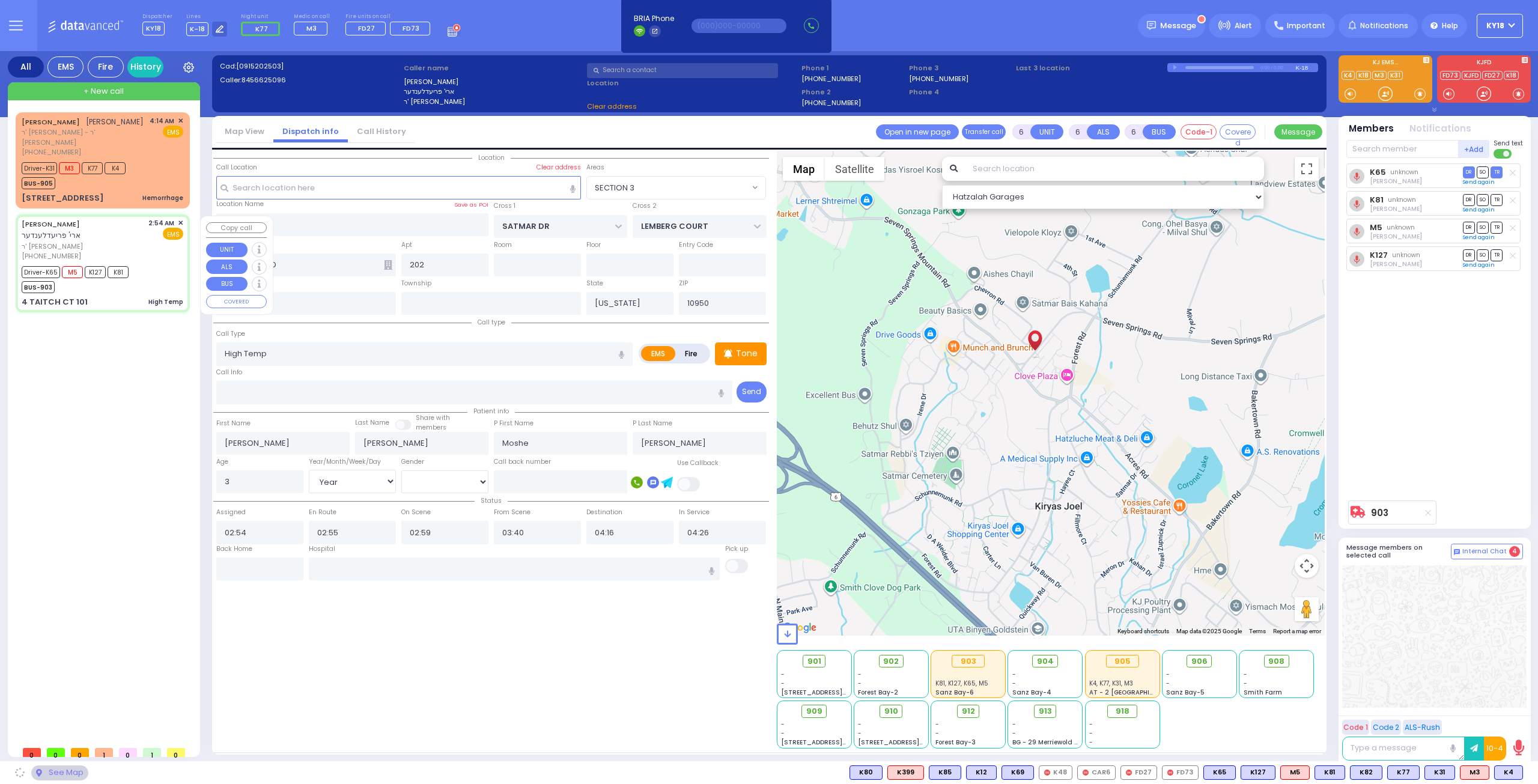
type input "TAITCH COURT"
type input "[GEOGRAPHIC_DATA]"
type input "4 TAITCH CT"
type input "101"
select select "SECTION 5"
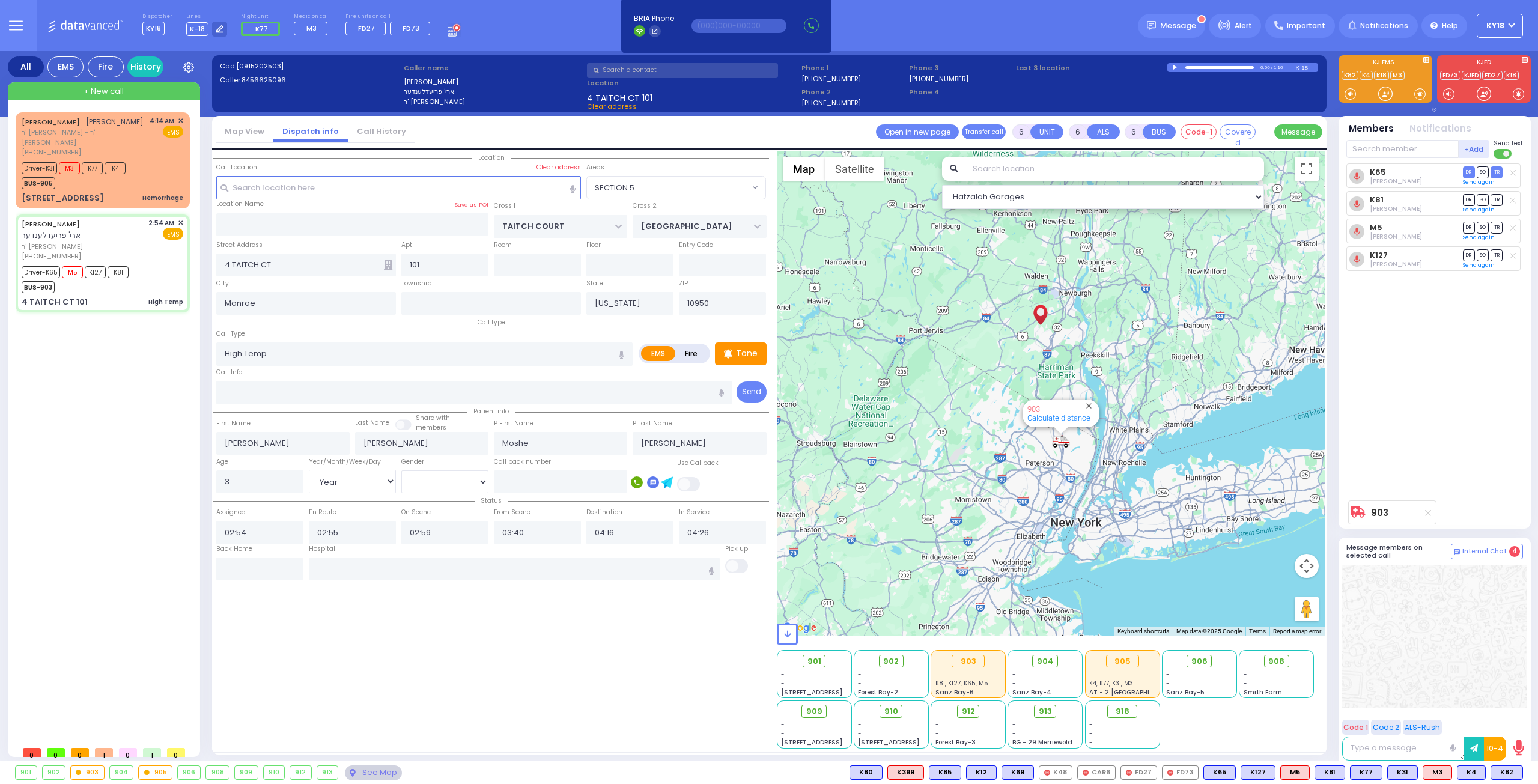
select select
radio input "true"
select select "Year"
select select "[DEMOGRAPHIC_DATA]"
select select "Hatzalah Garages"
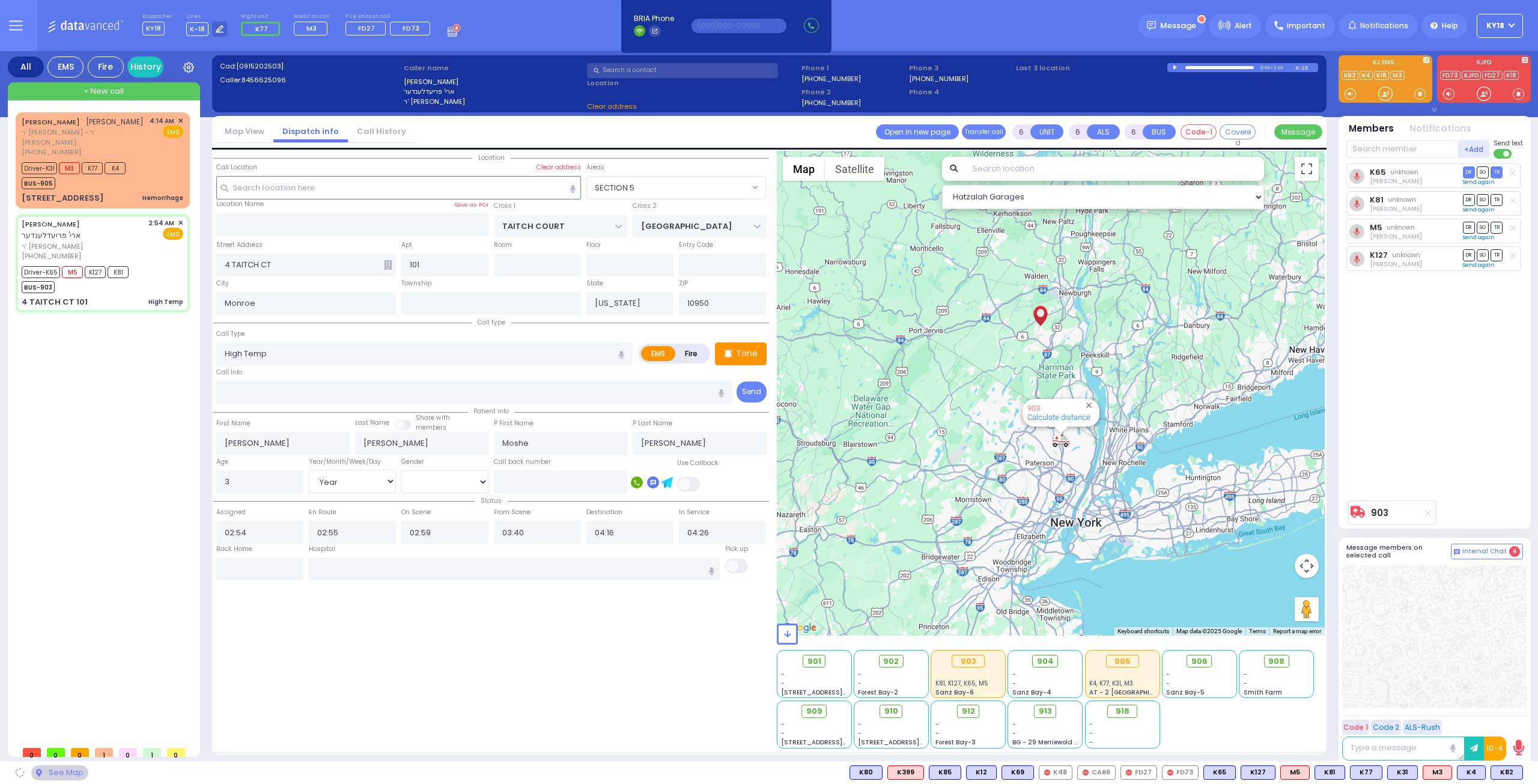
select select "SECTION 5"
select select
radio input "true"
select select "Year"
select select "[DEMOGRAPHIC_DATA]"
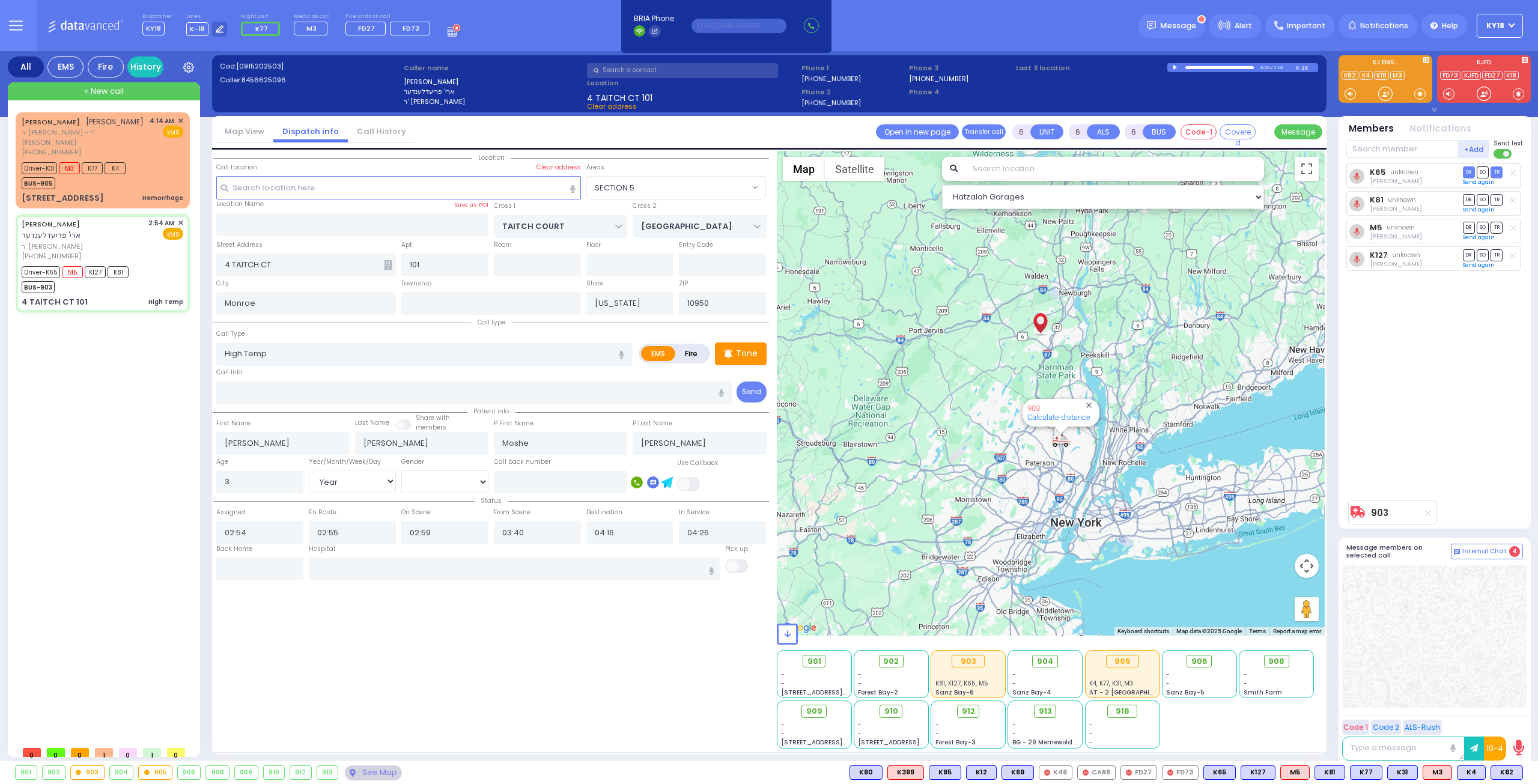
select select "Hatzalah Garages"
select select "SECTION 5"
select select
radio input "true"
select select "Year"
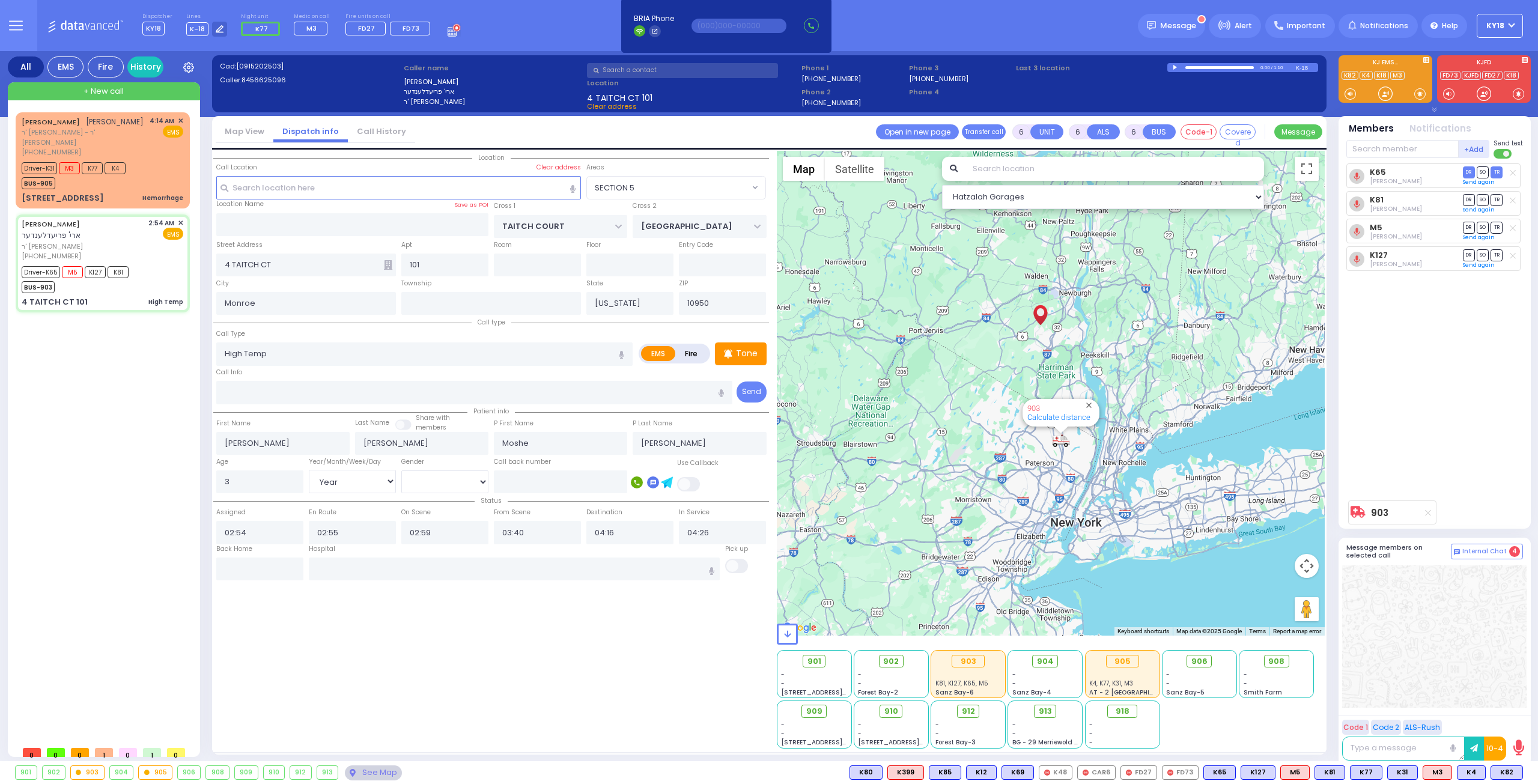
select select "[DEMOGRAPHIC_DATA]"
select select "SECTION 5"
select select "Hatzalah Garages"
select select
radio input "true"
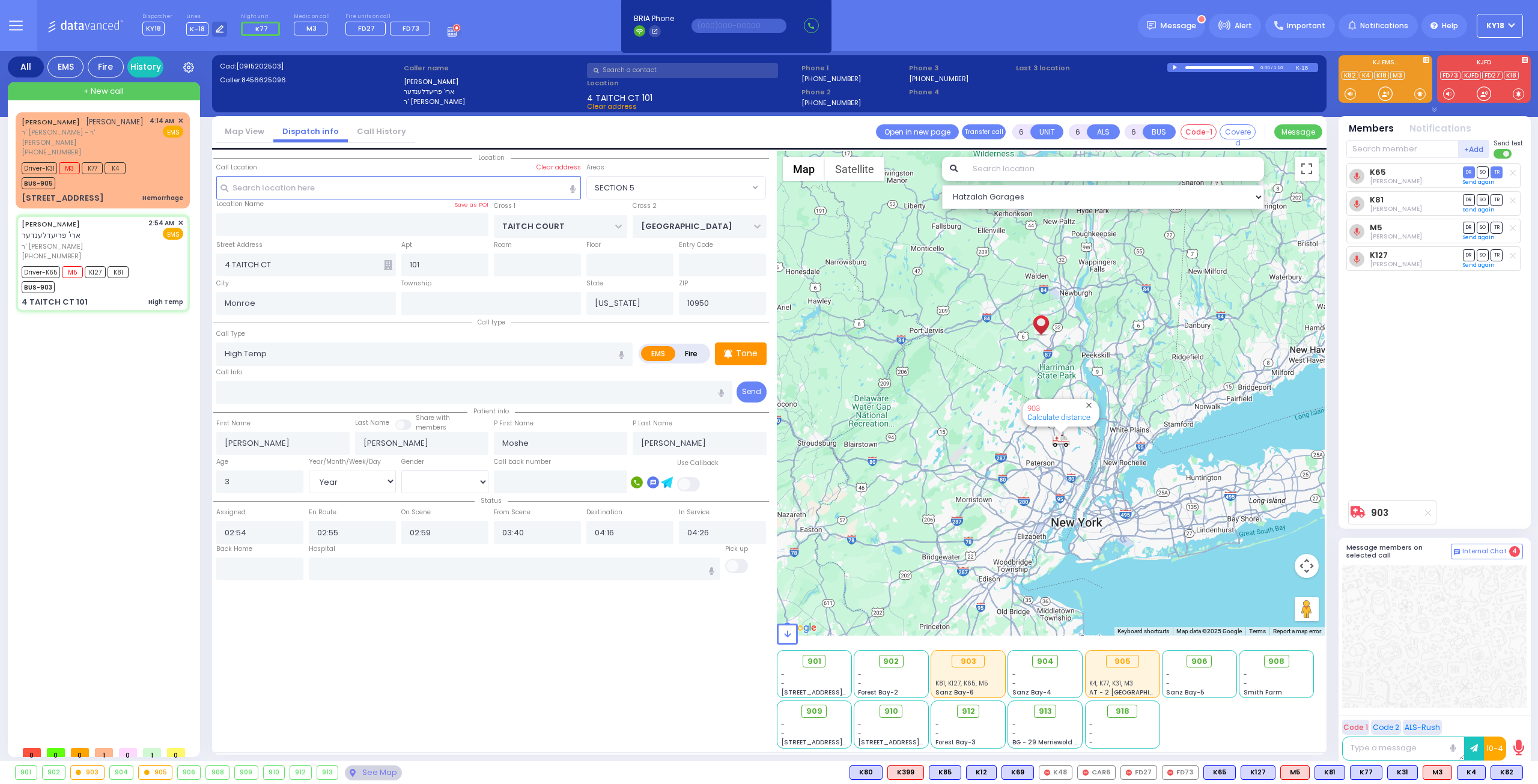
select select "Year"
select select "[DEMOGRAPHIC_DATA]"
select select "Hatzalah Garages"
select select "SECTION 5"
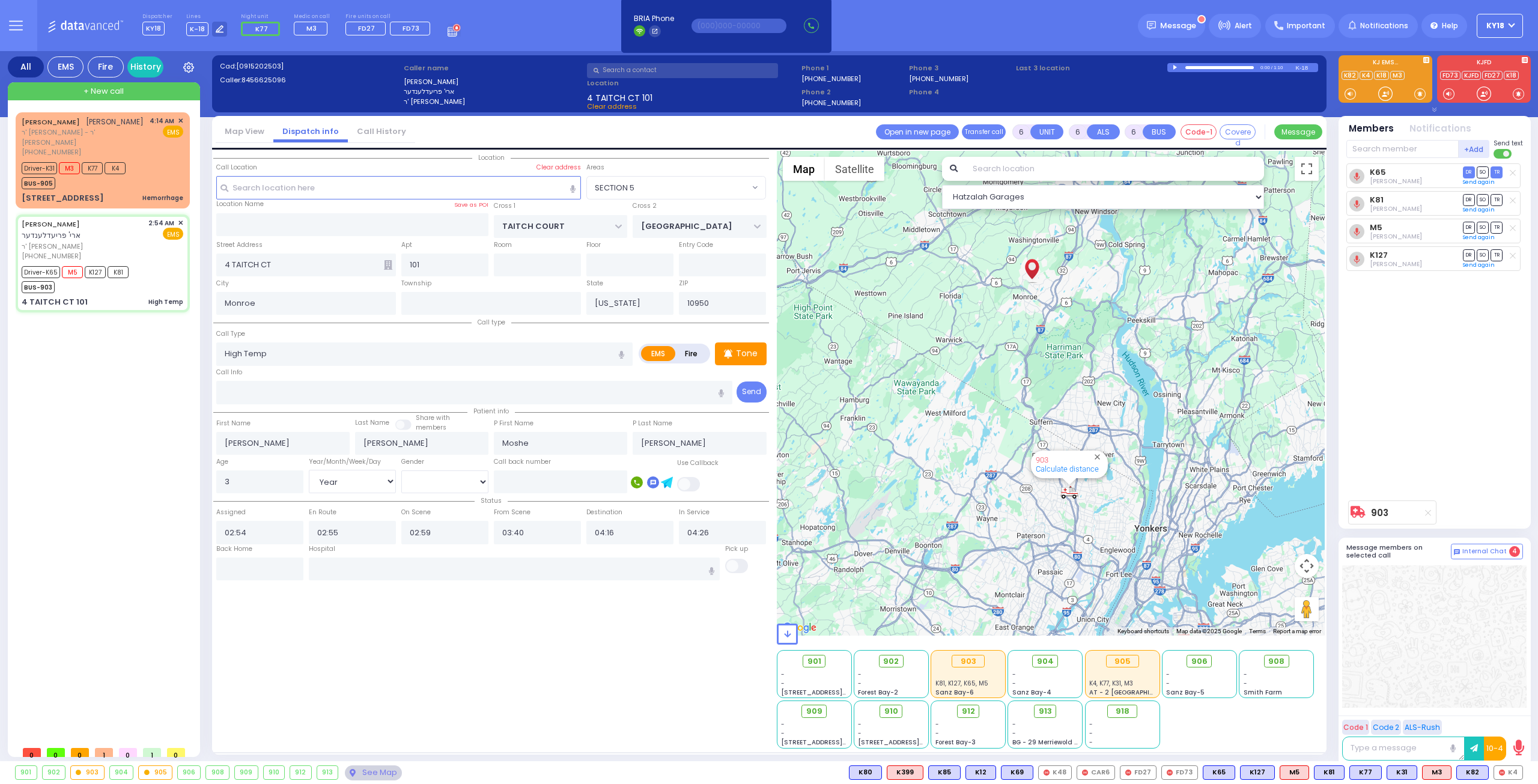
select select
radio input "true"
select select "Year"
select select "[DEMOGRAPHIC_DATA]"
select select "Hatzalah Garages"
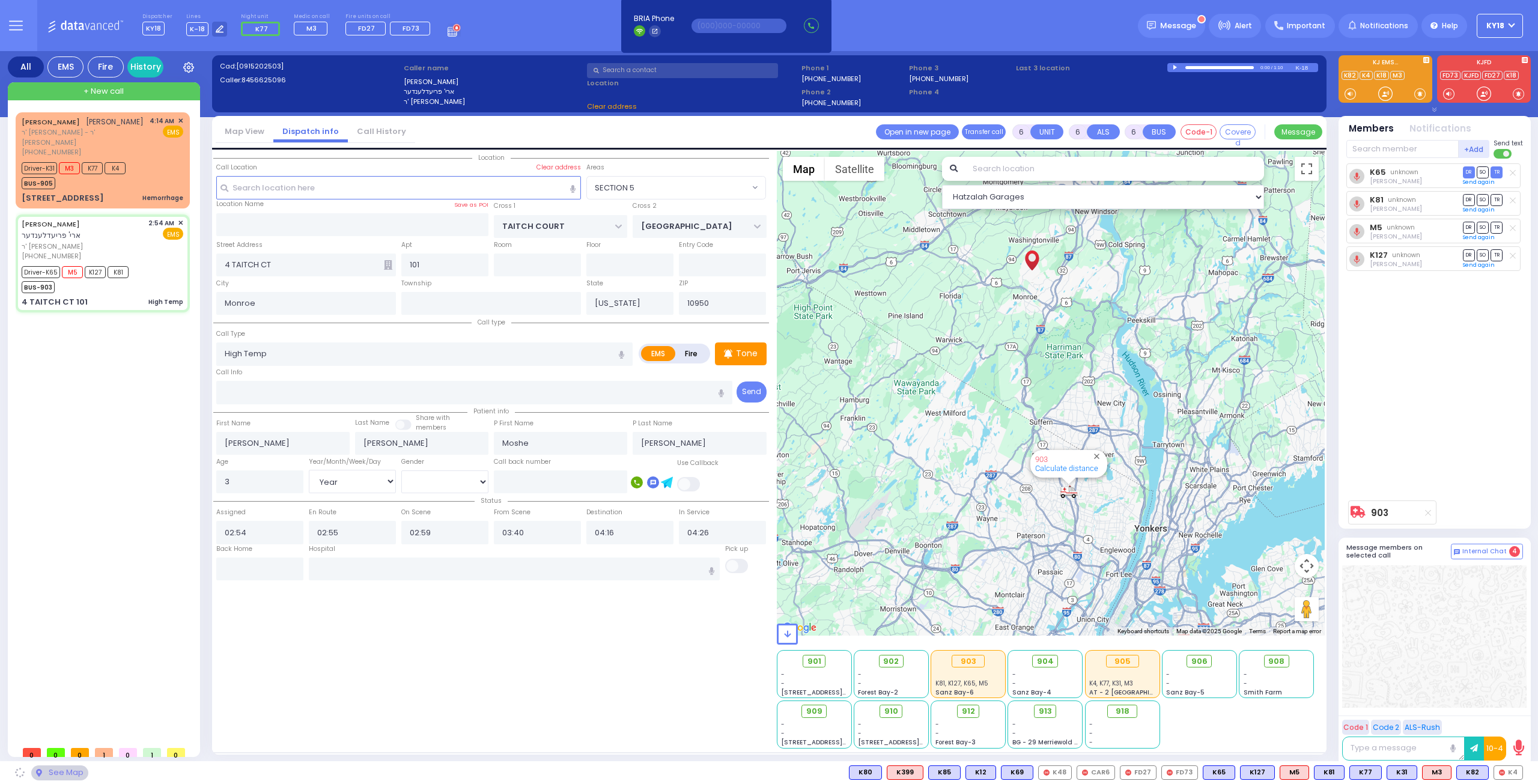
select select "SECTION 5"
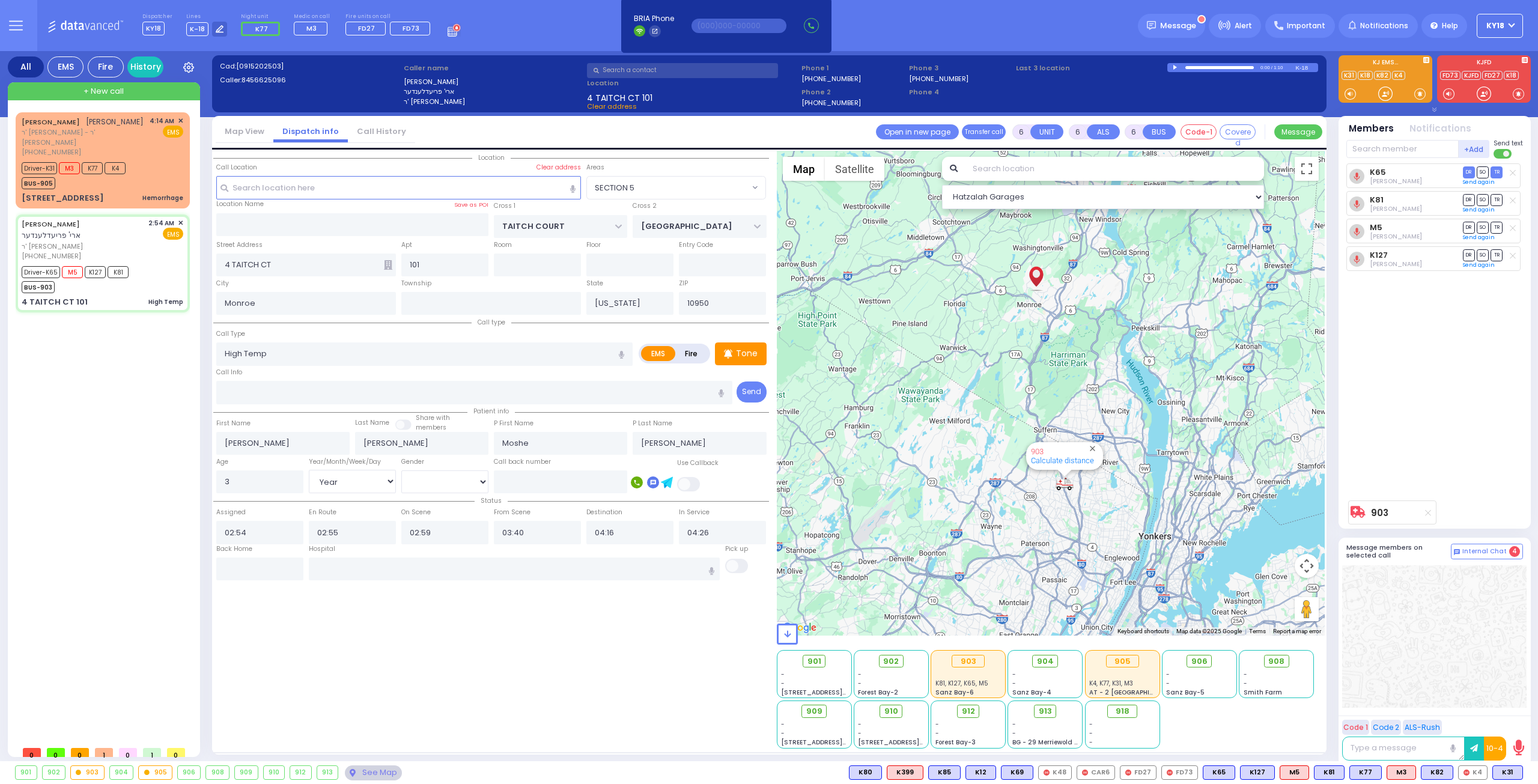
select select
radio input "true"
select select "Year"
select select "[DEMOGRAPHIC_DATA]"
type input "[PERSON_NAME] 22 Van Buren Dr. Basement Monroe"
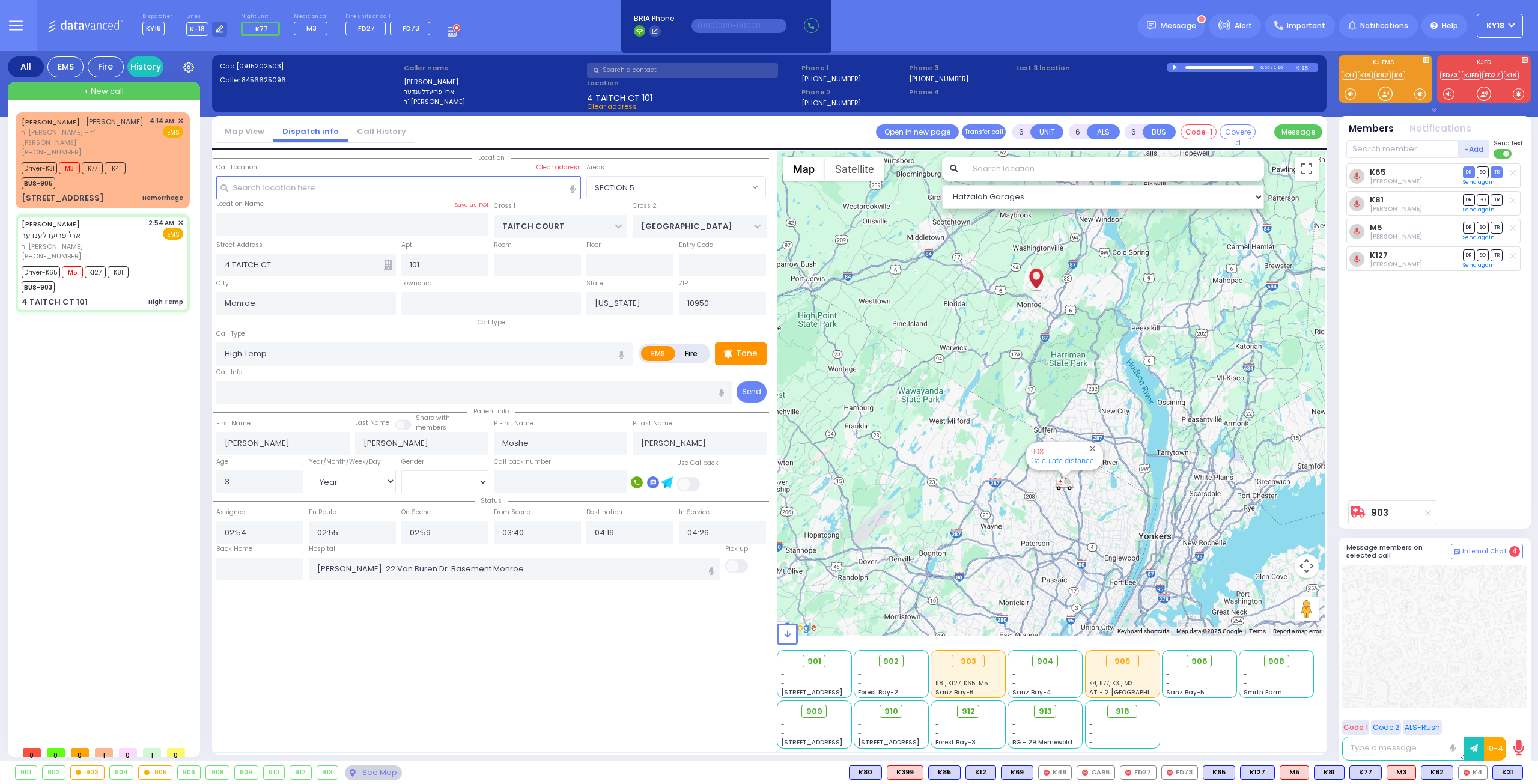
select select "Hatzalah Garages"
select select "SECTION 5"
